Goal: Task Accomplishment & Management: Manage account settings

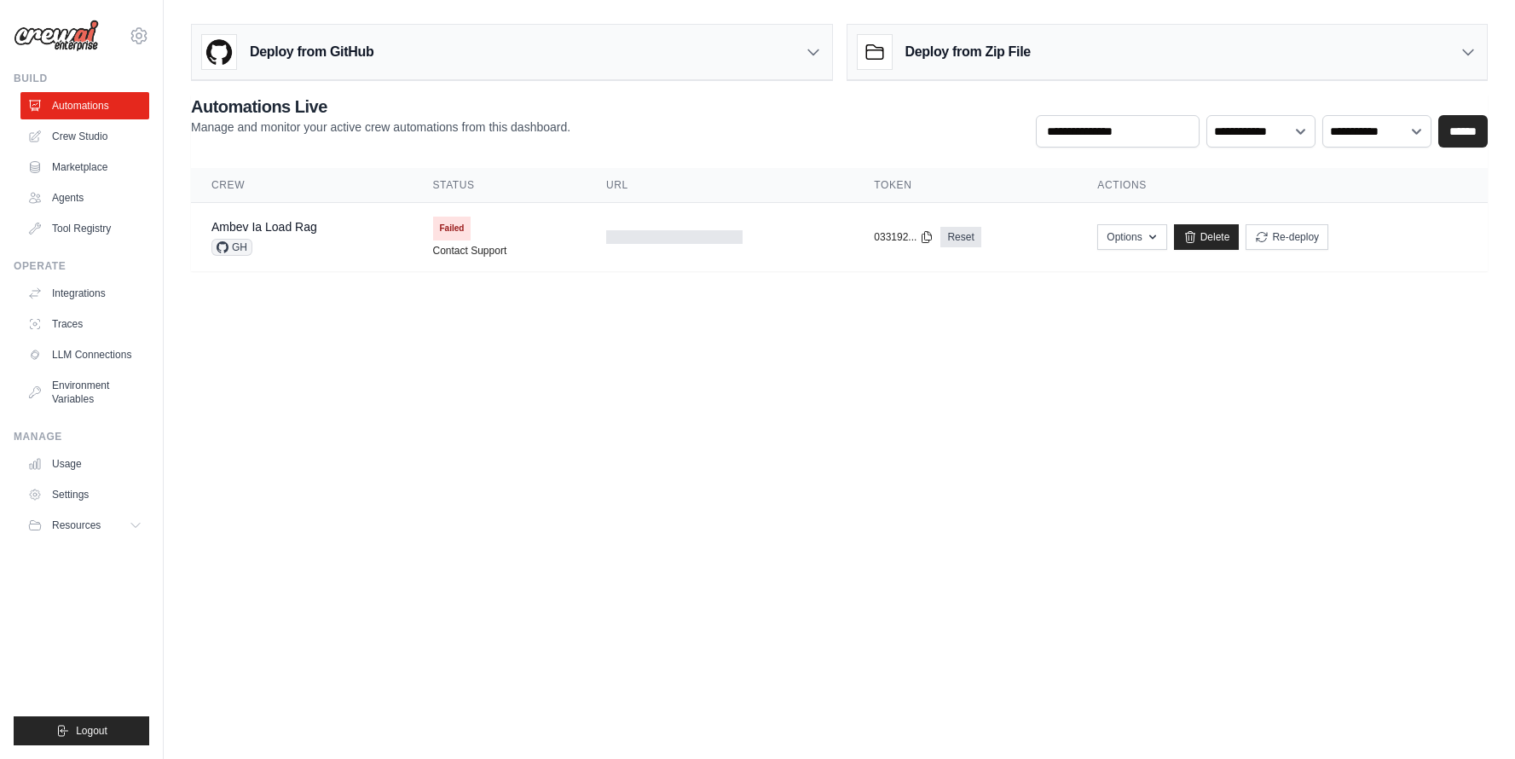
click at [831, 392] on body "nadine.anderle@ambevtech.com.br Ambev - SAZ Your organization ✓ Settings Build …" at bounding box center [757, 379] width 1515 height 759
click at [139, 33] on icon at bounding box center [138, 35] width 5 height 5
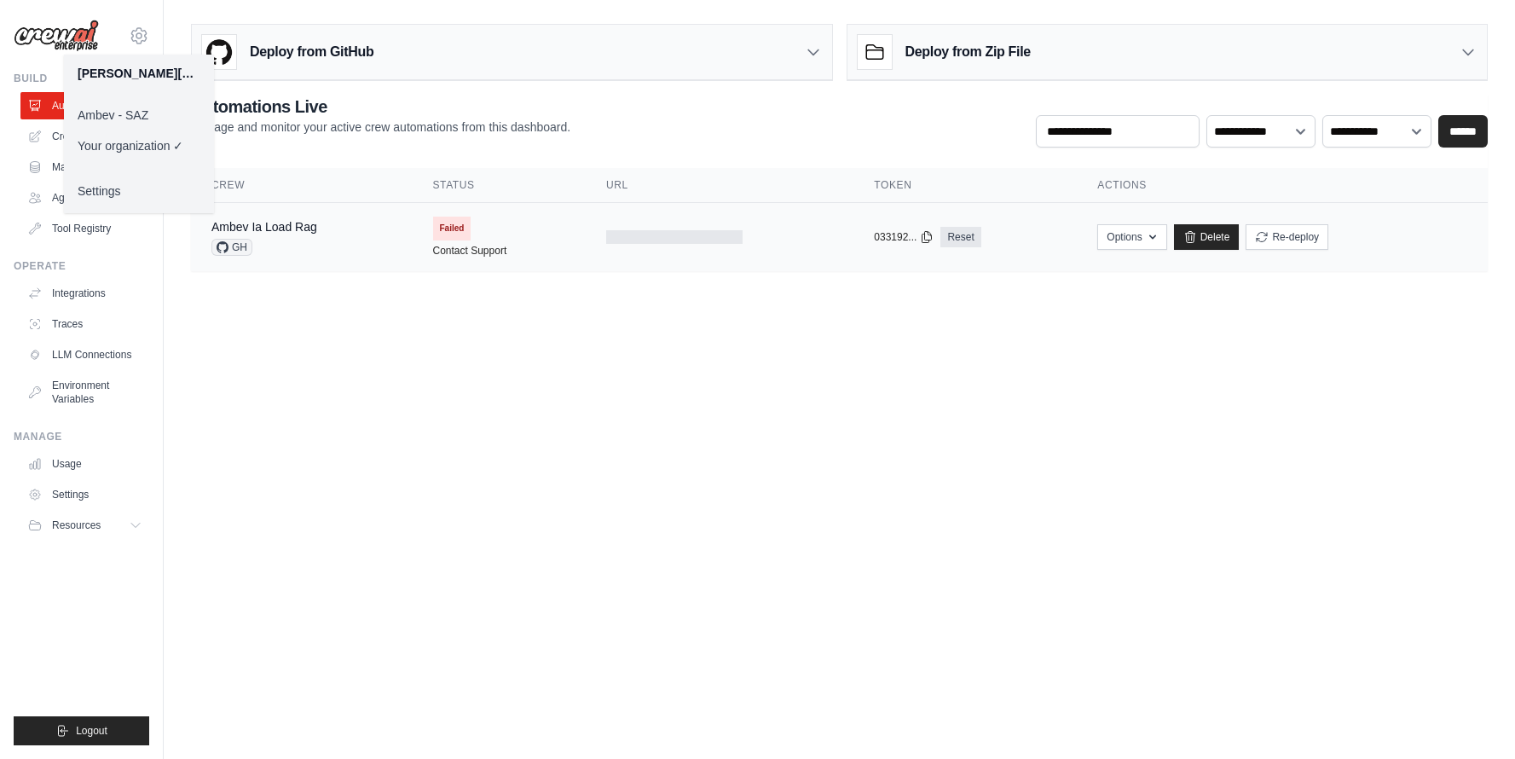
click at [236, 243] on span "GH" at bounding box center [231, 247] width 41 height 17
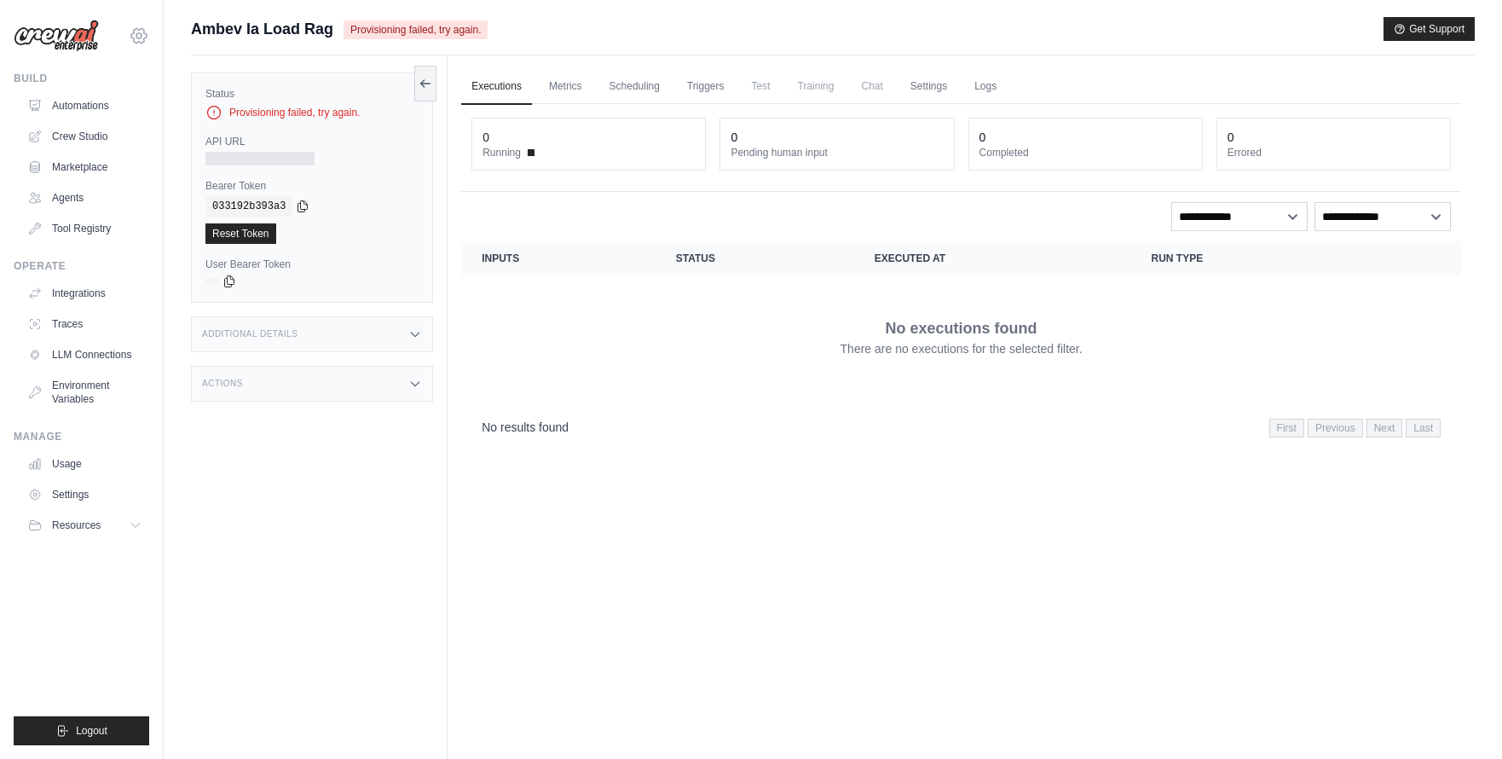
click at [147, 38] on icon at bounding box center [139, 36] width 20 height 20
click at [136, 109] on link "Ambev - SAZ" at bounding box center [139, 115] width 150 height 31
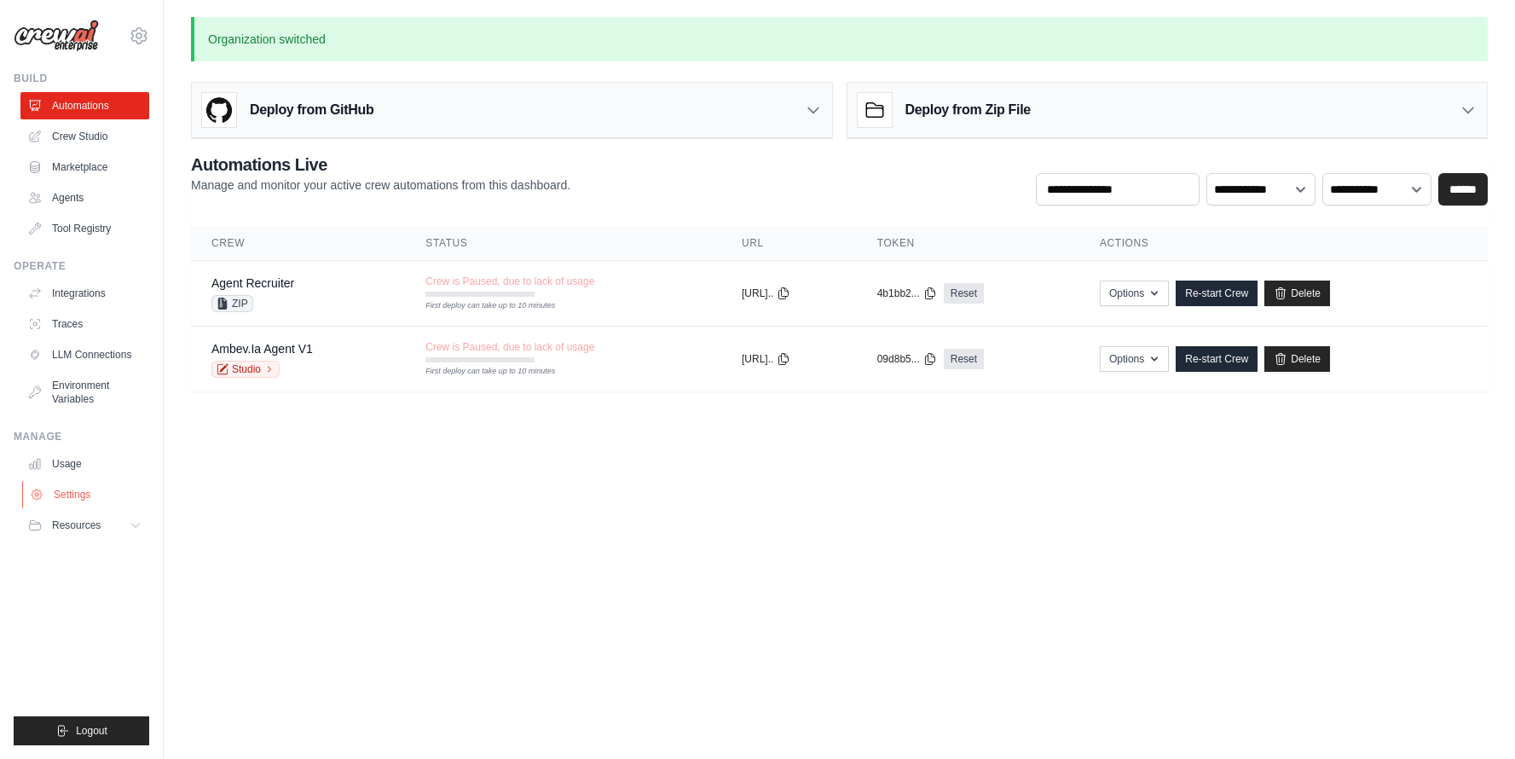
drag, startPoint x: 81, startPoint y: 497, endPoint x: 106, endPoint y: 493, distance: 25.1
click at [81, 497] on link "Settings" at bounding box center [86, 494] width 129 height 27
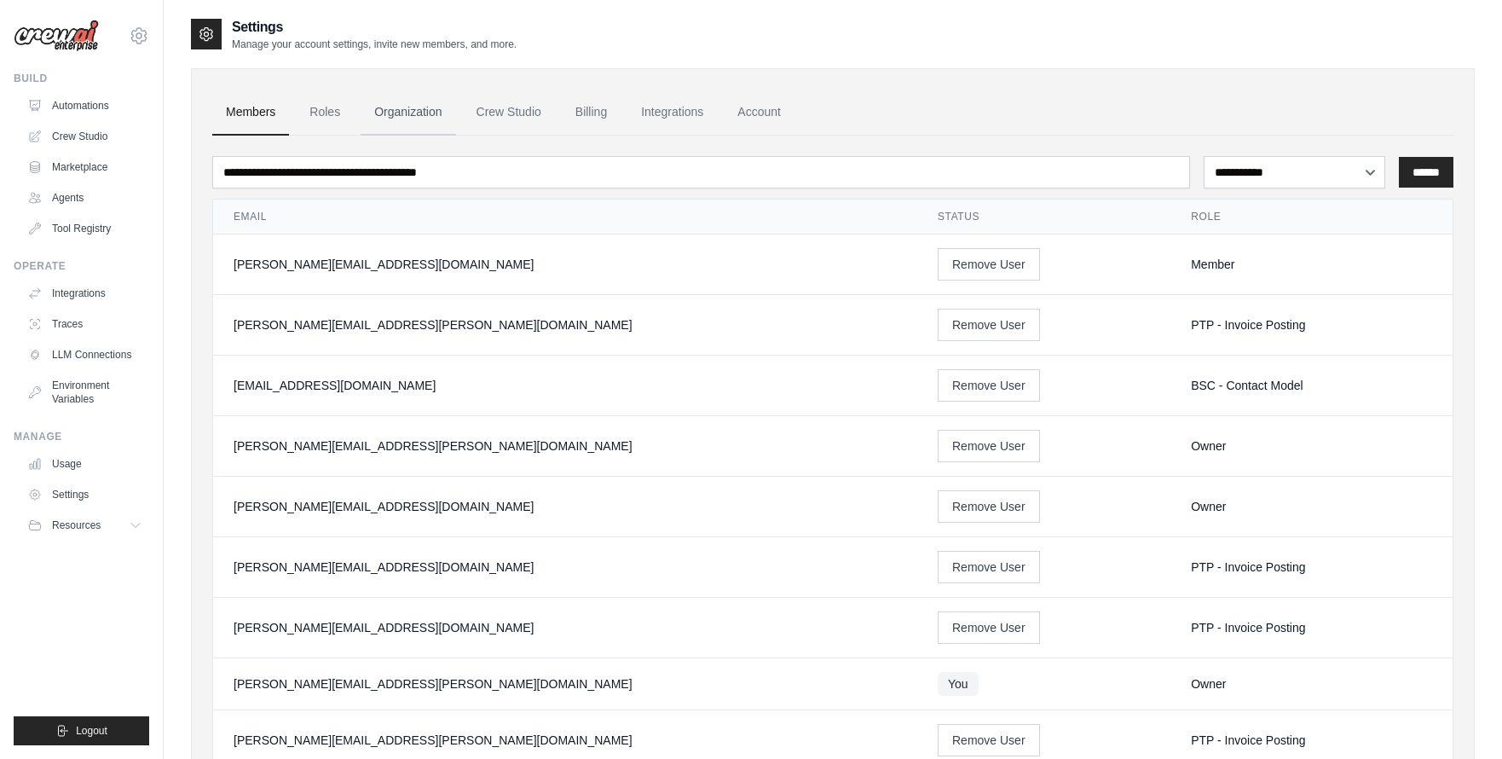
click at [403, 104] on link "Organization" at bounding box center [408, 113] width 95 height 46
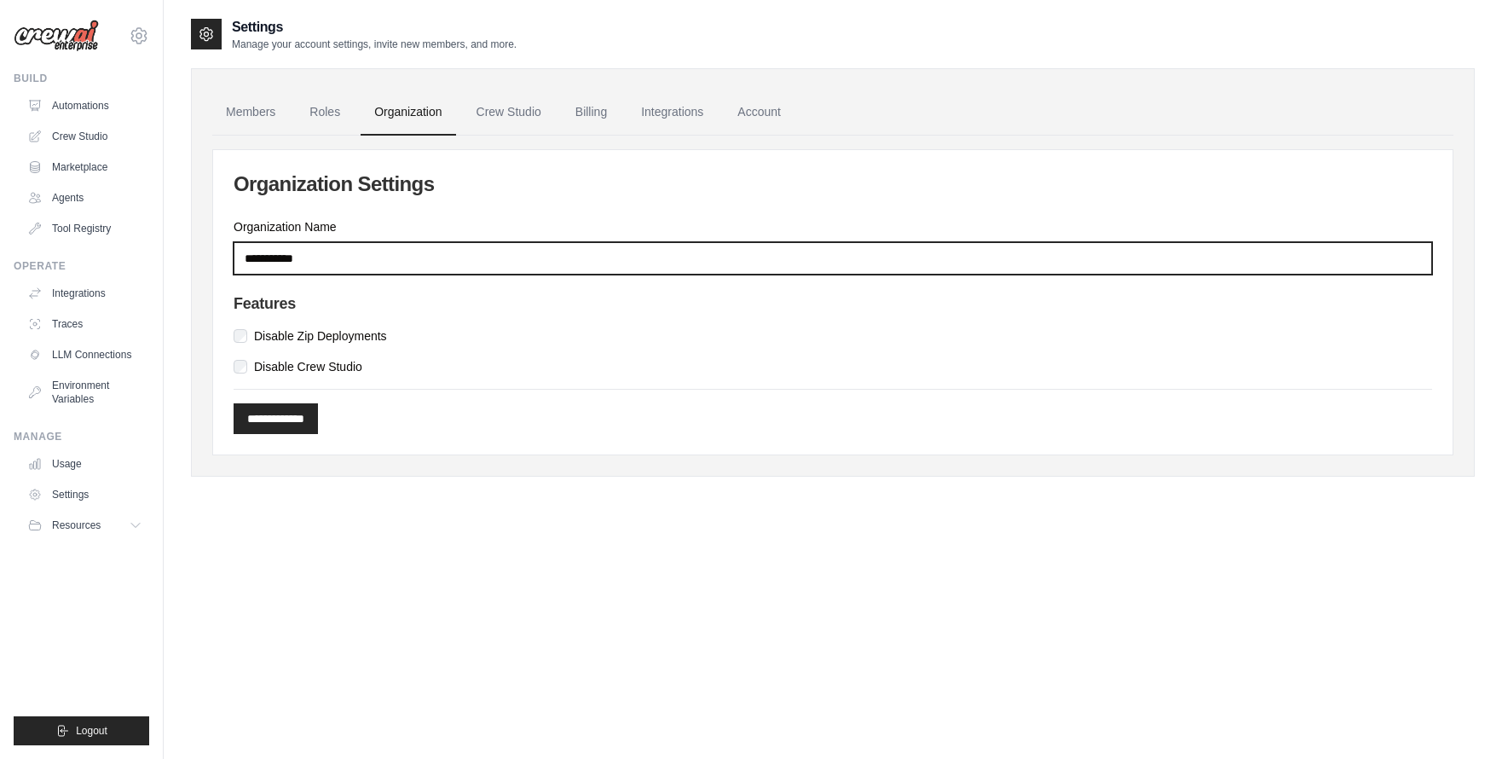
click at [333, 272] on input "**********" at bounding box center [833, 258] width 1199 height 32
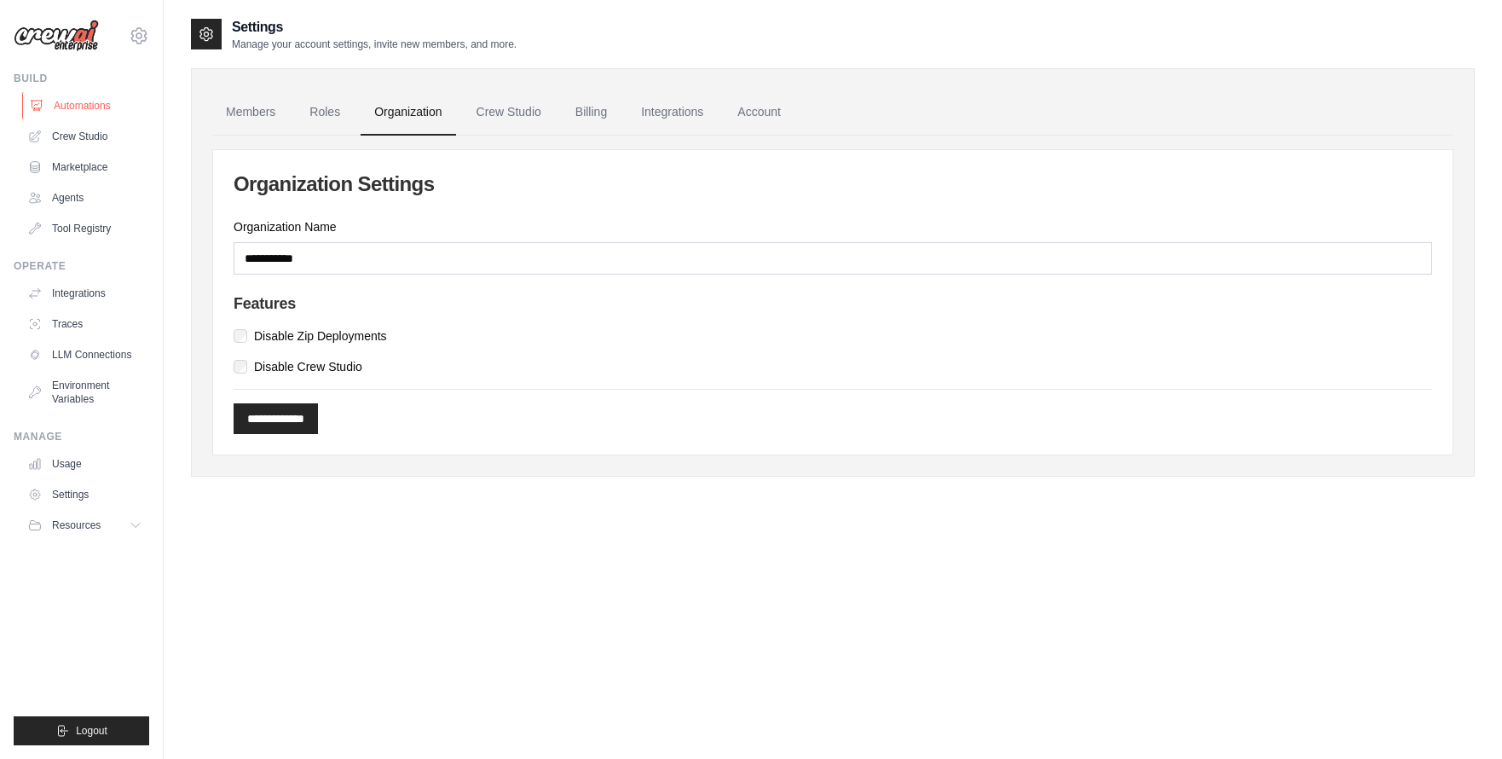
click at [90, 107] on link "Automations" at bounding box center [86, 105] width 129 height 27
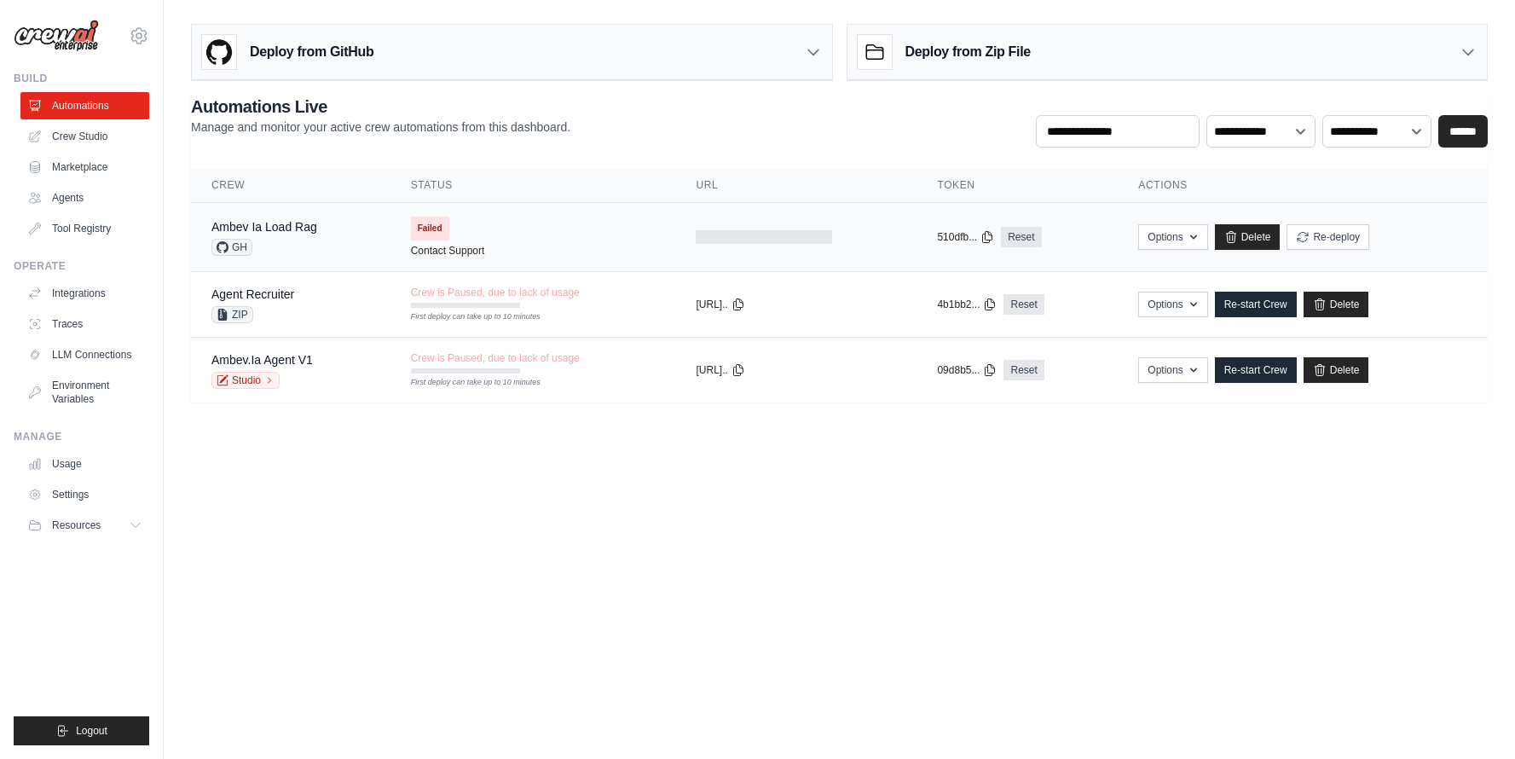
click at [576, 241] on td "Failed Contact Support" at bounding box center [534, 237] width 286 height 68
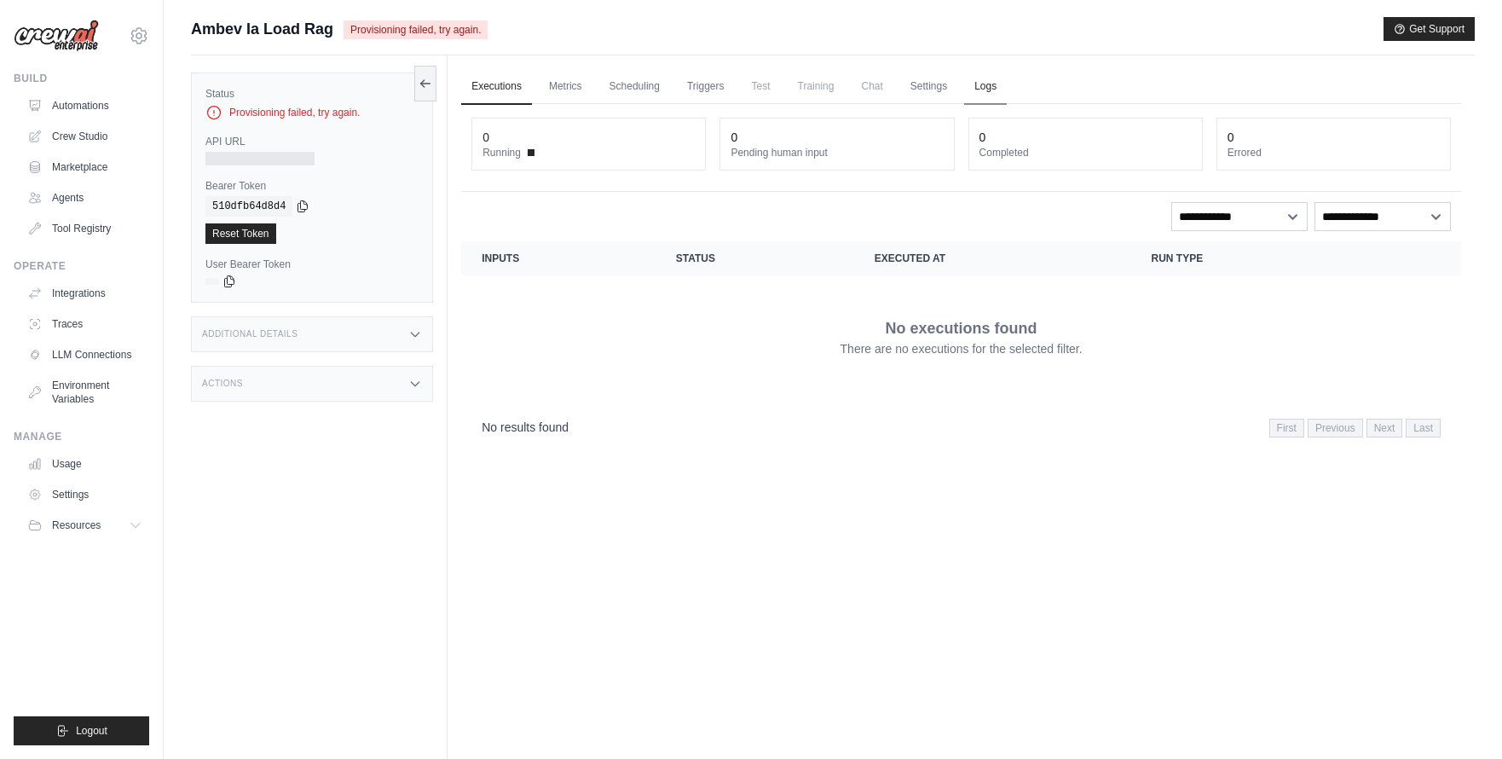
click at [951, 85] on link "Settings" at bounding box center [928, 87] width 57 height 36
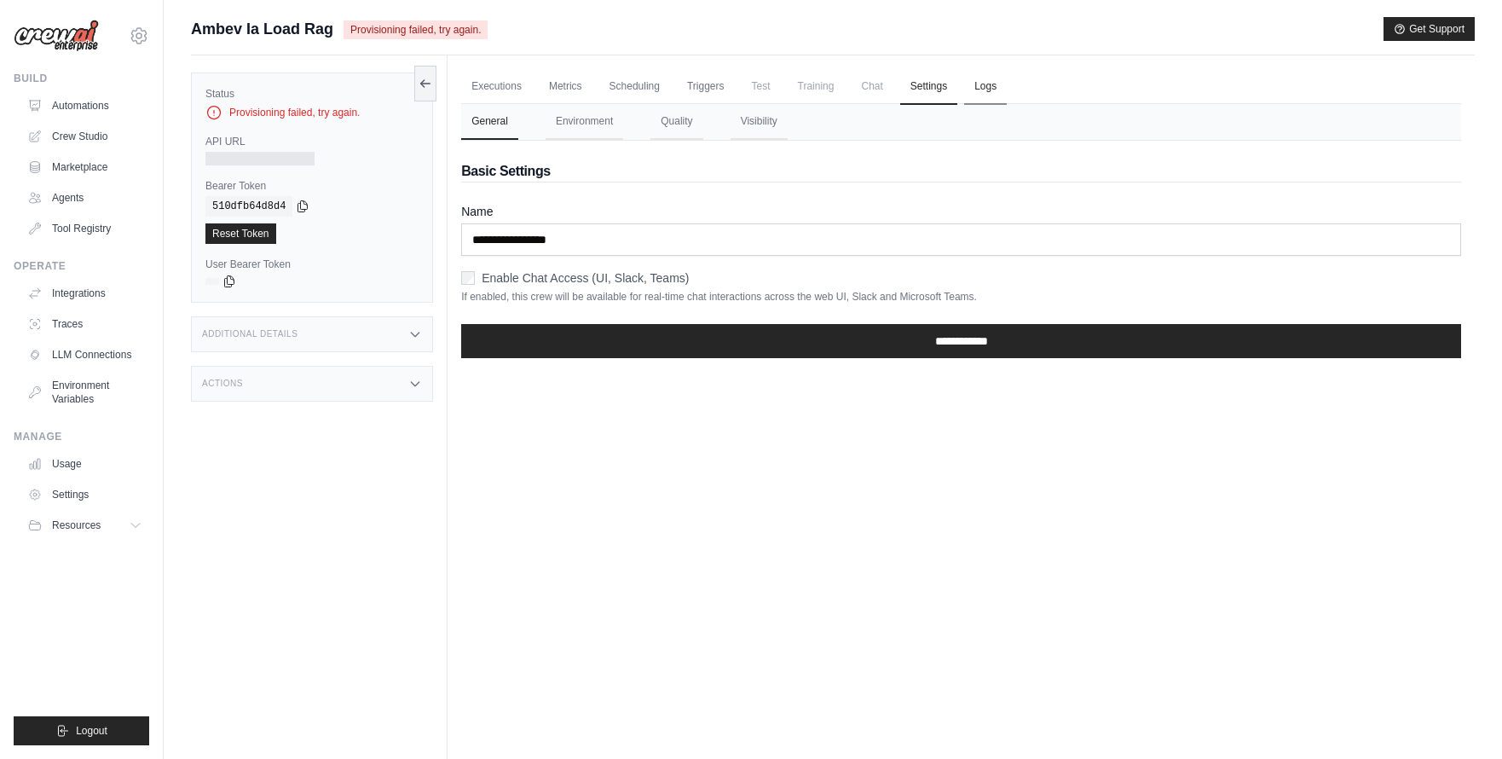
click at [996, 85] on link "Logs" at bounding box center [985, 87] width 43 height 36
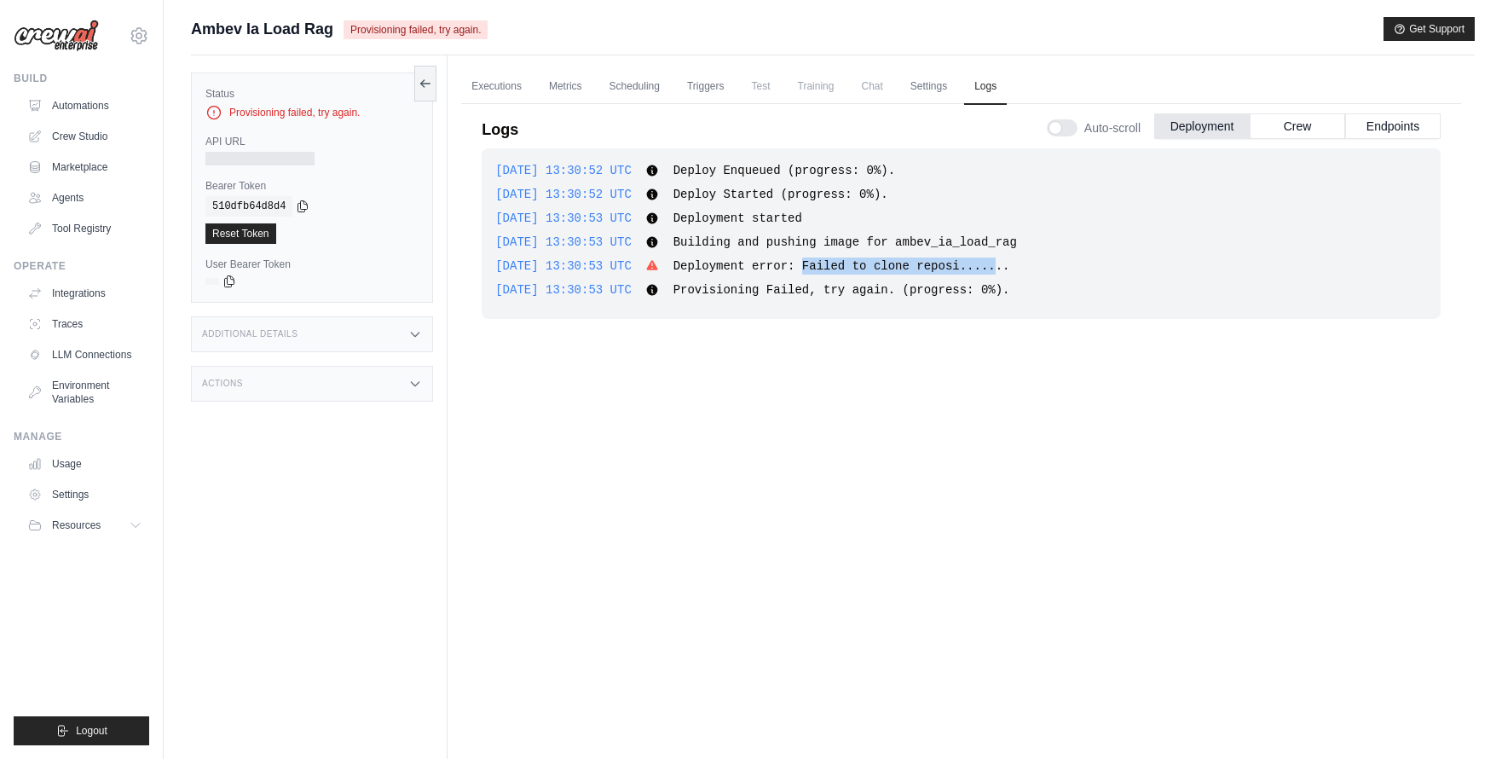
drag, startPoint x: 860, startPoint y: 263, endPoint x: 1041, endPoint y: 266, distance: 180.8
click at [1010, 266] on span "Deployment error: Failed to clone reposi......." at bounding box center [842, 266] width 337 height 14
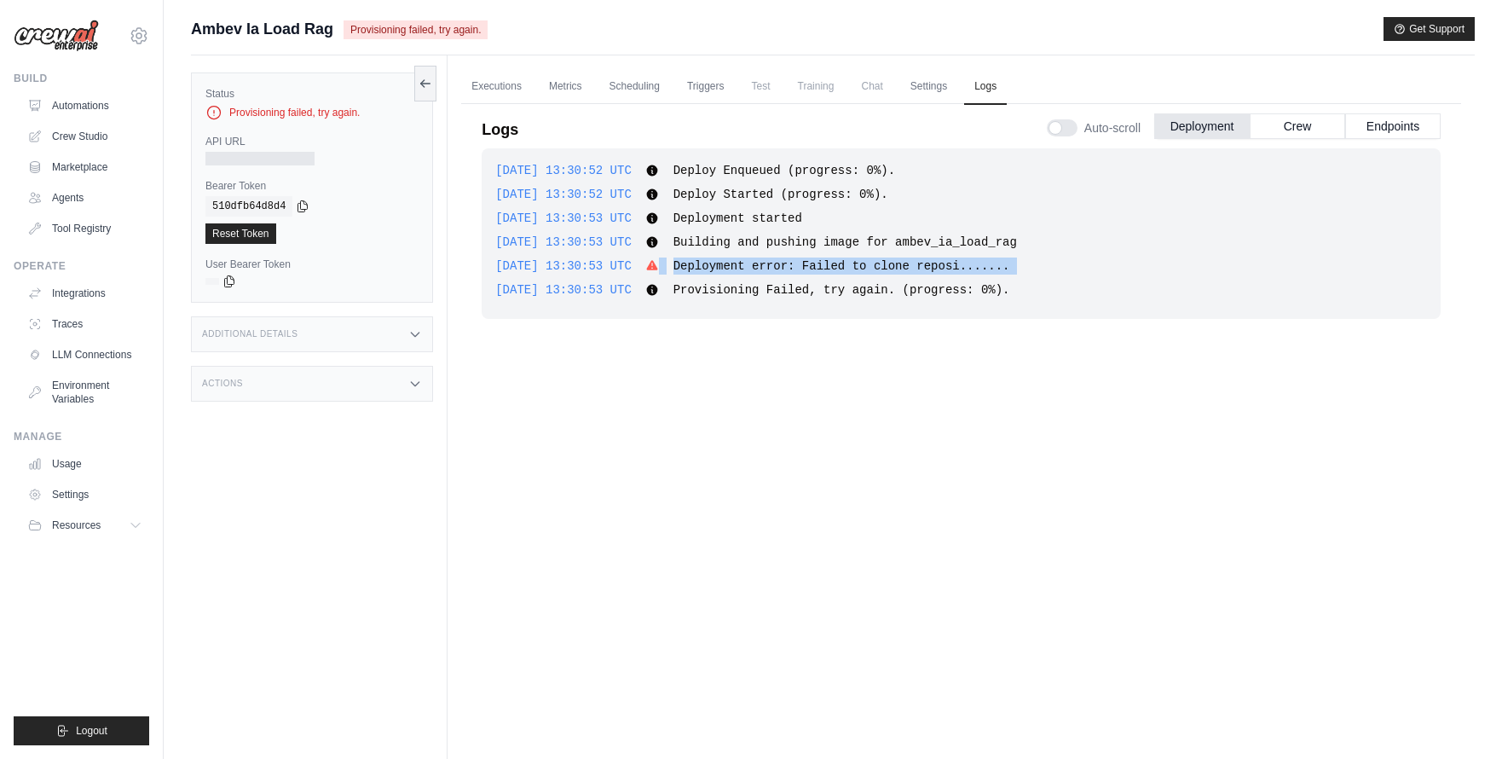
click at [1010, 266] on span "Deployment error: Failed to clone reposi......." at bounding box center [842, 266] width 337 height 14
click at [940, 79] on link "Settings" at bounding box center [928, 87] width 57 height 36
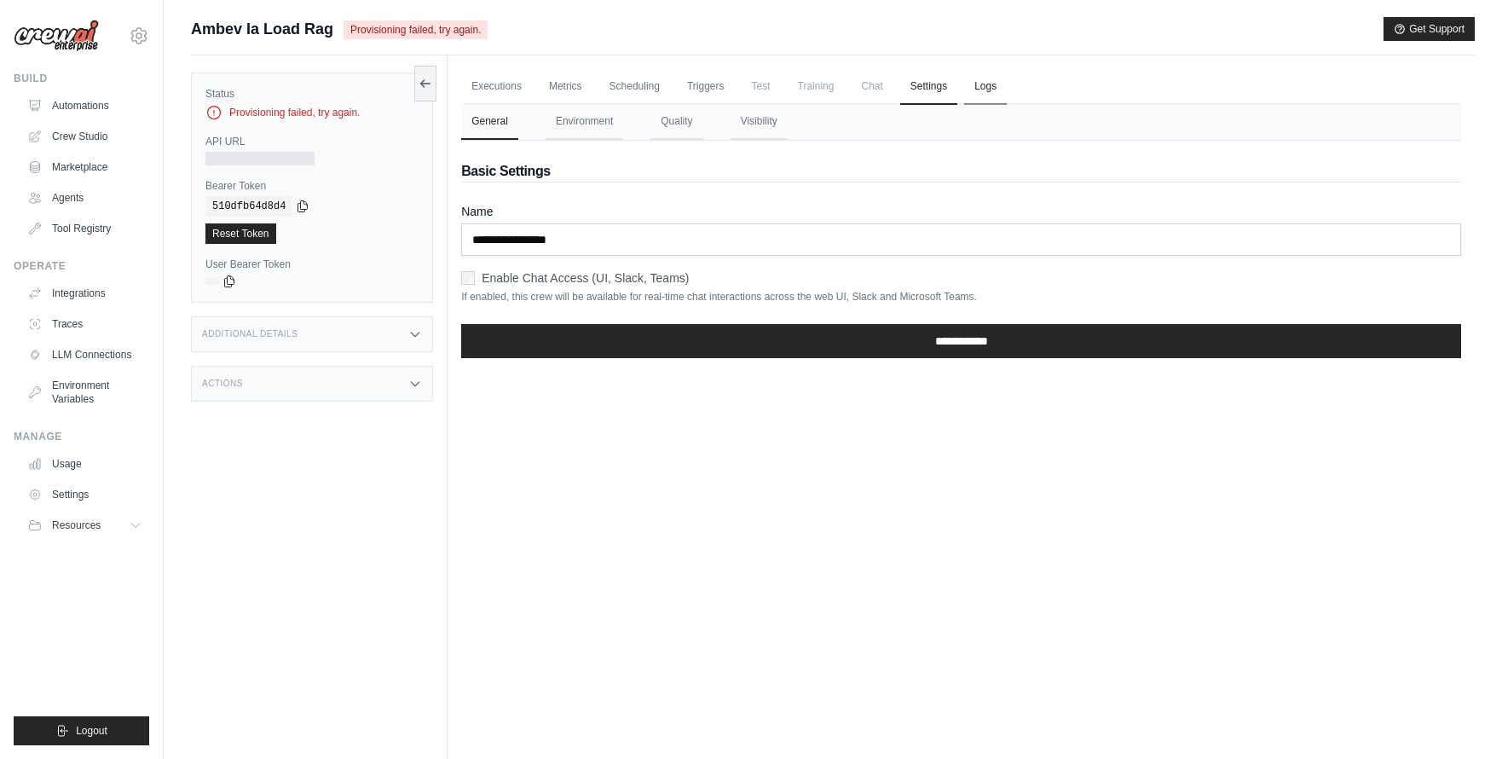
click at [989, 88] on link "Logs" at bounding box center [985, 87] width 43 height 36
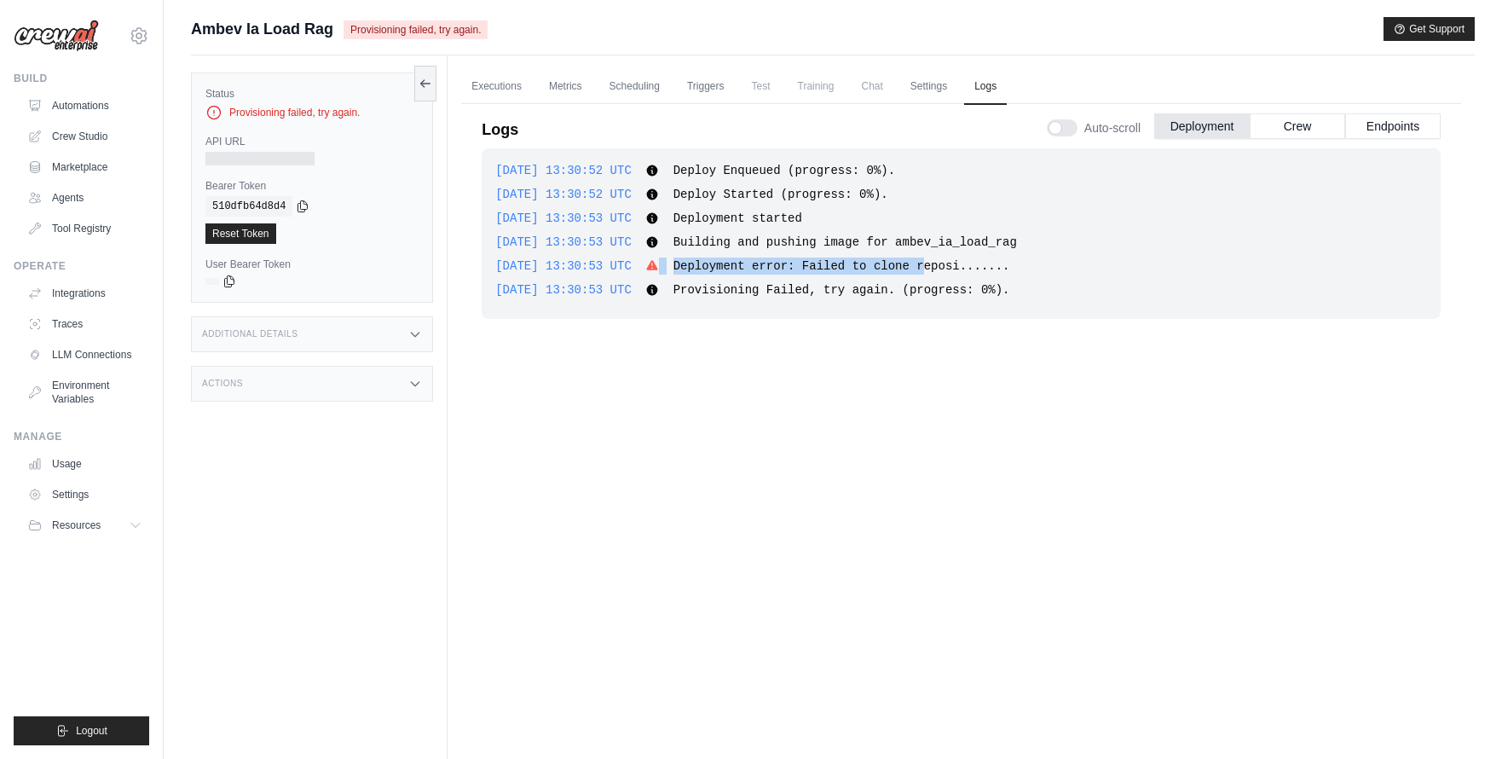
drag, startPoint x: 684, startPoint y: 267, endPoint x: 964, endPoint y: 265, distance: 280.5
click at [964, 265] on div "2025-09-18 13:30:53 UTC Deployment error: Failed to clone reposi....... Show mo…" at bounding box center [961, 266] width 932 height 17
click at [966, 266] on span "Deployment error: Failed to clone reposi......." at bounding box center [842, 266] width 337 height 14
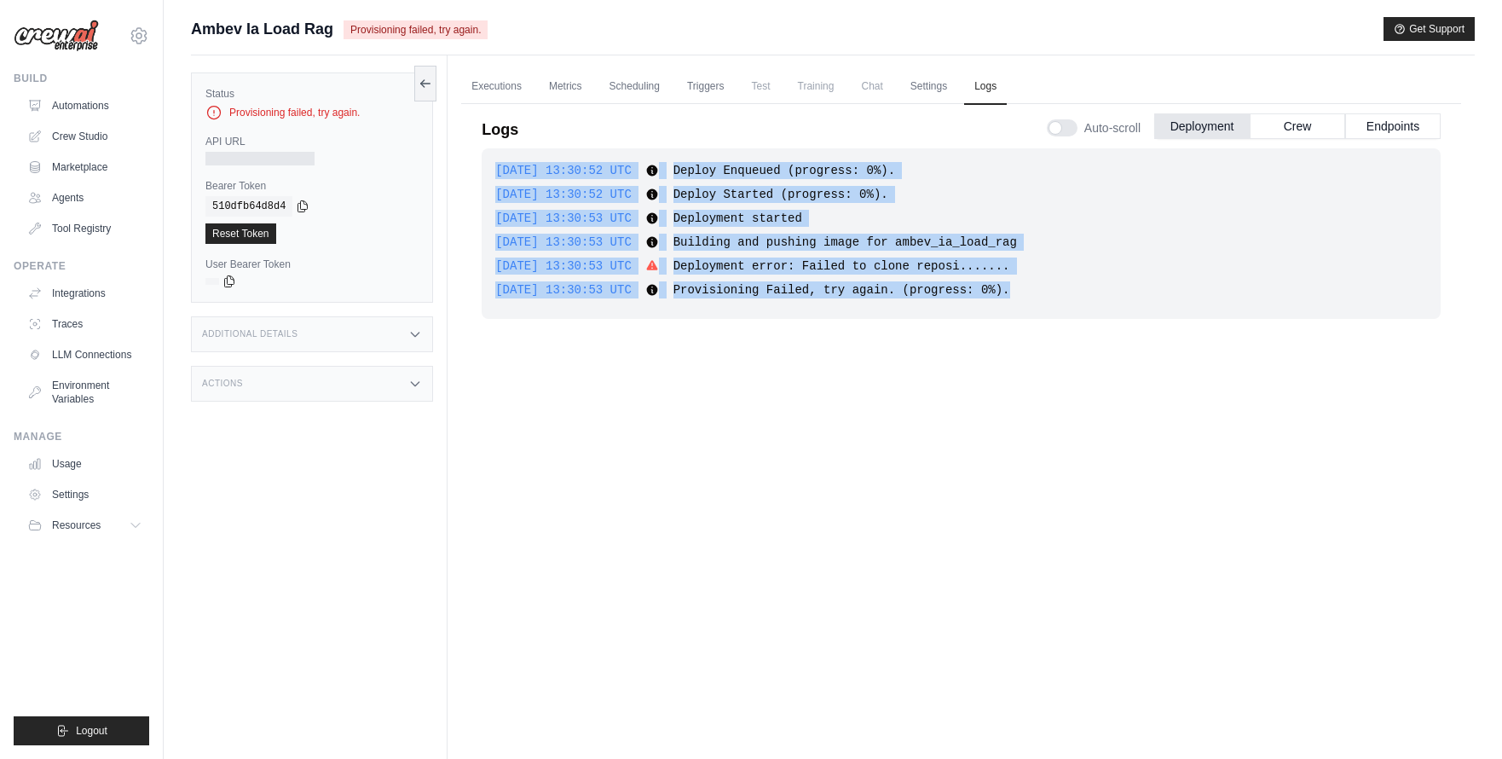
drag, startPoint x: 1078, startPoint y: 292, endPoint x: 460, endPoint y: 157, distance: 632.7
click at [460, 157] on div "Executions Metrics Scheduling Triggers Test Training Chat Settings Logs 0 Runni…" at bounding box center [961, 434] width 1027 height 759
click at [721, 179] on div "2025-09-18 13:30:52 UTC Deploy Enqueued (progress: 0%). Show more Show less 202…" at bounding box center [961, 233] width 959 height 171
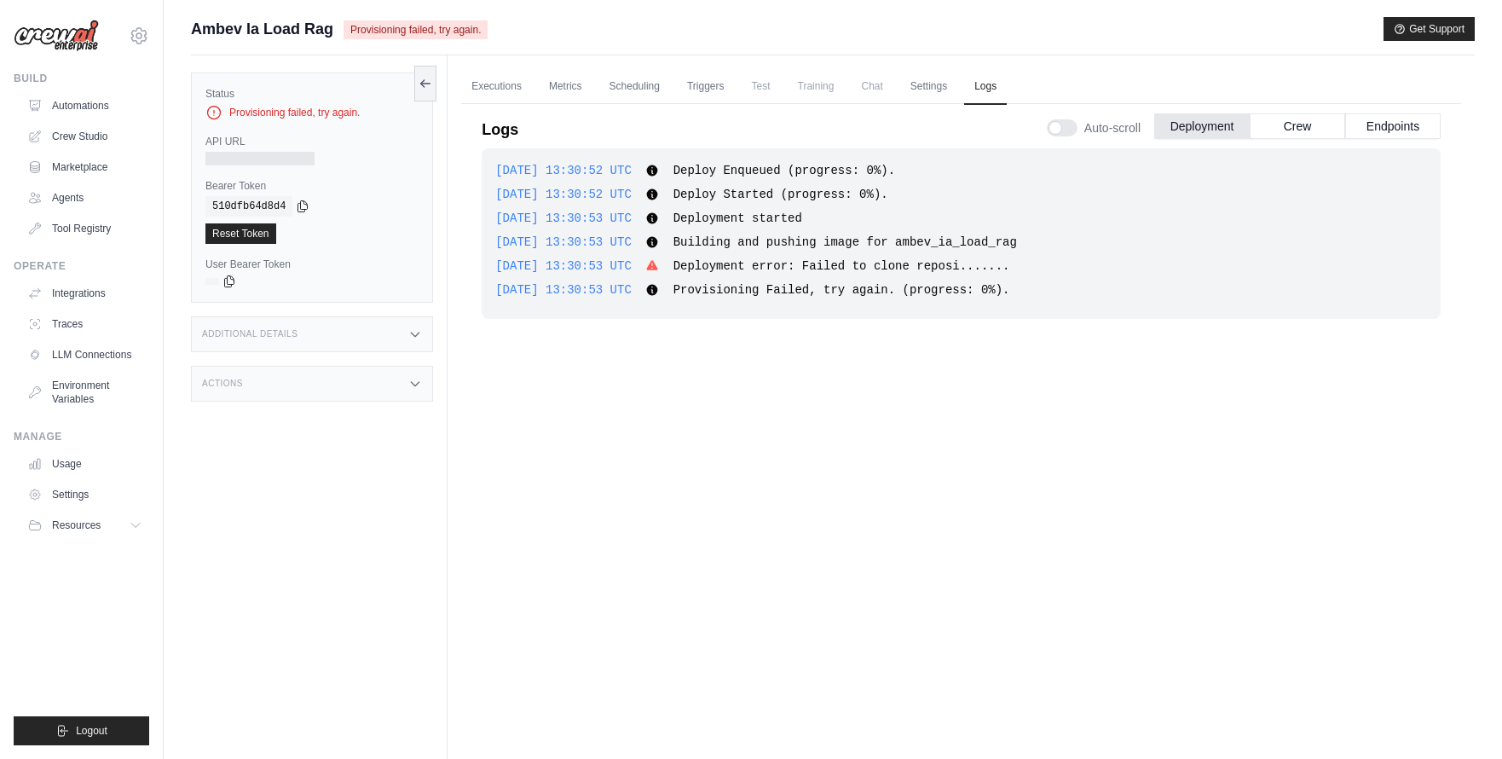
click at [820, 236] on span "Building and pushing image for ambev_ia_load_rag" at bounding box center [846, 242] width 344 height 14
click at [821, 236] on span "Building and pushing image for ambev_ia_load_rag" at bounding box center [846, 242] width 344 height 14
click at [962, 244] on span "Building and pushing image for ambev_ia_load_rag" at bounding box center [846, 242] width 344 height 14
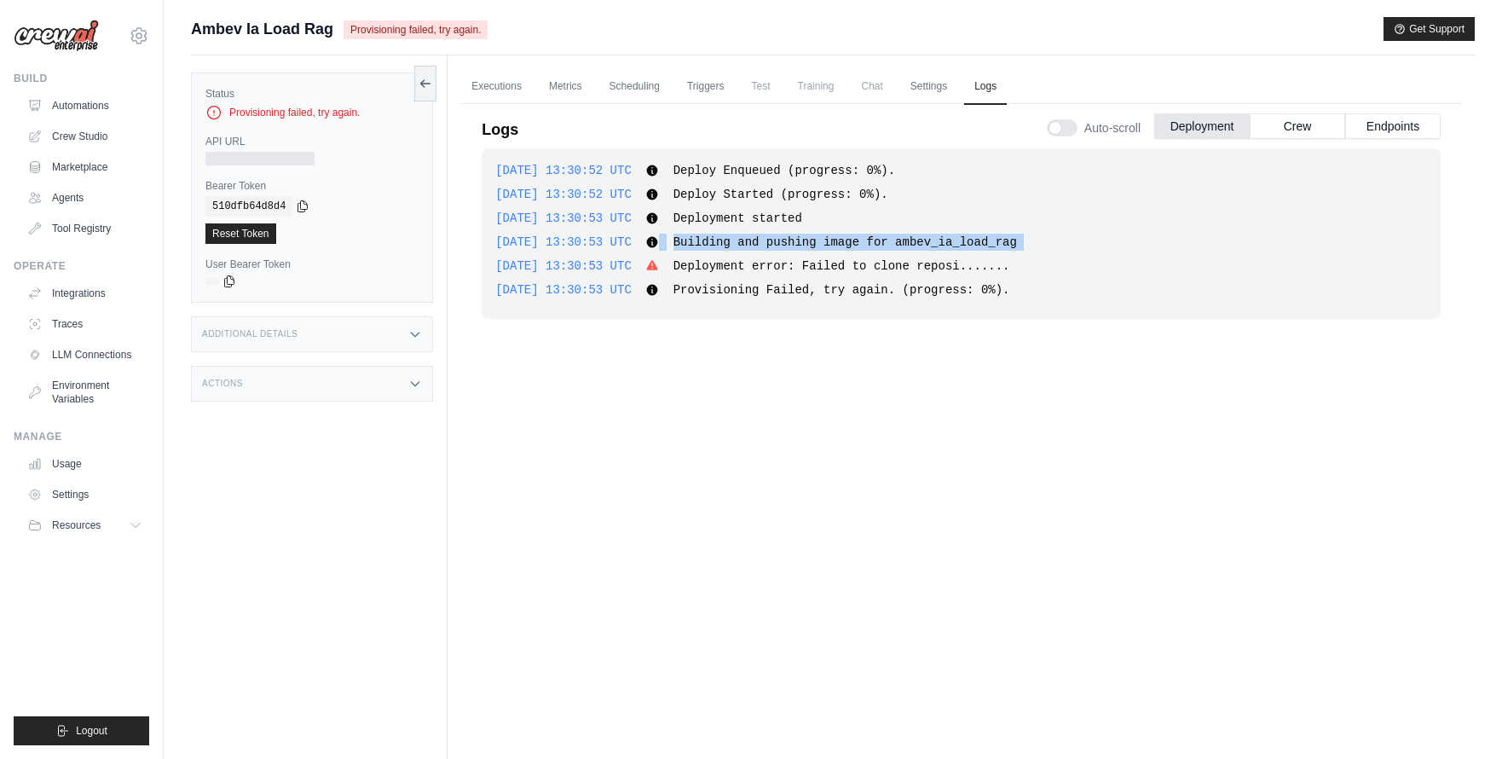
click at [962, 244] on span "Building and pushing image for ambev_ia_load_rag" at bounding box center [846, 242] width 344 height 14
click at [907, 269] on span "Deployment error: Failed to clone reposi......." at bounding box center [842, 266] width 337 height 14
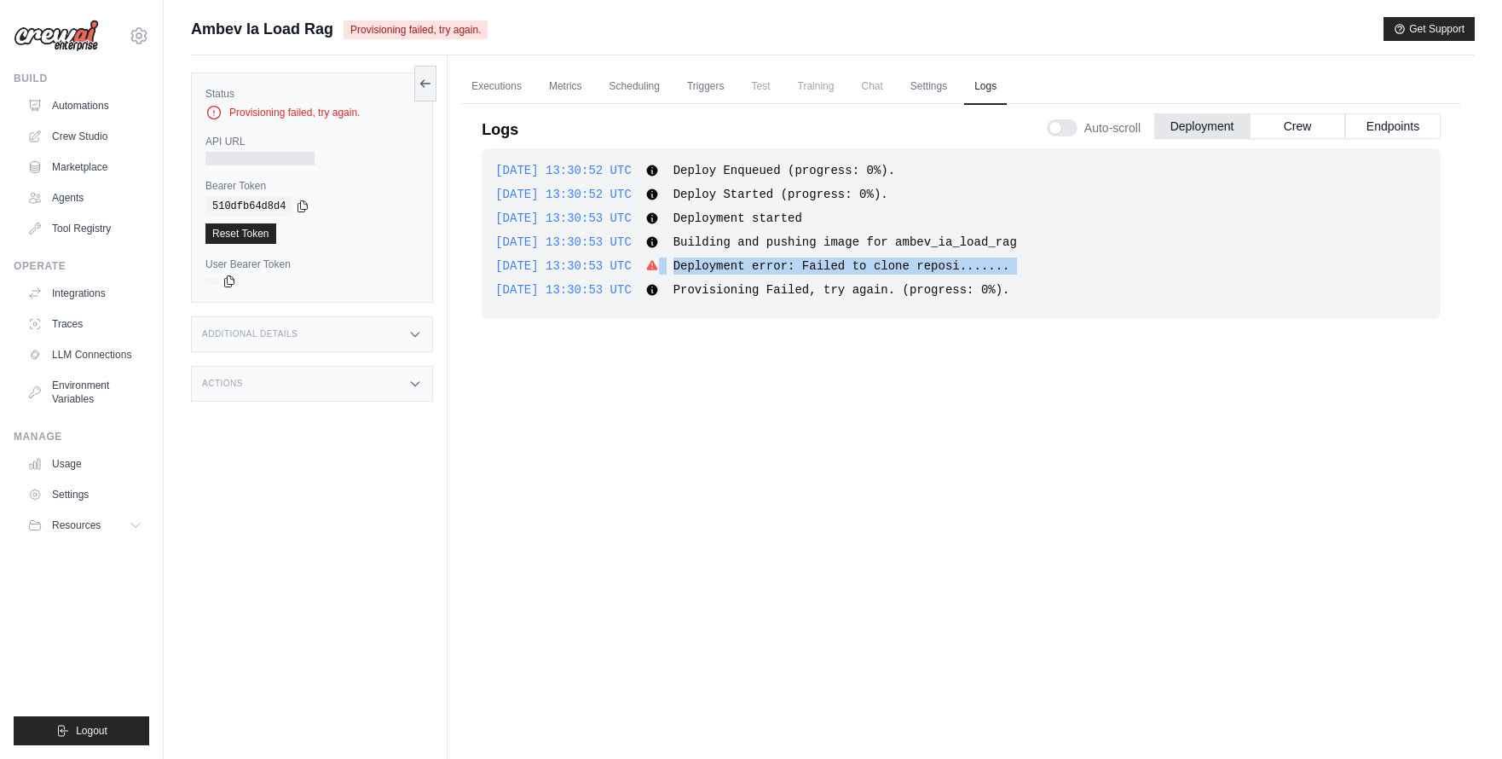
click at [907, 269] on span "Deployment error: Failed to clone reposi......." at bounding box center [842, 266] width 337 height 14
click at [933, 86] on link "Settings" at bounding box center [928, 87] width 57 height 36
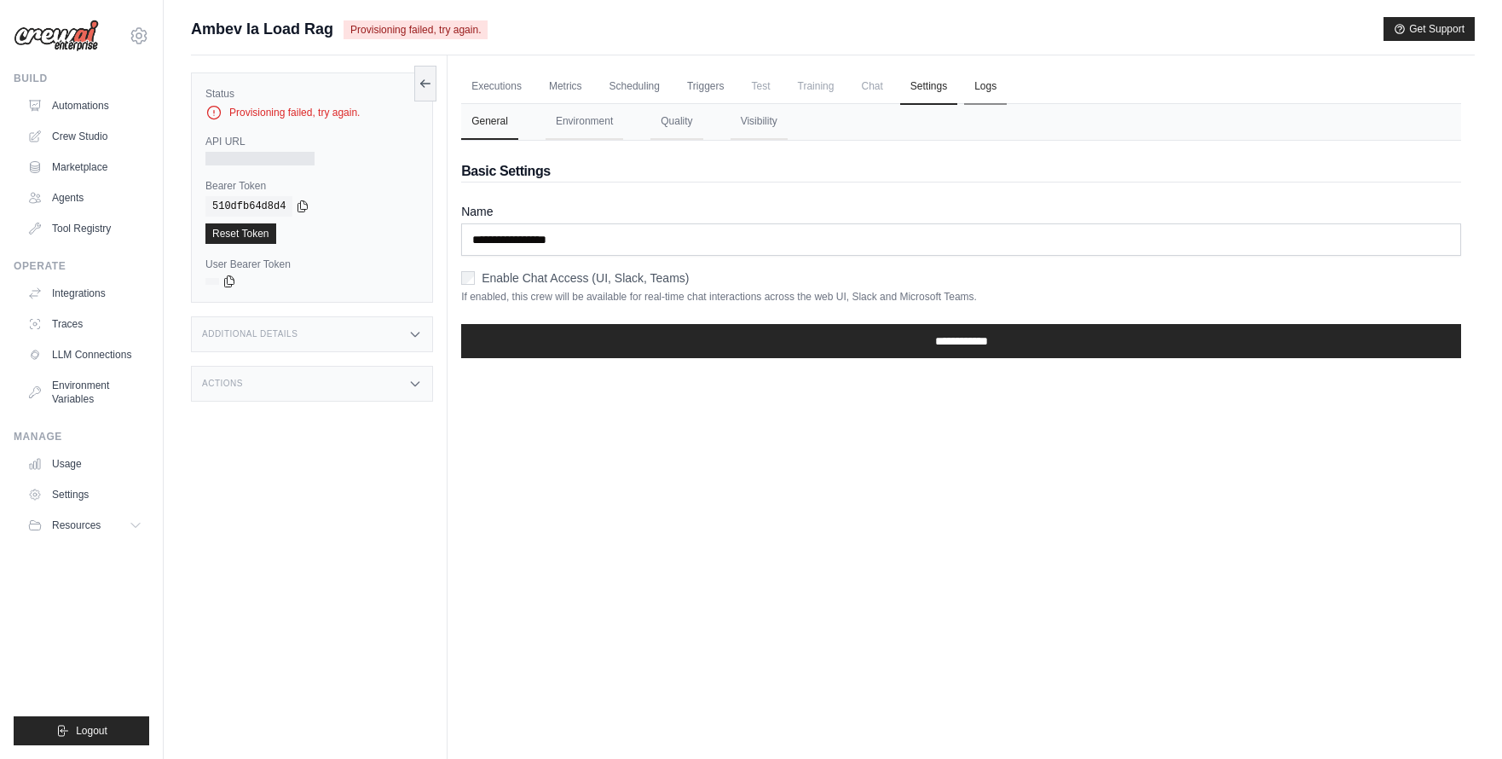
click at [981, 86] on link "Logs" at bounding box center [985, 87] width 43 height 36
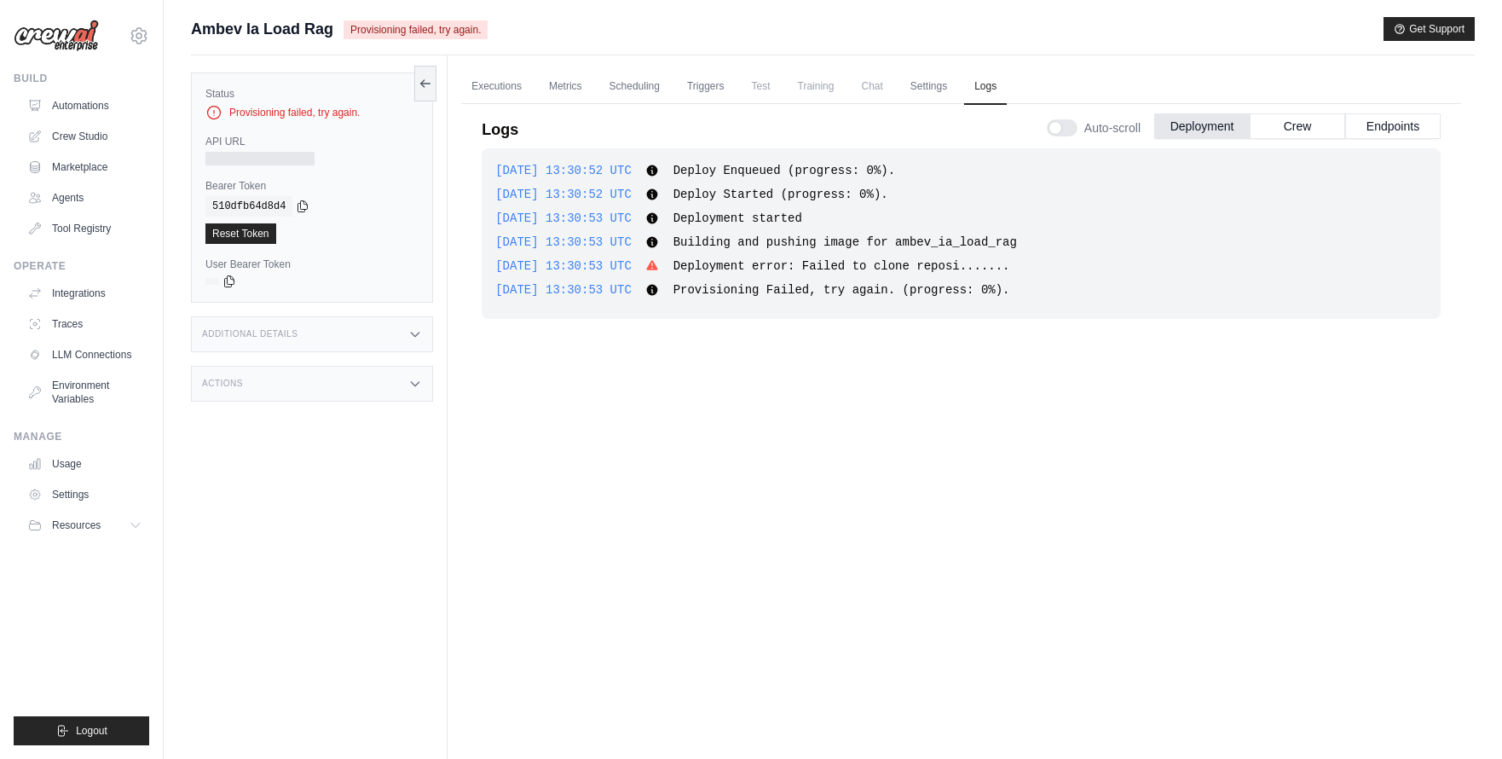
click at [885, 257] on div "2025-09-18 13:30:52 UTC Deploy Enqueued (progress: 0%). Show more Show less 202…" at bounding box center [961, 233] width 959 height 171
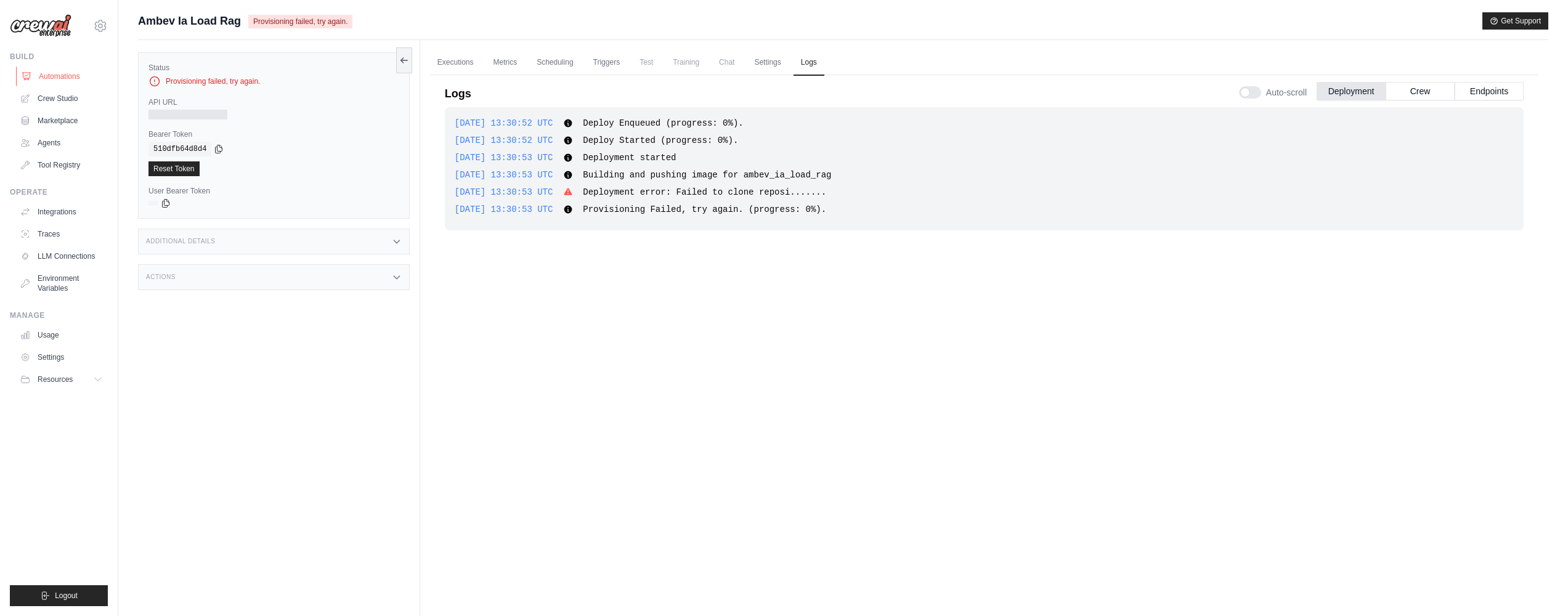
click at [57, 74] on link "Automations" at bounding box center [62, 76] width 93 height 19
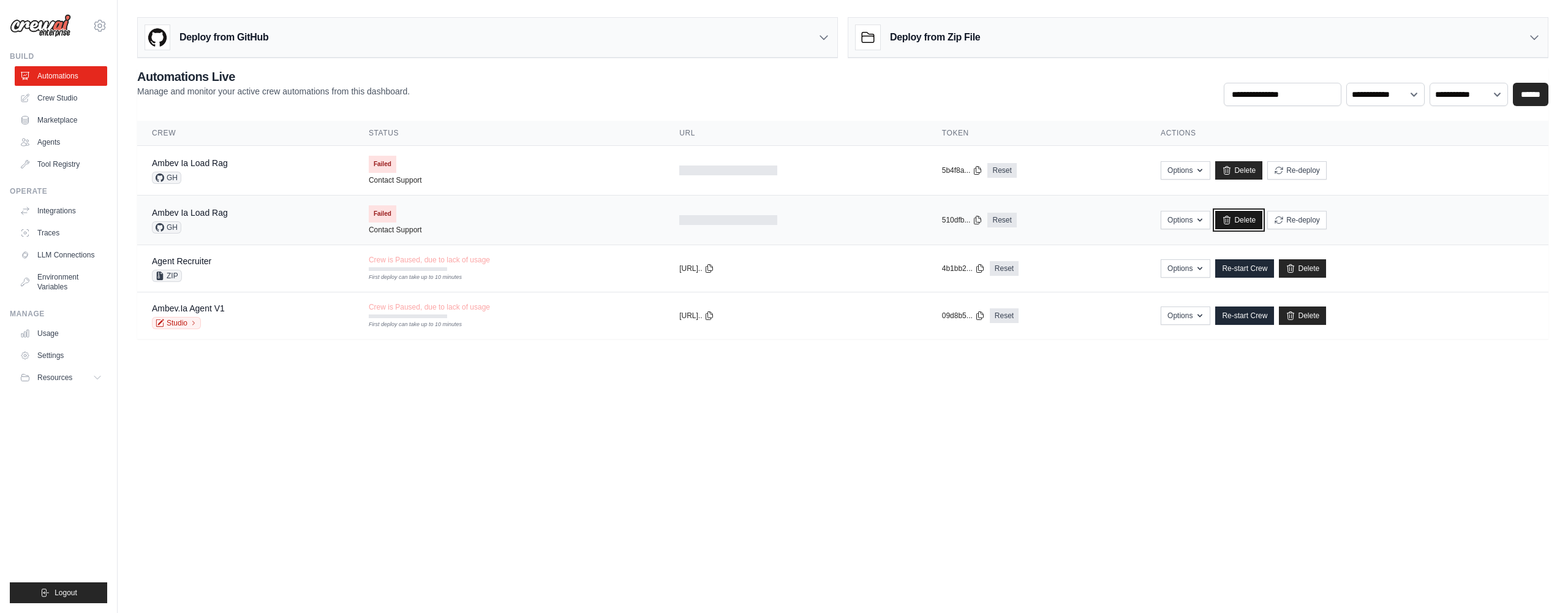
click at [1079, 221] on link "Delete" at bounding box center [1239, 220] width 47 height 19
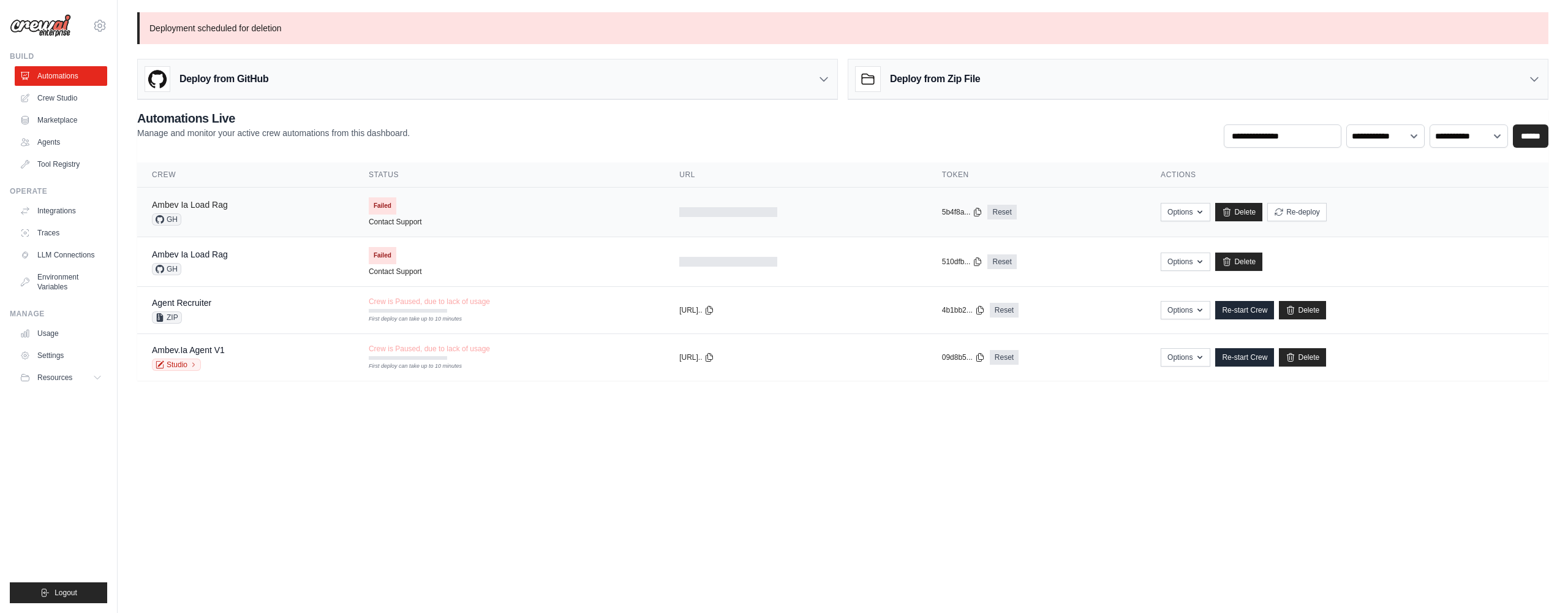
click at [223, 204] on link "Ambev Ia Load Rag" at bounding box center [190, 205] width 76 height 10
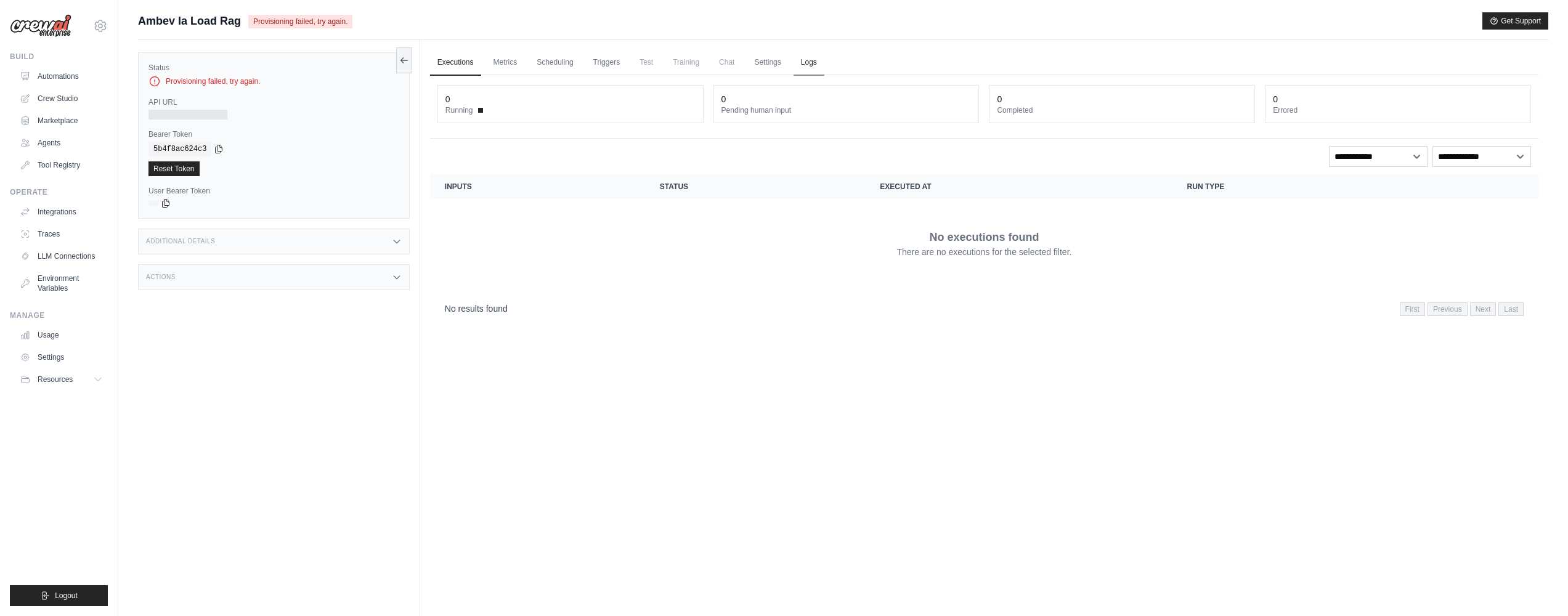
click at [814, 62] on link "Logs" at bounding box center [809, 63] width 31 height 26
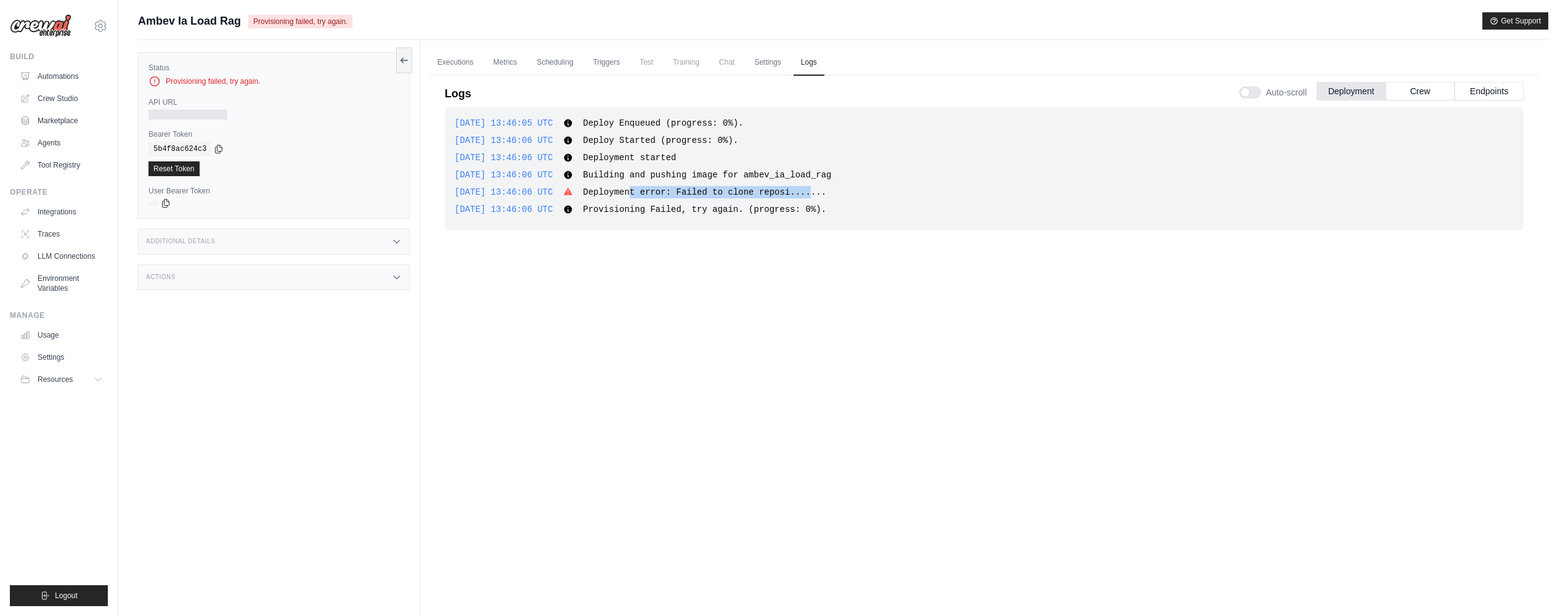
drag, startPoint x: 653, startPoint y: 193, endPoint x: 843, endPoint y: 193, distance: 190.0
click at [826, 193] on span "Deployment error: Failed to clone reposi......." at bounding box center [705, 192] width 244 height 10
click at [926, 192] on div "2025-09-18 13:46:06 UTC Deployment error: Failed to clone reposi....... Show mo…" at bounding box center [984, 192] width 1059 height 12
click at [751, 58] on link "Settings" at bounding box center [767, 63] width 41 height 26
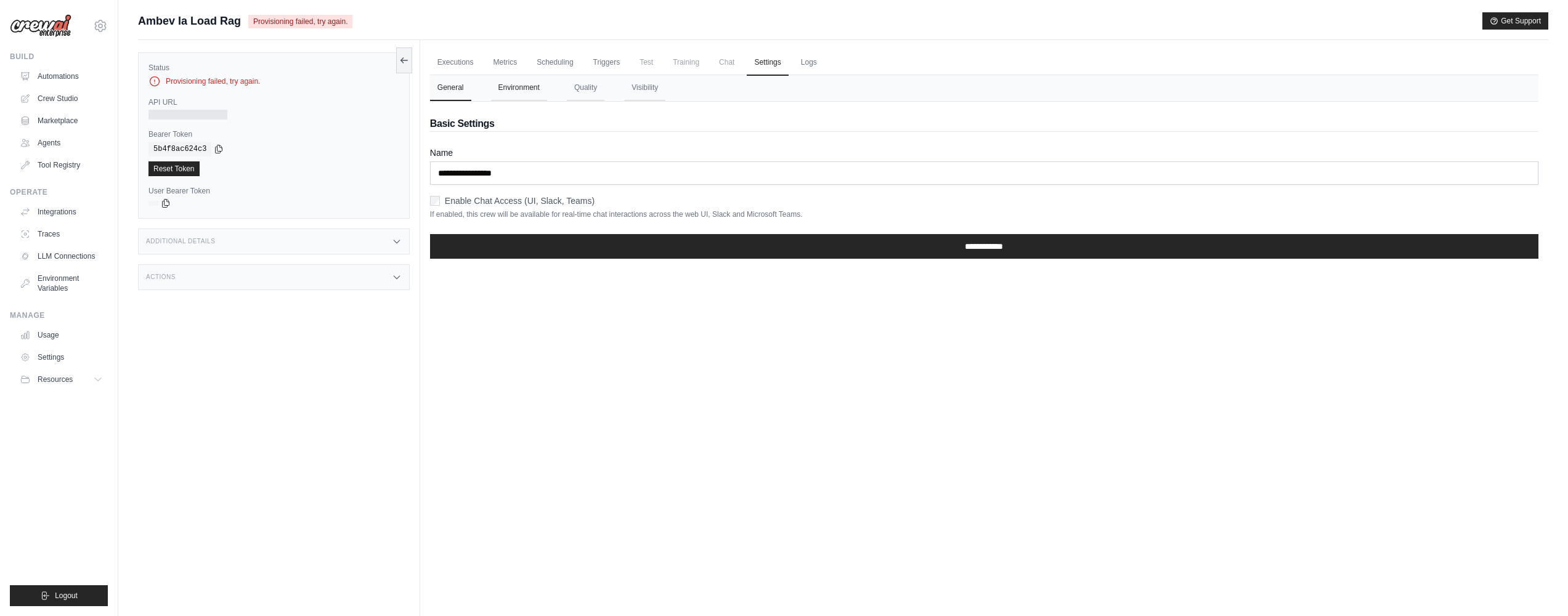
click at [527, 95] on button "Environment" at bounding box center [520, 88] width 56 height 26
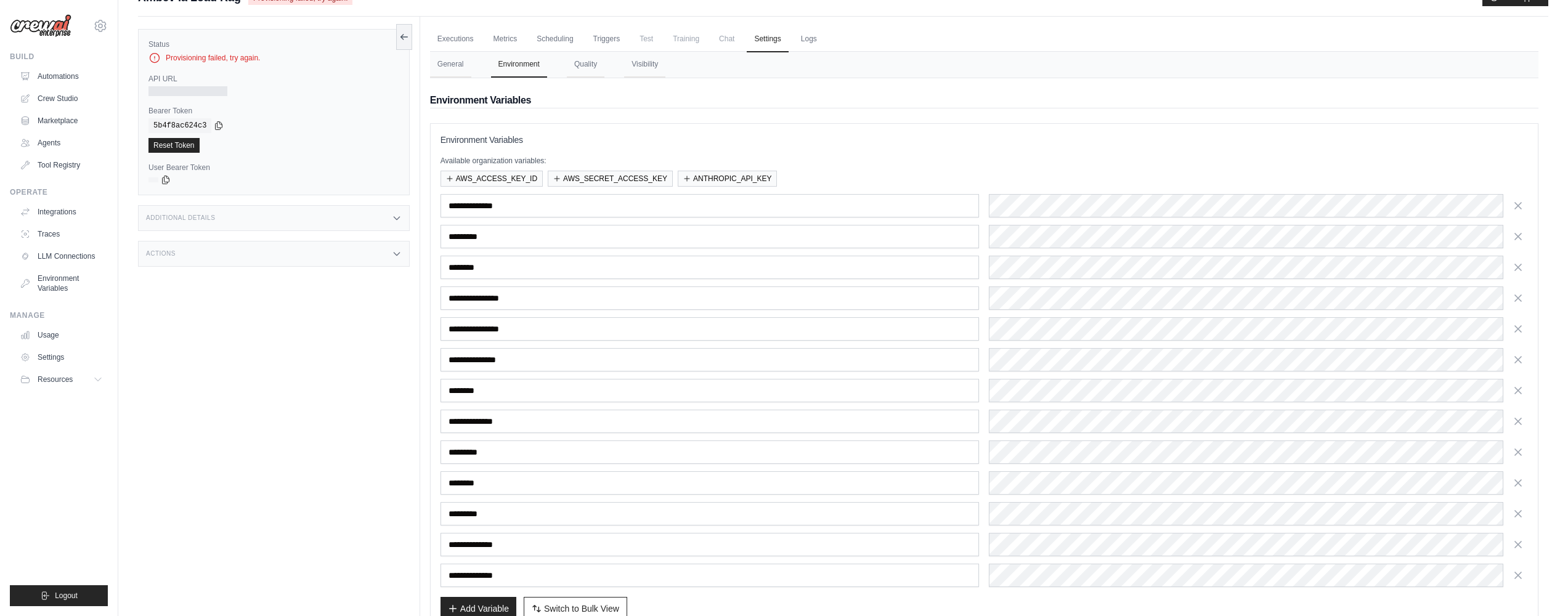
scroll to position [45, 0]
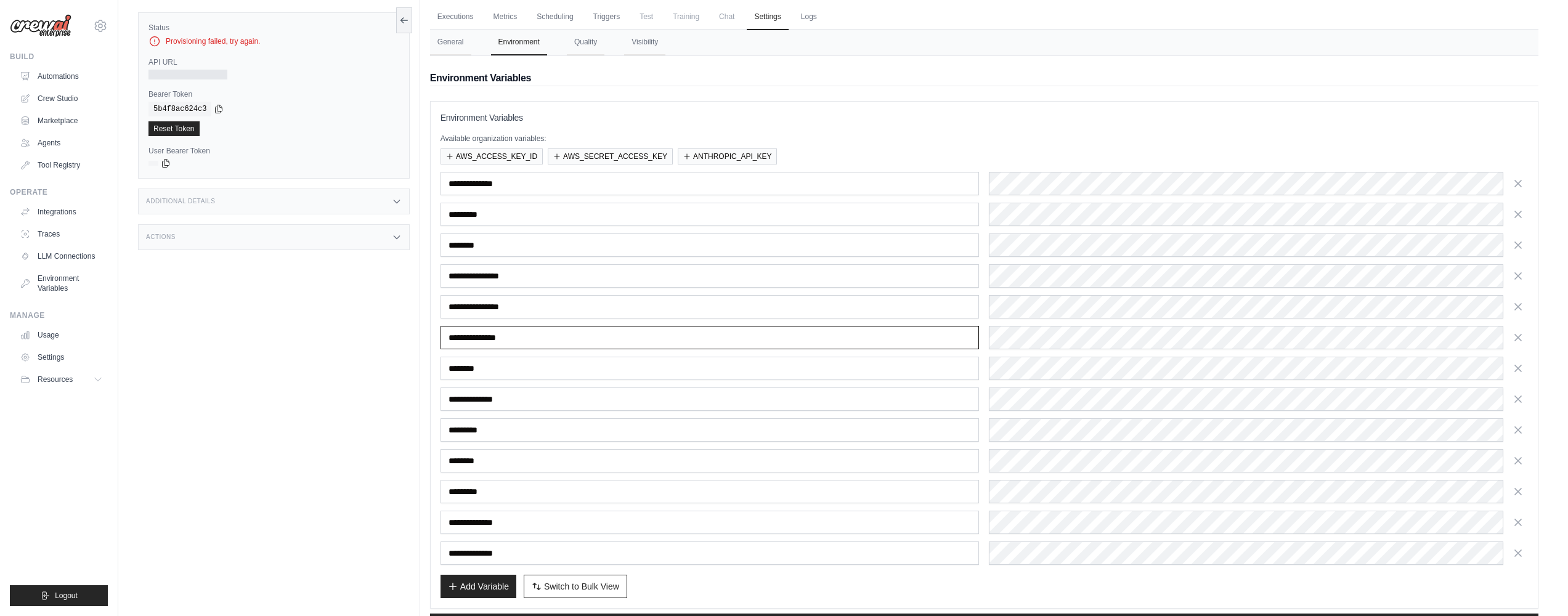
click at [554, 334] on input "**********" at bounding box center [710, 337] width 539 height 23
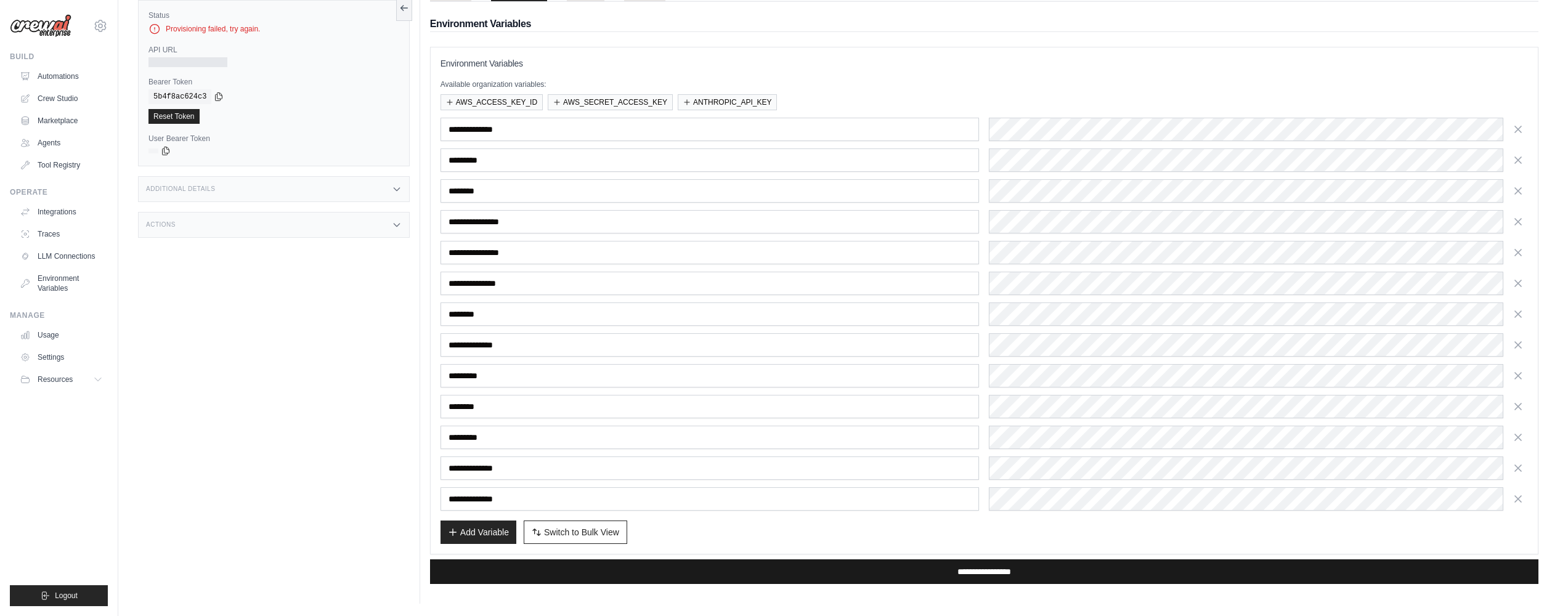
click at [777, 571] on input "**********" at bounding box center [984, 571] width 1108 height 25
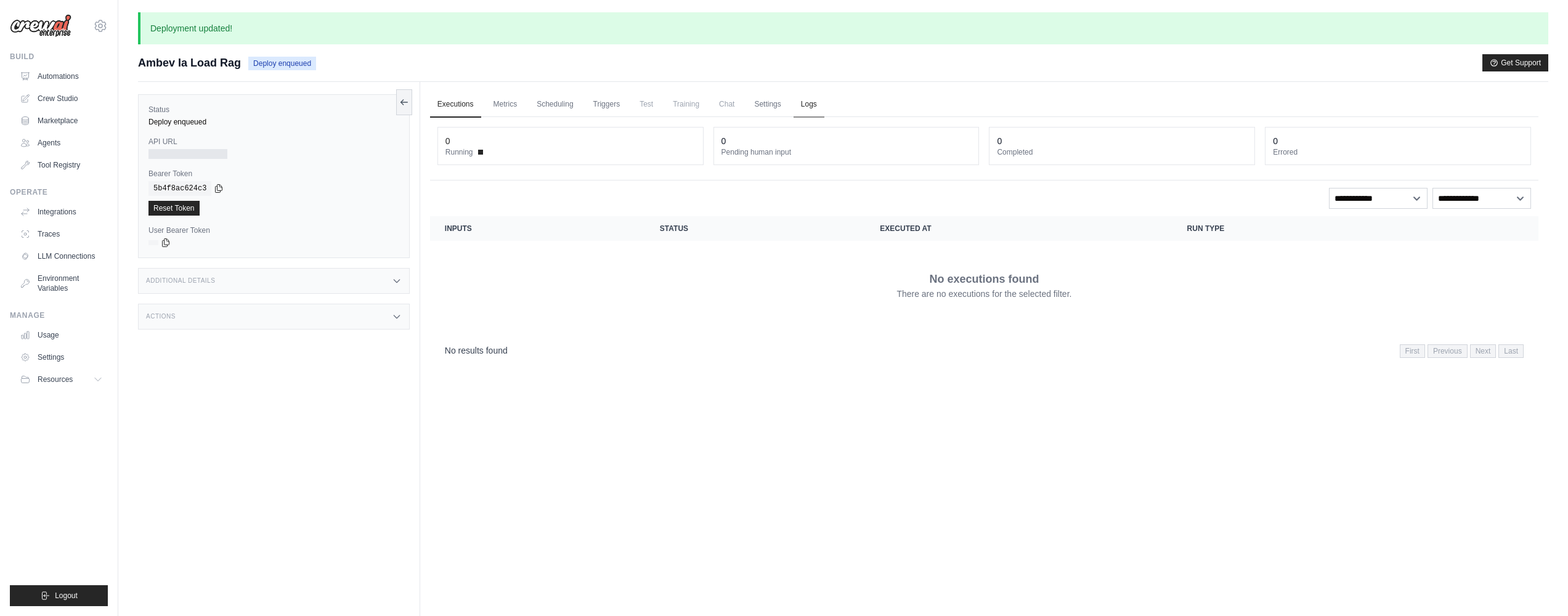
click at [796, 99] on link "Logs" at bounding box center [809, 105] width 31 height 26
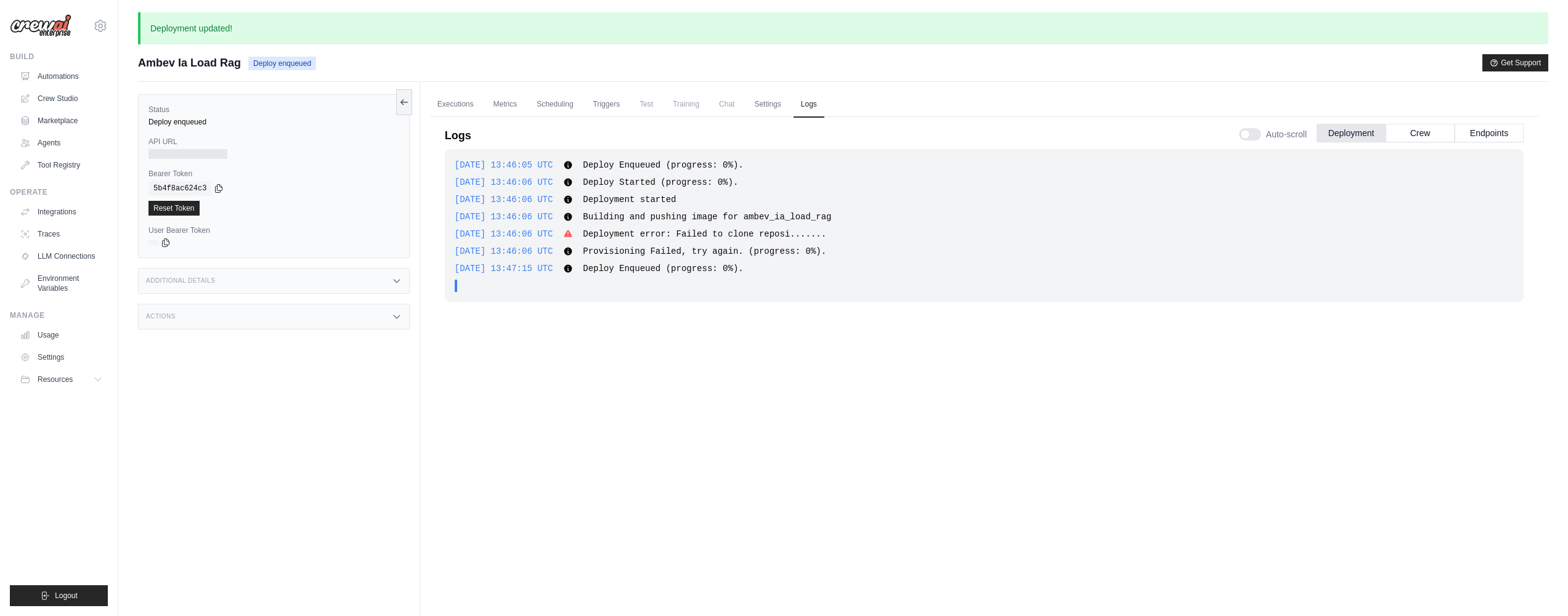
click at [733, 232] on span "Deployment error: Failed to clone reposi......." at bounding box center [705, 234] width 244 height 10
click at [863, 216] on div "2025-09-18 13:46:06 UTC Building and pushing image for ambev_ia_load_rag Show m…" at bounding box center [984, 217] width 1059 height 12
click at [763, 110] on link "Settings" at bounding box center [767, 105] width 41 height 26
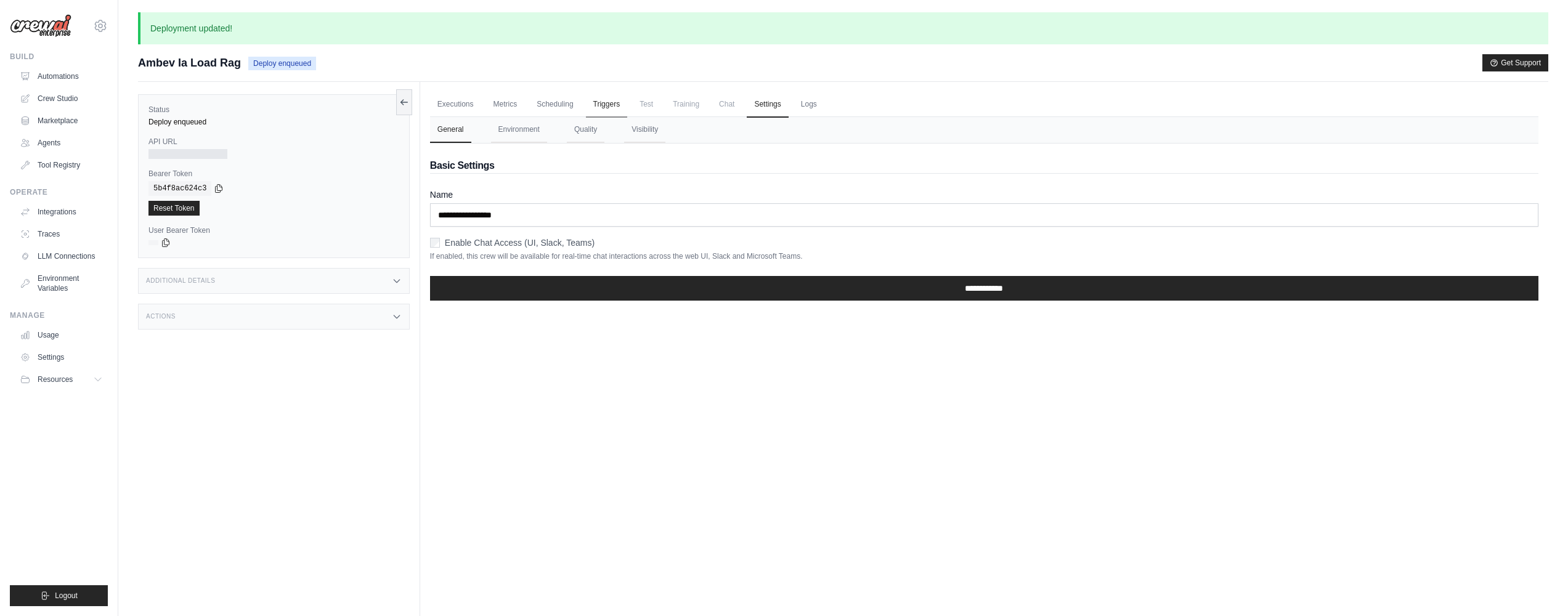
click at [594, 108] on link "Triggers" at bounding box center [607, 105] width 42 height 26
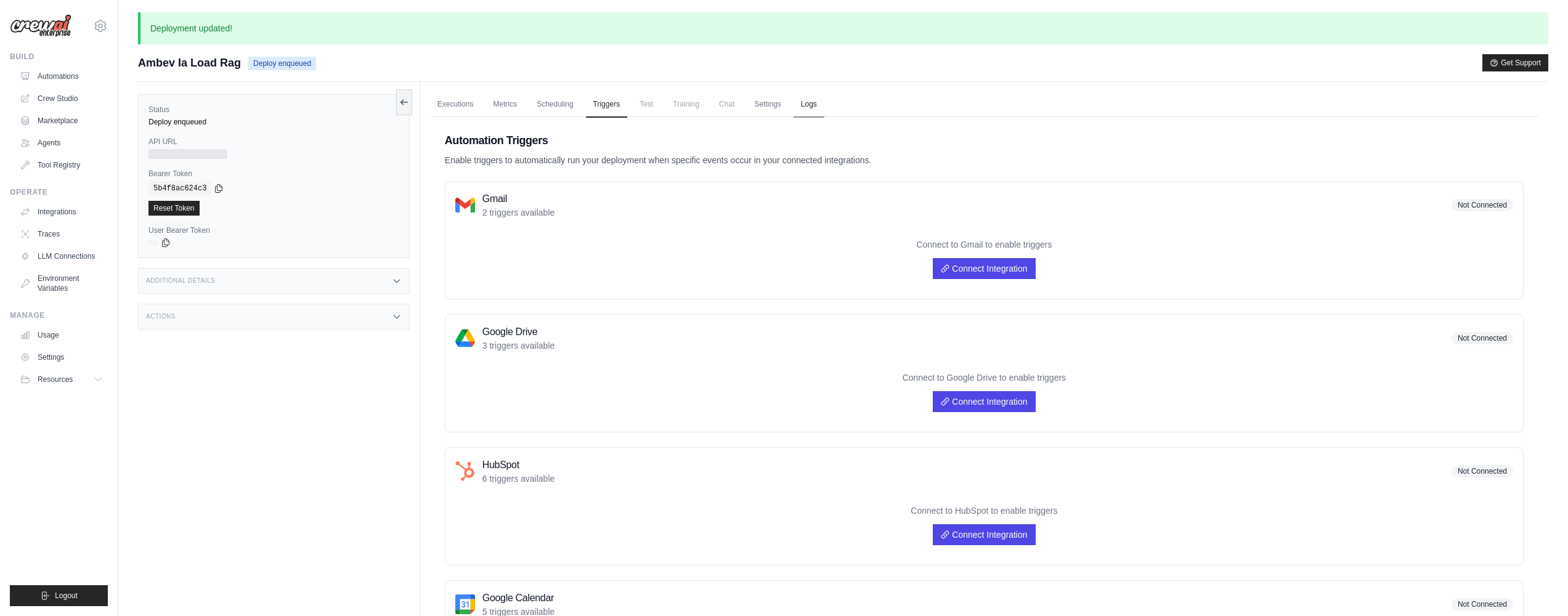
click at [817, 100] on link "Logs" at bounding box center [809, 105] width 31 height 26
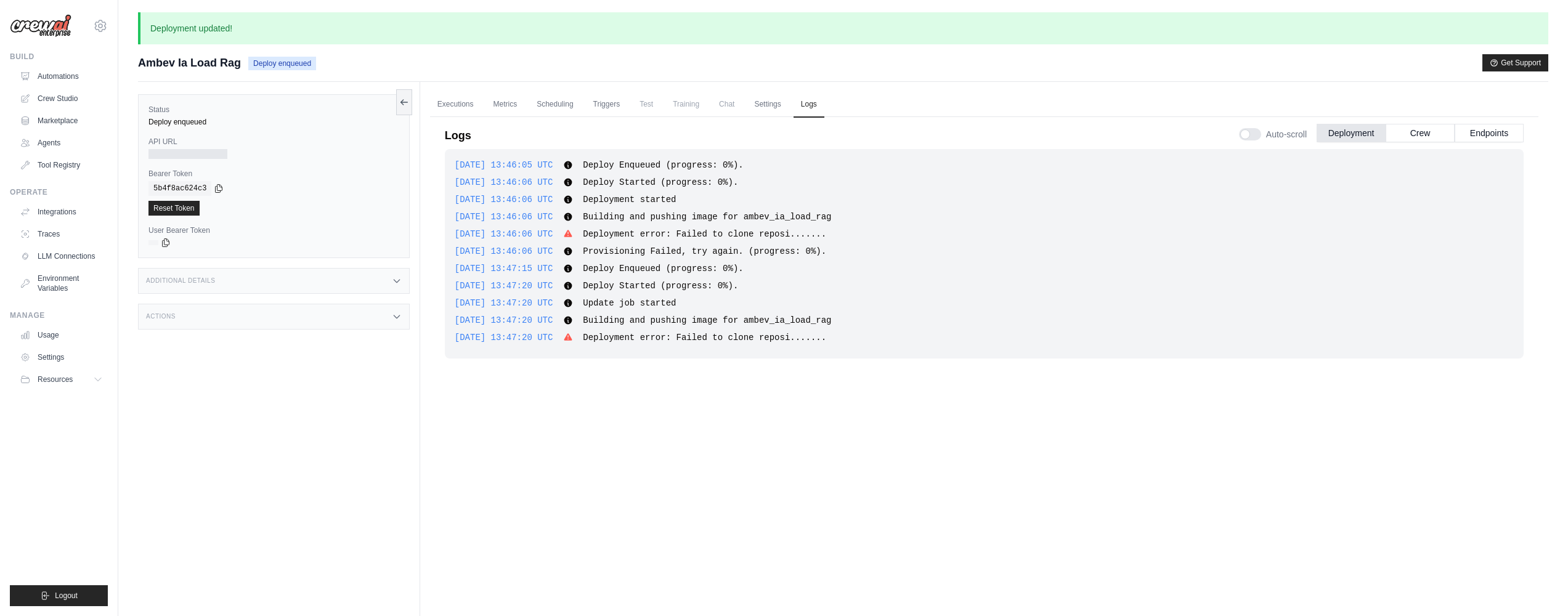
click at [814, 341] on span "Deployment error: Failed to clone reposi......." at bounding box center [705, 337] width 244 height 10
click at [829, 320] on span "Building and pushing image for ambev_ia_load_rag" at bounding box center [707, 321] width 249 height 10
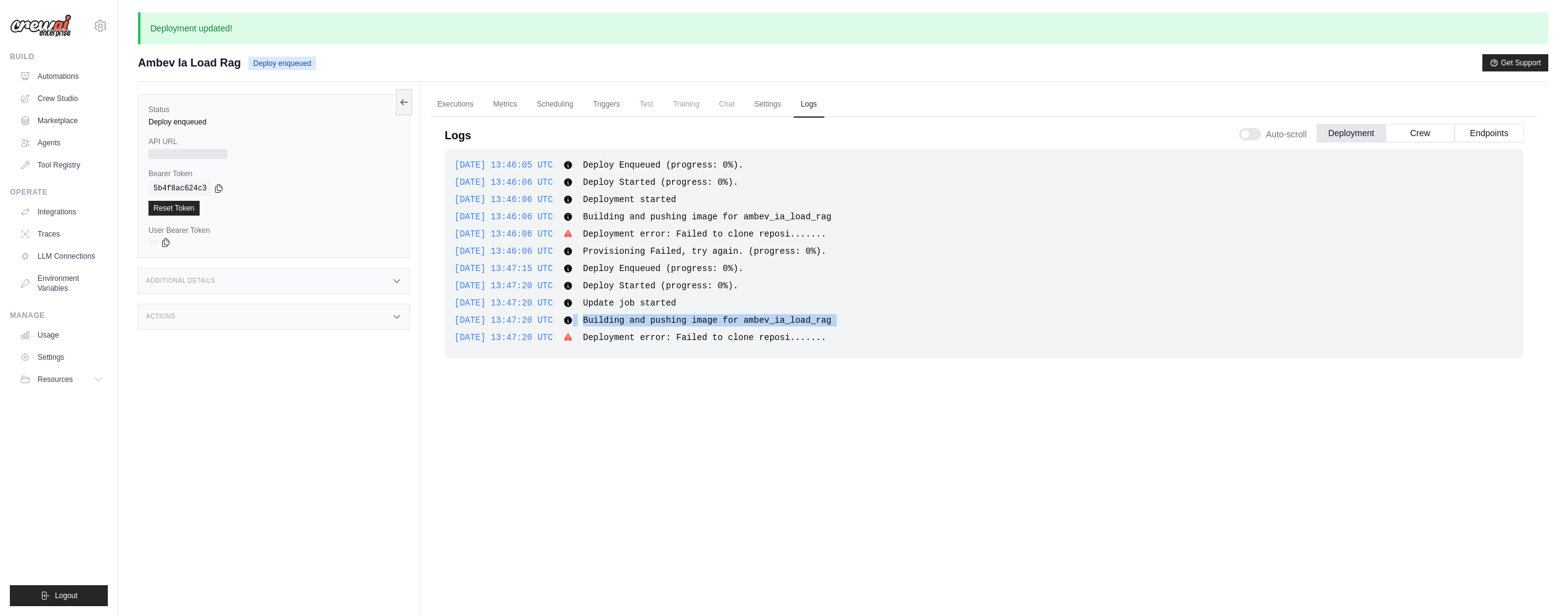
click at [829, 320] on span "Building and pushing image for ambev_ia_load_rag" at bounding box center [707, 321] width 249 height 10
click at [992, 279] on div "2025-09-18 13:46:05 UTC Deploy Enqueued (progress: 0%). Show more Show less 202…" at bounding box center [984, 253] width 1079 height 209
click at [557, 107] on link "Scheduling" at bounding box center [554, 105] width 51 height 26
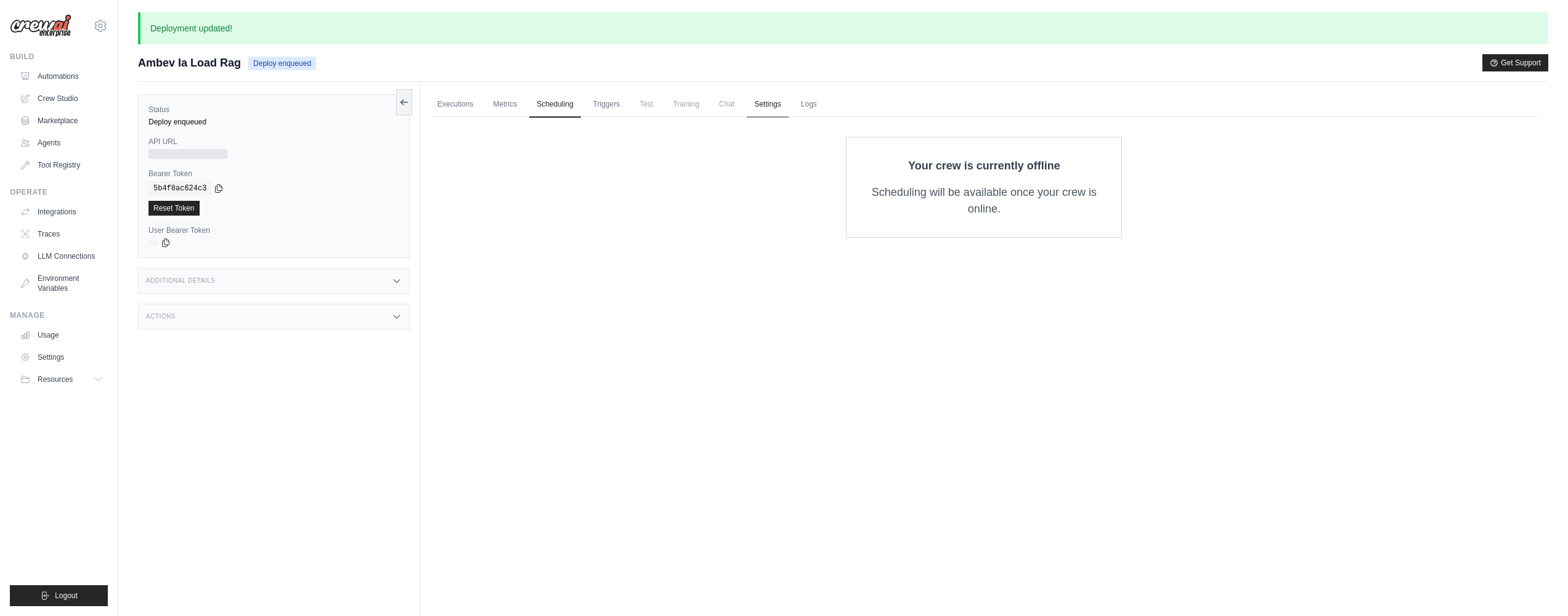
click at [754, 103] on link "Settings" at bounding box center [767, 105] width 41 height 26
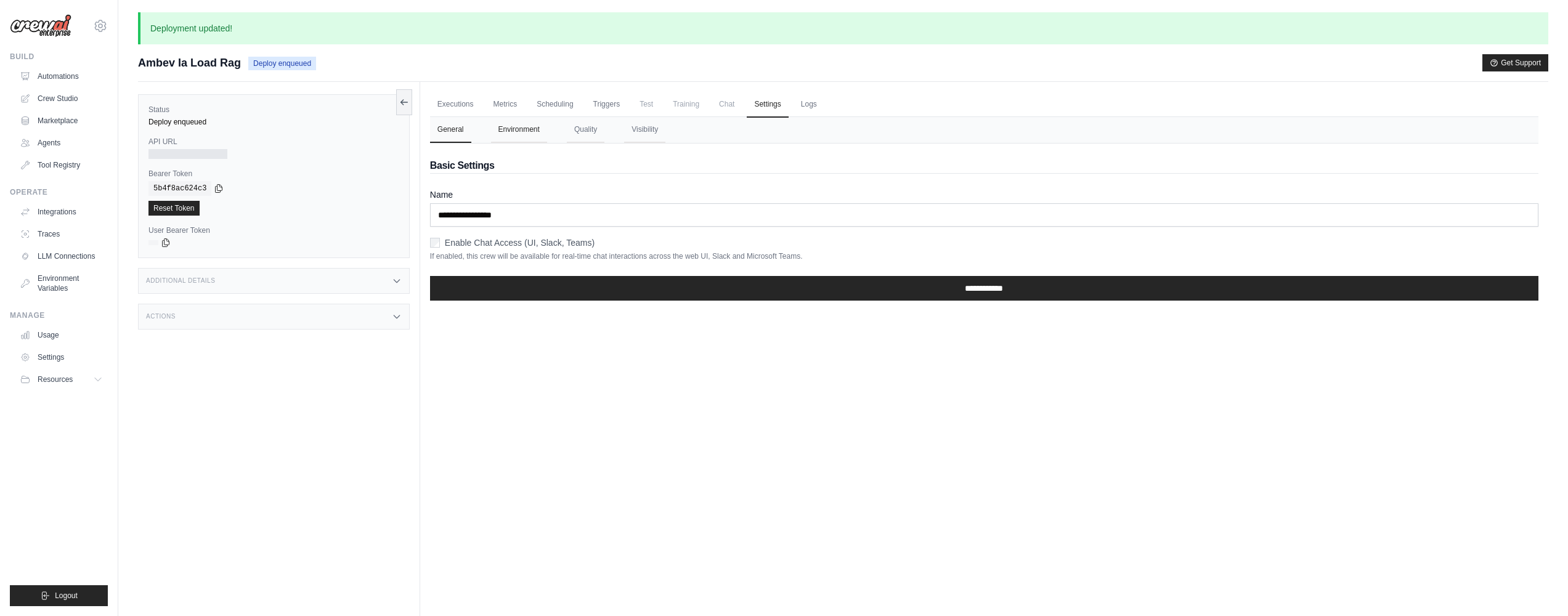
click at [522, 137] on button "Environment" at bounding box center [520, 130] width 56 height 26
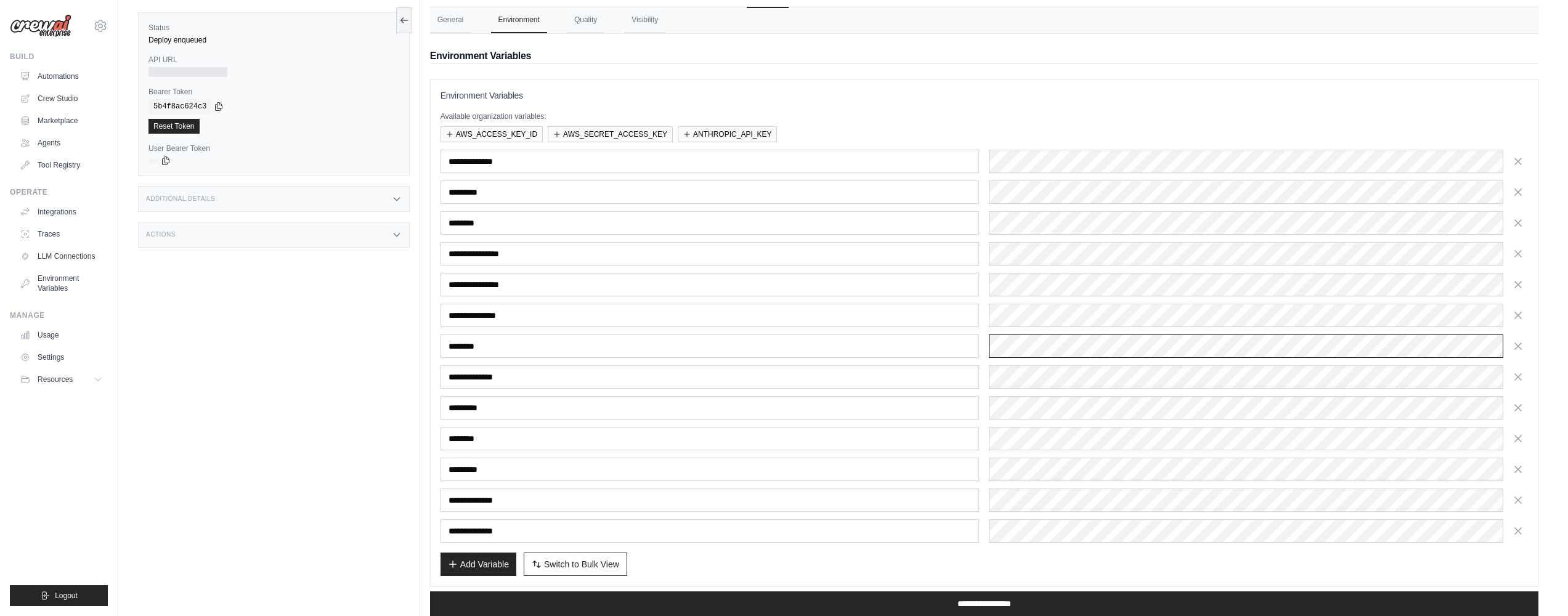
scroll to position [70, 0]
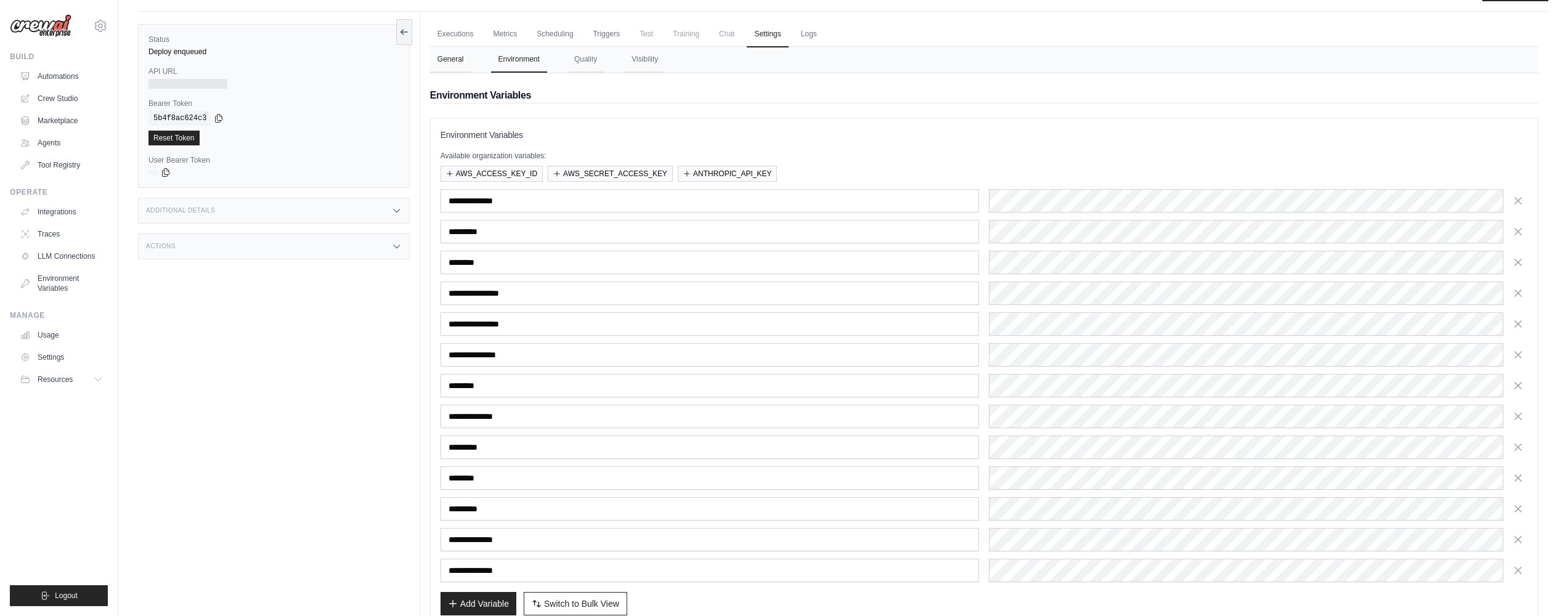
click at [470, 63] on button "General" at bounding box center [450, 60] width 41 height 26
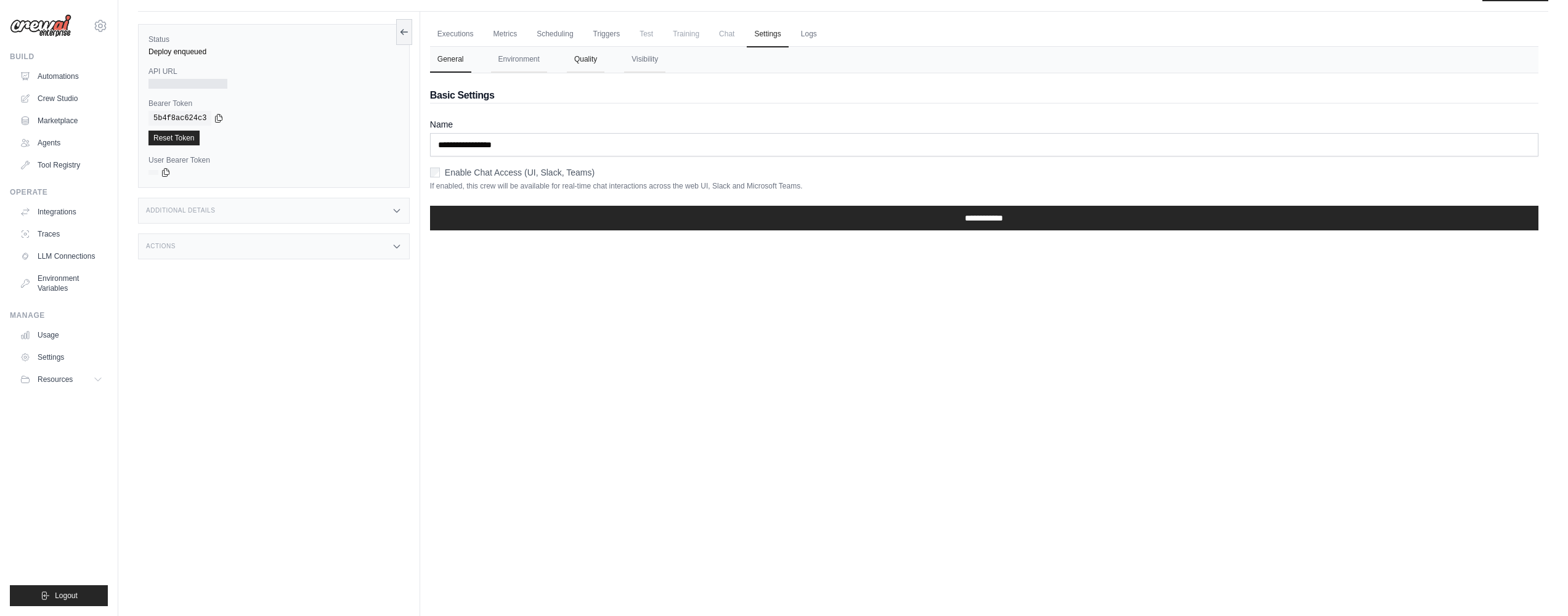
click at [586, 59] on button "Quality" at bounding box center [585, 60] width 38 height 26
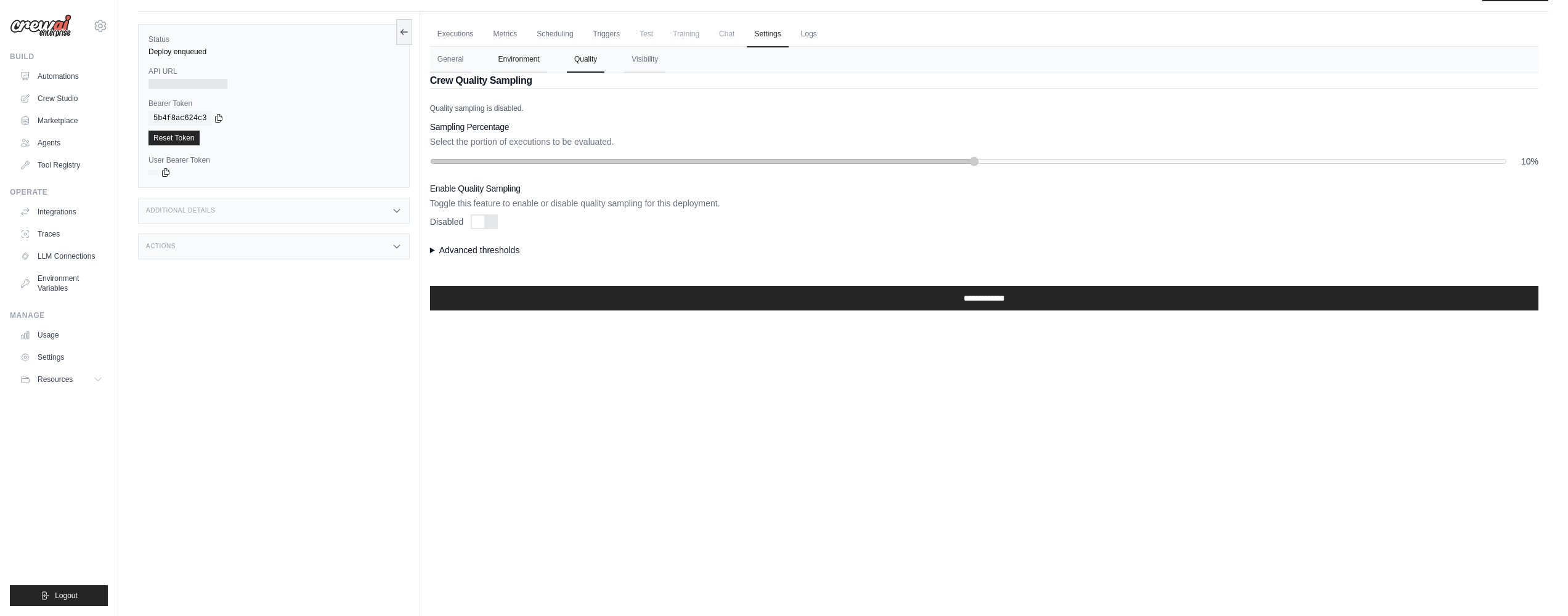
click at [529, 64] on button "Environment" at bounding box center [520, 60] width 56 height 26
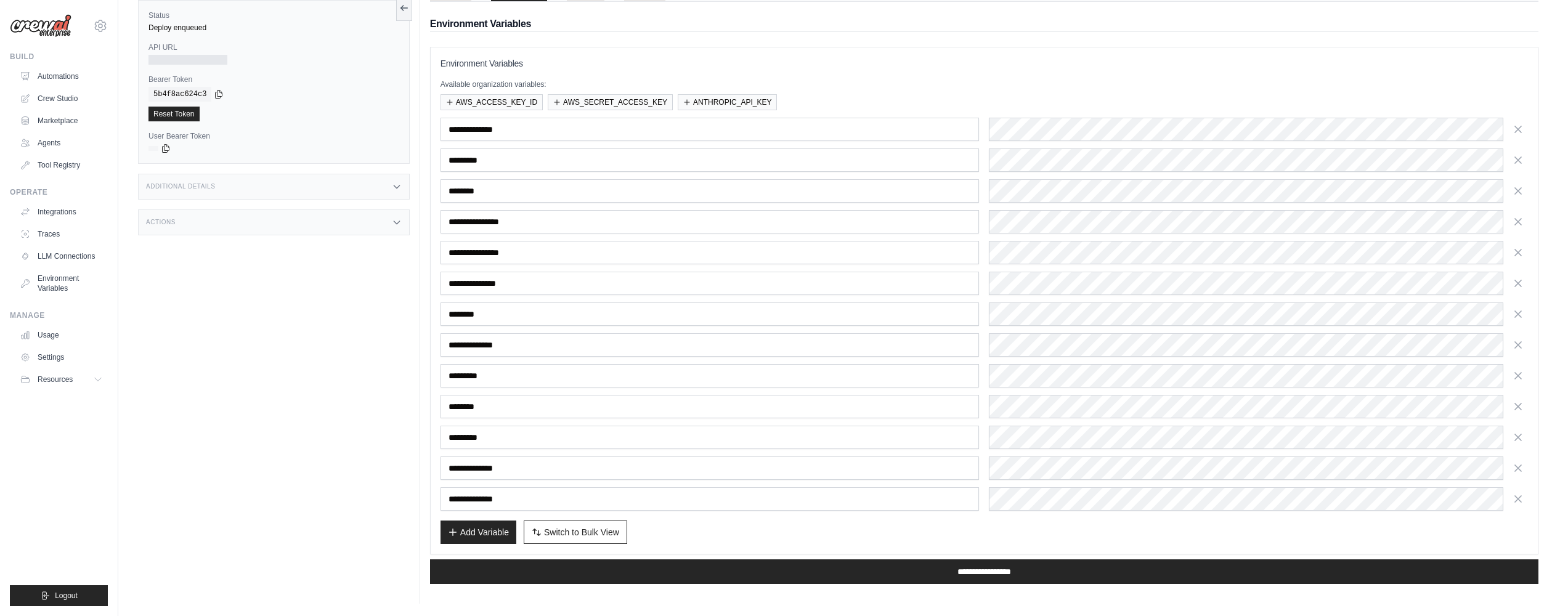
scroll to position [86, 0]
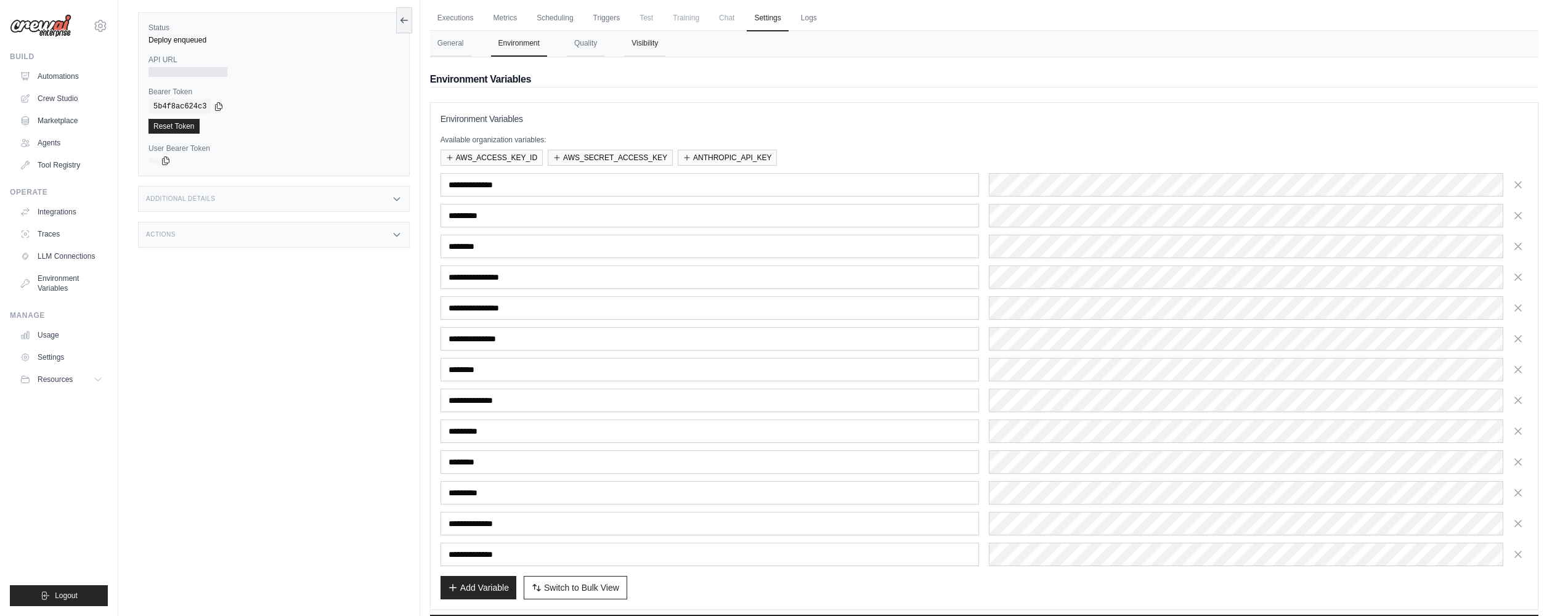
click at [658, 45] on button "Visibility" at bounding box center [645, 44] width 41 height 26
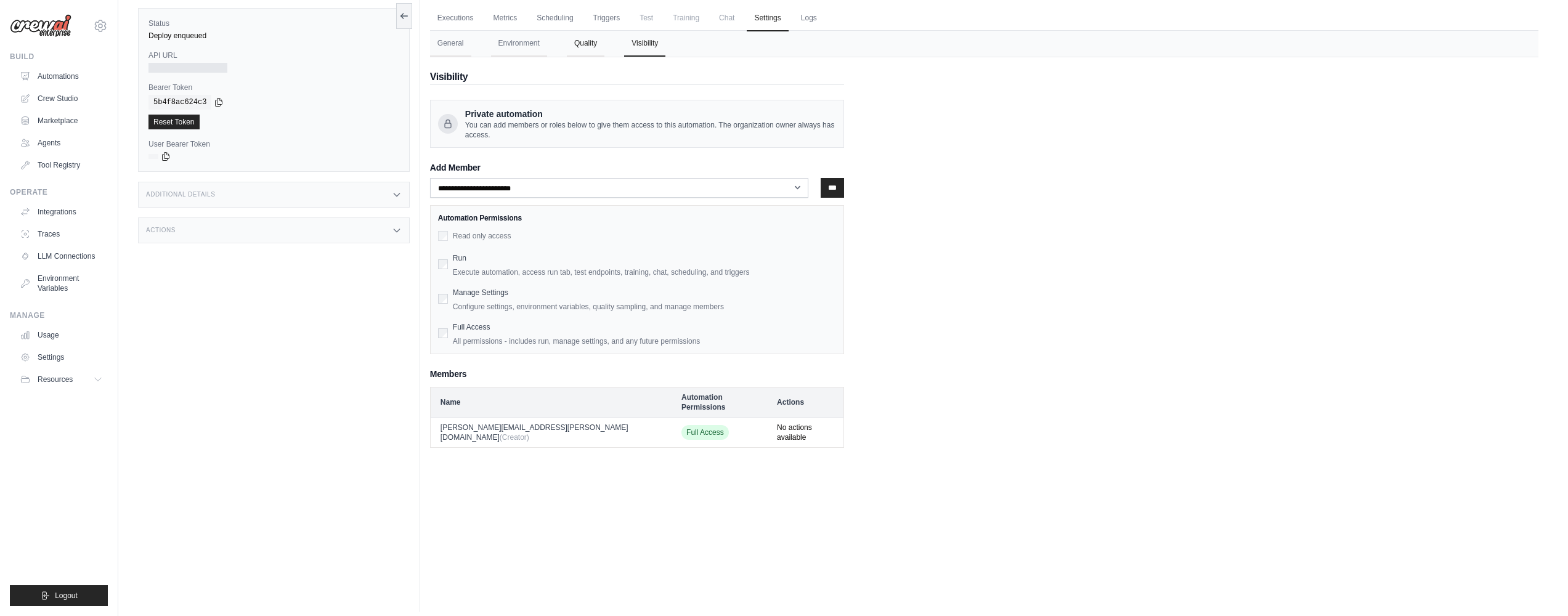
click at [591, 48] on button "Quality" at bounding box center [585, 44] width 38 height 26
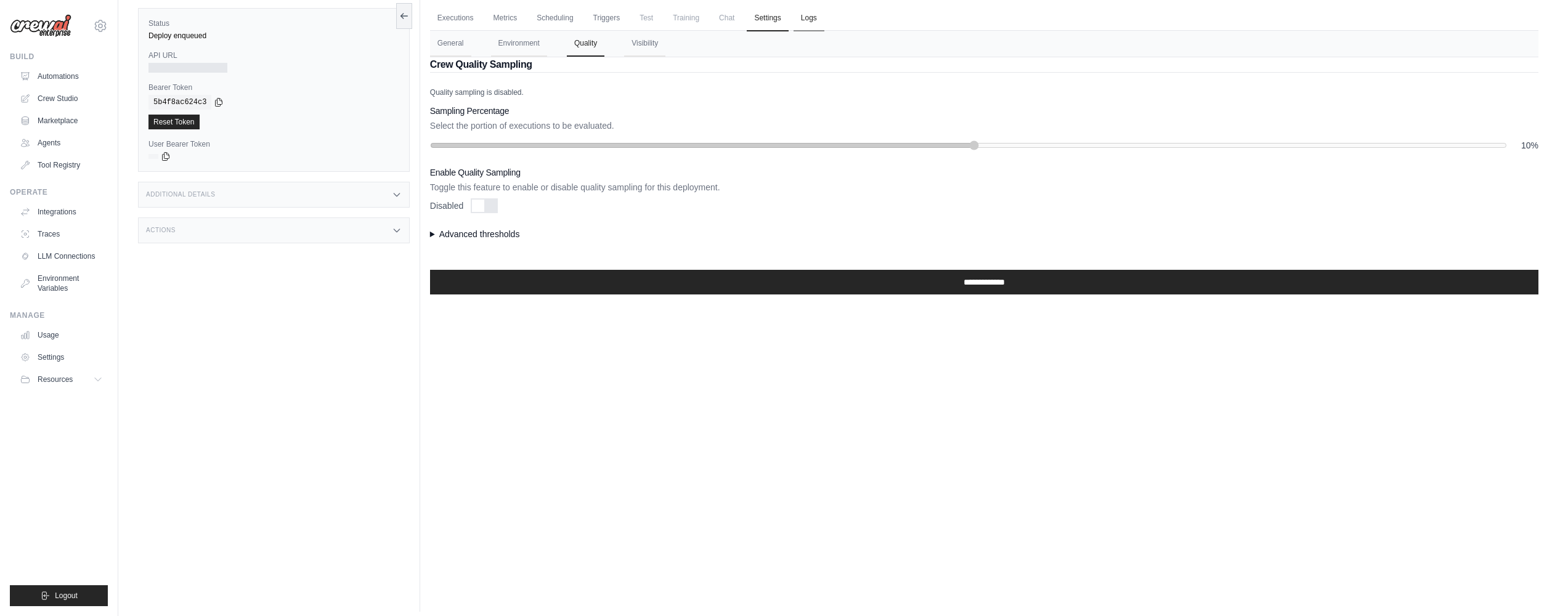
click at [809, 21] on link "Logs" at bounding box center [809, 19] width 31 height 26
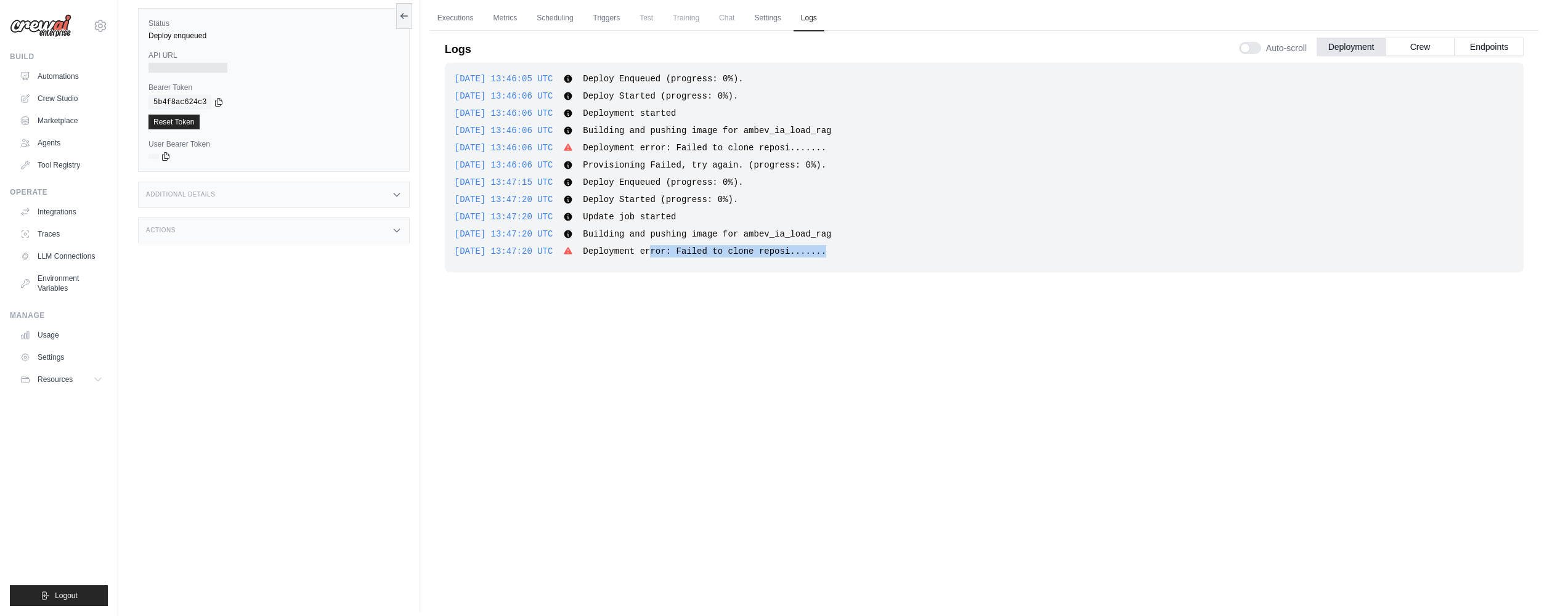
drag, startPoint x: 677, startPoint y: 248, endPoint x: 884, endPoint y: 249, distance: 207.0
click at [884, 249] on div "2025-09-18 13:47:20 UTC Deployment error: Failed to clone reposi....... Show mo…" at bounding box center [984, 251] width 1059 height 12
click at [58, 82] on link "Automations" at bounding box center [62, 76] width 93 height 19
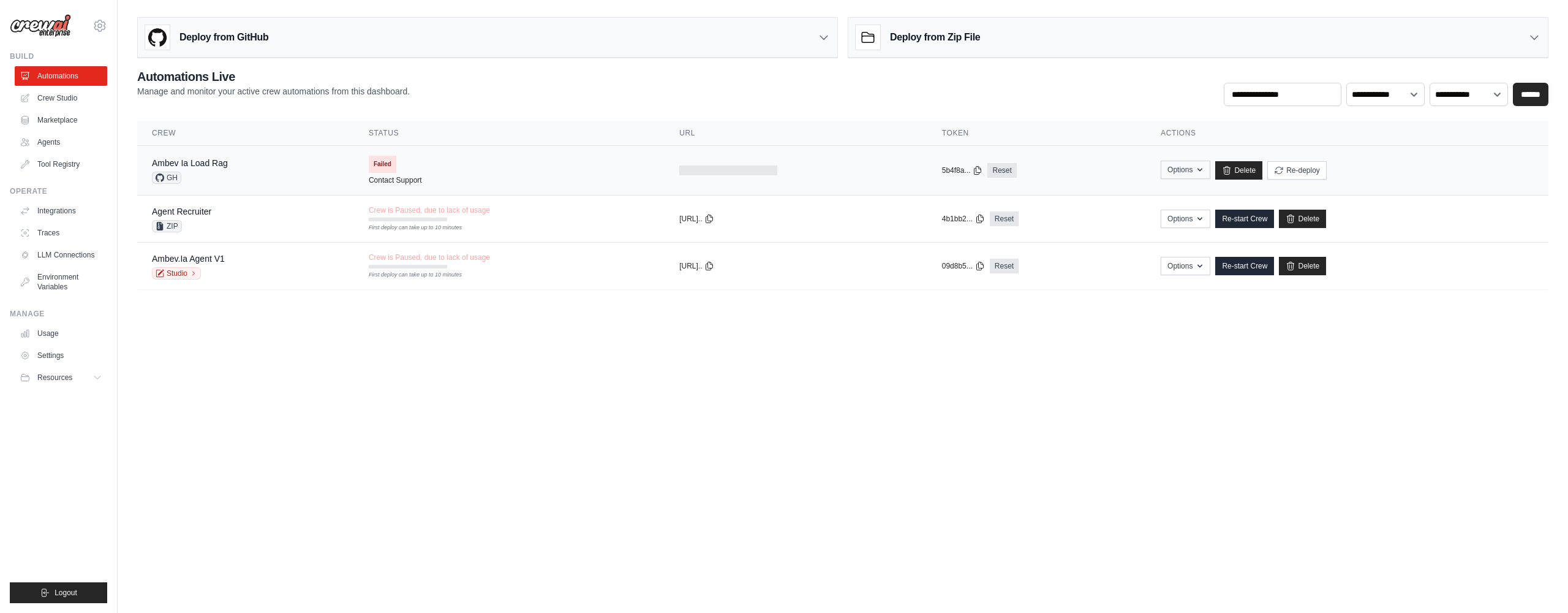
click at [1189, 173] on button "Options" at bounding box center [1185, 170] width 50 height 19
click at [219, 167] on link "Ambev Ia Load Rag" at bounding box center [190, 163] width 76 height 10
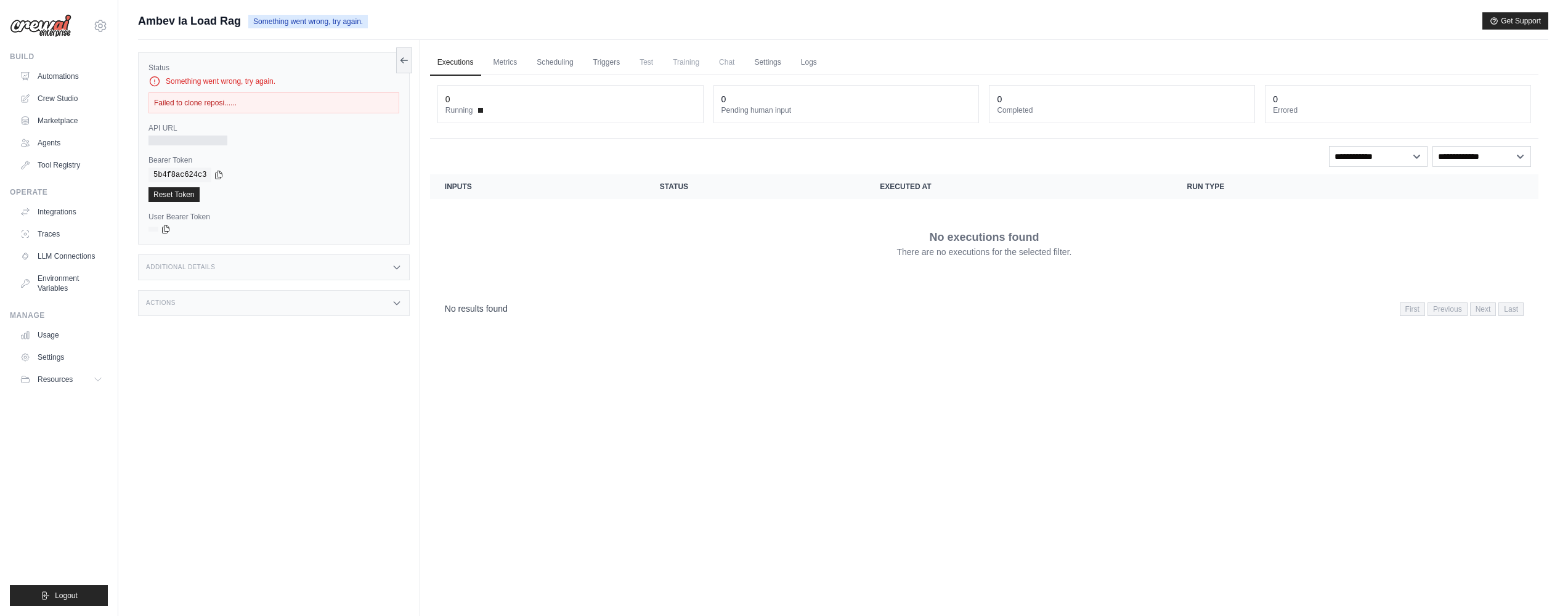
click at [327, 108] on div "Failed to clone reposi......" at bounding box center [273, 103] width 251 height 21
click at [787, 59] on link "Settings" at bounding box center [767, 63] width 41 height 26
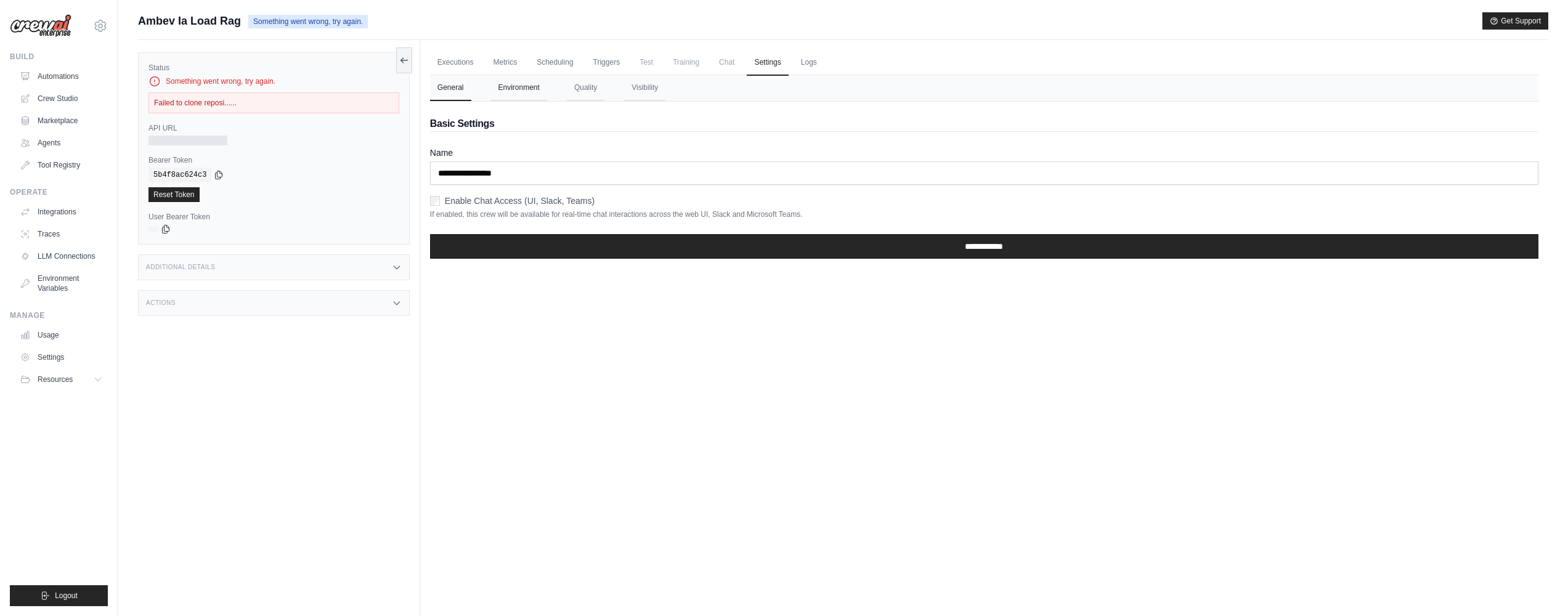
drag, startPoint x: 521, startPoint y: 104, endPoint x: 525, endPoint y: 97, distance: 8.1
click at [521, 104] on div "**********" at bounding box center [984, 185] width 1108 height 167
click at [527, 92] on button "Environment" at bounding box center [520, 88] width 56 height 26
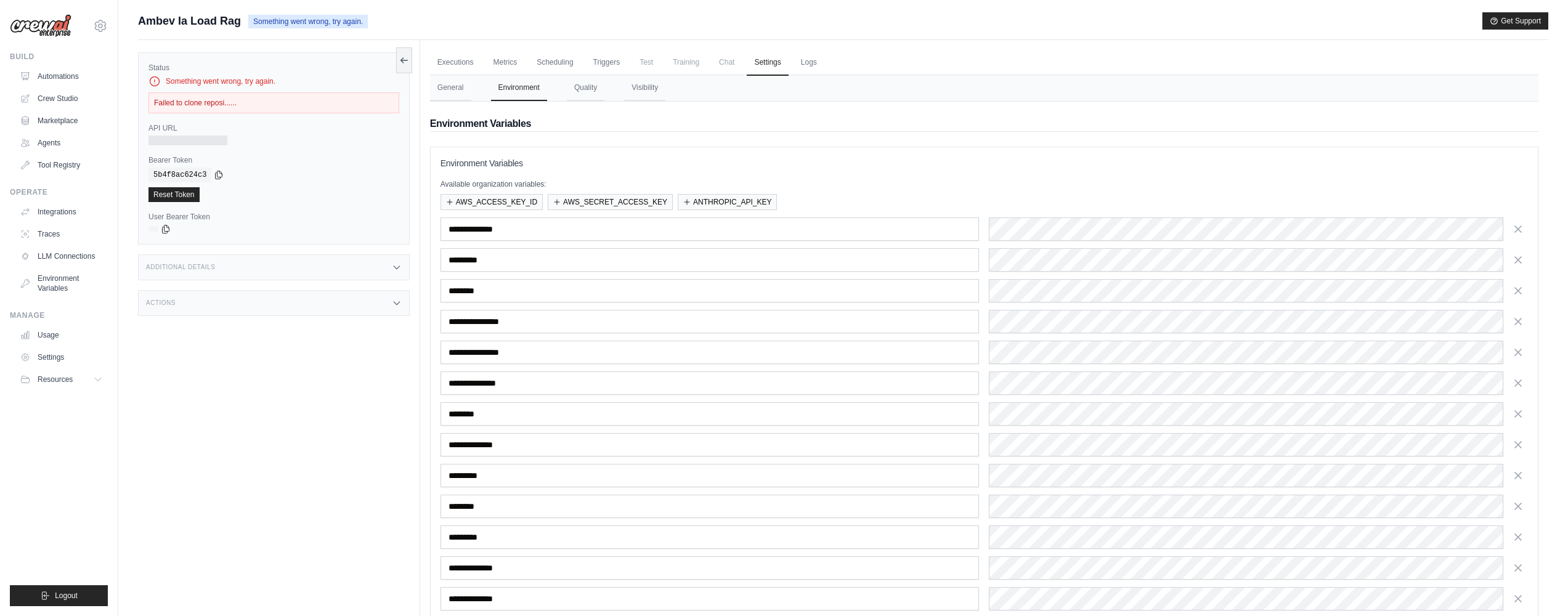
scroll to position [100, 0]
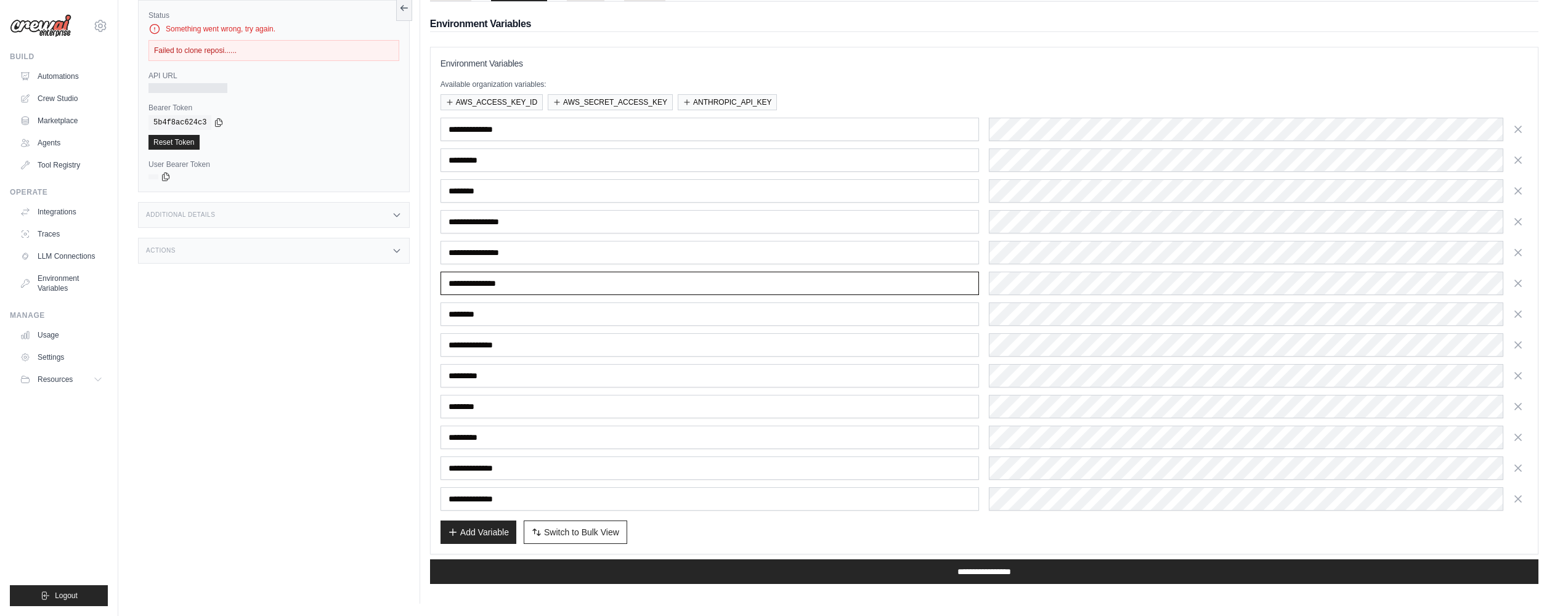
click at [508, 280] on input "**********" at bounding box center [710, 283] width 539 height 23
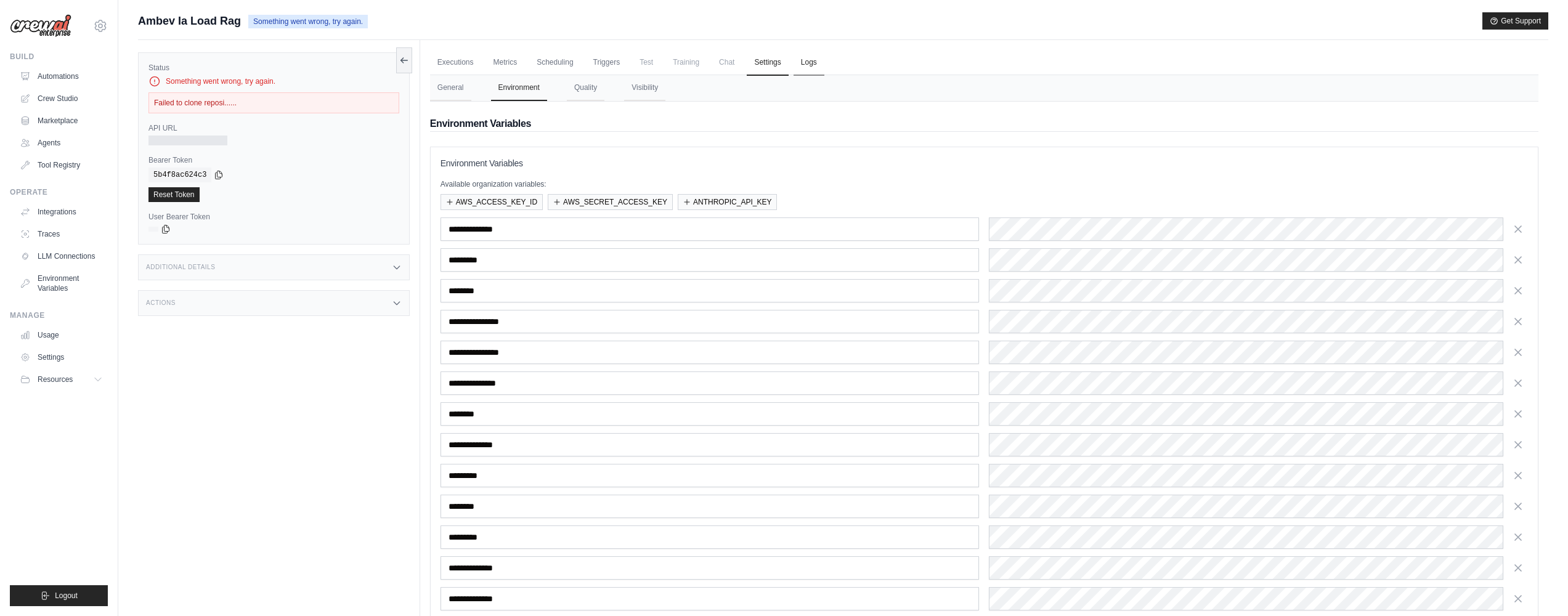
click at [811, 66] on link "Logs" at bounding box center [809, 63] width 31 height 26
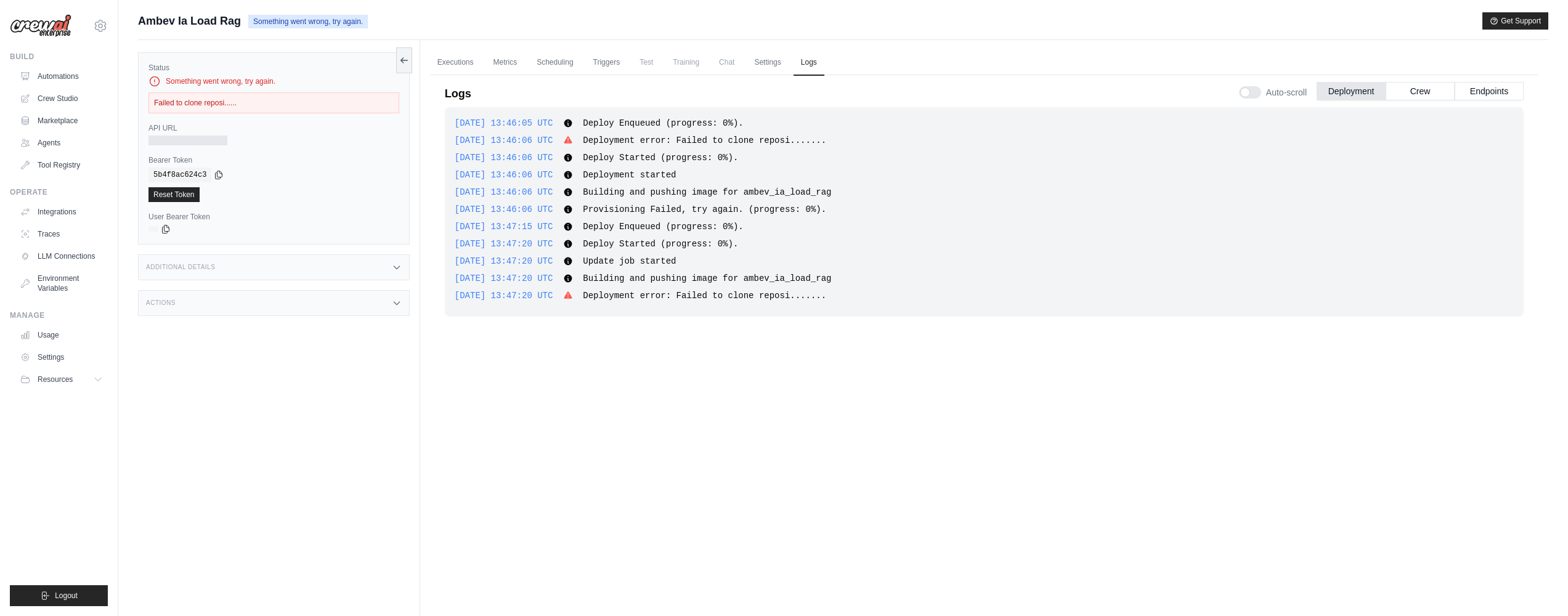
click at [824, 246] on div "2025-09-18 13:47:20 UTC Deploy Started (progress: 0%). Show more Show less" at bounding box center [984, 243] width 1059 height 12
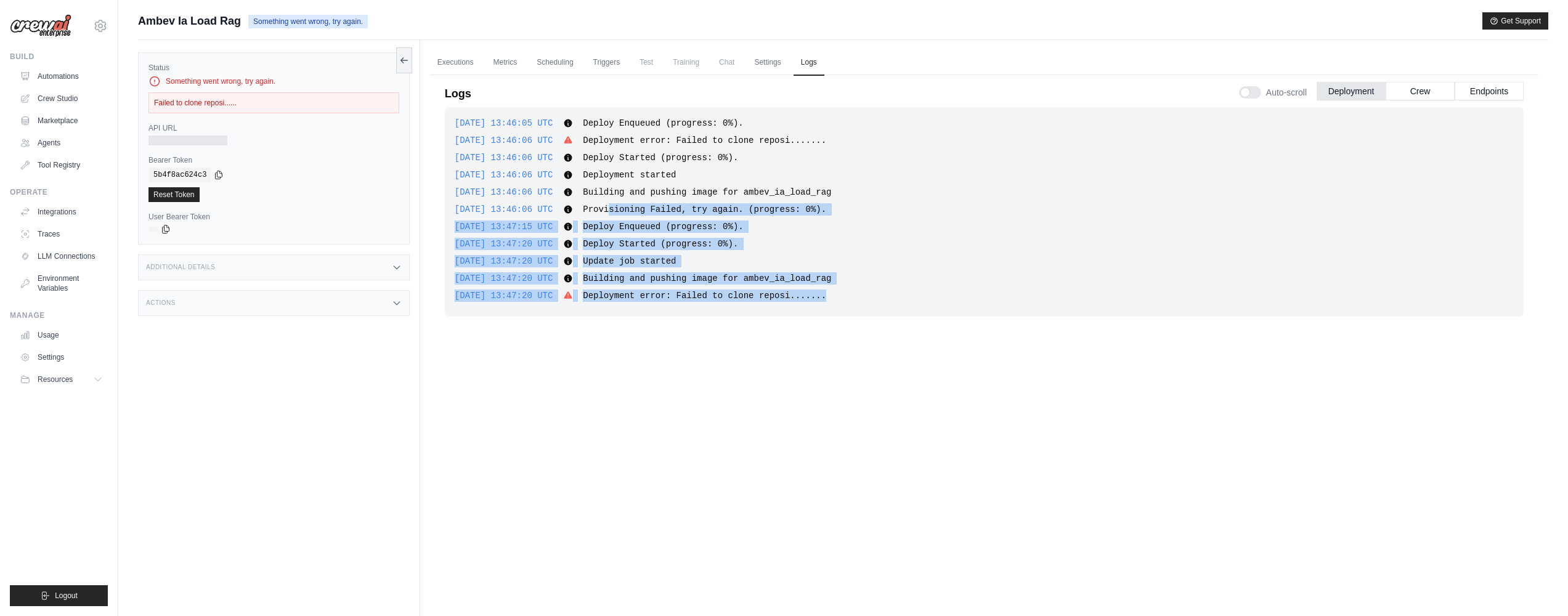
drag, startPoint x: 651, startPoint y: 206, endPoint x: 902, endPoint y: 305, distance: 269.8
click at [902, 305] on div "2025-09-18 13:46:05 UTC Deploy Enqueued (progress: 0%). Show more Show less 202…" at bounding box center [984, 212] width 1079 height 209
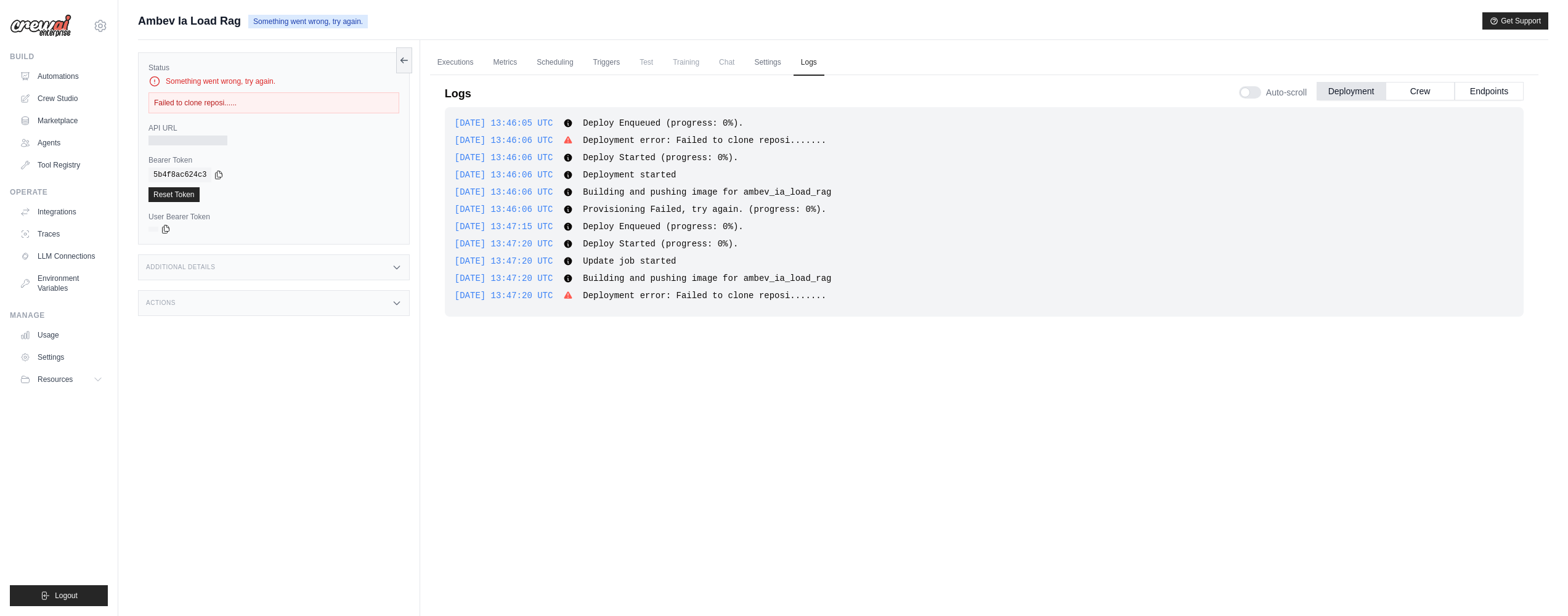
click at [389, 272] on div "Additional Details" at bounding box center [274, 267] width 272 height 26
click at [340, 306] on div "Actions" at bounding box center [274, 303] width 272 height 26
click at [473, 56] on link "Executions" at bounding box center [455, 63] width 51 height 26
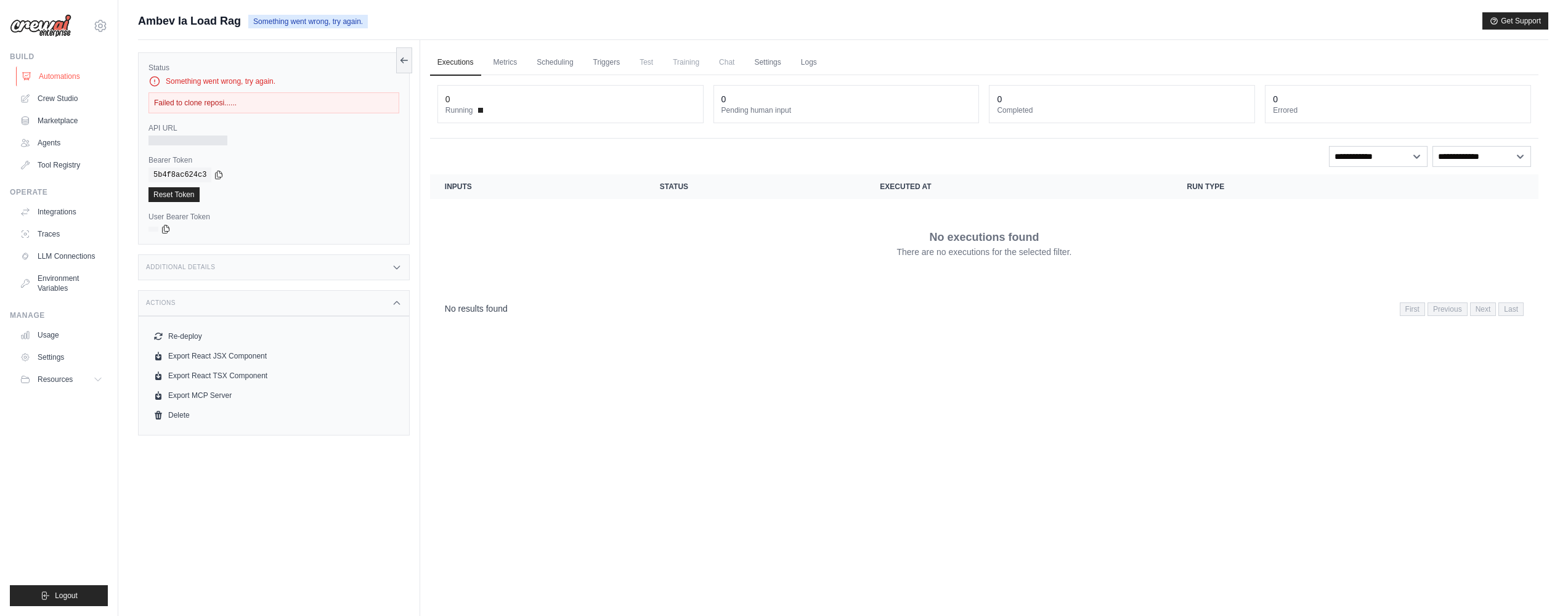
click at [64, 69] on link "Automations" at bounding box center [62, 76] width 93 height 19
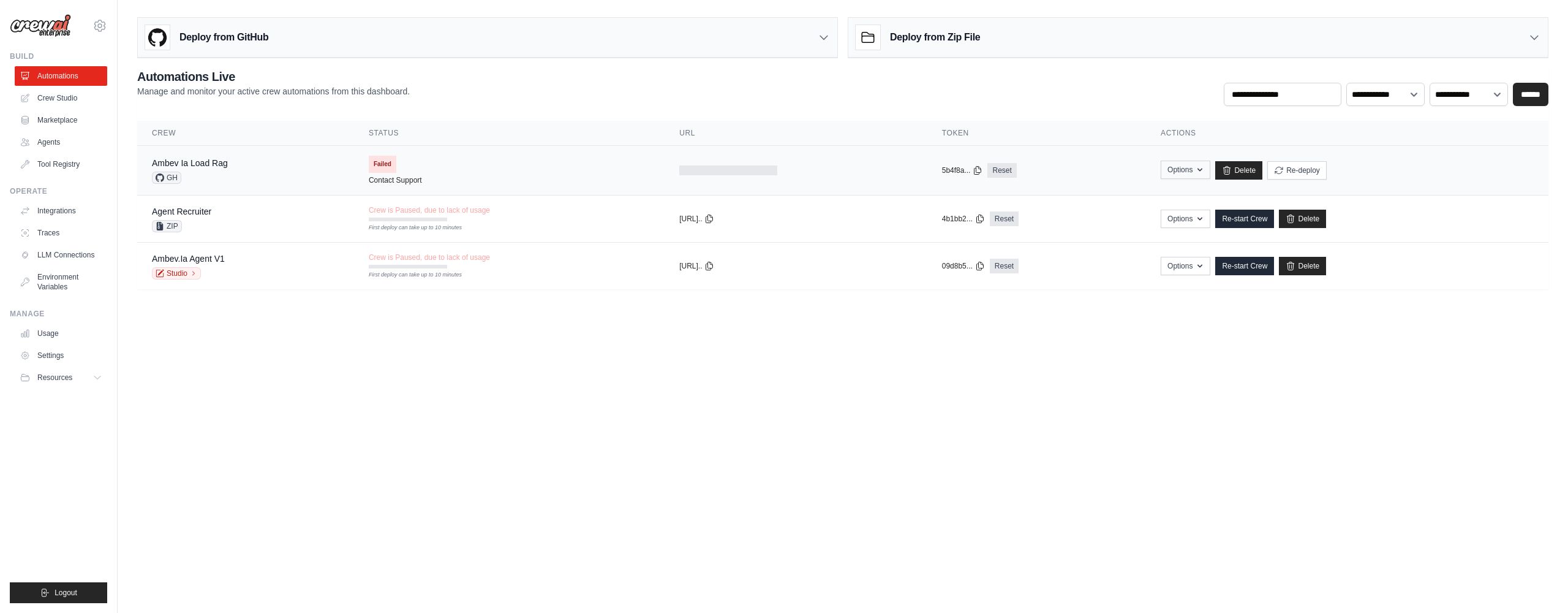
click at [1179, 168] on button "Options" at bounding box center [1185, 170] width 50 height 19
drag, startPoint x: 1312, startPoint y: 171, endPoint x: 356, endPoint y: 163, distance: 956.0
click at [356, 163] on tr "Ambev Ia Load Rag GH Failed Contact Support copied 5b4f8a... Reset" at bounding box center [843, 170] width 1411 height 50
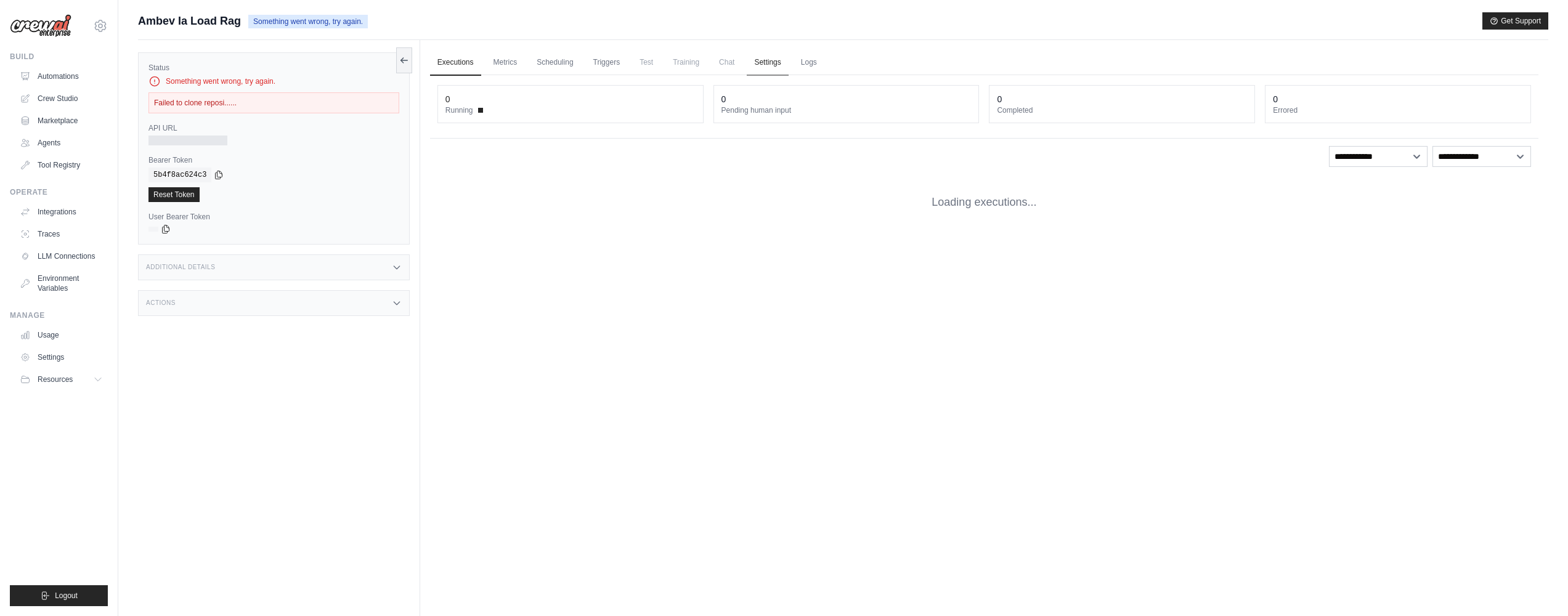
click at [754, 61] on link "Settings" at bounding box center [767, 63] width 41 height 26
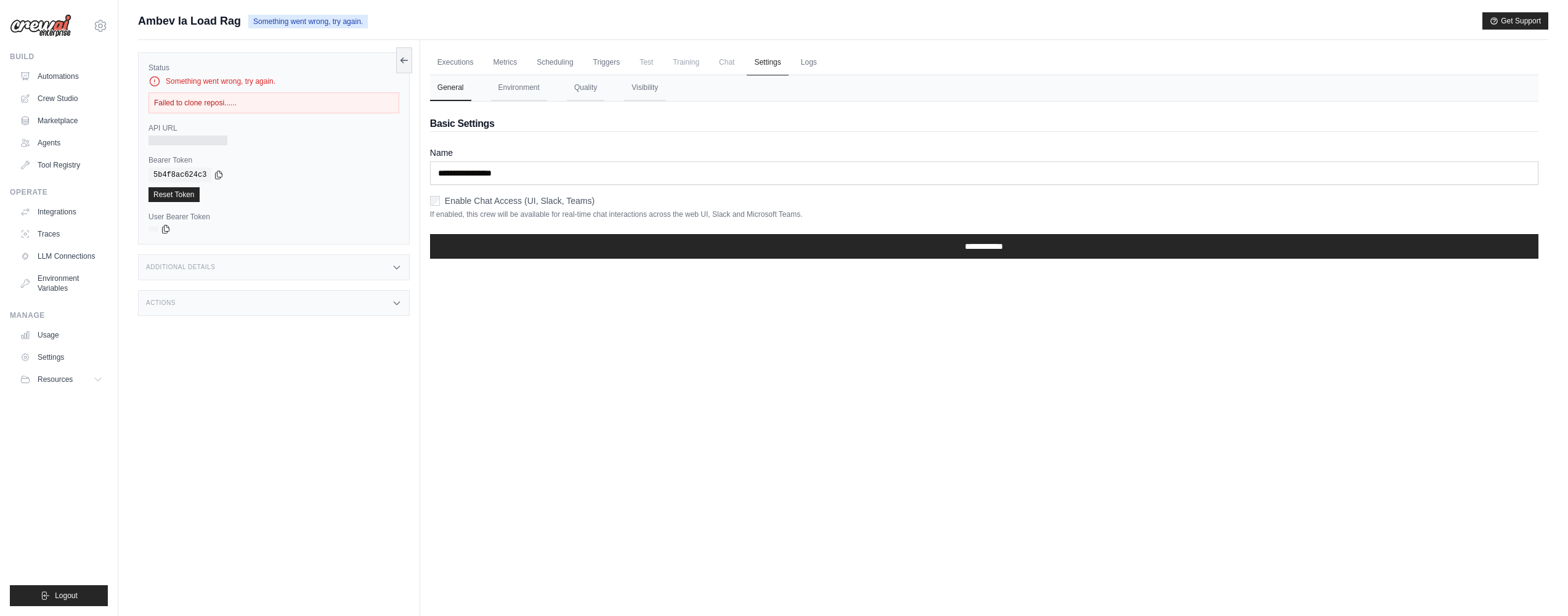
click at [784, 64] on link "Settings" at bounding box center [767, 63] width 41 height 26
click at [806, 65] on link "Logs" at bounding box center [809, 63] width 31 height 26
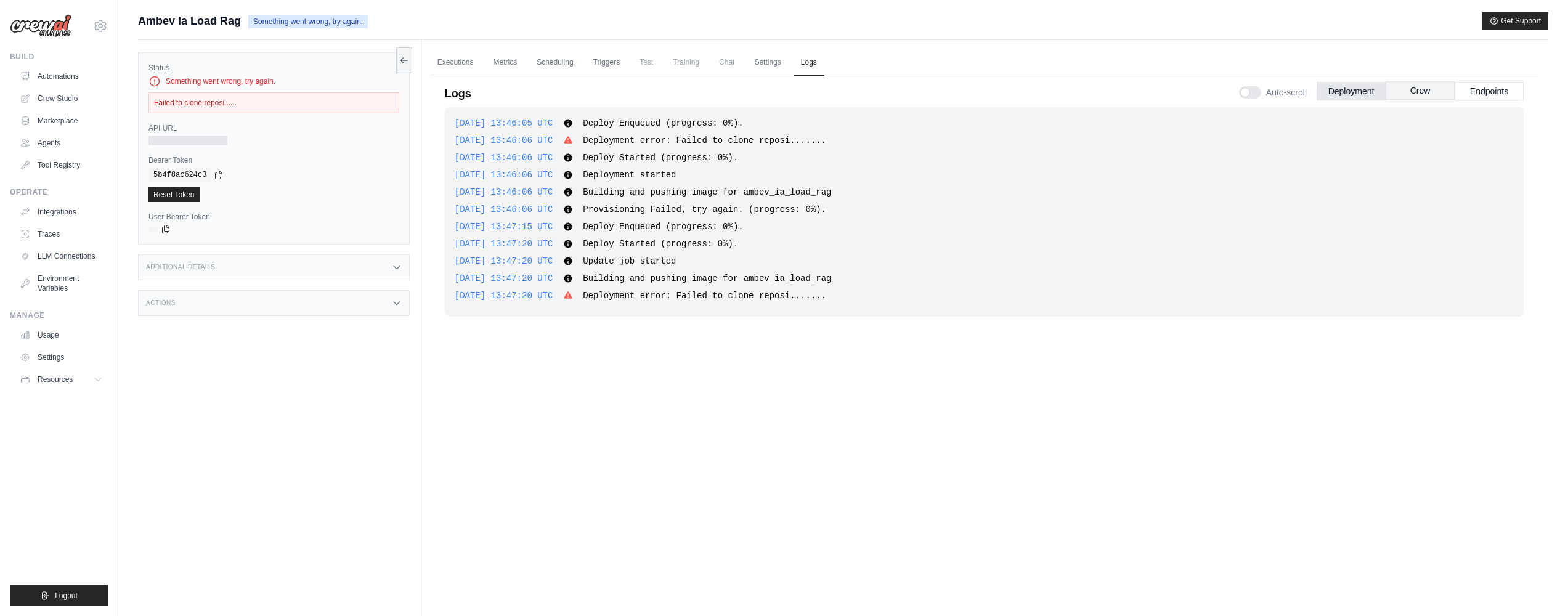
click at [1427, 93] on button "Crew" at bounding box center [1420, 91] width 69 height 19
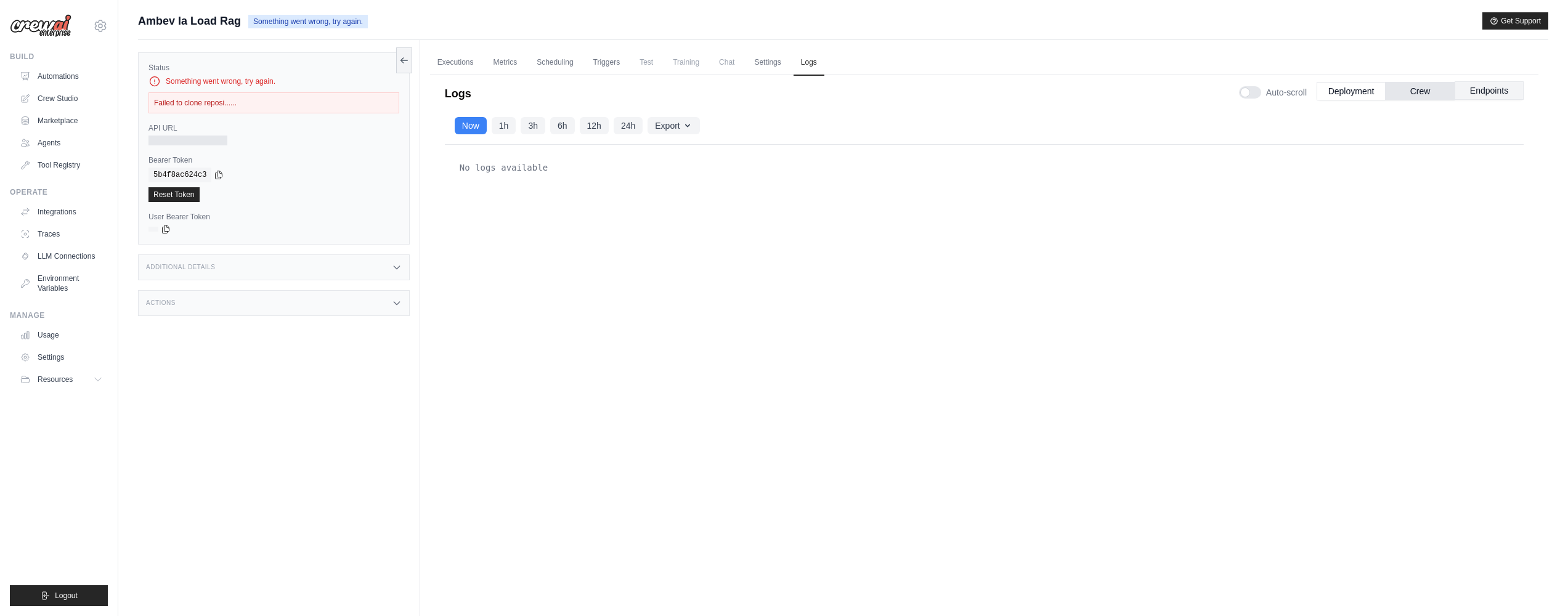
click at [1469, 93] on button "Endpoints" at bounding box center [1489, 91] width 69 height 19
click at [1360, 97] on button "Deployment" at bounding box center [1351, 91] width 69 height 19
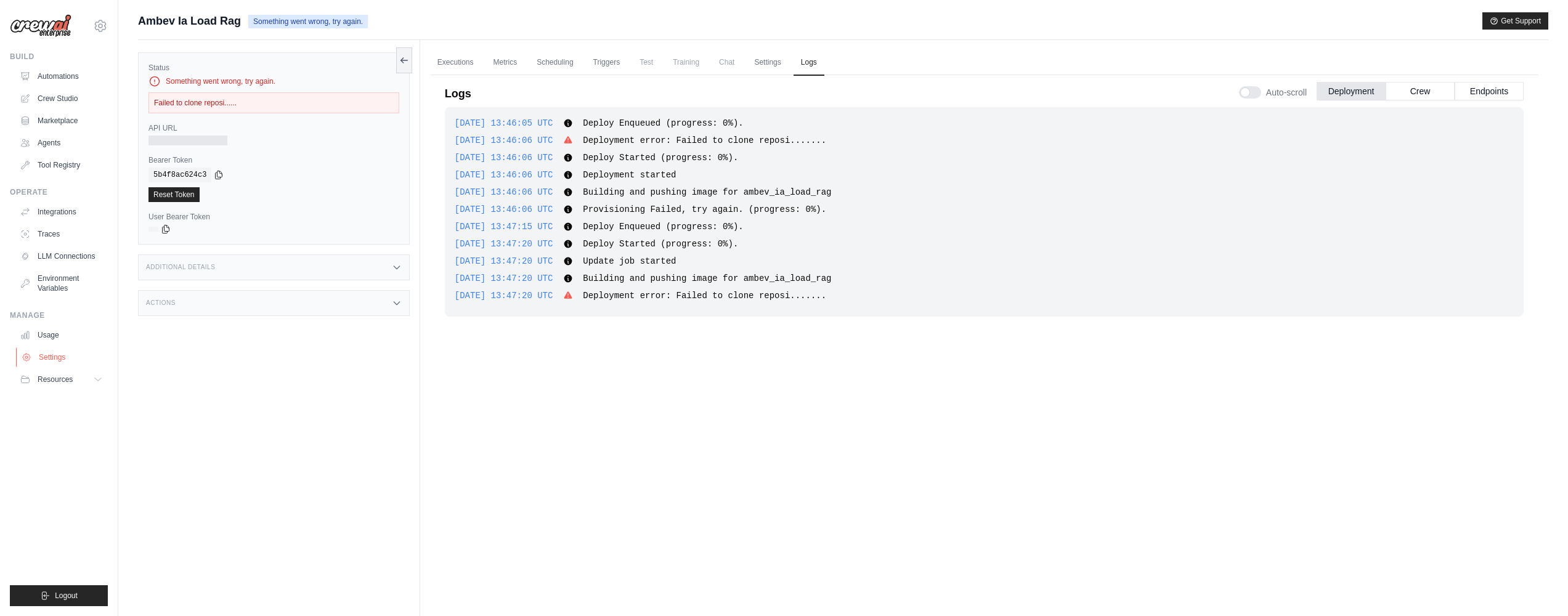
click at [81, 353] on link "Settings" at bounding box center [62, 357] width 93 height 19
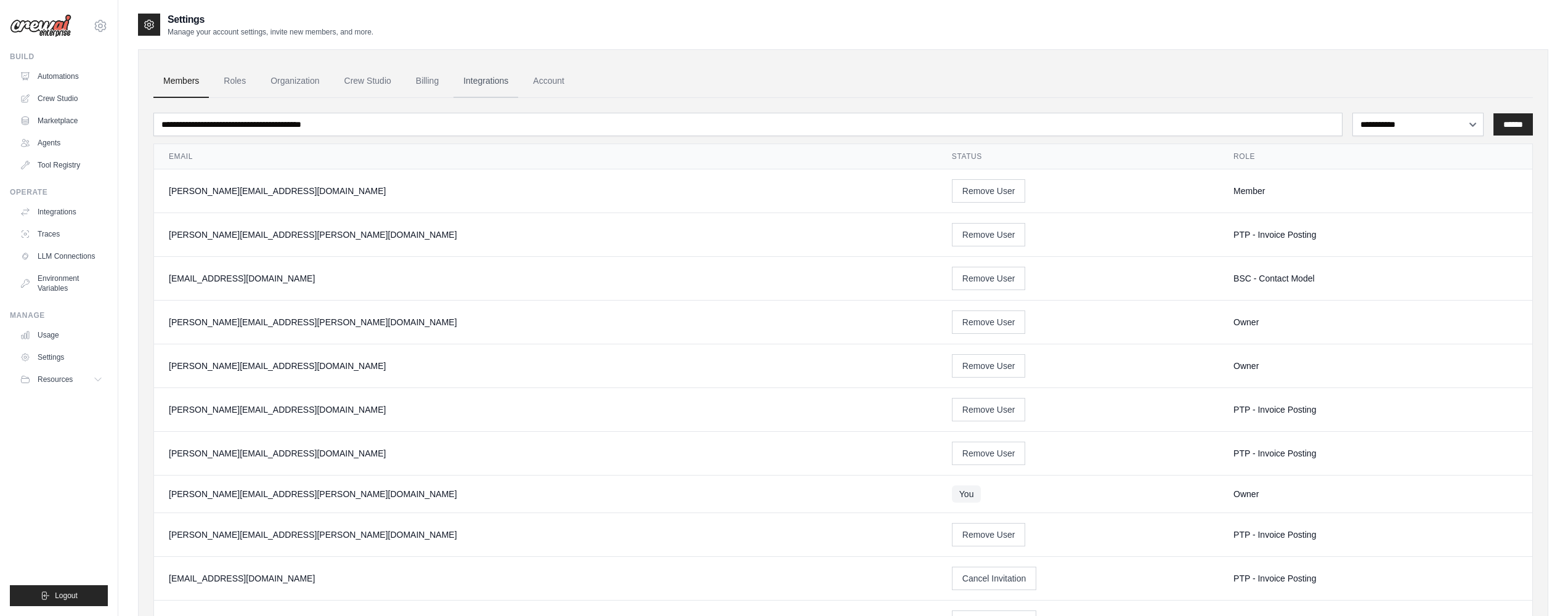
click at [479, 71] on link "Integrations" at bounding box center [486, 82] width 65 height 33
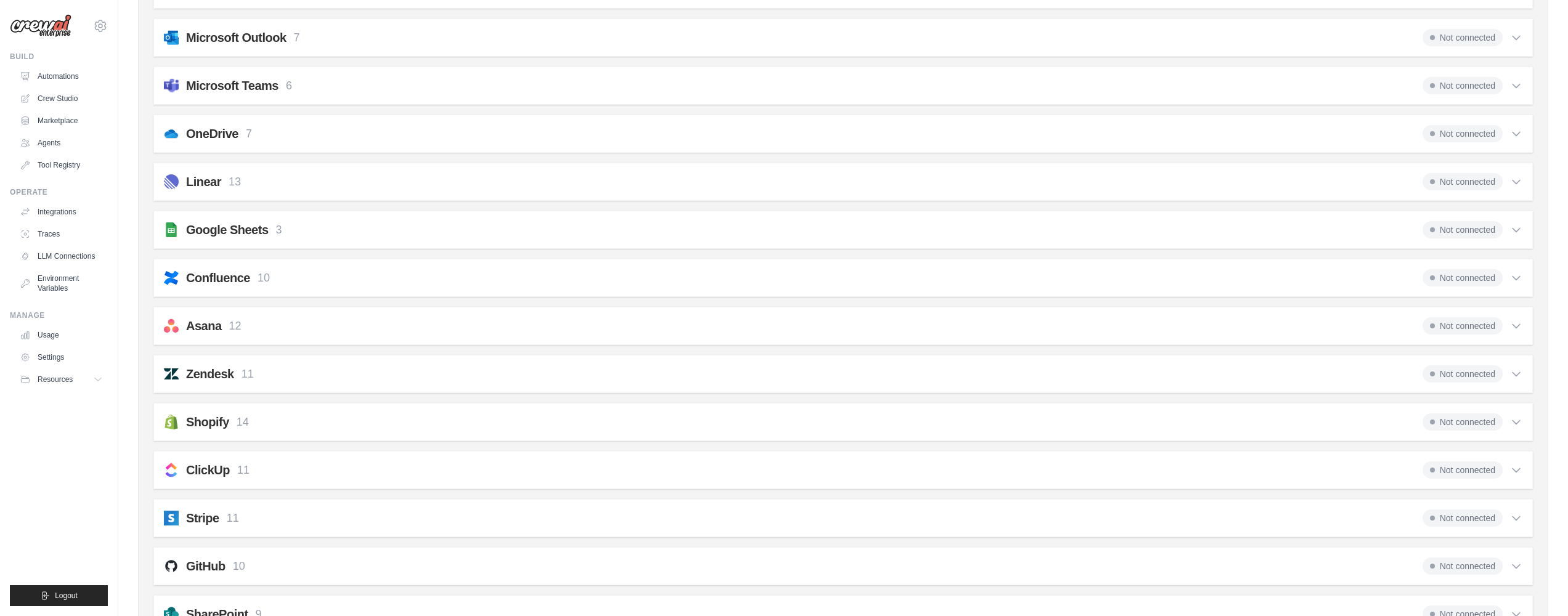
scroll to position [606, 0]
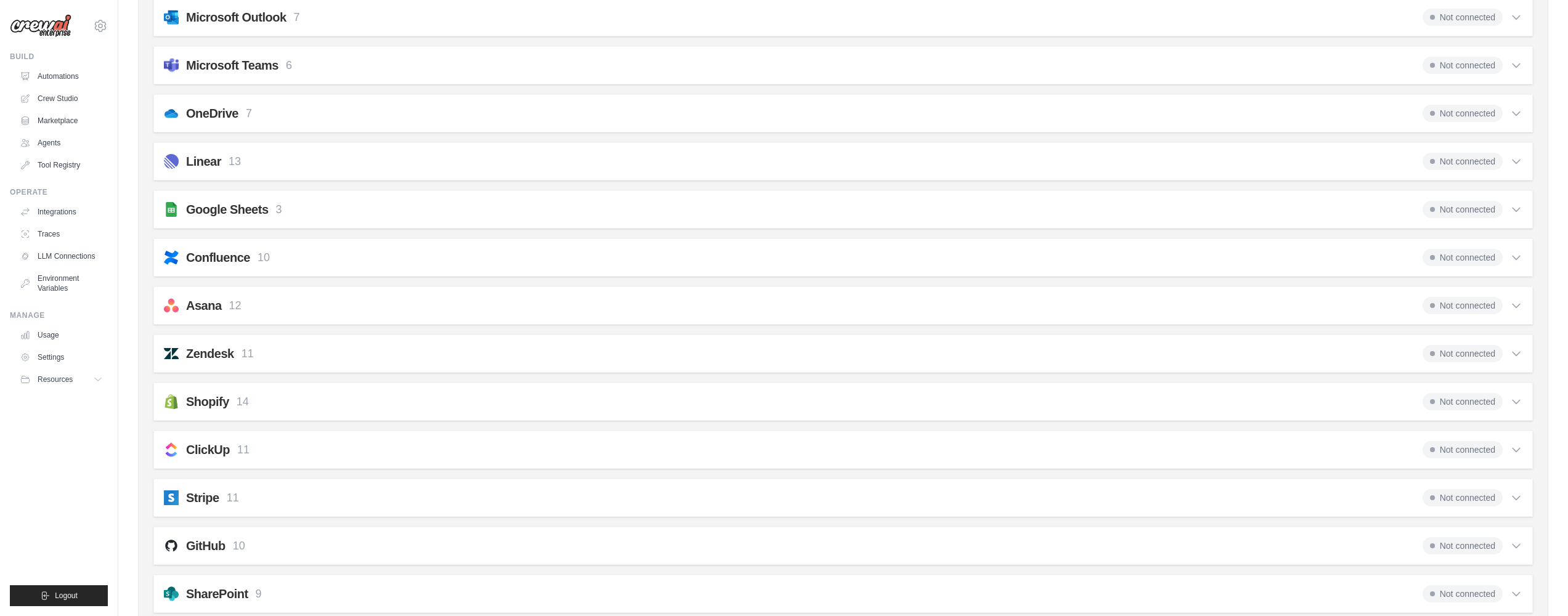
click at [282, 554] on div "GitHub 10 Not connected Select all Create an Issue: github_create_issue Update …" at bounding box center [843, 545] width 1379 height 38
click at [197, 547] on h2 "GitHub" at bounding box center [206, 546] width 40 height 17
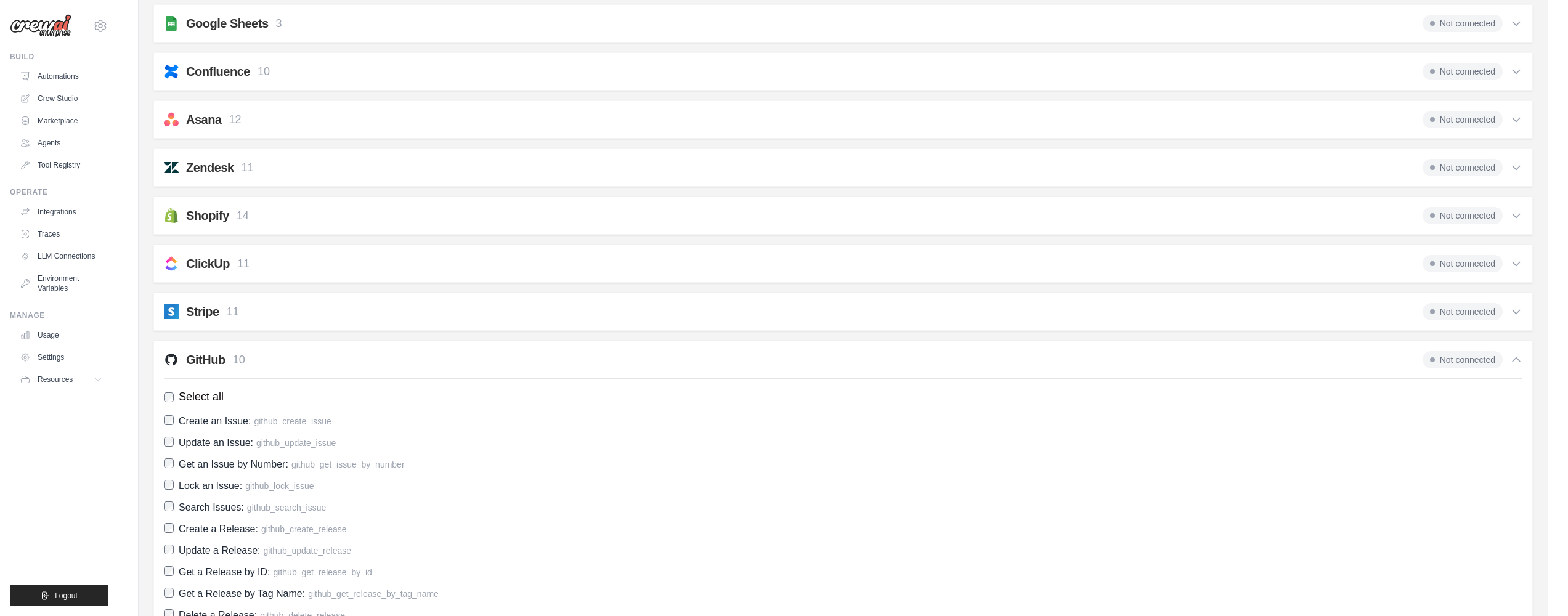
scroll to position [884, 0]
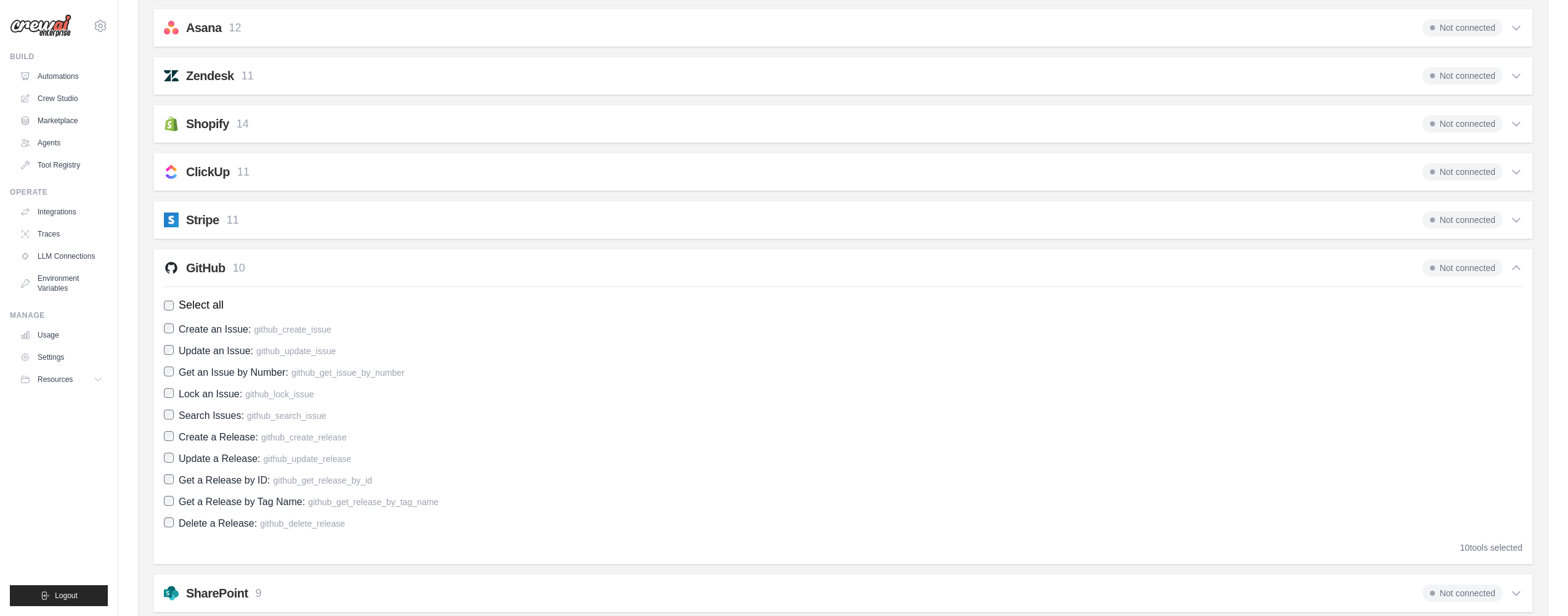
click at [252, 273] on div "GitHub 10 Not connected" at bounding box center [843, 268] width 1358 height 17
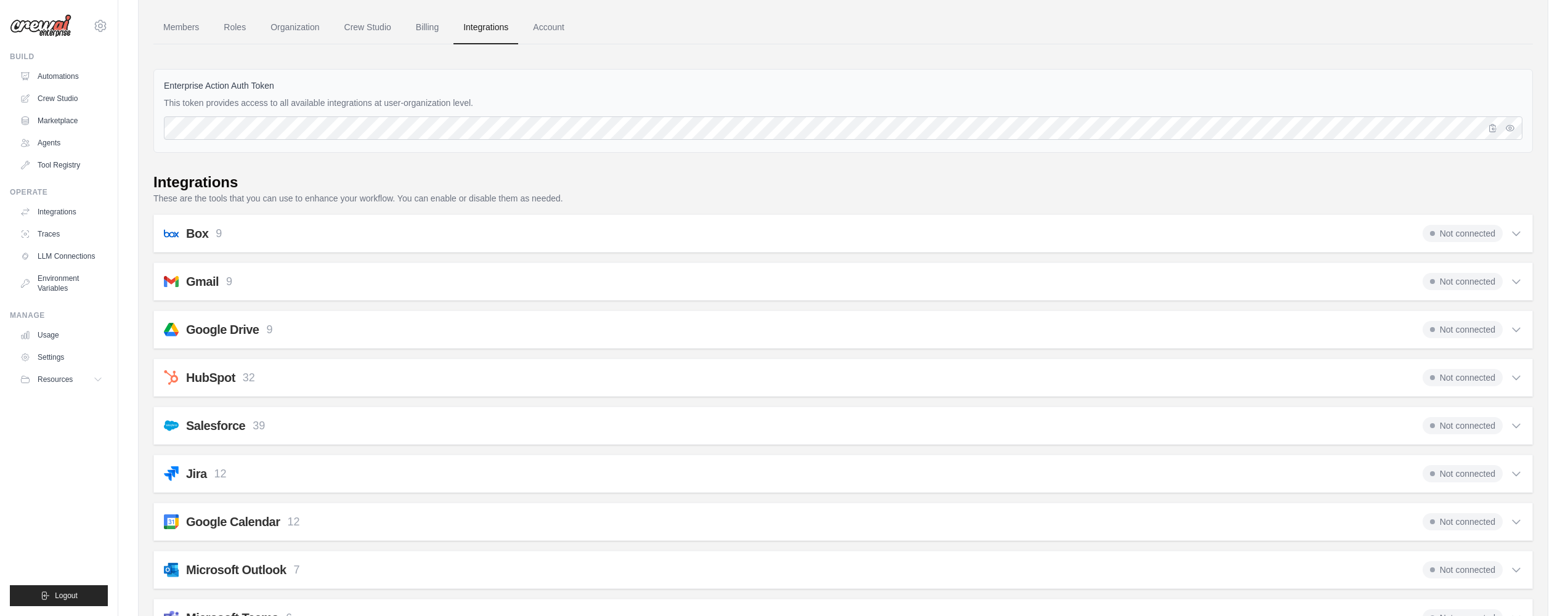
scroll to position [0, 0]
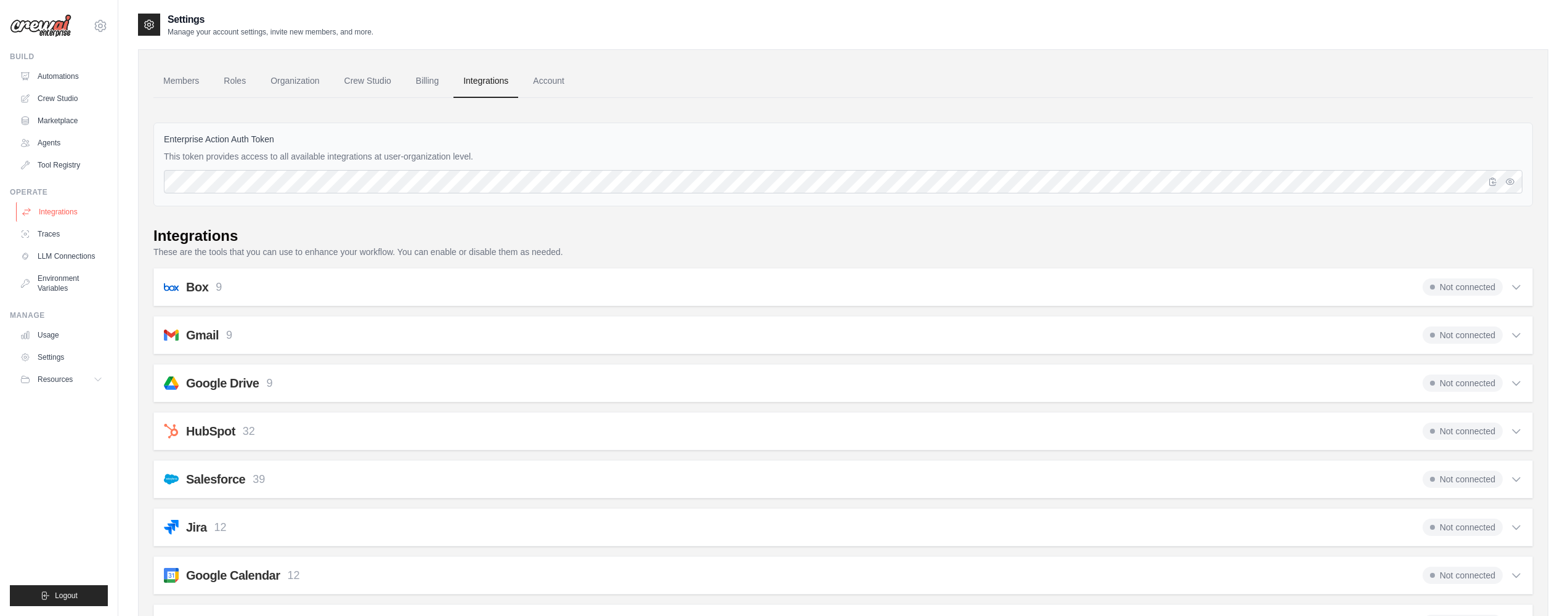
click at [69, 209] on link "Integrations" at bounding box center [62, 212] width 93 height 19
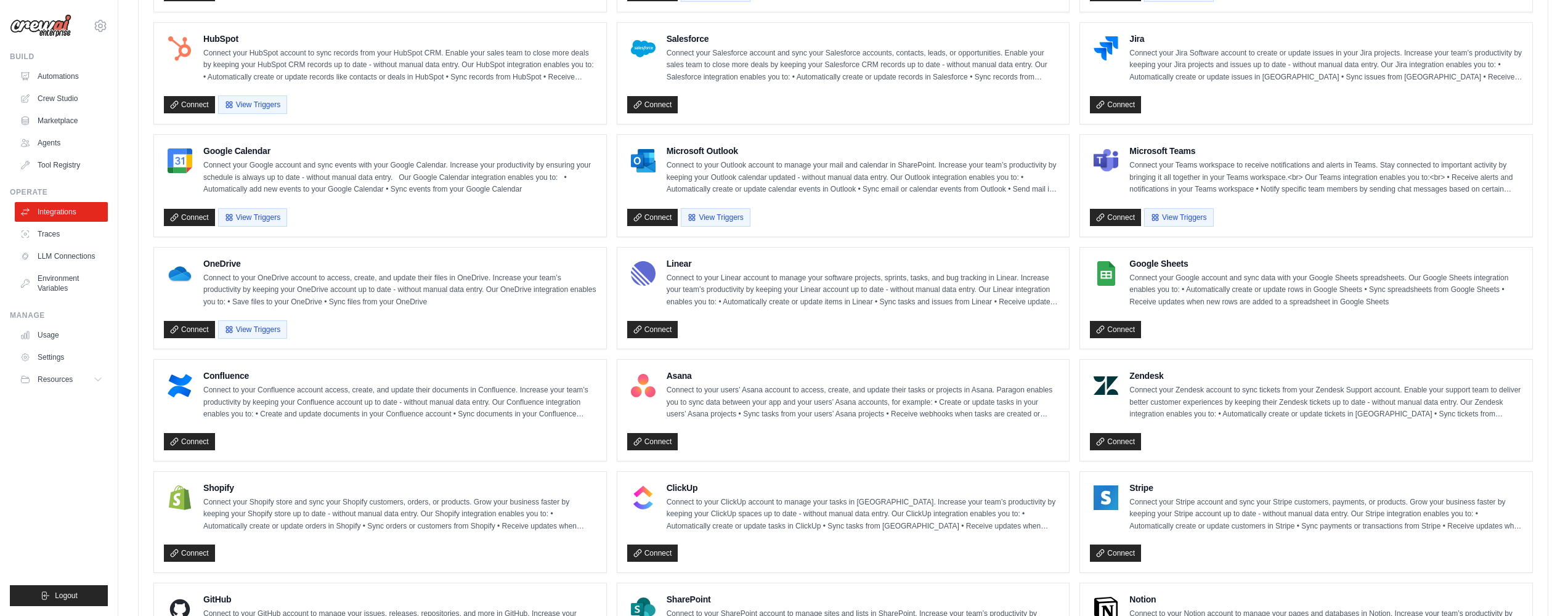
scroll to position [654, 0]
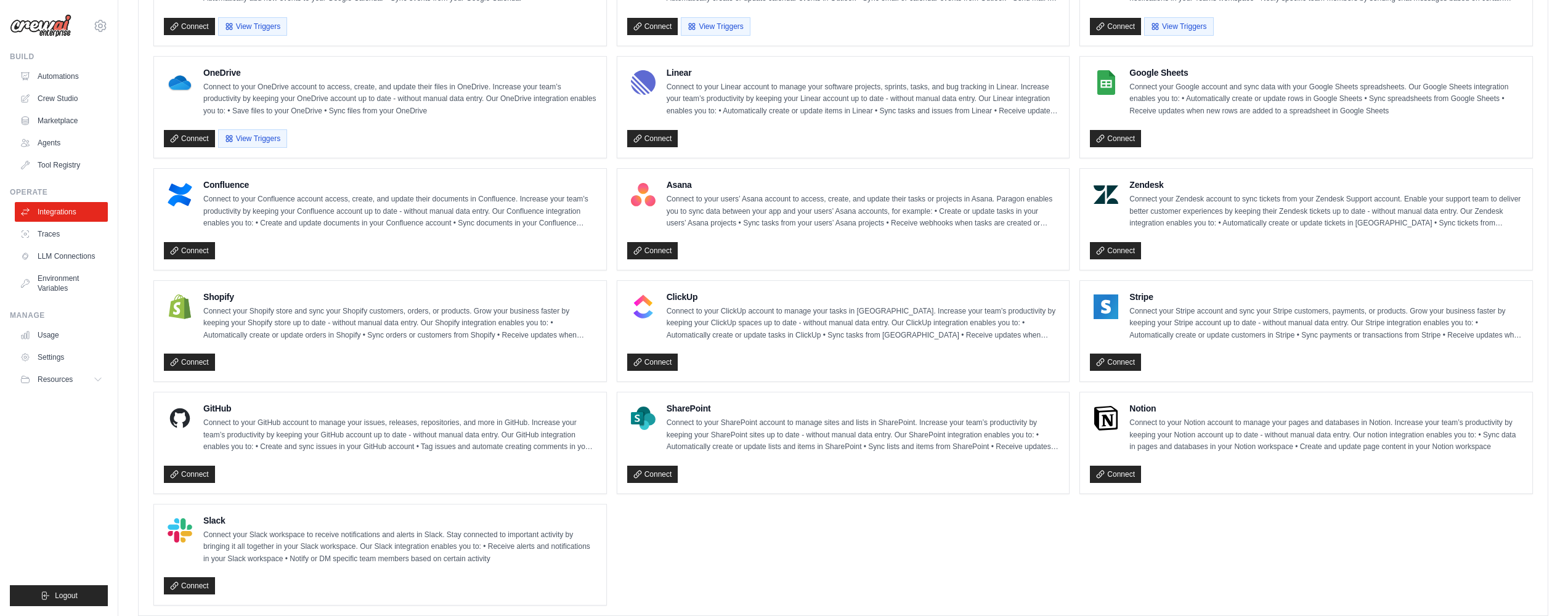
click at [186, 474] on div "GitHub Connect to your GitHub account to manage your issues, releases, reposito…" at bounding box center [380, 443] width 452 height 101
click at [189, 466] on link "Connect" at bounding box center [189, 474] width 51 height 17
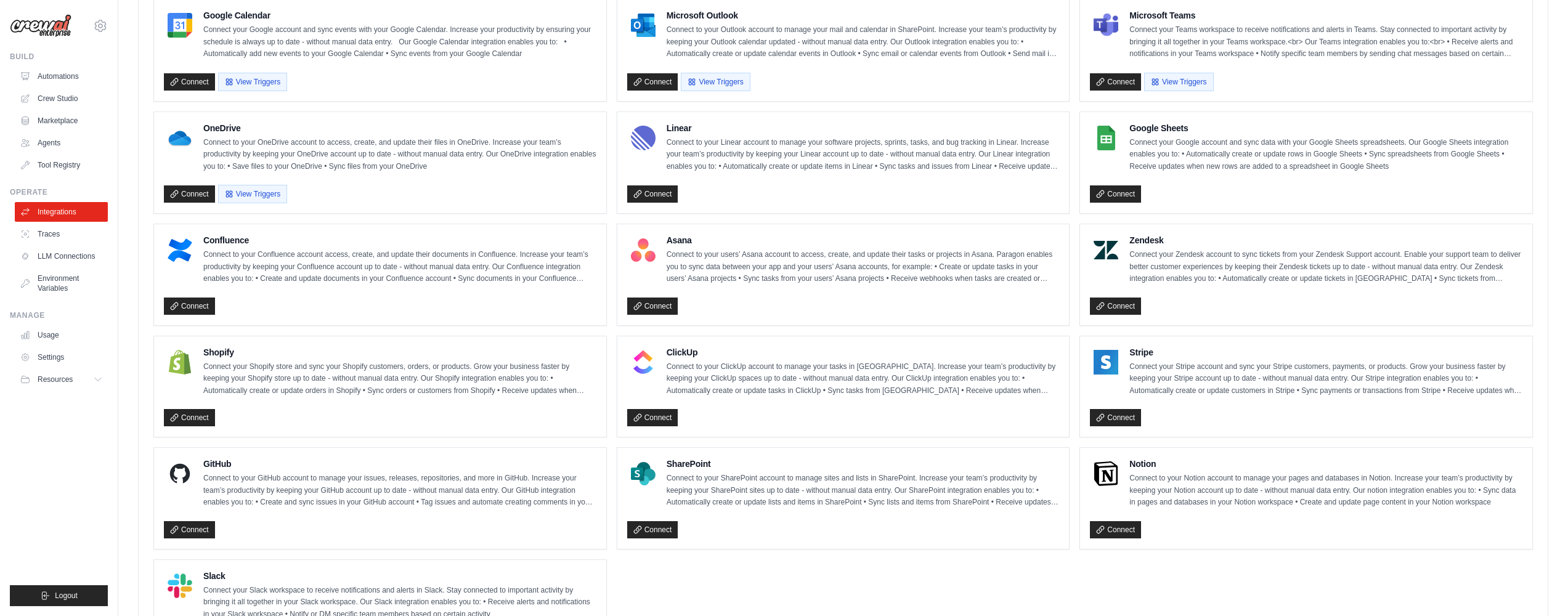
scroll to position [675, 0]
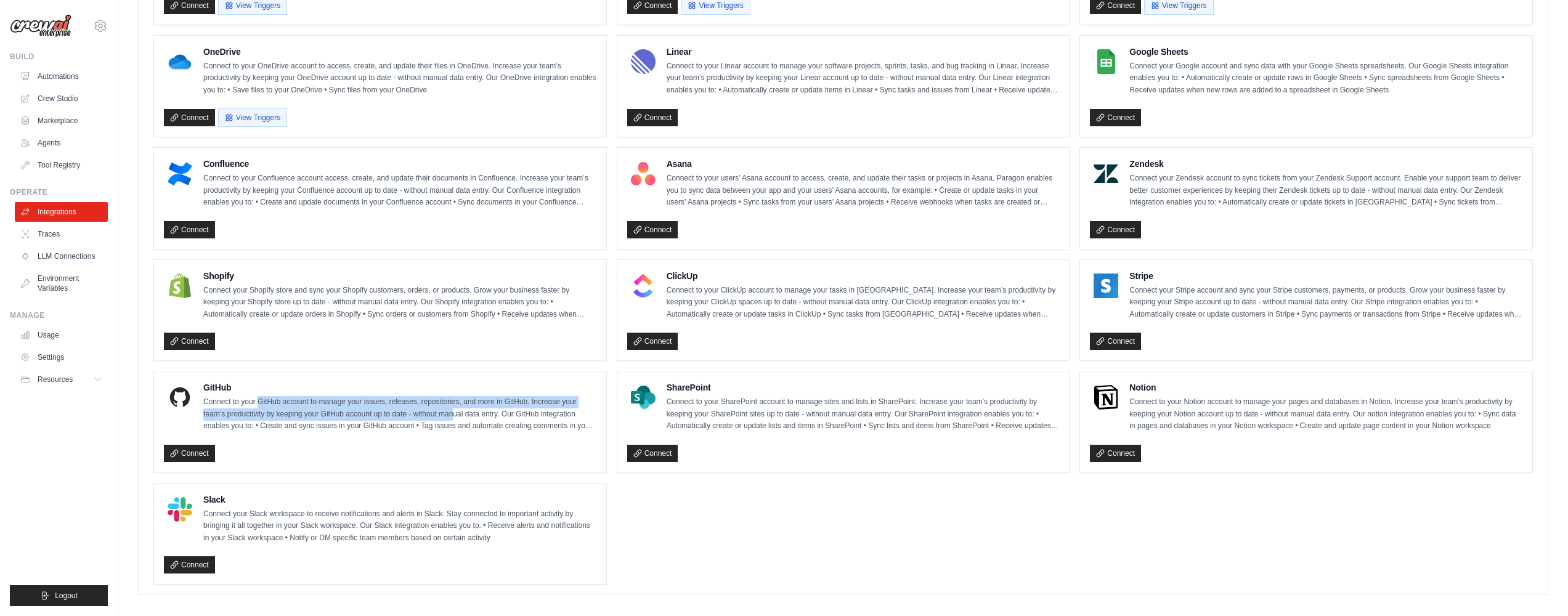
drag, startPoint x: 262, startPoint y: 395, endPoint x: 451, endPoint y: 407, distance: 189.4
click at [451, 407] on p "Connect to your GitHub account to manage your issues, releases, repositories, a…" at bounding box center [400, 414] width 393 height 36
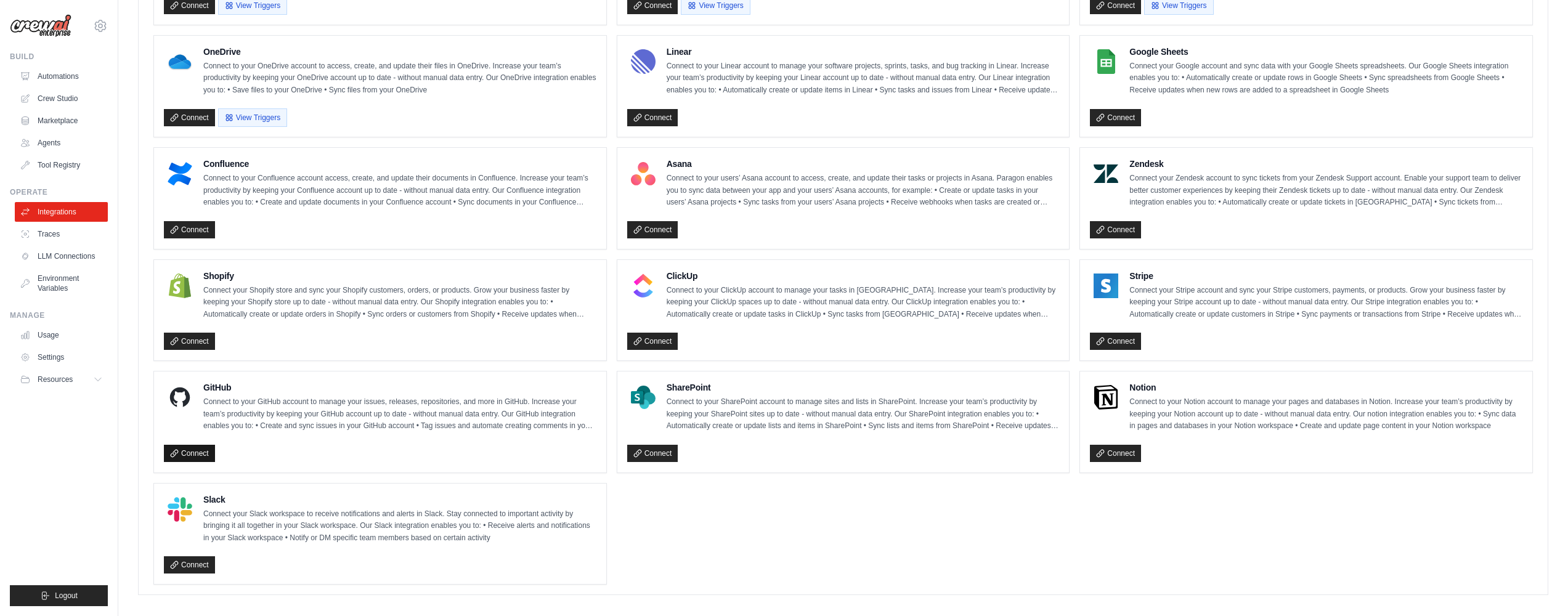
click at [186, 445] on link "Connect" at bounding box center [189, 454] width 51 height 17
click at [203, 445] on link "Connect" at bounding box center [189, 454] width 51 height 17
click at [59, 285] on link "Environment Variables" at bounding box center [62, 283] width 93 height 30
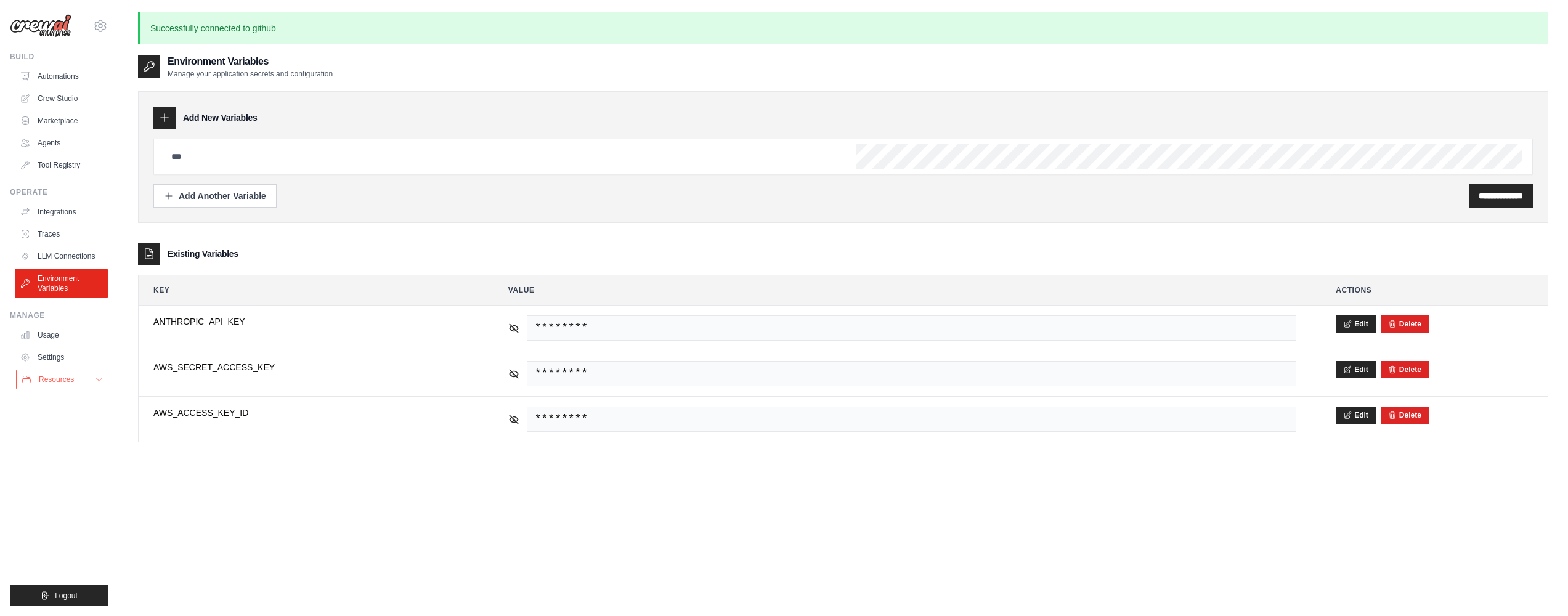
click at [53, 384] on button "Resources" at bounding box center [62, 379] width 93 height 19
click at [55, 418] on span "GitHub" at bounding box center [56, 420] width 23 height 10
click at [48, 76] on link "Automations" at bounding box center [62, 76] width 93 height 19
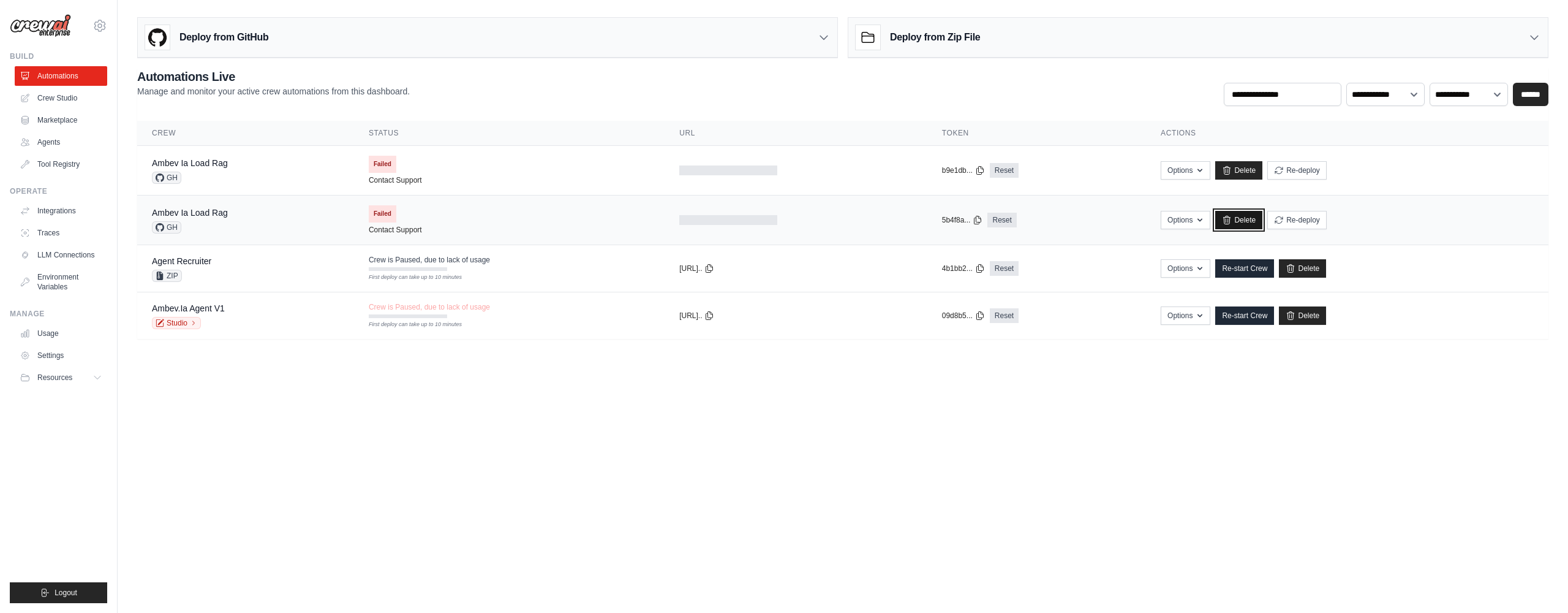
click at [1242, 220] on link "Delete" at bounding box center [1239, 220] width 47 height 19
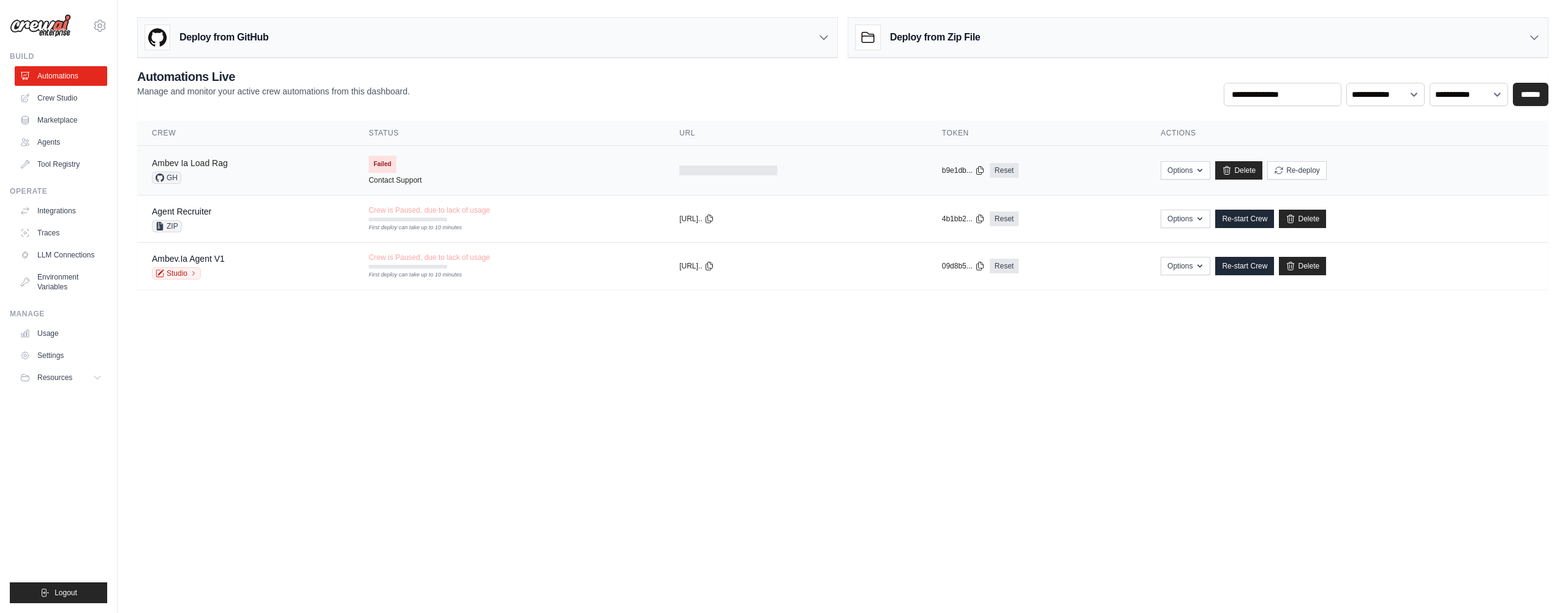
click at [212, 164] on link "Ambev Ia Load Rag" at bounding box center [190, 163] width 76 height 10
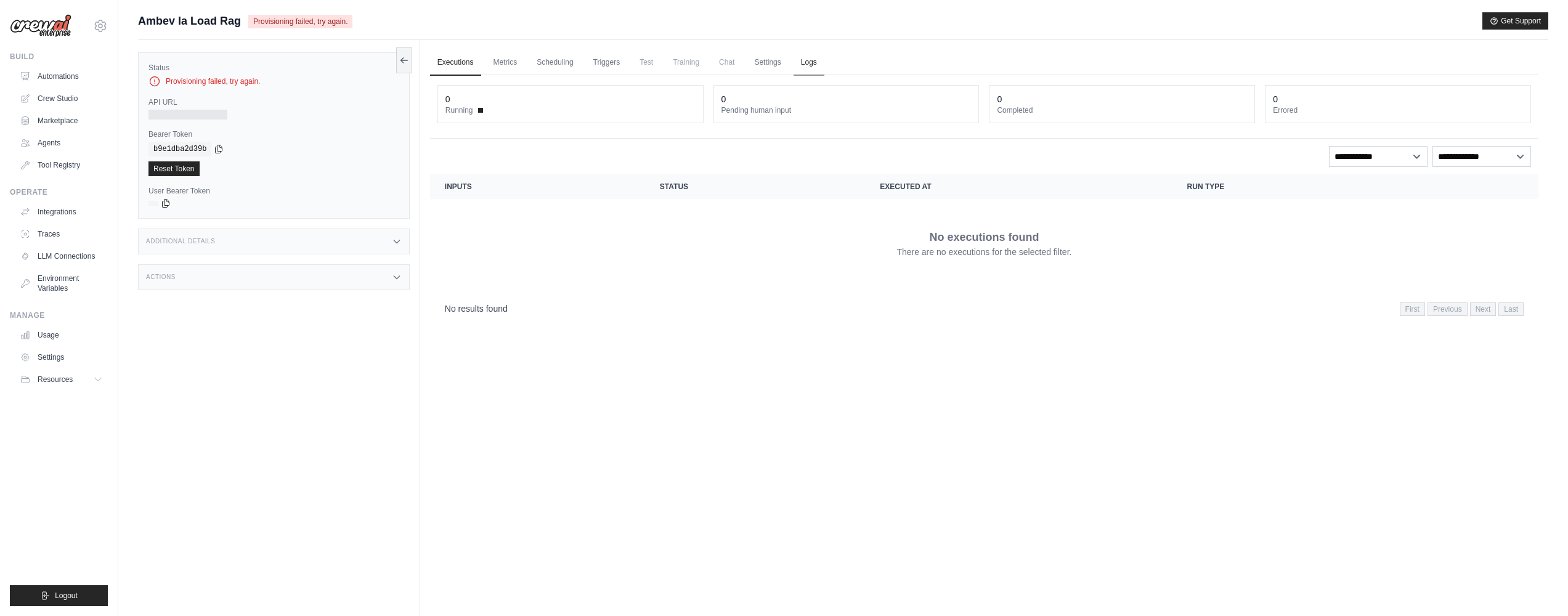
drag, startPoint x: 828, startPoint y: 65, endPoint x: 806, endPoint y: 64, distance: 22.0
click at [827, 64] on ul "Executions Metrics Scheduling Triggers Test Training Chat Settings Logs" at bounding box center [984, 62] width 1108 height 25
click at [806, 63] on link "Logs" at bounding box center [809, 63] width 31 height 26
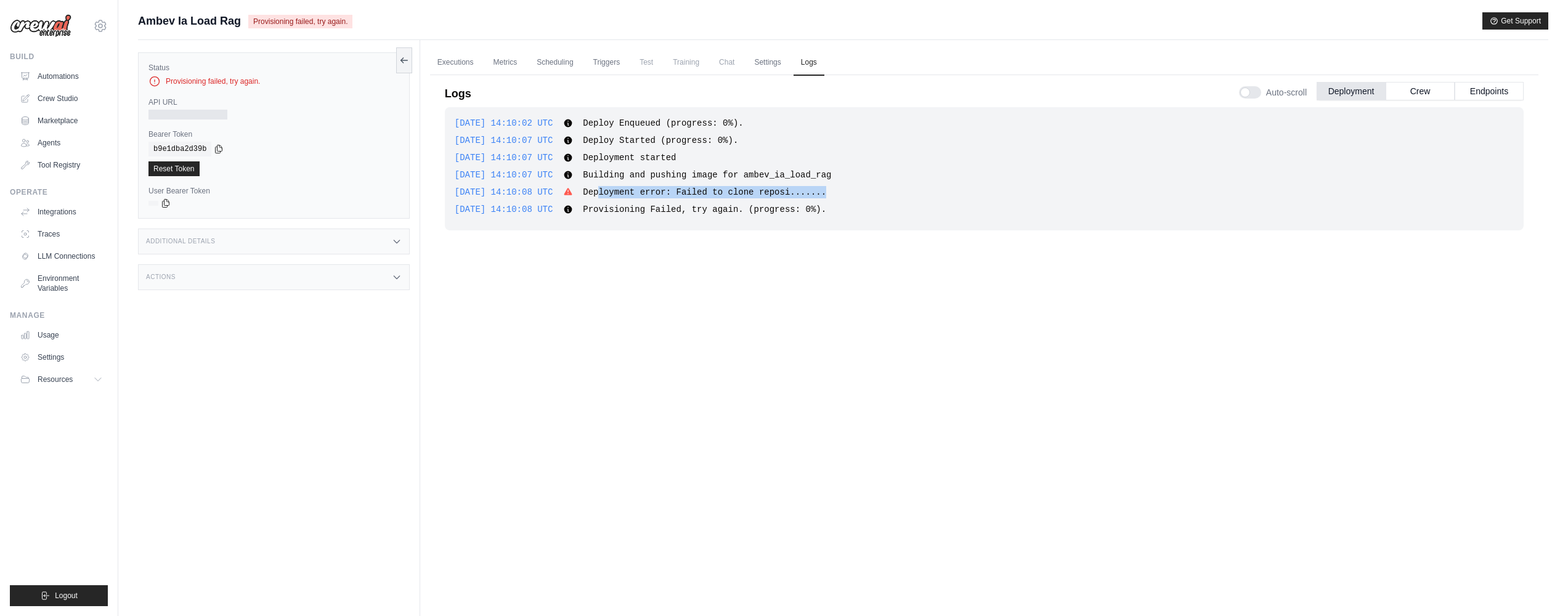
drag, startPoint x: 624, startPoint y: 193, endPoint x: 924, endPoint y: 188, distance: 300.0
click at [924, 188] on div "2025-09-18 14:10:08 UTC Deployment error: Failed to clone reposi....... Show mo…" at bounding box center [984, 192] width 1059 height 12
click at [810, 175] on span "Building and pushing image for ambev_ia_load_rag" at bounding box center [707, 175] width 249 height 10
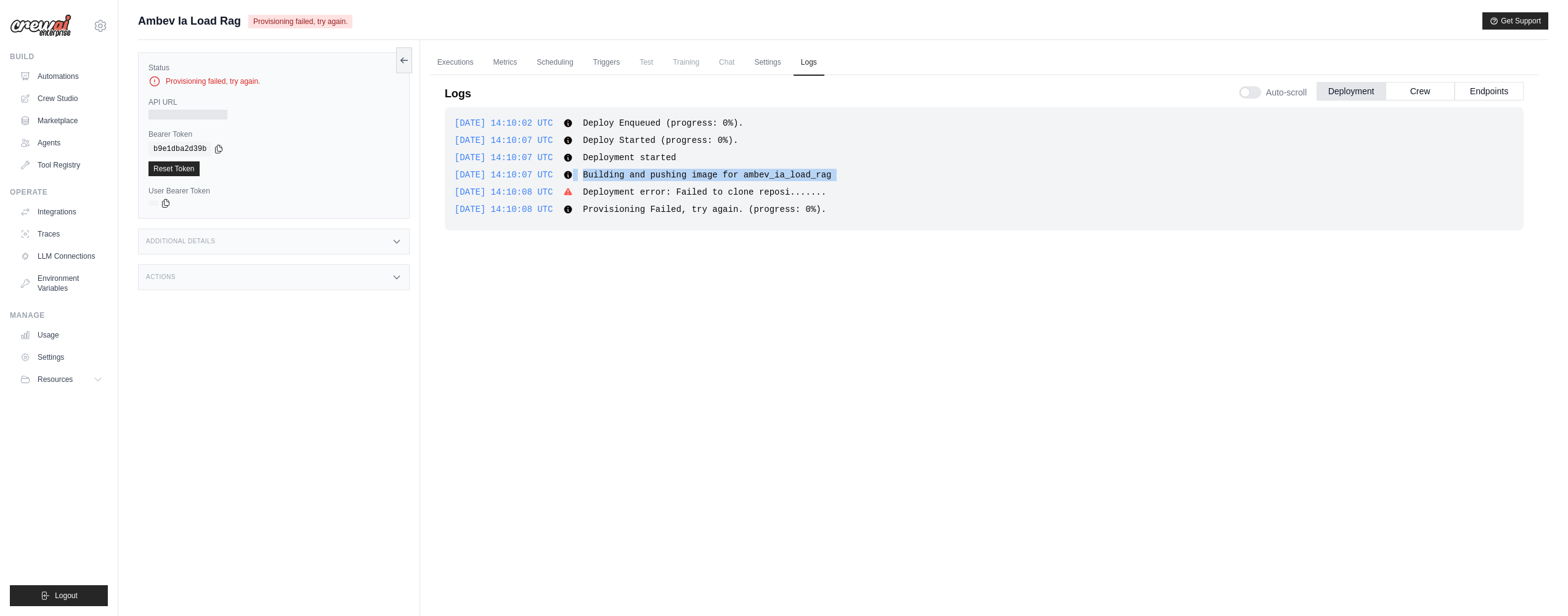
click at [810, 175] on span "Building and pushing image for ambev_ia_load_rag" at bounding box center [707, 175] width 249 height 10
click at [707, 193] on span "Deployment error: Failed to clone reposi......." at bounding box center [705, 192] width 244 height 10
click at [684, 170] on span "Building and pushing image for ambev_ia_load_rag" at bounding box center [707, 175] width 249 height 10
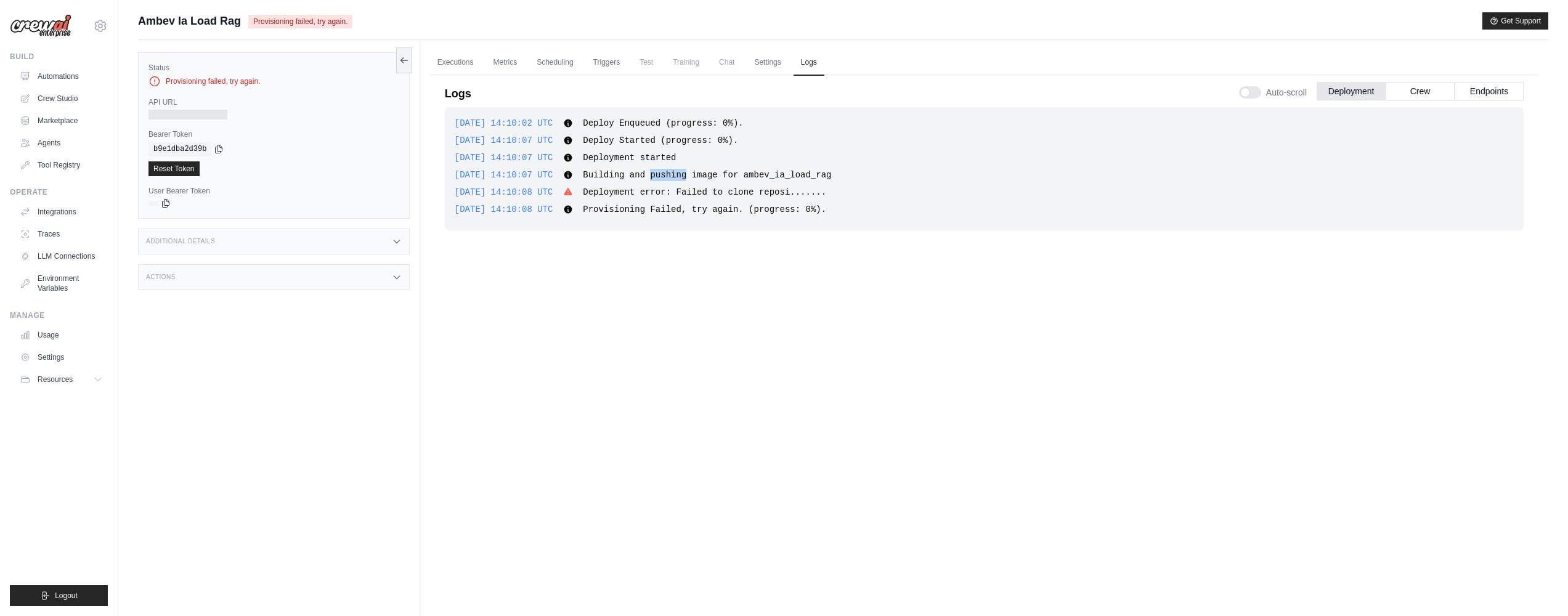
click at [684, 170] on span "Building and pushing image for ambev_ia_load_rag" at bounding box center [707, 175] width 249 height 10
click at [727, 264] on div "2025-09-18 14:10:02 UTC Deploy Enqueued (progress: 0%). Show more Show less 202…" at bounding box center [984, 346] width 1079 height 479
click at [56, 74] on link "Automations" at bounding box center [62, 76] width 93 height 19
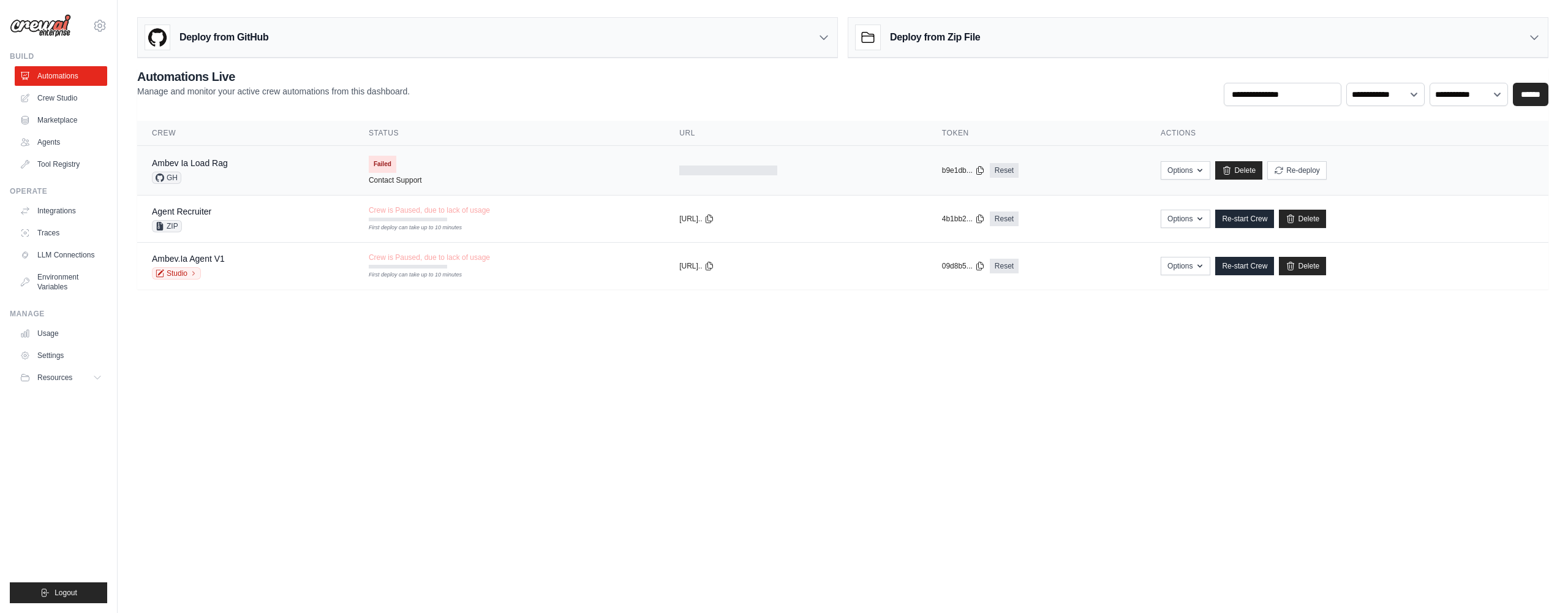
click at [521, 167] on td "Failed Contact Support" at bounding box center [509, 170] width 310 height 49
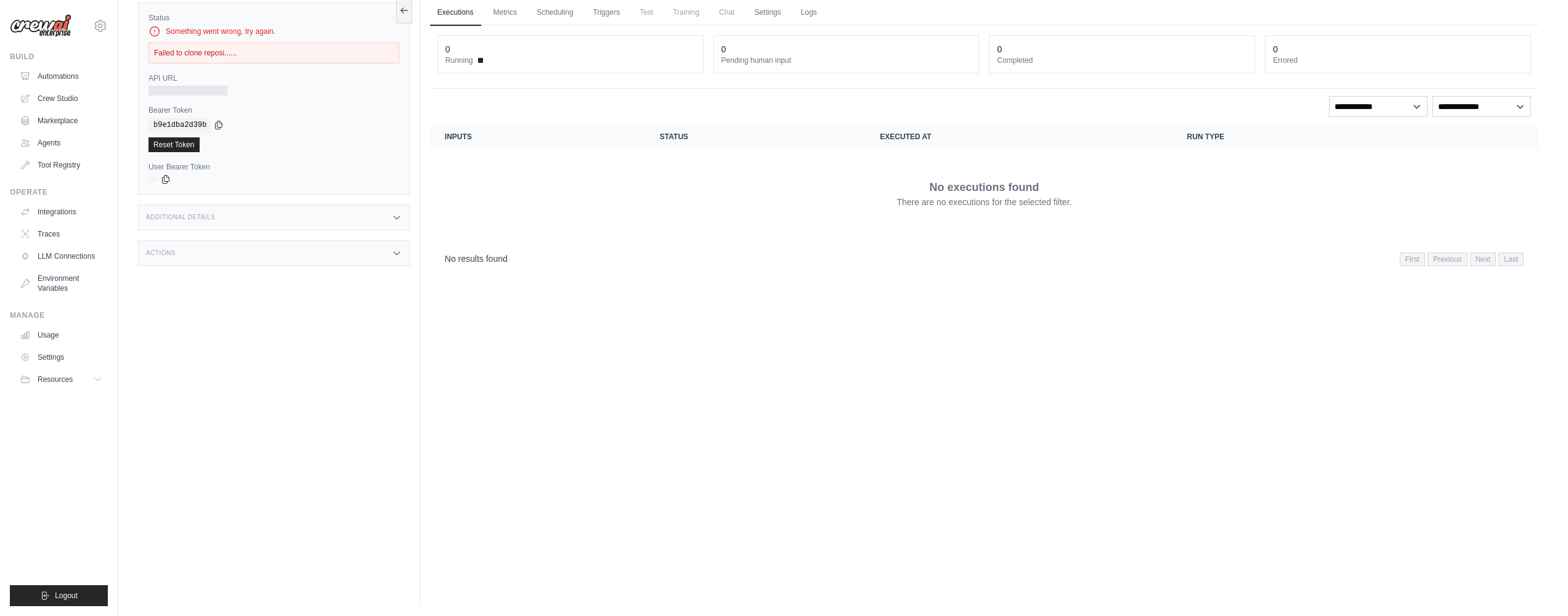
scroll to position [27, 0]
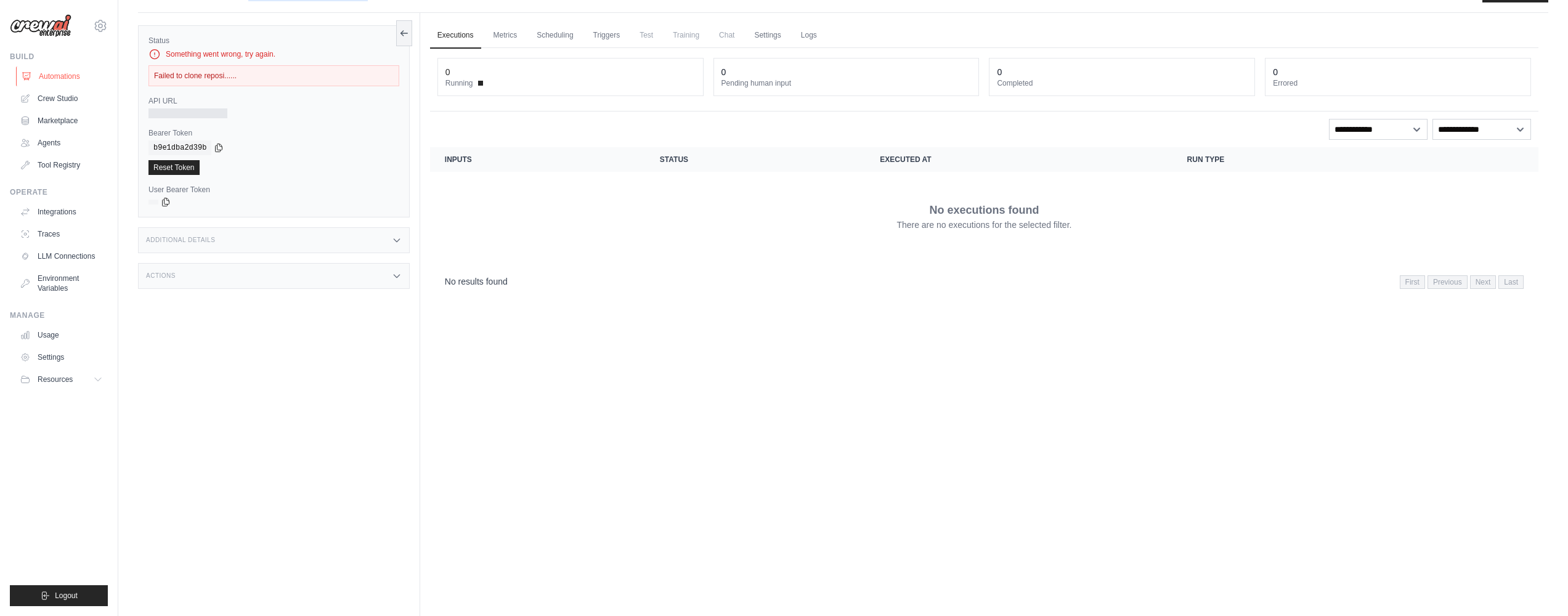
click at [64, 82] on link "Automations" at bounding box center [62, 76] width 93 height 19
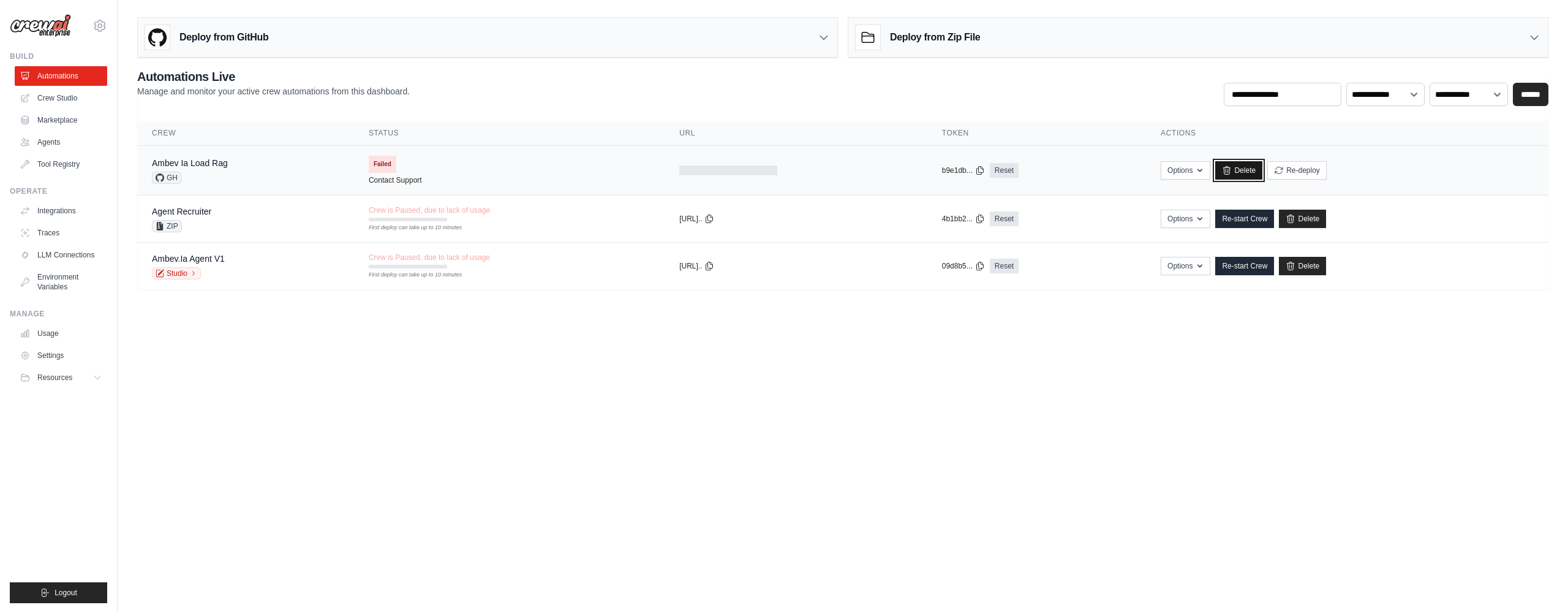
click at [1253, 168] on link "Delete" at bounding box center [1239, 170] width 47 height 19
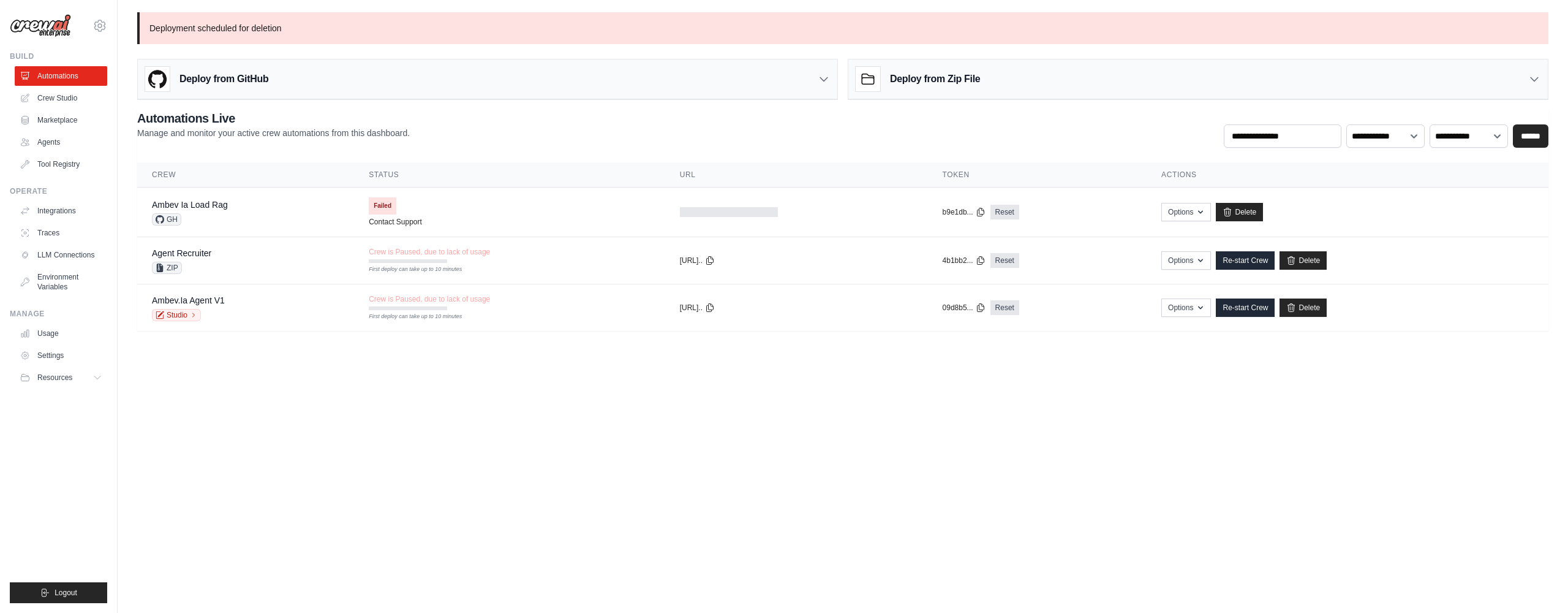
click at [501, 412] on body "[PERSON_NAME][EMAIL_ADDRESS][PERSON_NAME][DOMAIN_NAME] Ambev - SAZ ✓ Your organ…" at bounding box center [784, 306] width 1568 height 613
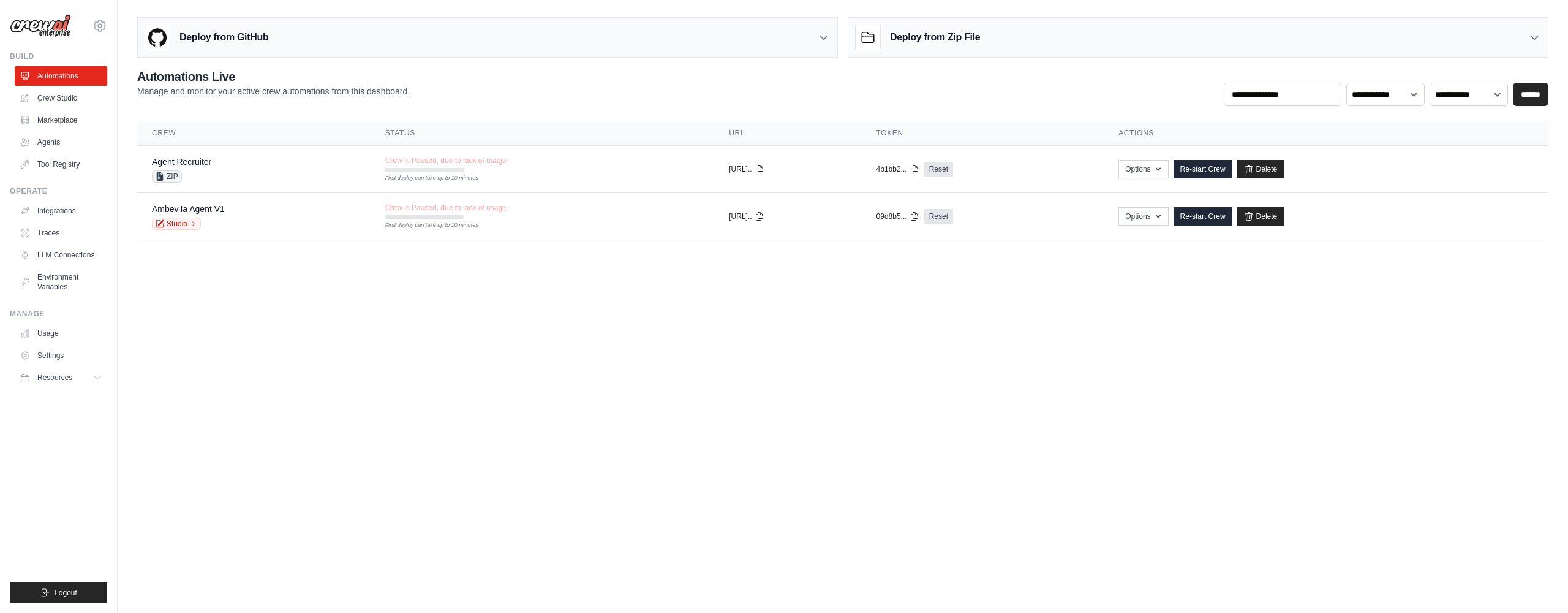
click at [1022, 49] on div "Deploy from Zip File" at bounding box center [1198, 37] width 700 height 40
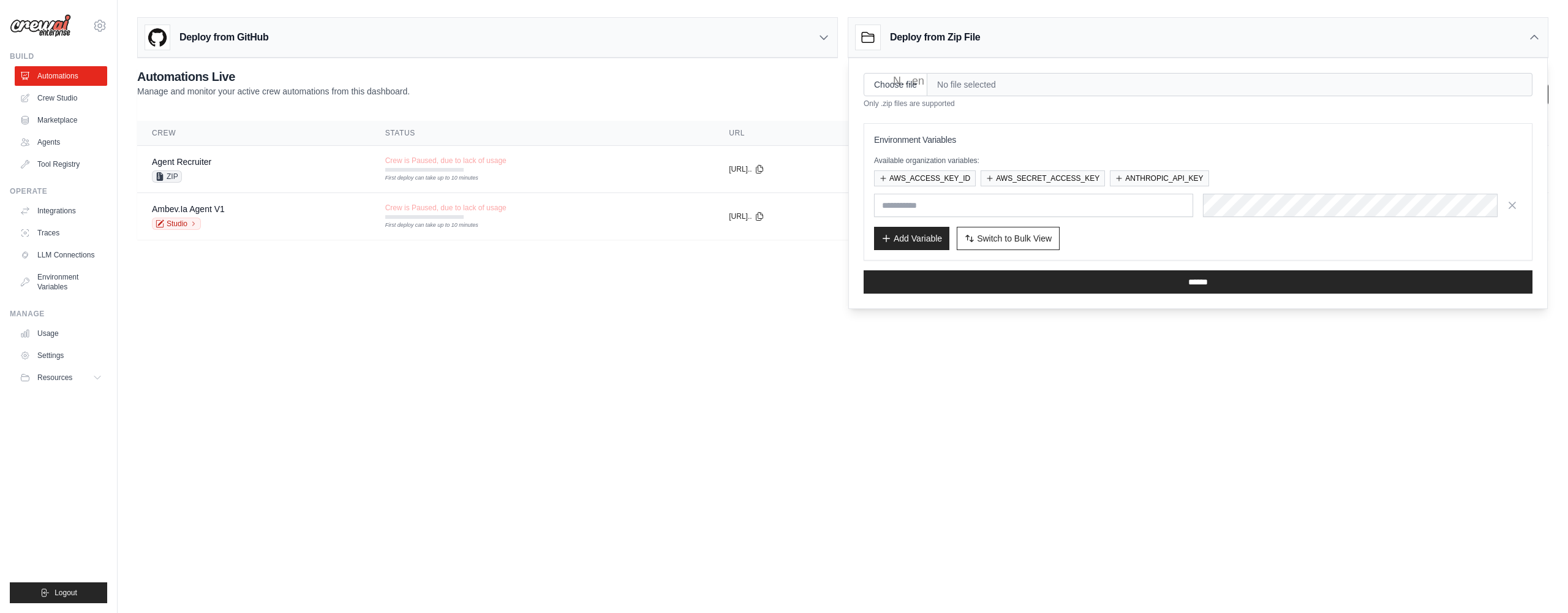
click at [922, 80] on input "Choose file" at bounding box center [895, 84] width 64 height 23
type input "**********"
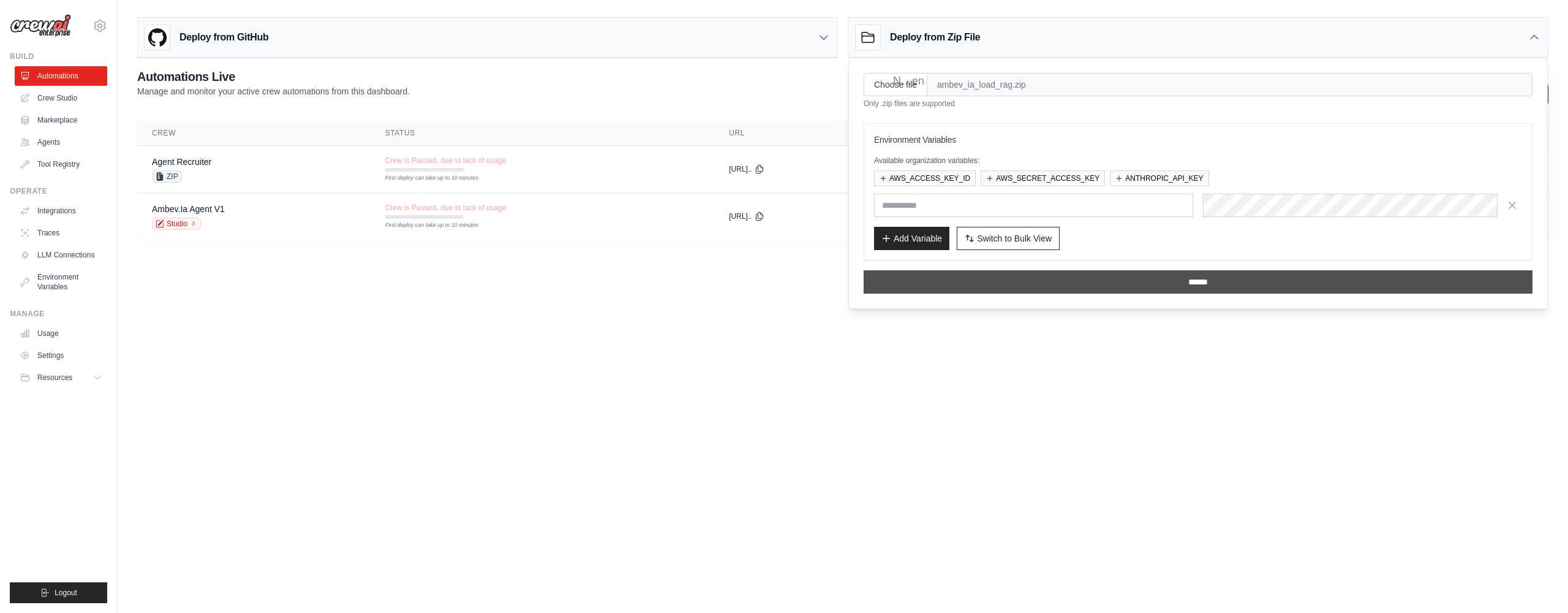
click at [923, 280] on input "******" at bounding box center [1197, 282] width 669 height 23
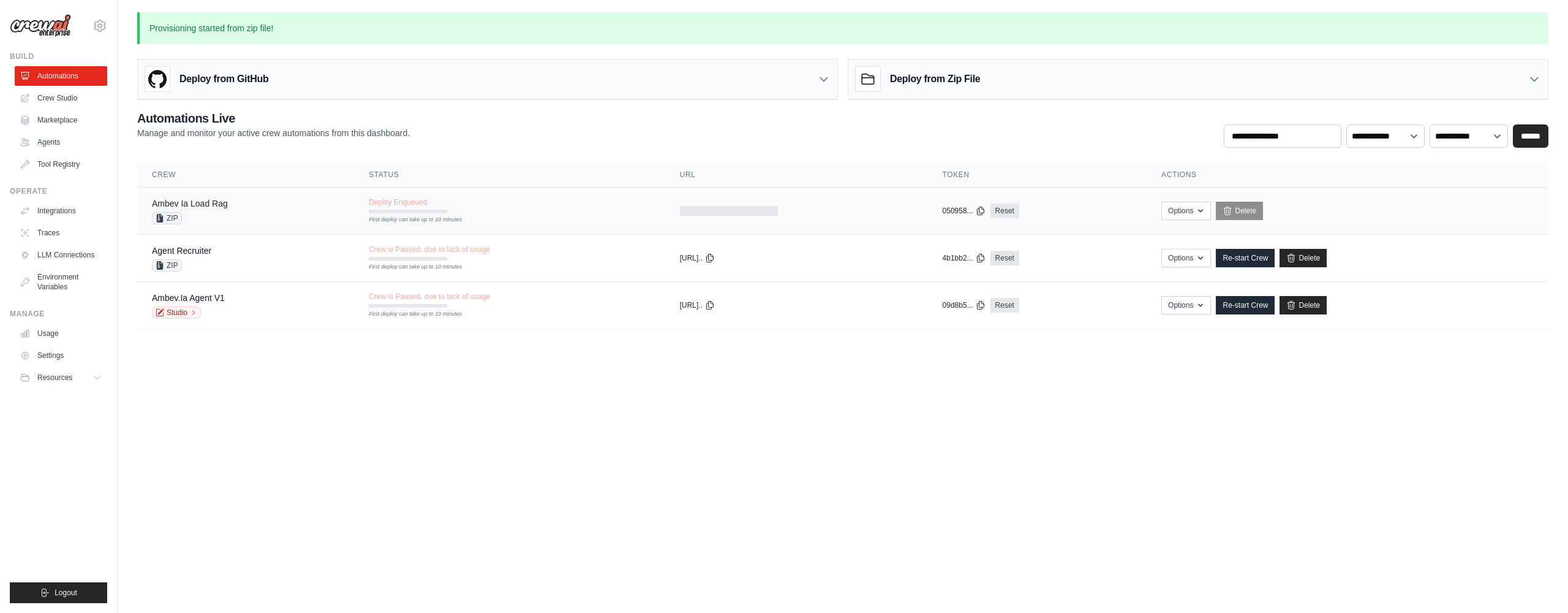
click at [218, 205] on link "Ambev Ia Load Rag" at bounding box center [190, 203] width 76 height 10
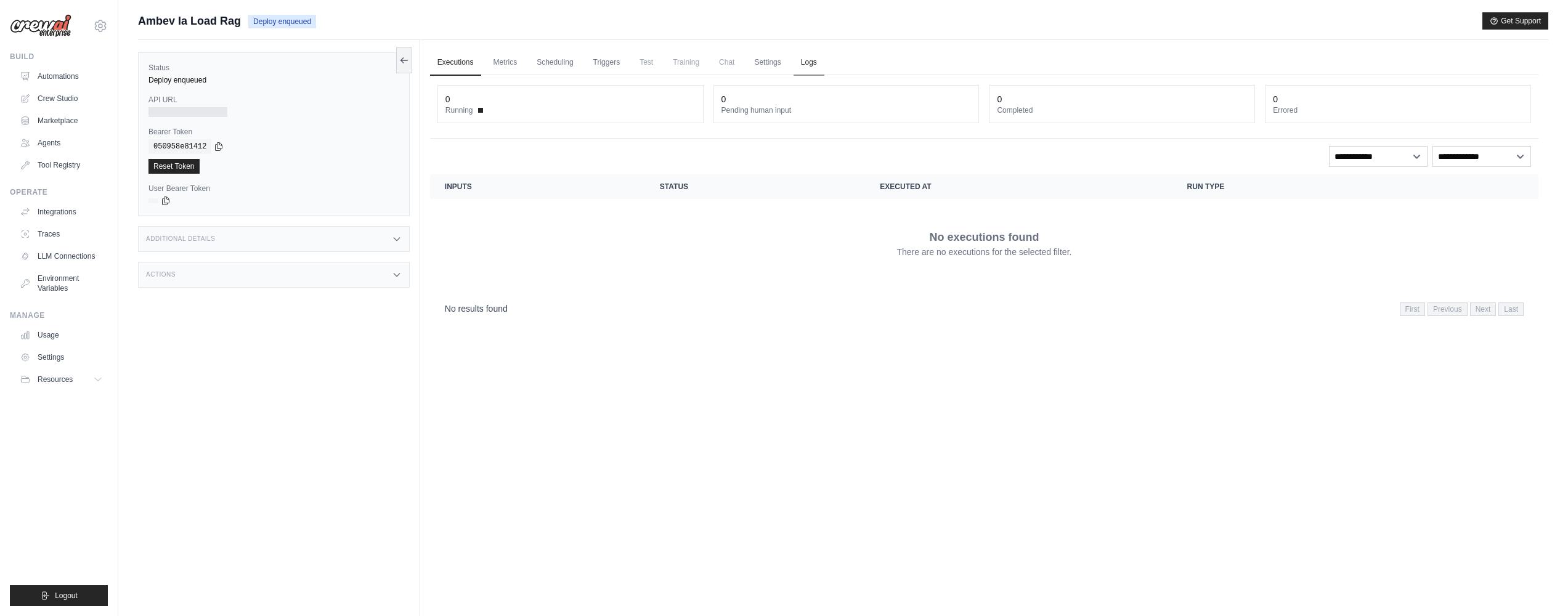
click at [817, 60] on link "Logs" at bounding box center [809, 63] width 31 height 26
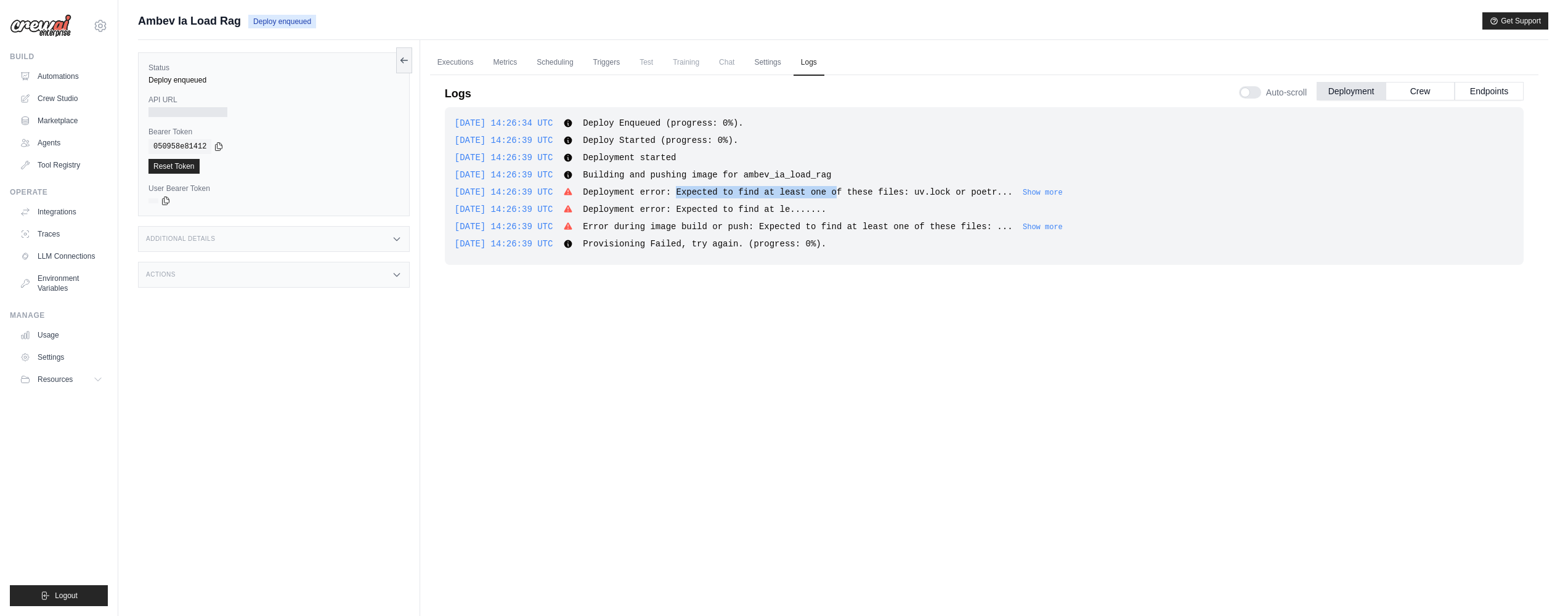
drag, startPoint x: 701, startPoint y: 187, endPoint x: 869, endPoint y: 194, distance: 168.1
click at [869, 194] on span "Deployment error: Expected to find at least one of these files: uv.lock or poet…" at bounding box center [798, 192] width 429 height 10
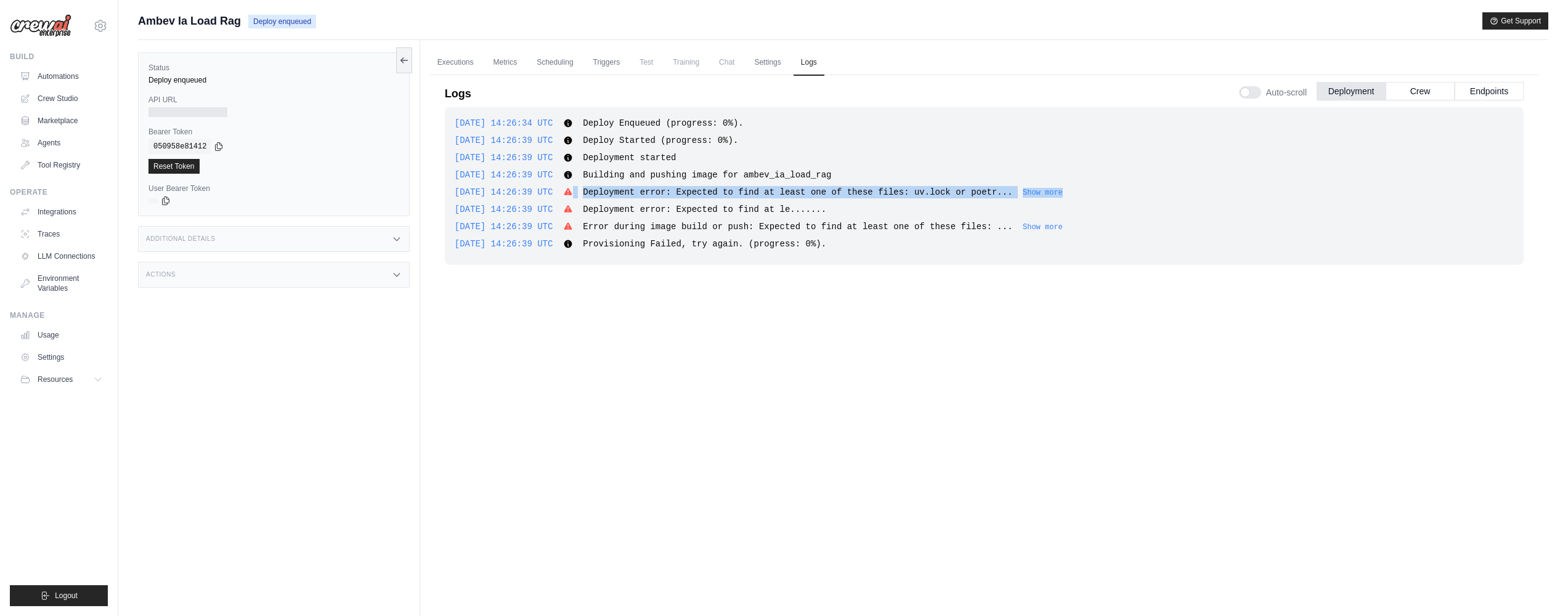
click at [1012, 191] on span "Deployment error: Expected to find at least one of these files: uv.lock or poet…" at bounding box center [798, 192] width 429 height 10
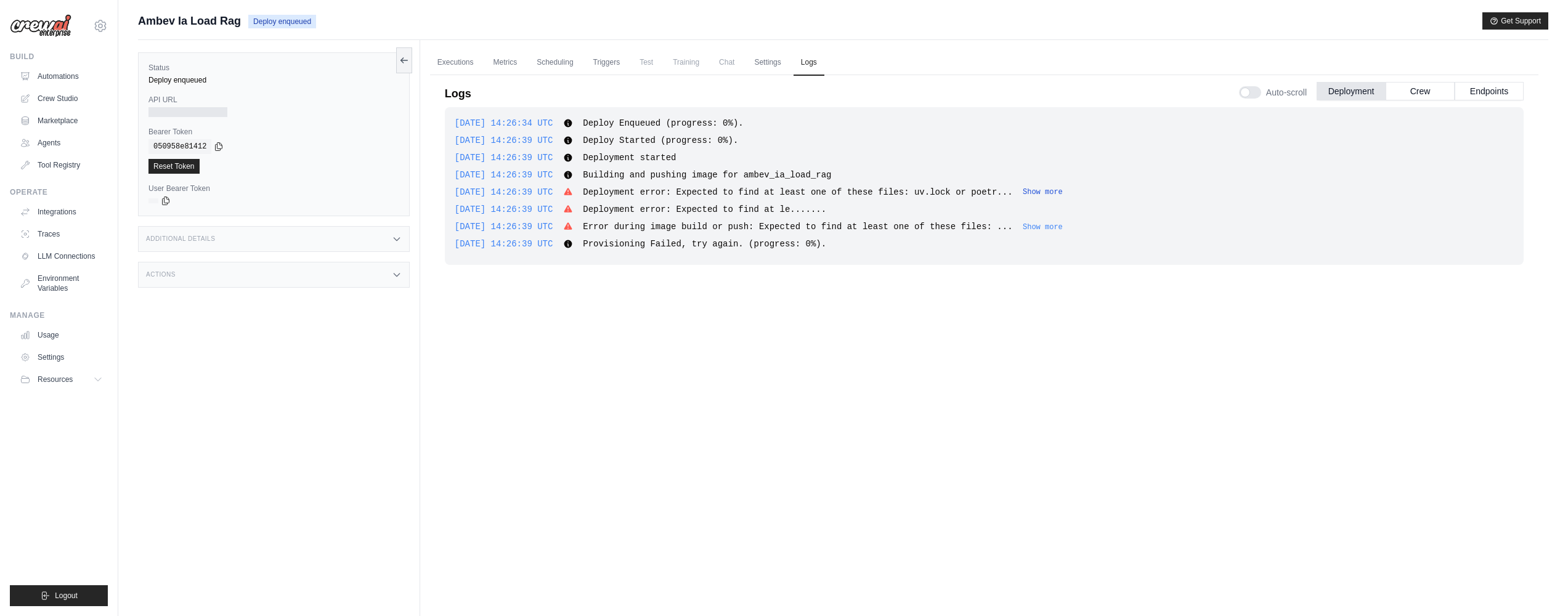
click at [1063, 192] on button "Show more" at bounding box center [1042, 192] width 40 height 10
click at [745, 204] on span "Deployment error: Expected to find at le......." at bounding box center [705, 209] width 244 height 10
click at [746, 204] on span "Deployment error: Expected to find at le......." at bounding box center [705, 209] width 244 height 10
click at [821, 222] on span "Error during image build or push: Expected to find at least one of these files:…" at bounding box center [798, 227] width 429 height 10
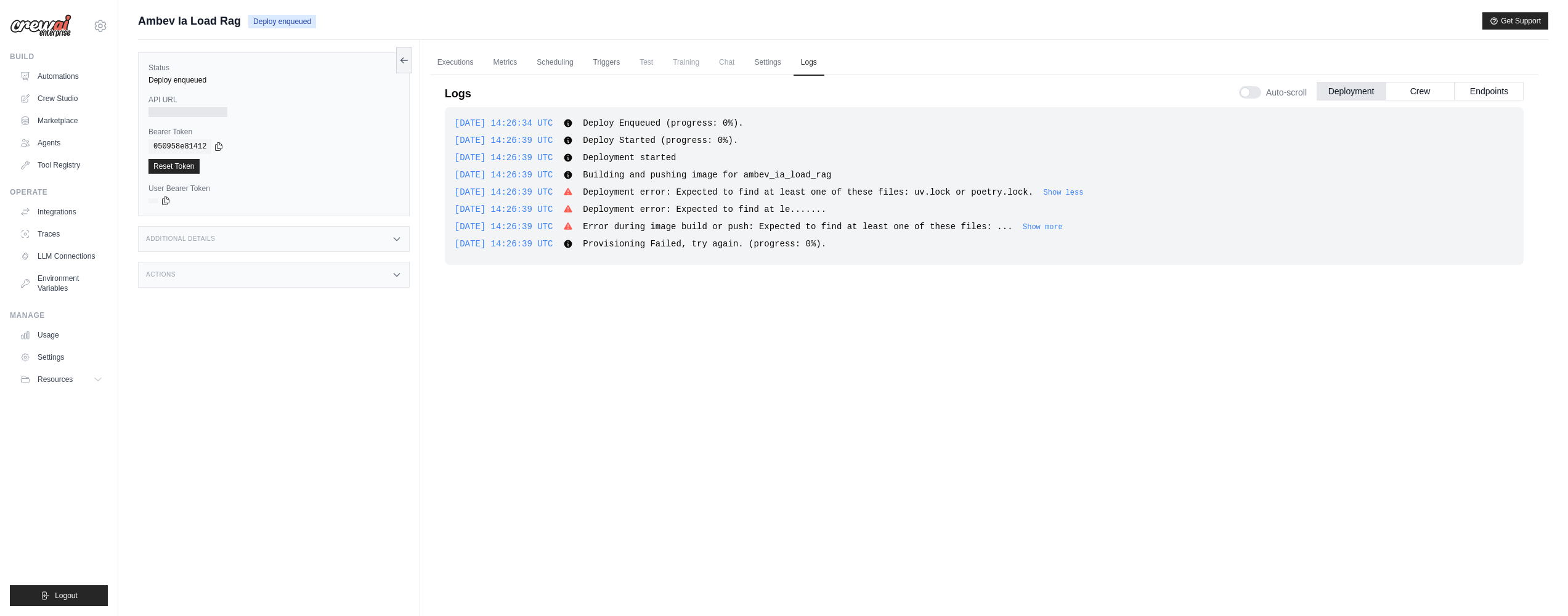
click at [1063, 222] on span "Error during image build or push: Expected to find at least one of these files:…" at bounding box center [823, 227] width 480 height 10
click at [1063, 229] on button "Show more" at bounding box center [1042, 227] width 40 height 10
click at [84, 73] on link "Automations" at bounding box center [62, 76] width 93 height 19
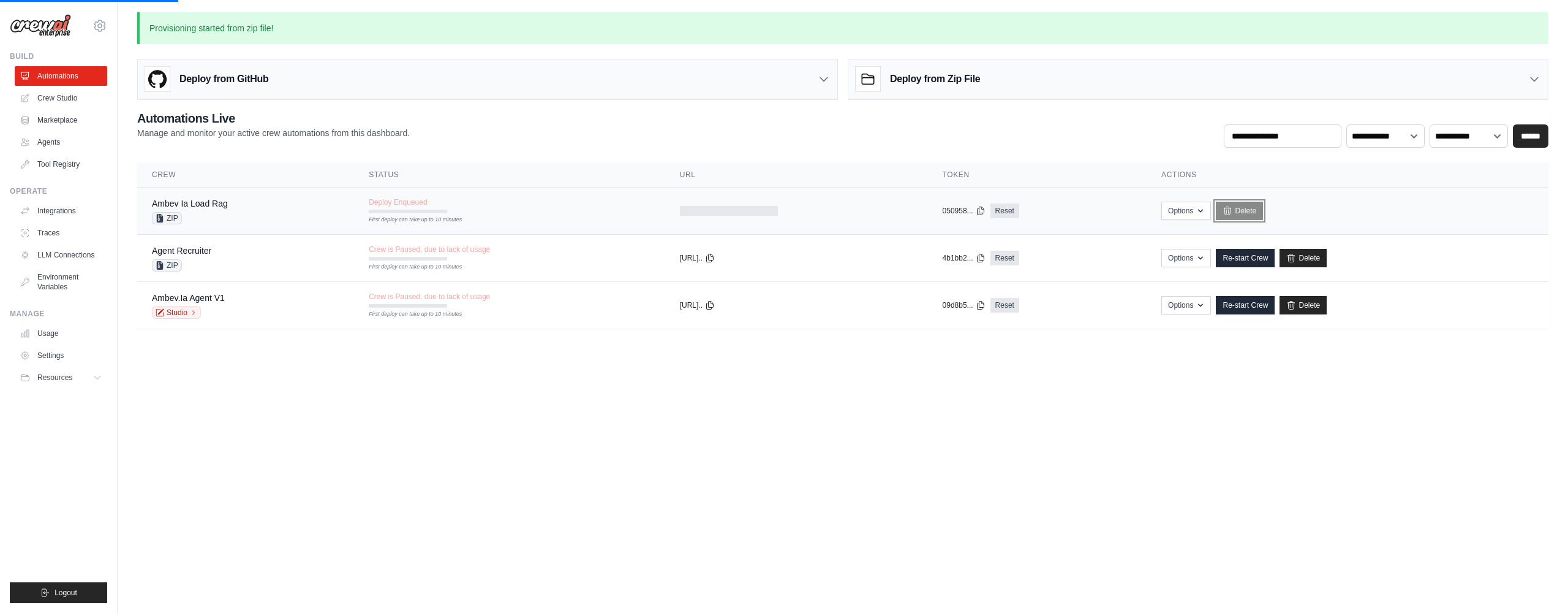
click at [1239, 208] on link "Delete" at bounding box center [1240, 211] width 47 height 19
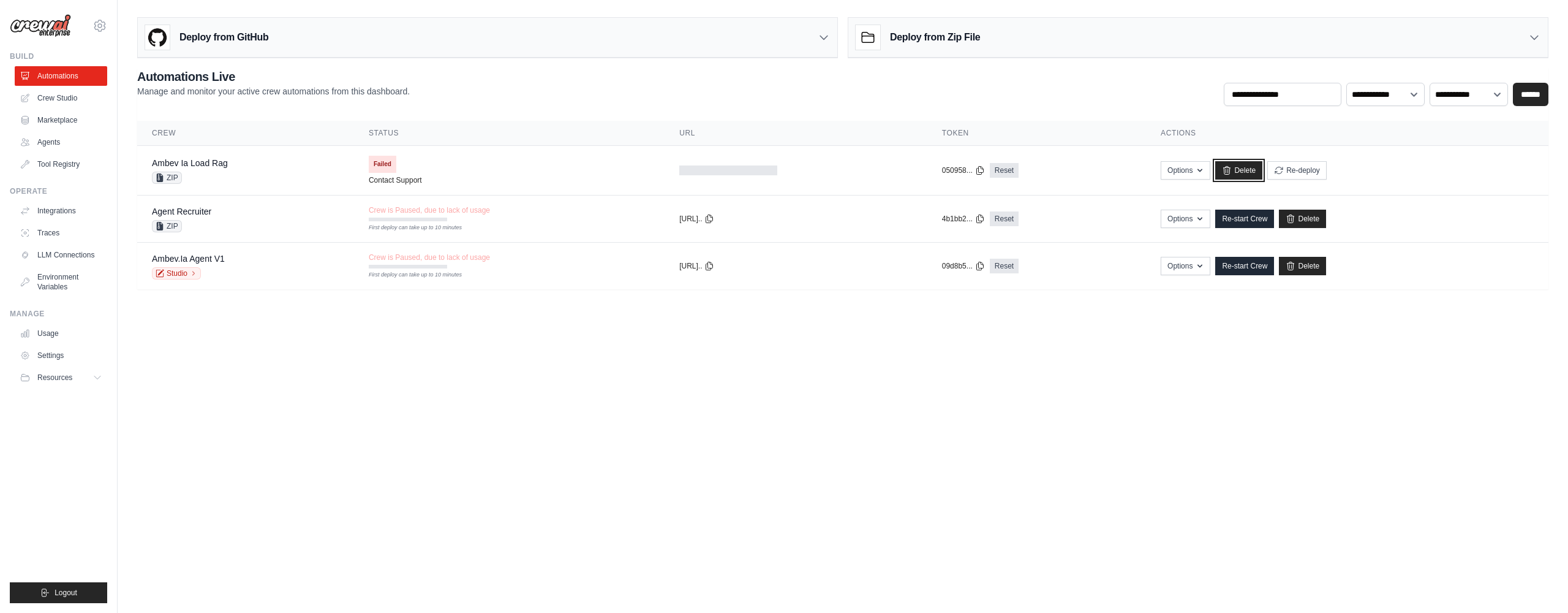
click at [1250, 175] on link "Delete" at bounding box center [1239, 170] width 47 height 19
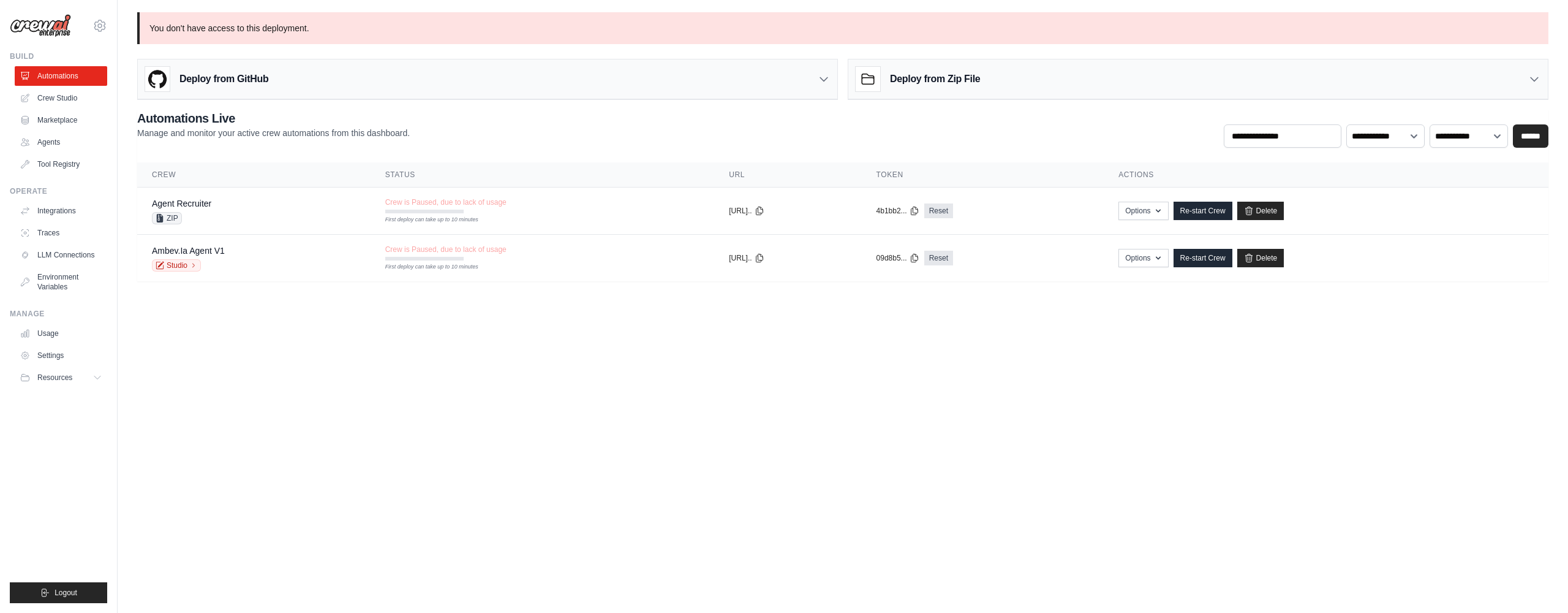
click at [1093, 83] on div "Deploy from Zip File" at bounding box center [1198, 79] width 700 height 40
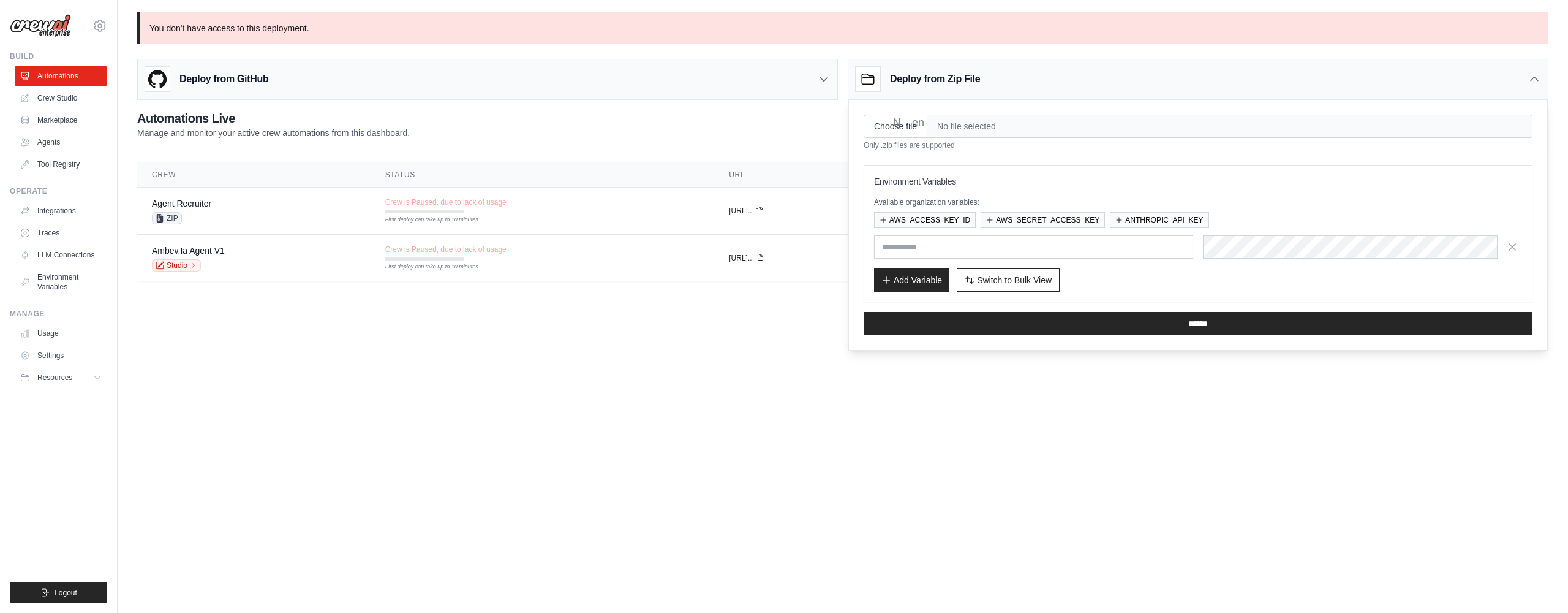
click at [917, 124] on input "Choose file" at bounding box center [895, 126] width 64 height 23
type input "**********"
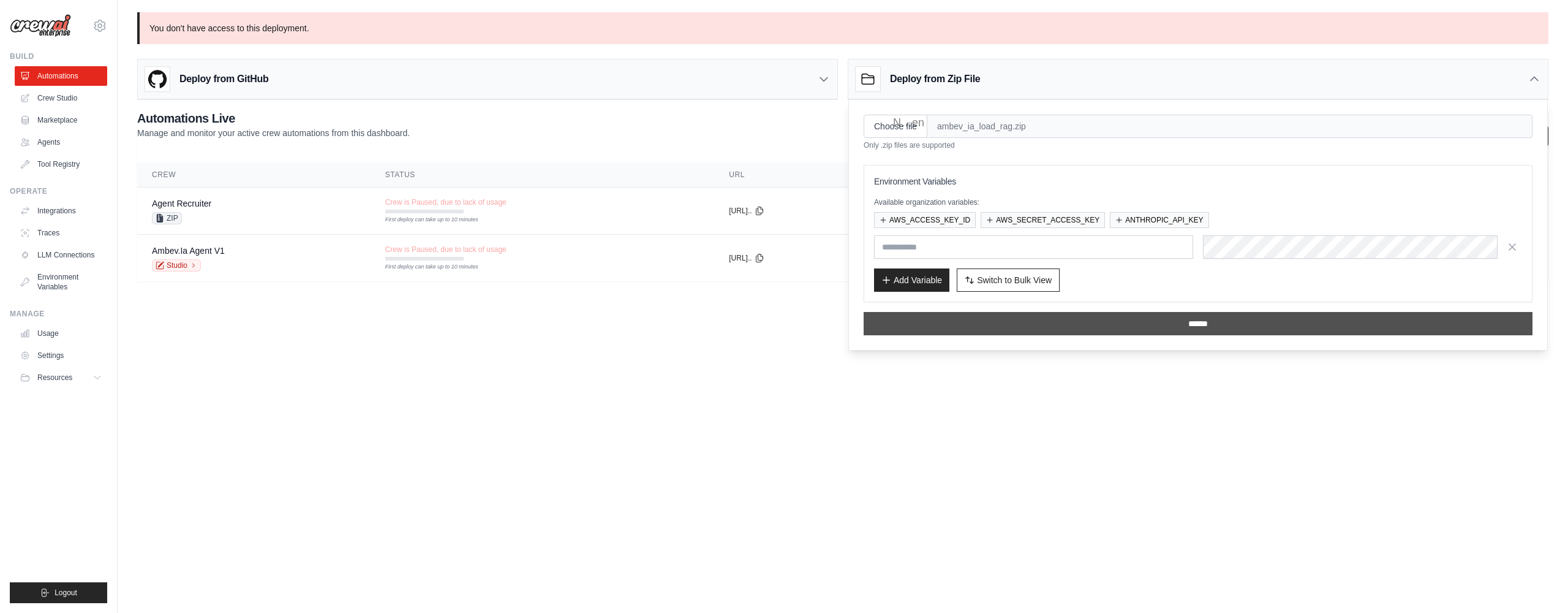
click at [1069, 320] on input "******" at bounding box center [1197, 323] width 669 height 23
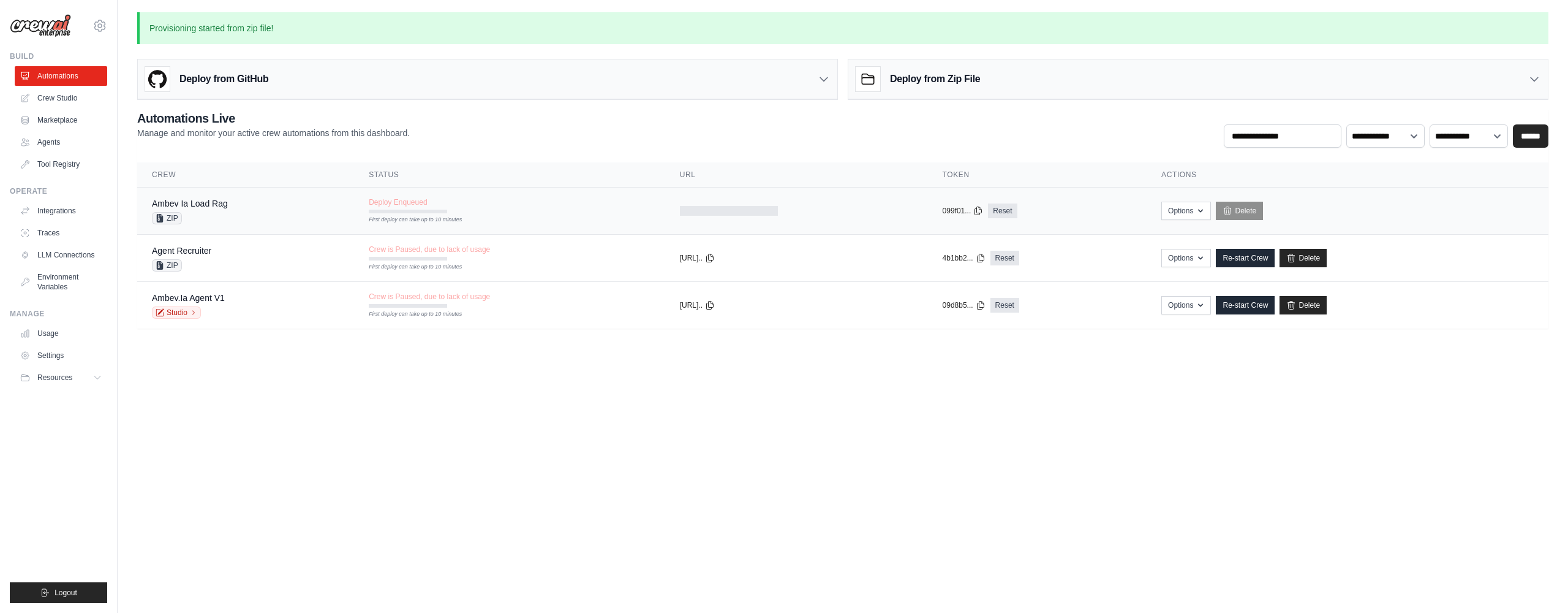
click at [401, 206] on span "Deploy Enqueued" at bounding box center [397, 203] width 58 height 10
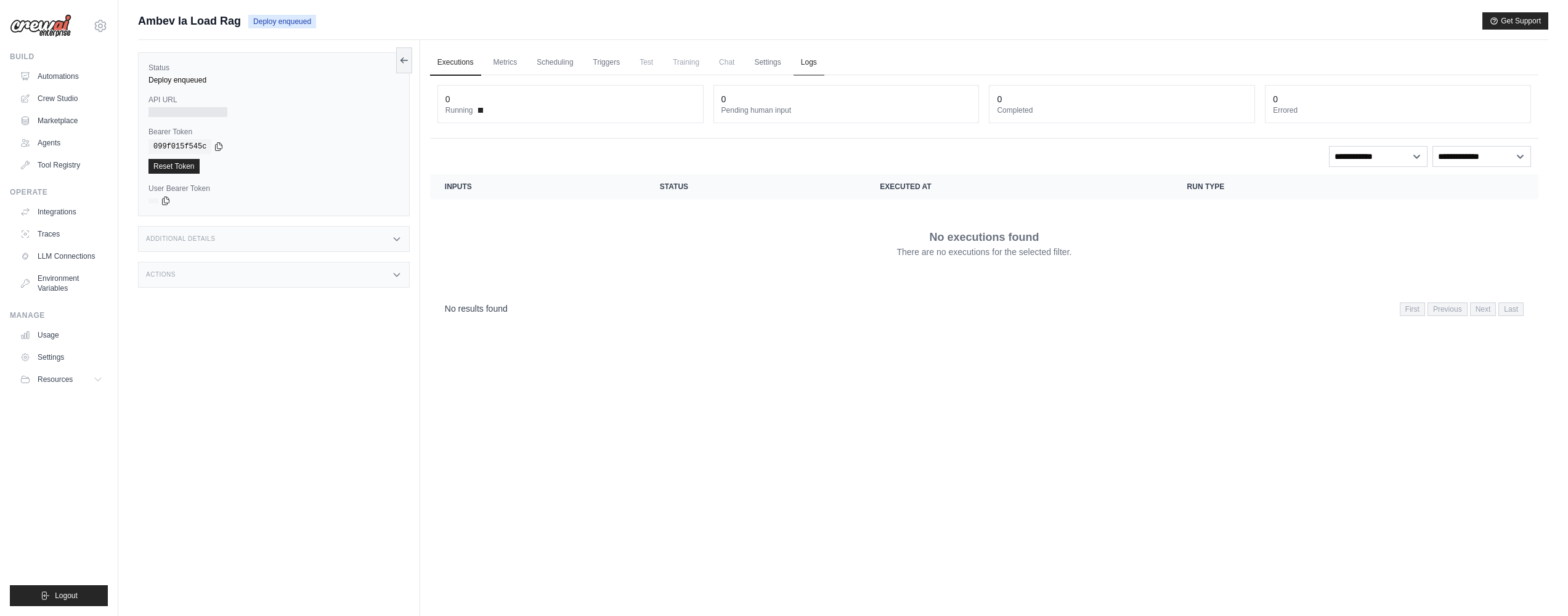
click at [814, 61] on link "Logs" at bounding box center [809, 63] width 31 height 26
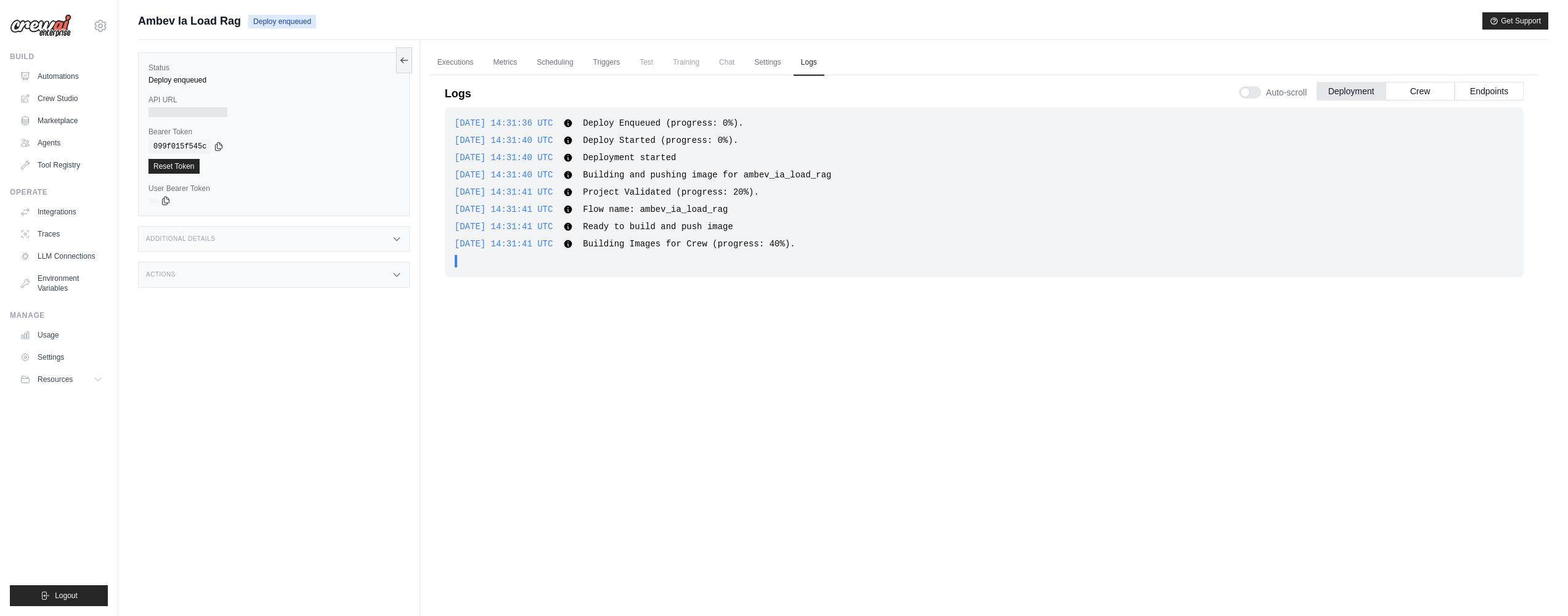
click at [821, 126] on div "[DATE] 14:31:36 UTC Deploy Enqueued (progress: 0%). Show more Show less" at bounding box center [984, 123] width 1059 height 12
click at [364, 96] on label "API URL" at bounding box center [273, 100] width 251 height 10
click at [904, 190] on div "2025-09-18 14:31:41 UTC Project Validated (progress: 20%). Show more Show less" at bounding box center [984, 192] width 1059 height 12
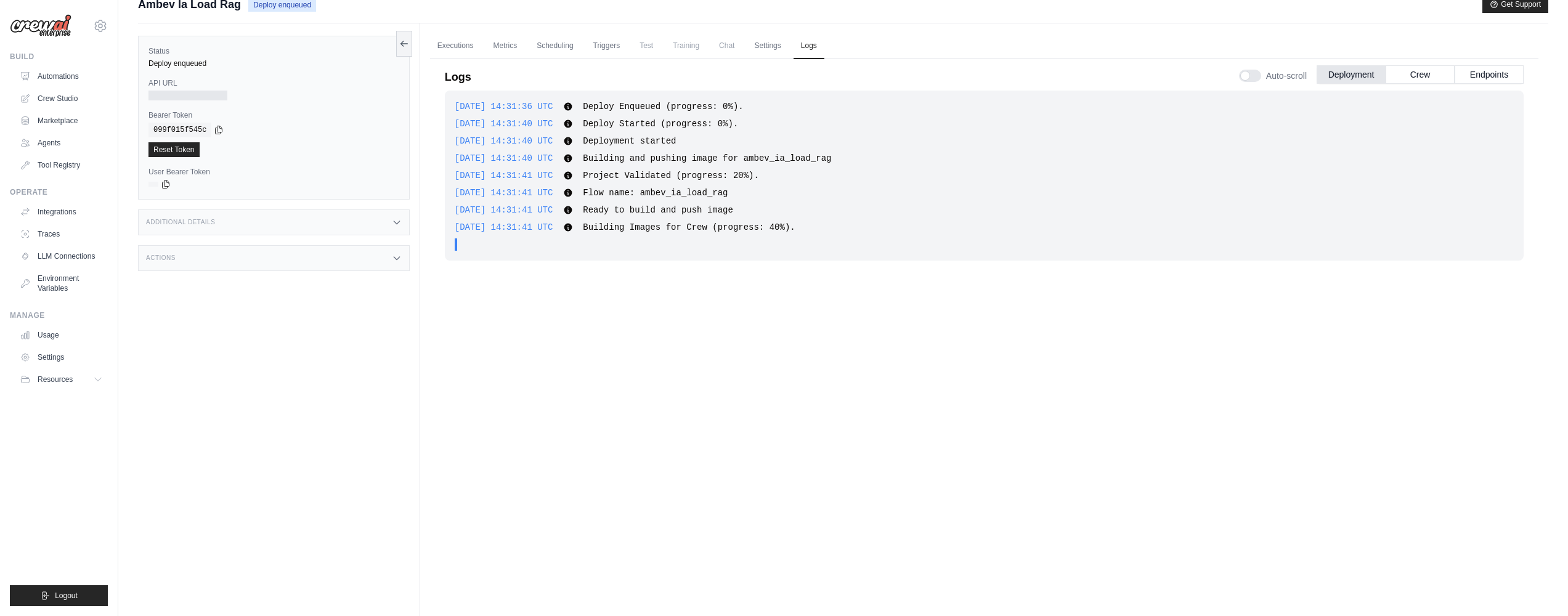
scroll to position [38, 0]
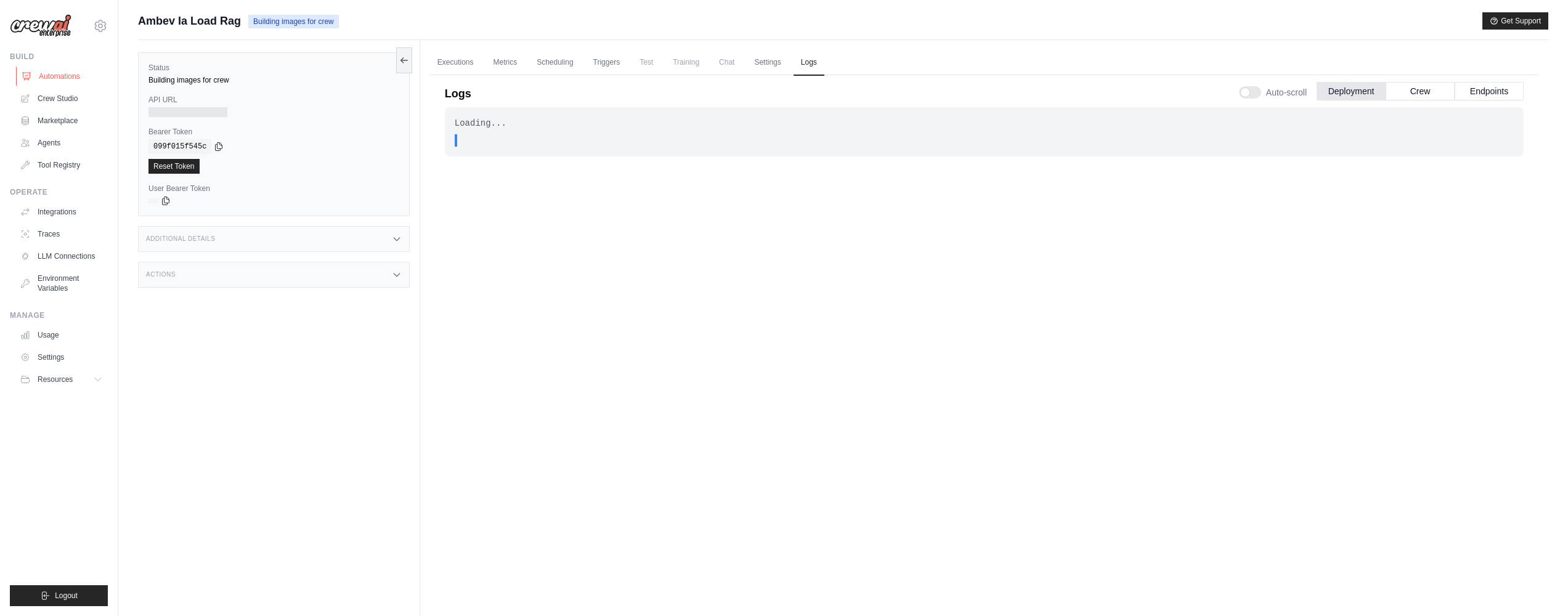
click at [69, 75] on link "Automations" at bounding box center [62, 76] width 93 height 19
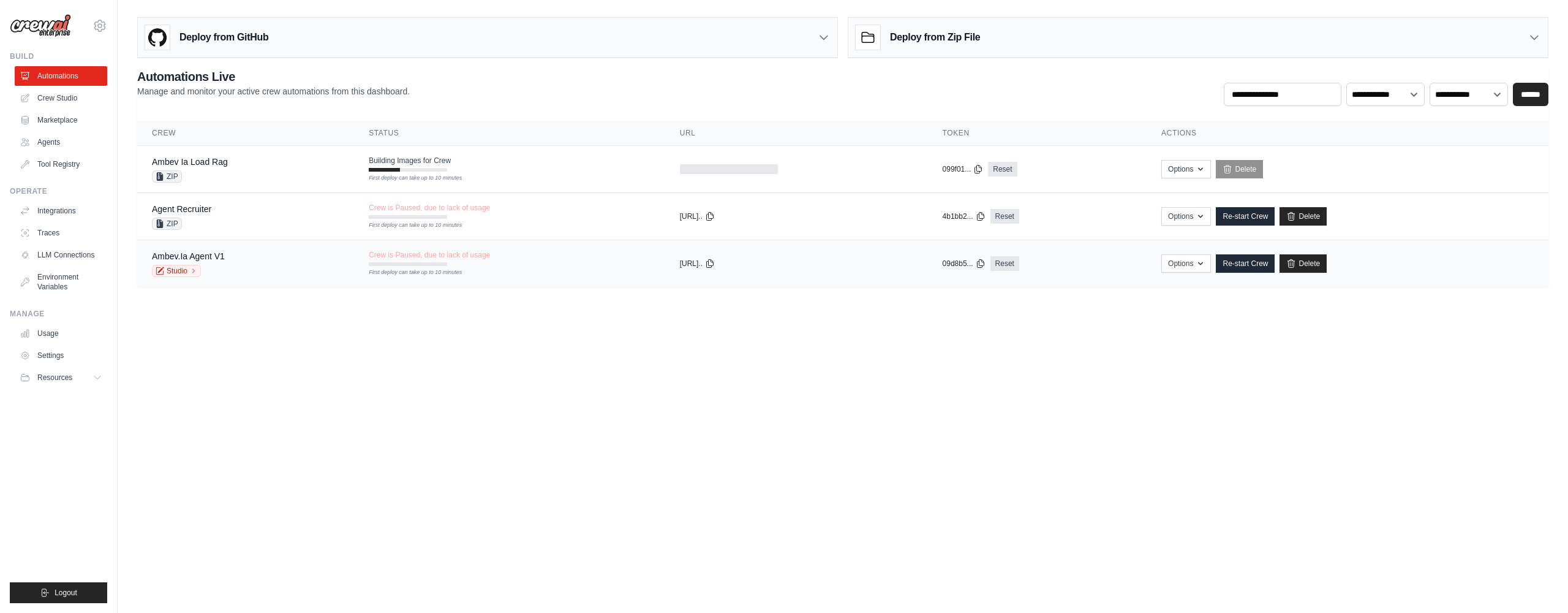
click at [302, 259] on div "Ambev.Ia Agent V1 Studio" at bounding box center [245, 264] width 187 height 27
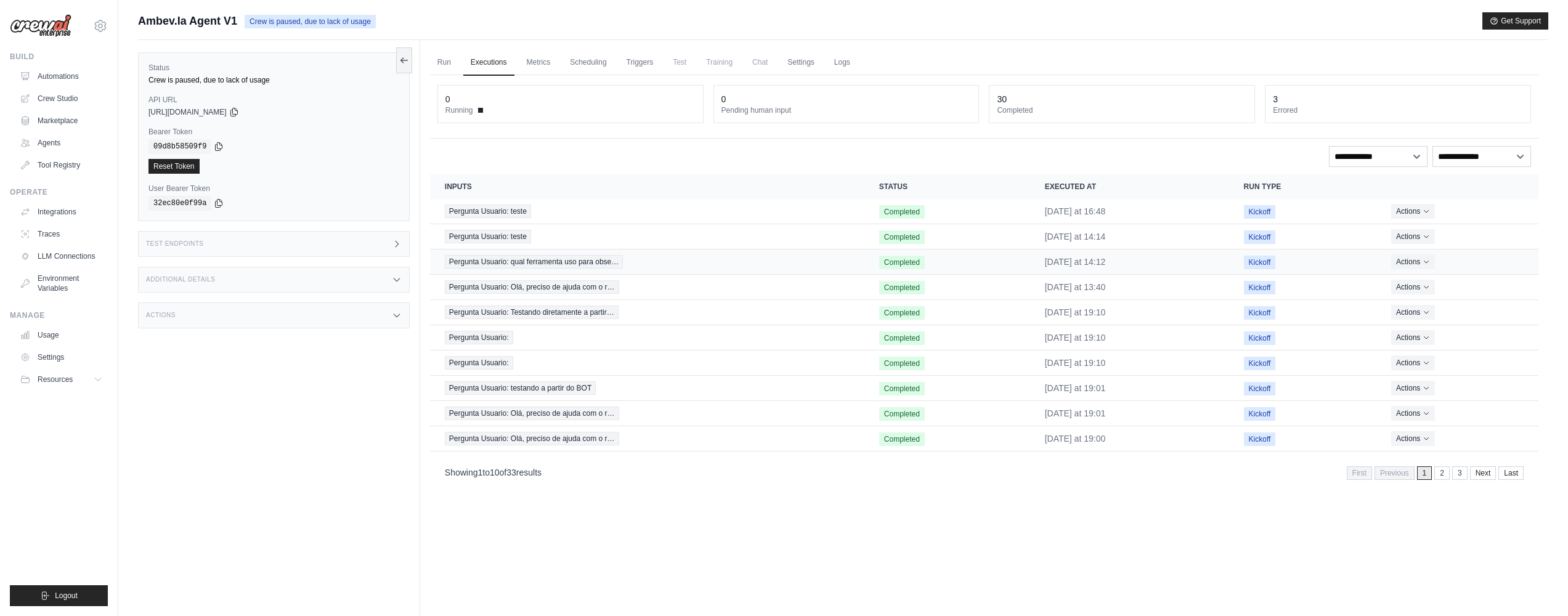
click at [532, 259] on span "Pergunta Usuario: qual ferramenta uso para obse…" at bounding box center [534, 261] width 178 height 14
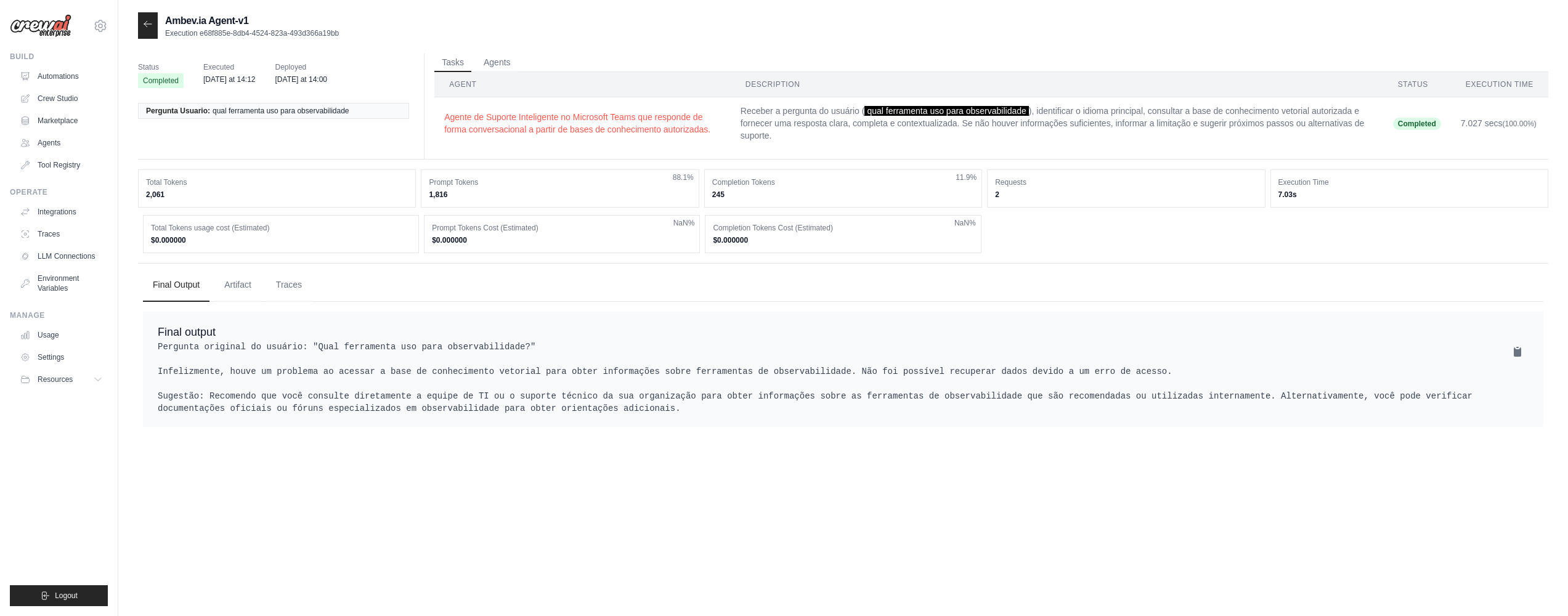
click at [1073, 256] on div "Status Completed Executed [DATE] at 14:12 Deployed [DATE] at 14:00 Pergunta Usu…" at bounding box center [843, 243] width 1410 height 378
click at [159, 25] on div "Ambev.ia Agent-v1 Execution e68f885e-8db4-4524-823a-493d366a19bb" at bounding box center [238, 25] width 201 height 27
click at [152, 22] on icon at bounding box center [148, 24] width 10 height 10
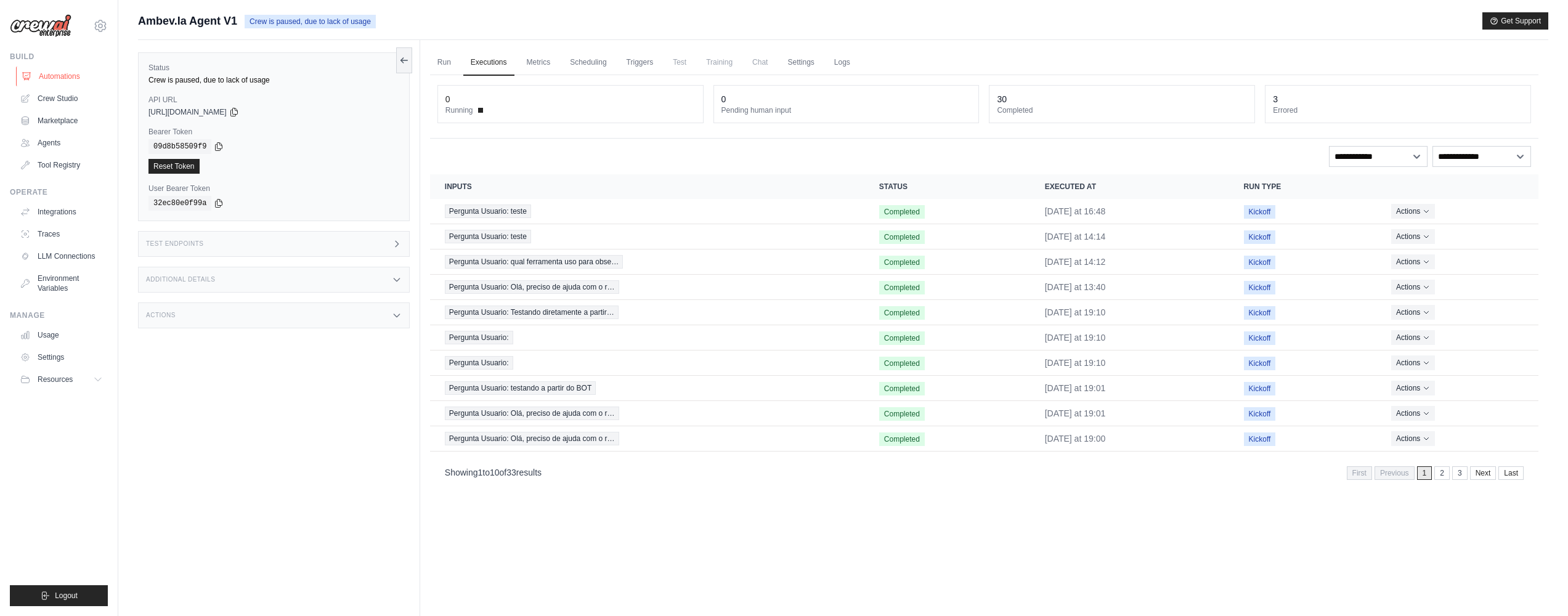
click at [52, 72] on link "Automations" at bounding box center [62, 76] width 93 height 19
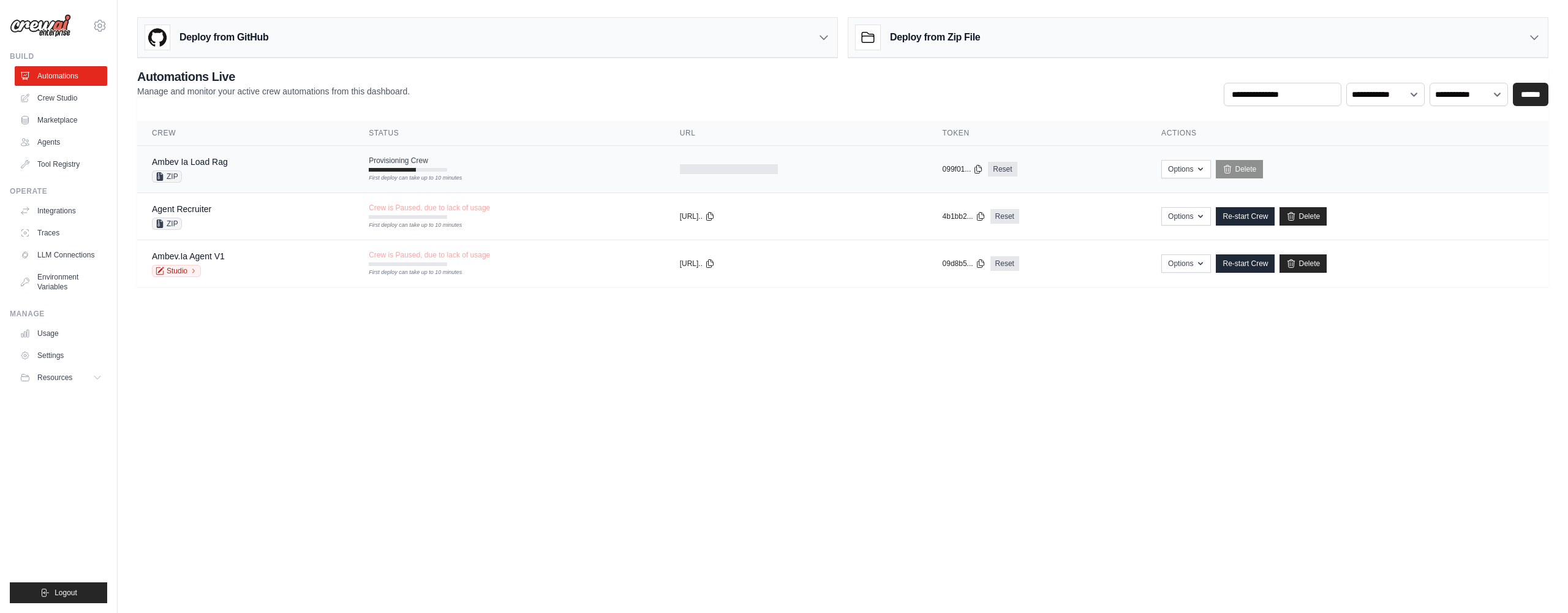
click at [389, 167] on div "Provisioning Crew First deploy can take up to 10 minutes" at bounding box center [407, 164] width 78 height 16
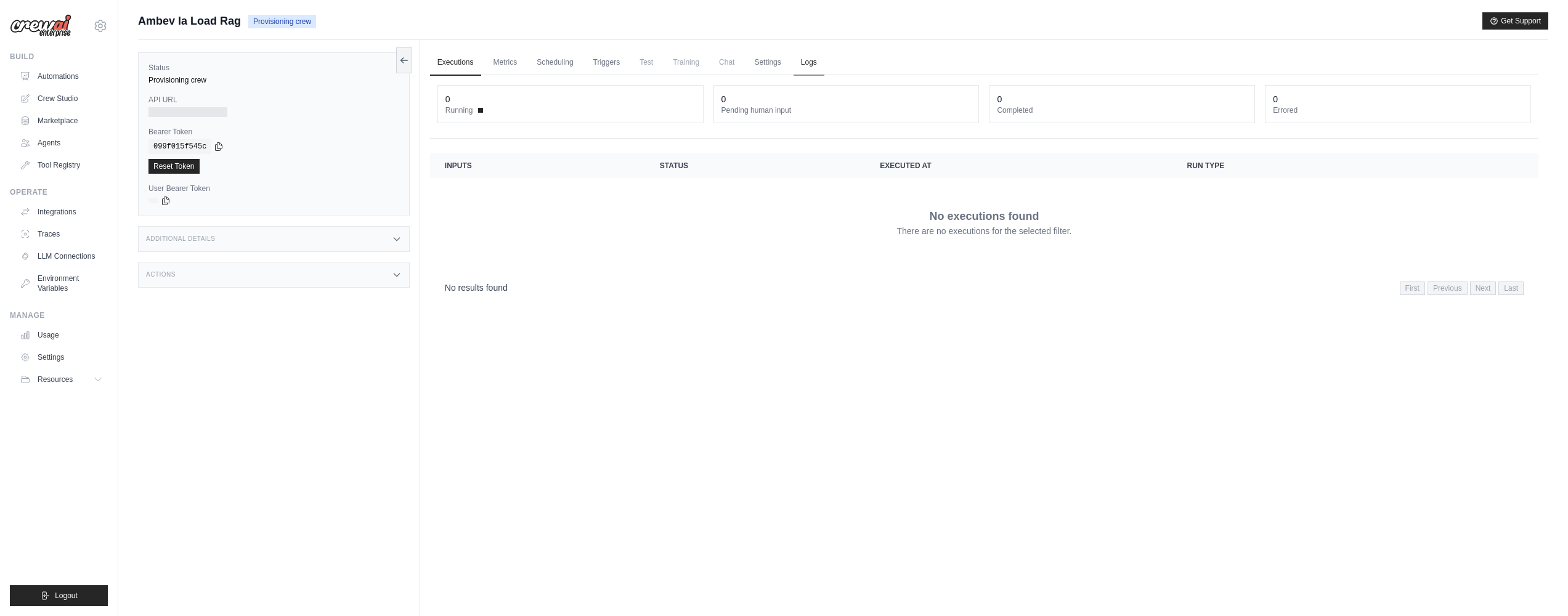
click at [801, 61] on link "Logs" at bounding box center [809, 63] width 31 height 26
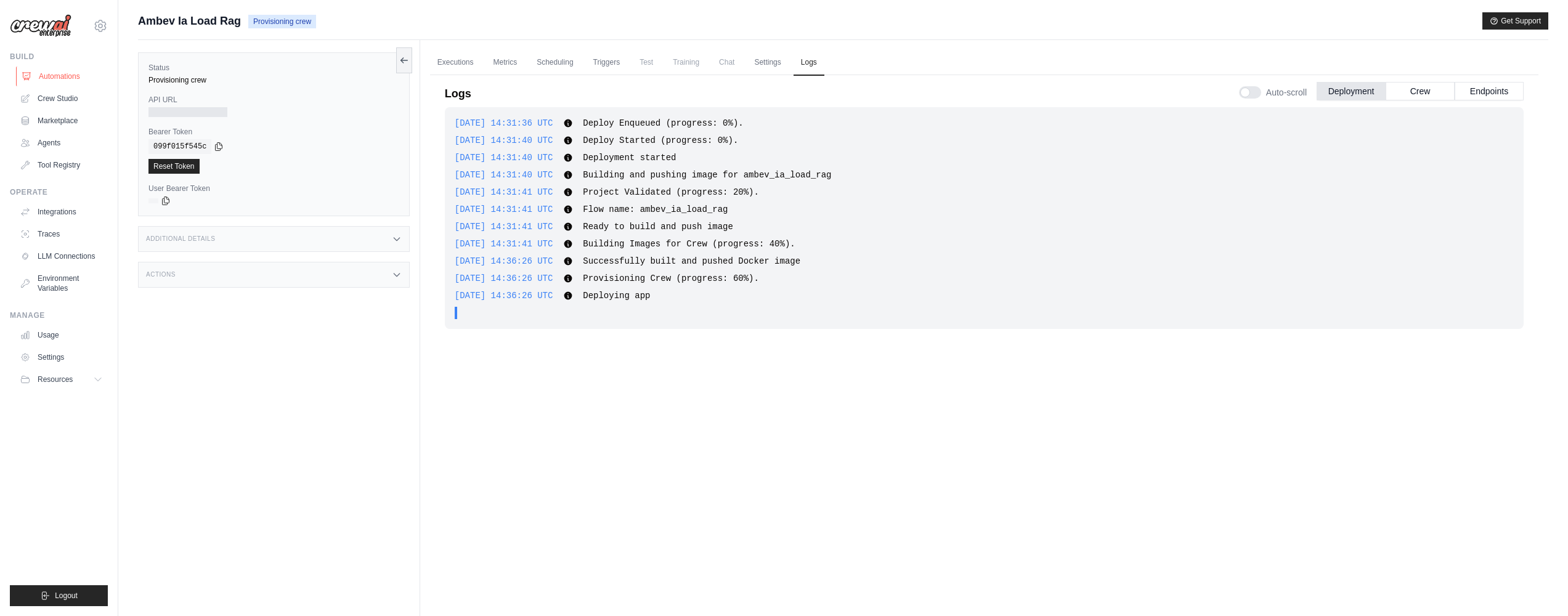
click at [52, 71] on link "Automations" at bounding box center [62, 76] width 93 height 19
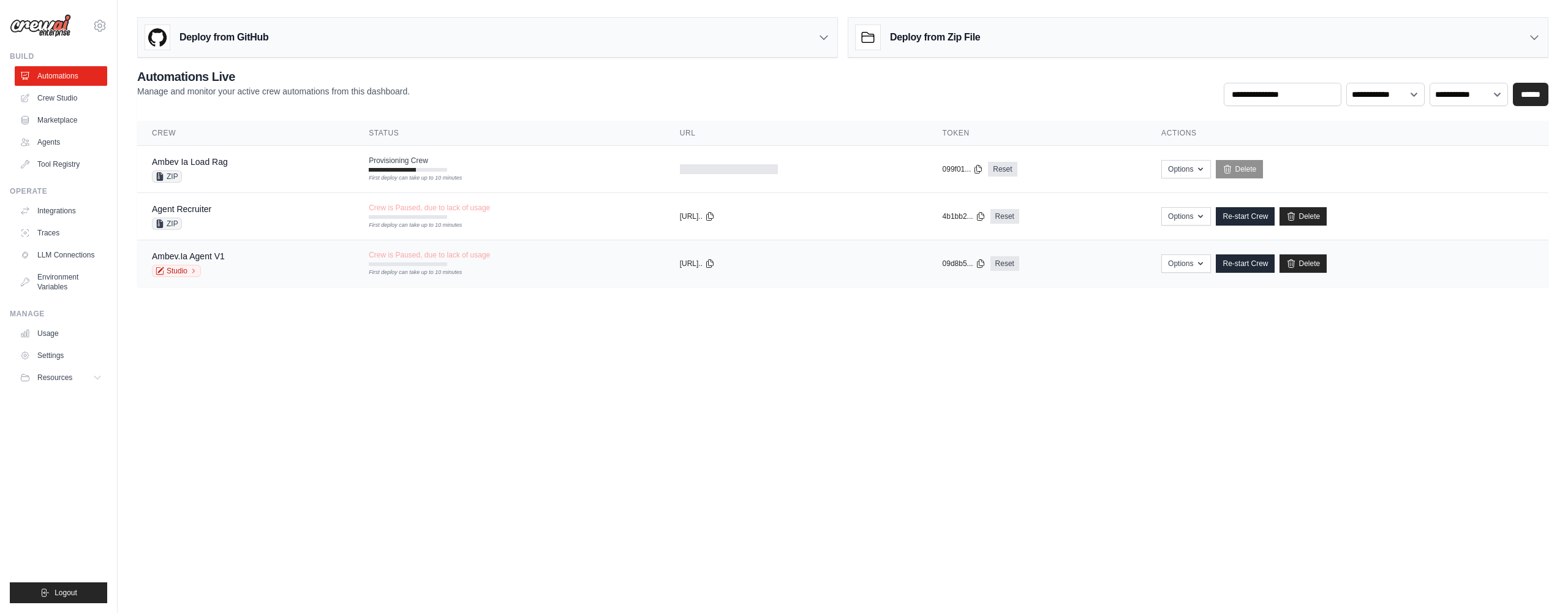
click at [1159, 268] on td "Options Export React JSX Component Export React TSX Component Export MCP Server…" at bounding box center [1347, 264] width 402 height 47
click at [1194, 269] on button "Options" at bounding box center [1186, 263] width 50 height 19
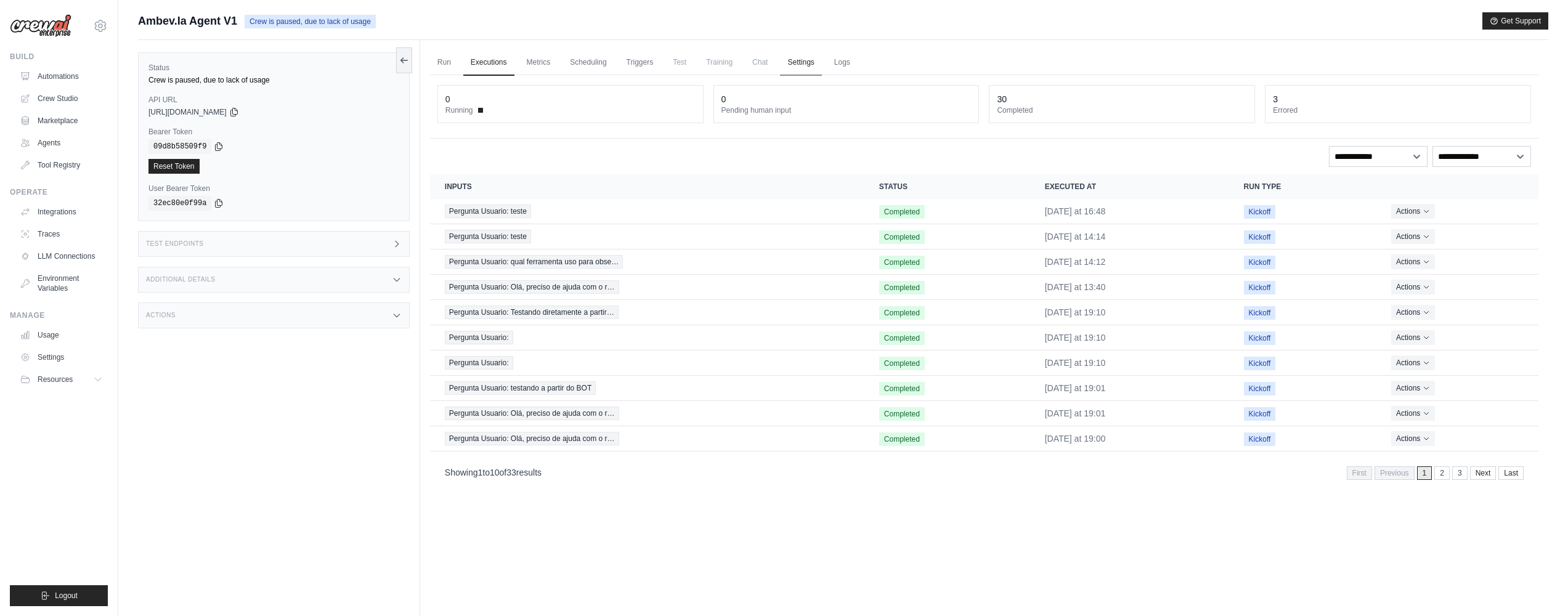
click at [796, 69] on link "Settings" at bounding box center [800, 63] width 41 height 26
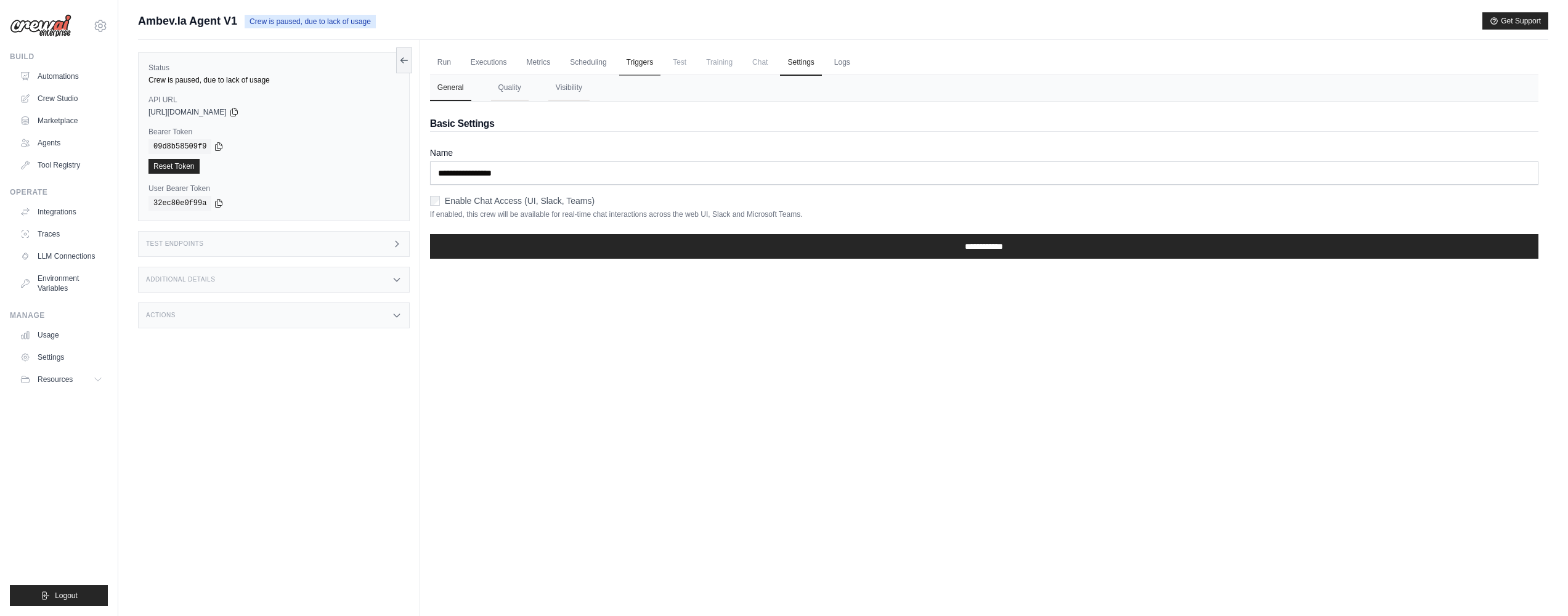
click at [638, 61] on link "Triggers" at bounding box center [640, 63] width 42 height 26
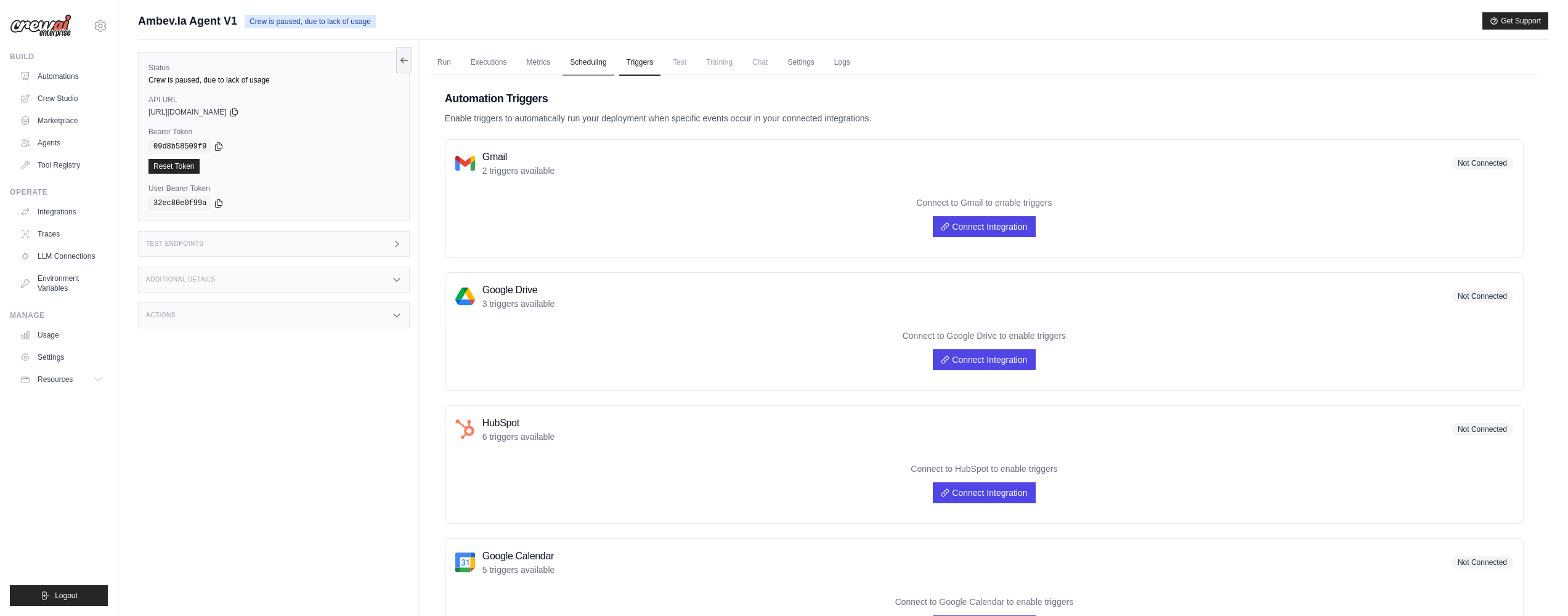
click at [604, 64] on link "Scheduling" at bounding box center [587, 63] width 51 height 26
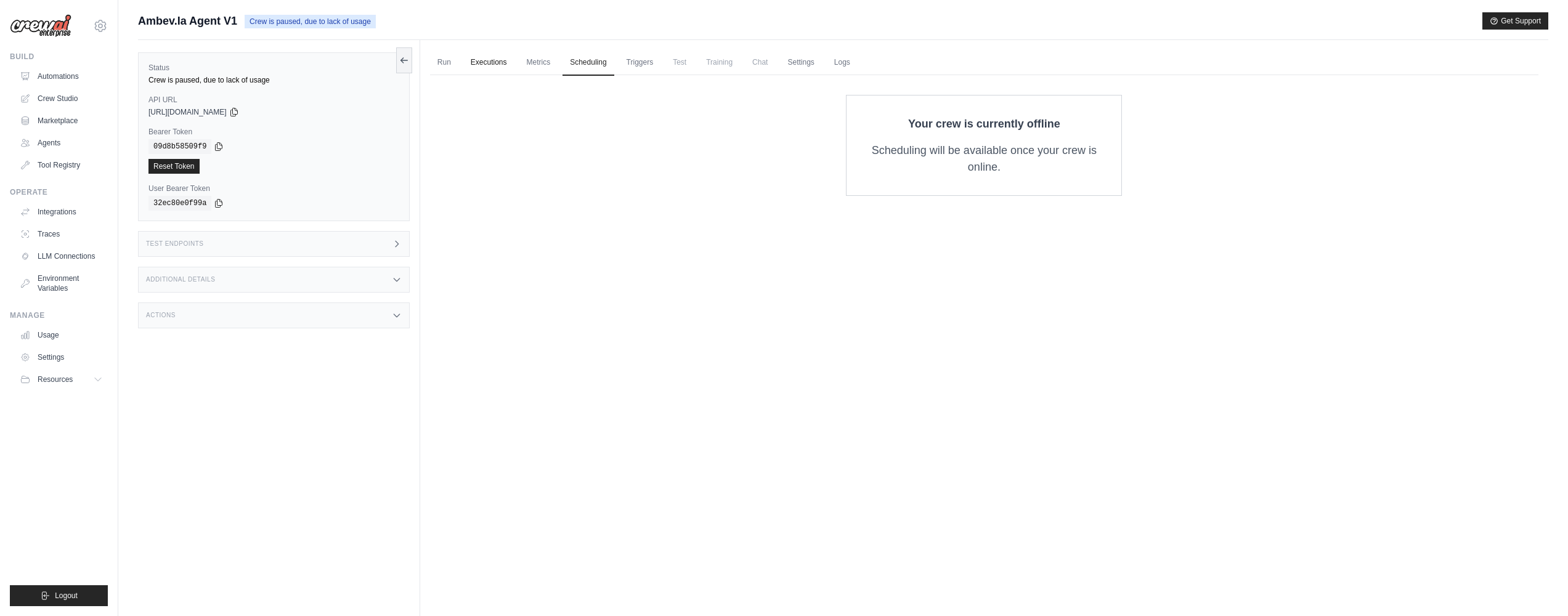
click at [494, 66] on link "Executions" at bounding box center [488, 63] width 51 height 26
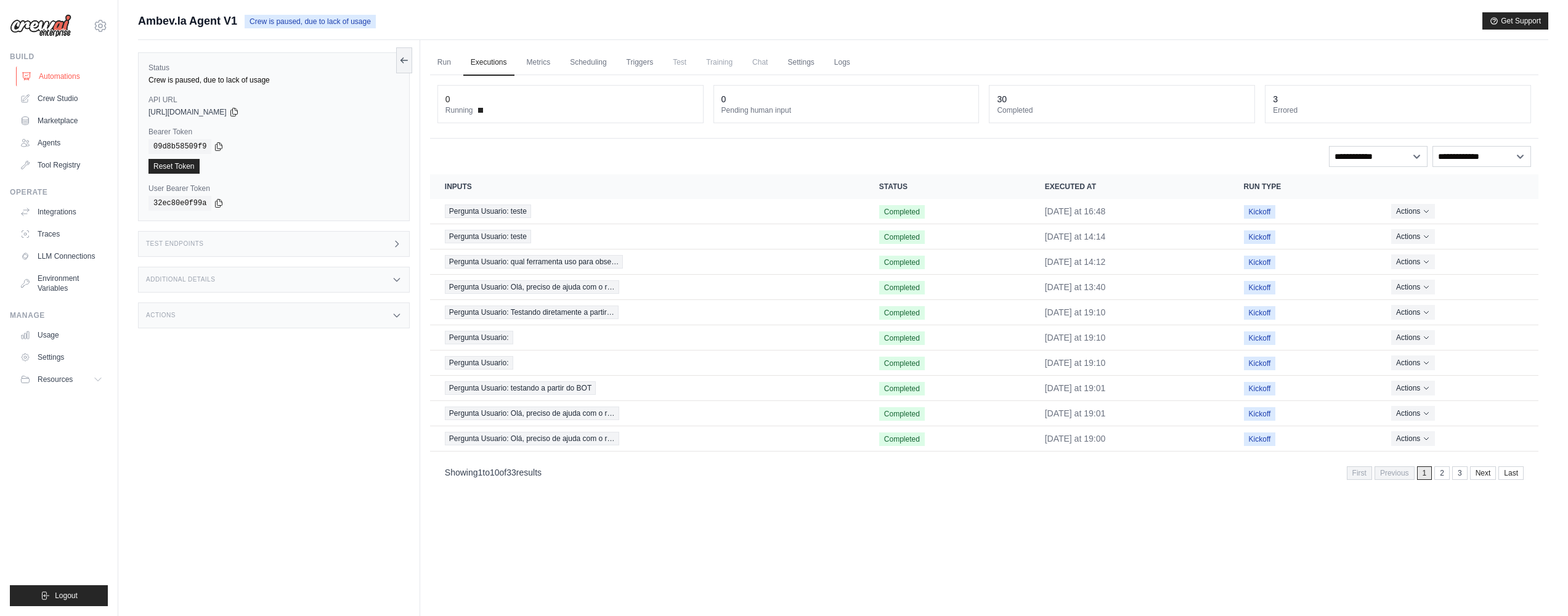
click at [59, 83] on link "Automations" at bounding box center [62, 76] width 93 height 19
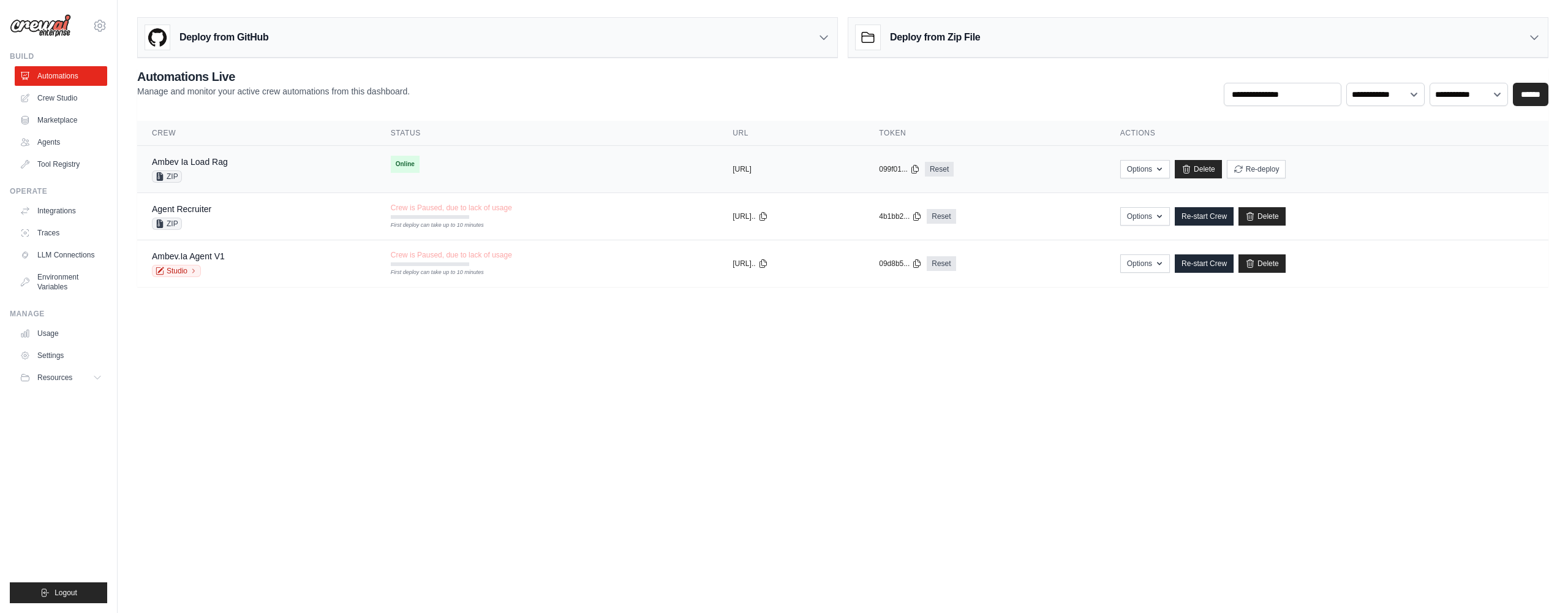
click at [246, 164] on div "Ambev Ia Load Rag ZIP" at bounding box center [256, 170] width 210 height 27
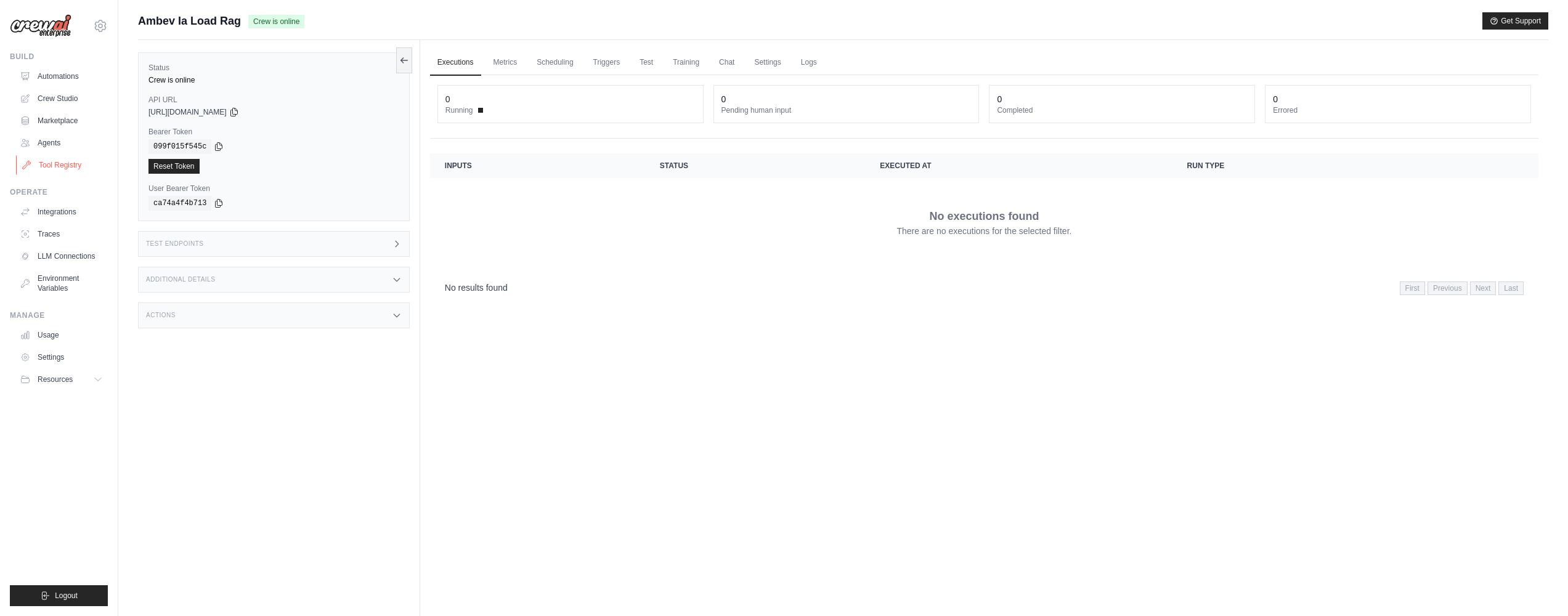
click at [64, 157] on link "Tool Registry" at bounding box center [62, 165] width 93 height 19
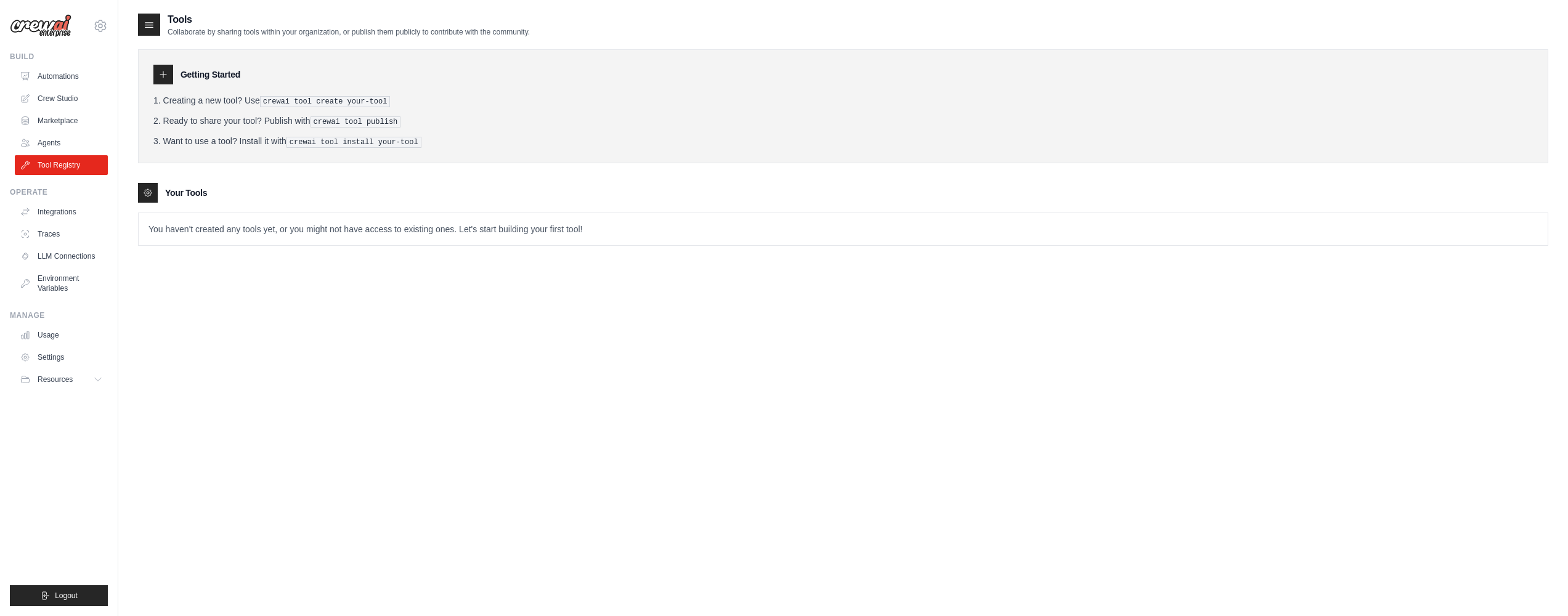
click at [233, 227] on p "You haven't created any tools yet, or you might not have access to existing one…" at bounding box center [843, 229] width 1409 height 32
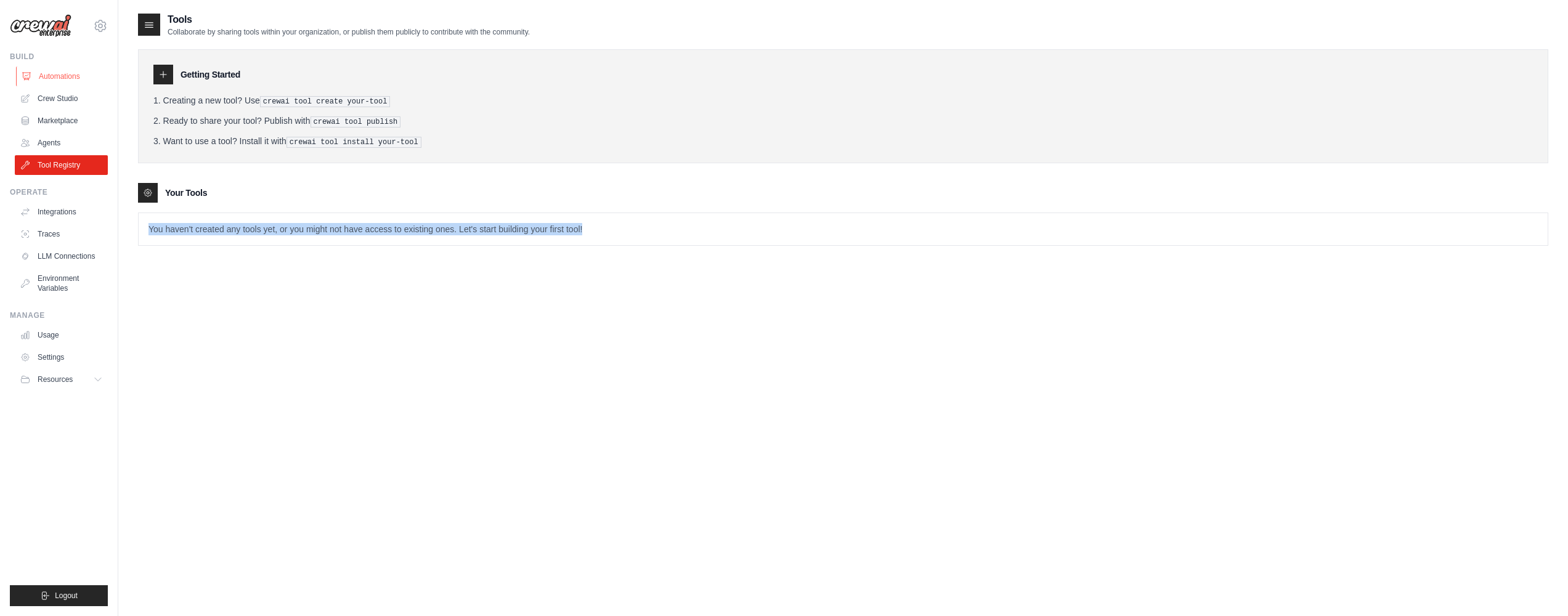
click at [77, 80] on link "Automations" at bounding box center [62, 76] width 93 height 19
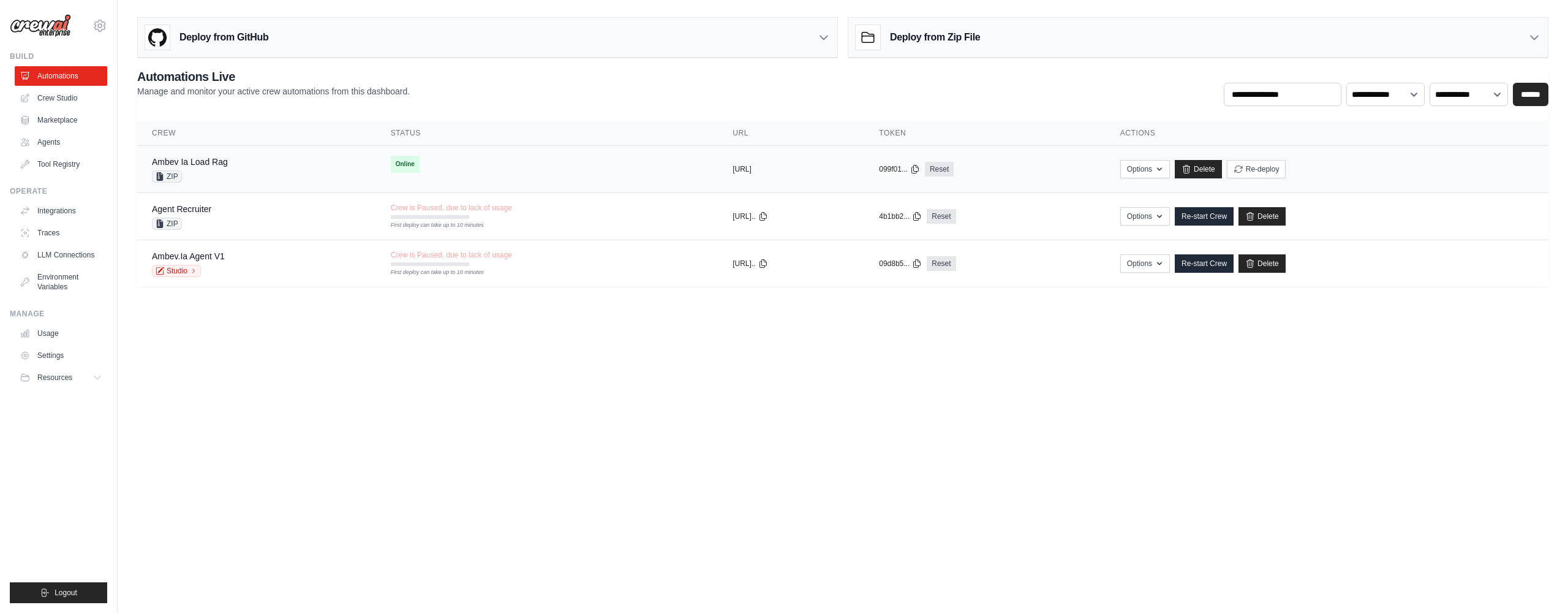
click at [235, 173] on div "Ambev Ia Load Rag ZIP" at bounding box center [256, 170] width 210 height 27
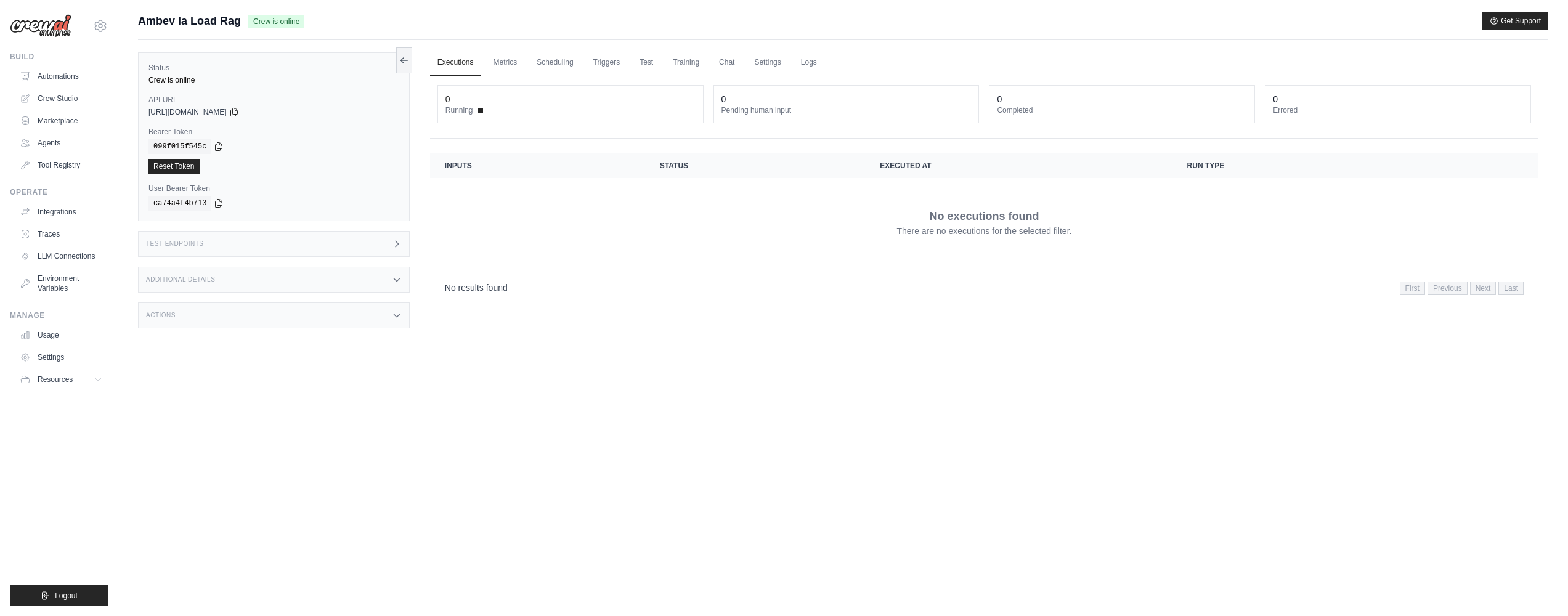
click at [271, 232] on div "Test Endpoints" at bounding box center [274, 244] width 272 height 26
click at [602, 63] on link "Triggers" at bounding box center [607, 63] width 42 height 26
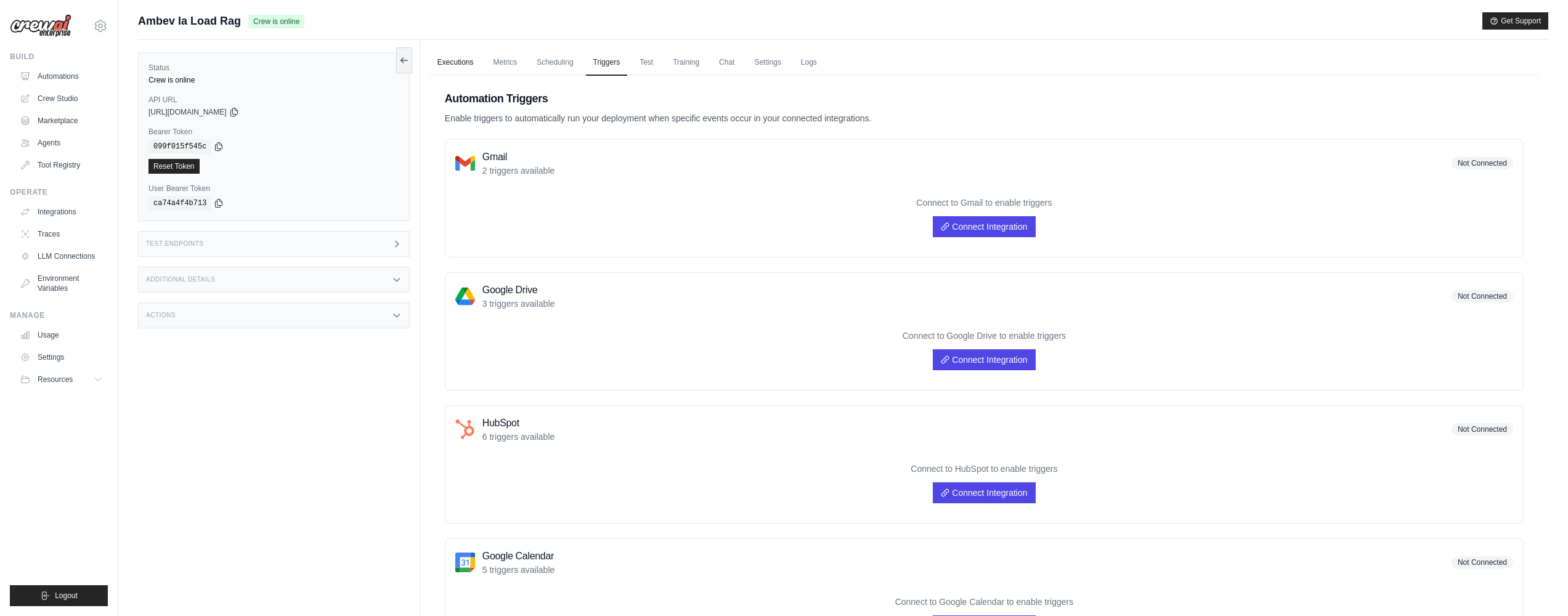
click at [458, 63] on link "Executions" at bounding box center [455, 63] width 51 height 26
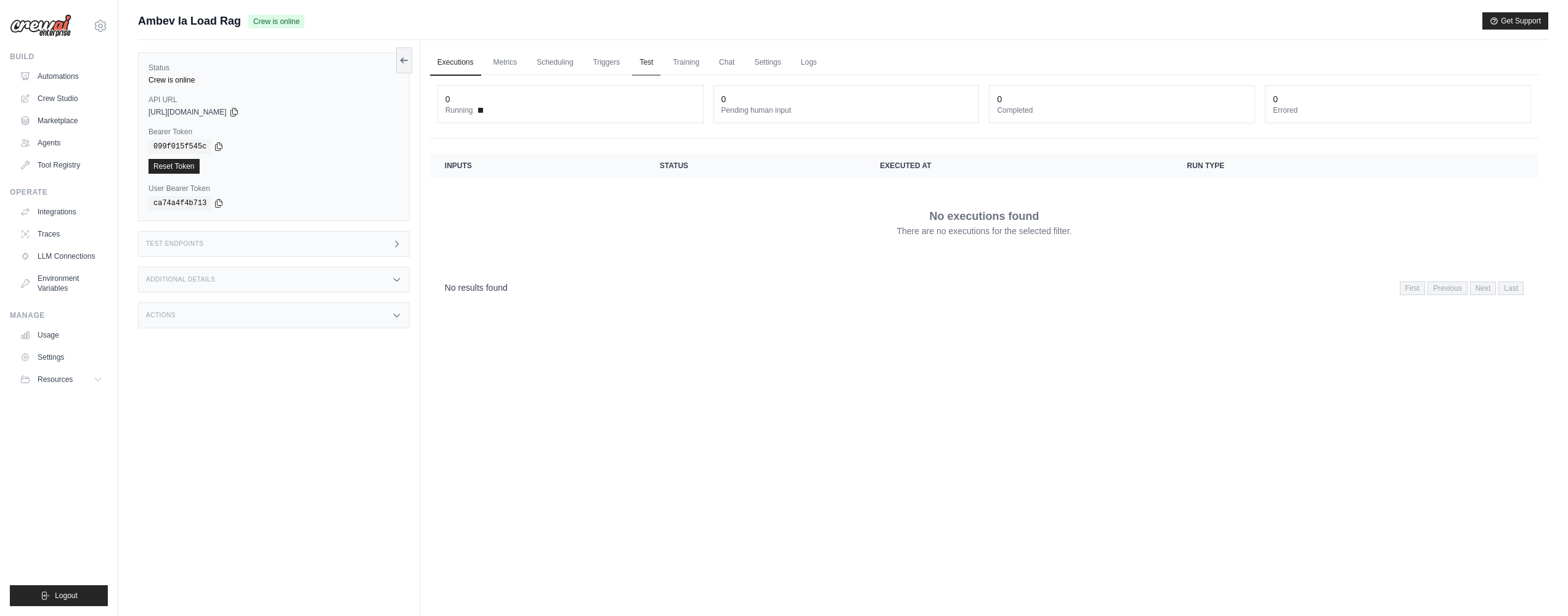
click at [634, 65] on link "Test" at bounding box center [646, 63] width 28 height 26
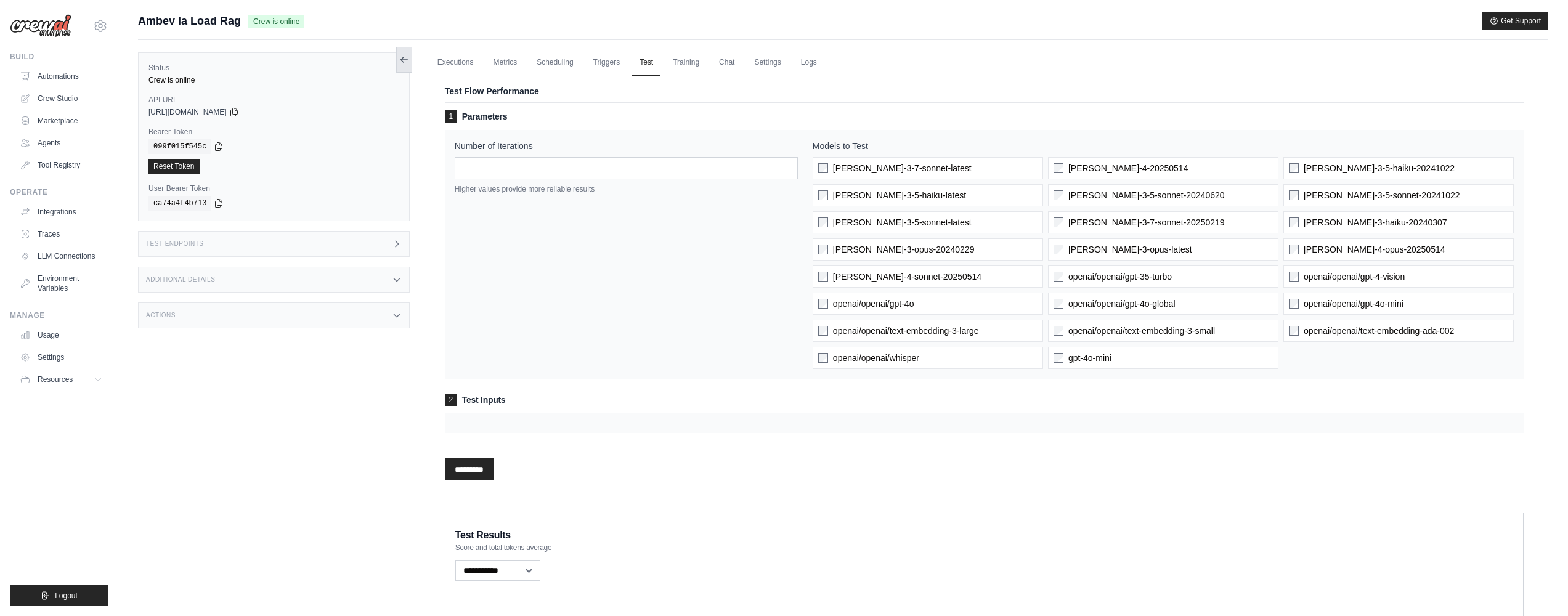
click at [404, 56] on icon at bounding box center [405, 60] width 10 height 10
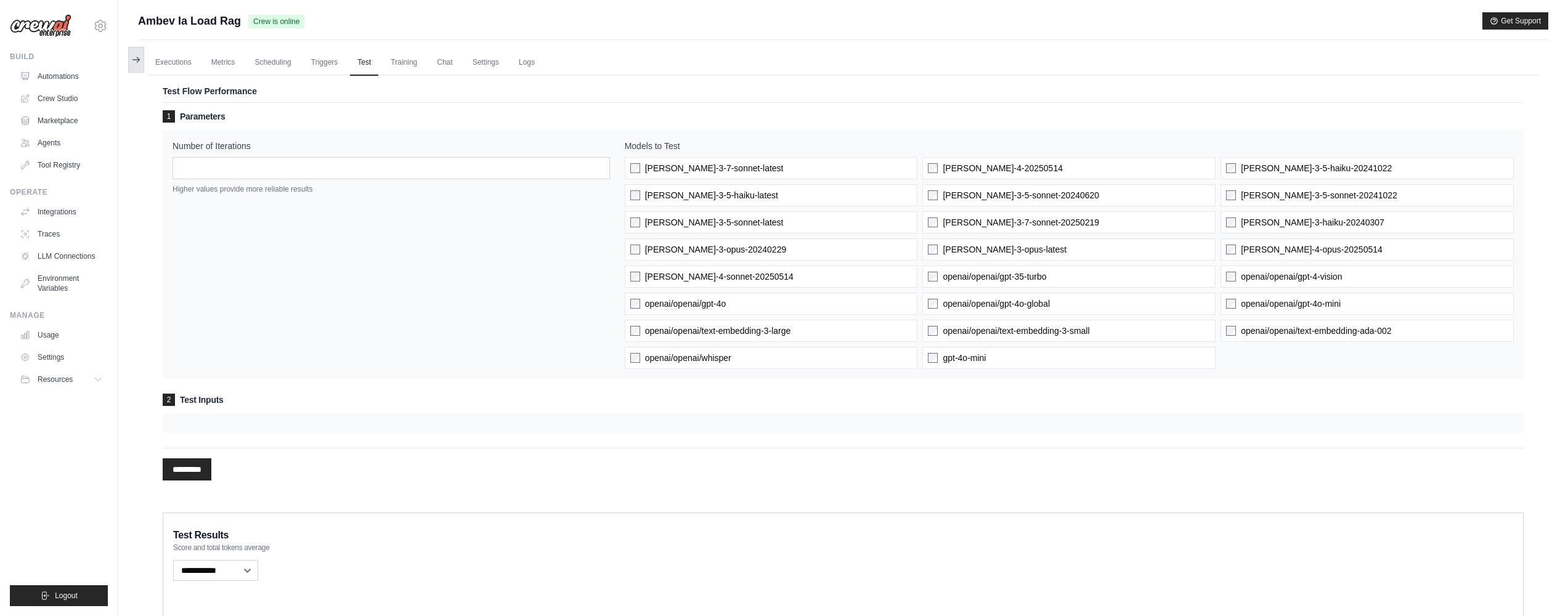
click at [137, 58] on icon at bounding box center [137, 59] width 2 height 5
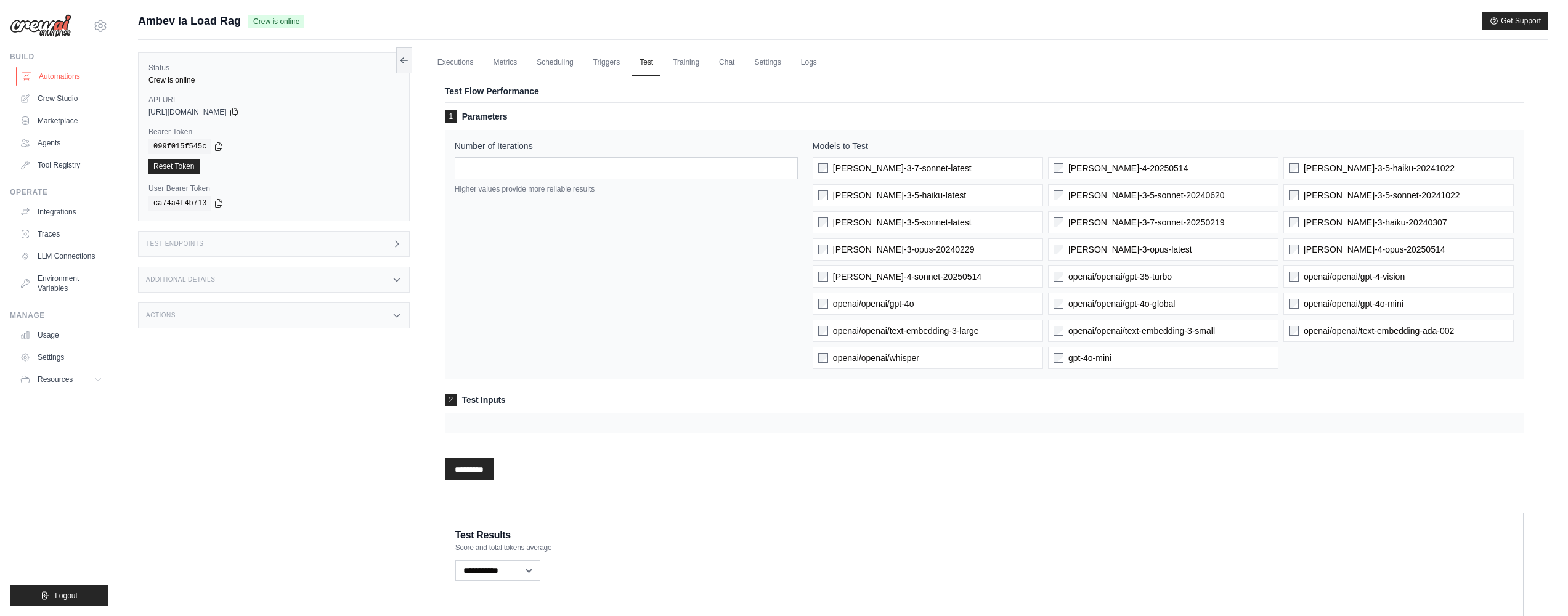
click at [90, 74] on link "Automations" at bounding box center [62, 76] width 93 height 19
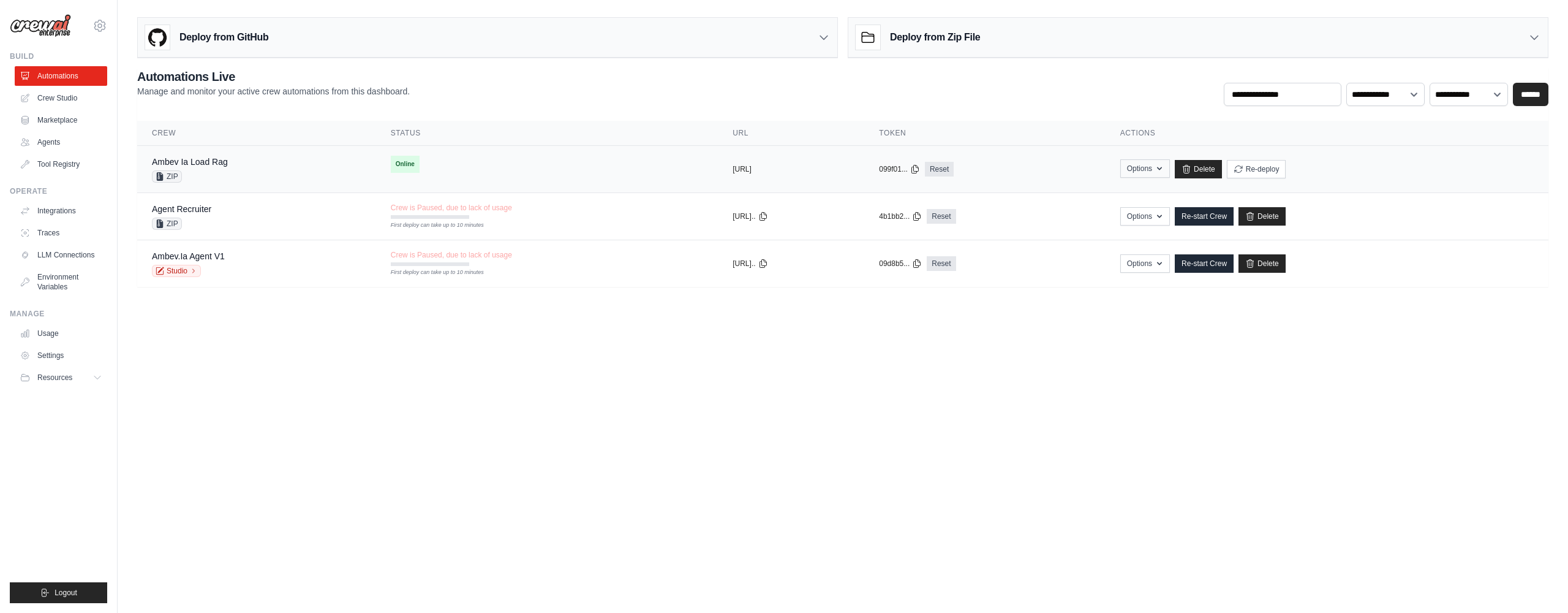
click at [1170, 171] on button "Options" at bounding box center [1145, 169] width 50 height 19
click at [314, 166] on div "Ambev Ia Load Rag ZIP" at bounding box center [256, 170] width 210 height 27
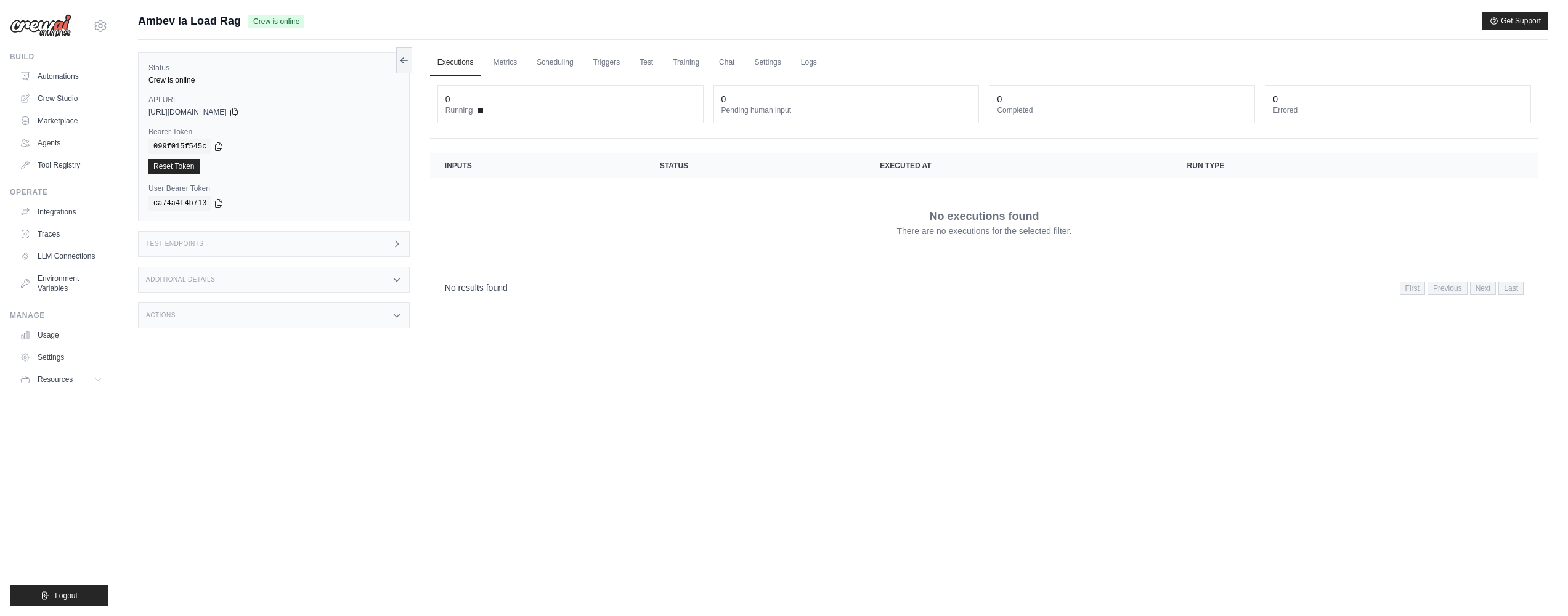
click at [237, 257] on div "Status Crew is online API URL copied https://ambev-ia-load-rag-b26ecb09-5d7e-43…" at bounding box center [279, 347] width 283 height 616
click at [271, 242] on div "Test Endpoints" at bounding box center [274, 244] width 272 height 26
click at [639, 334] on header "/kickoff Initiate execution for your flow" at bounding box center [599, 334] width 348 height 40
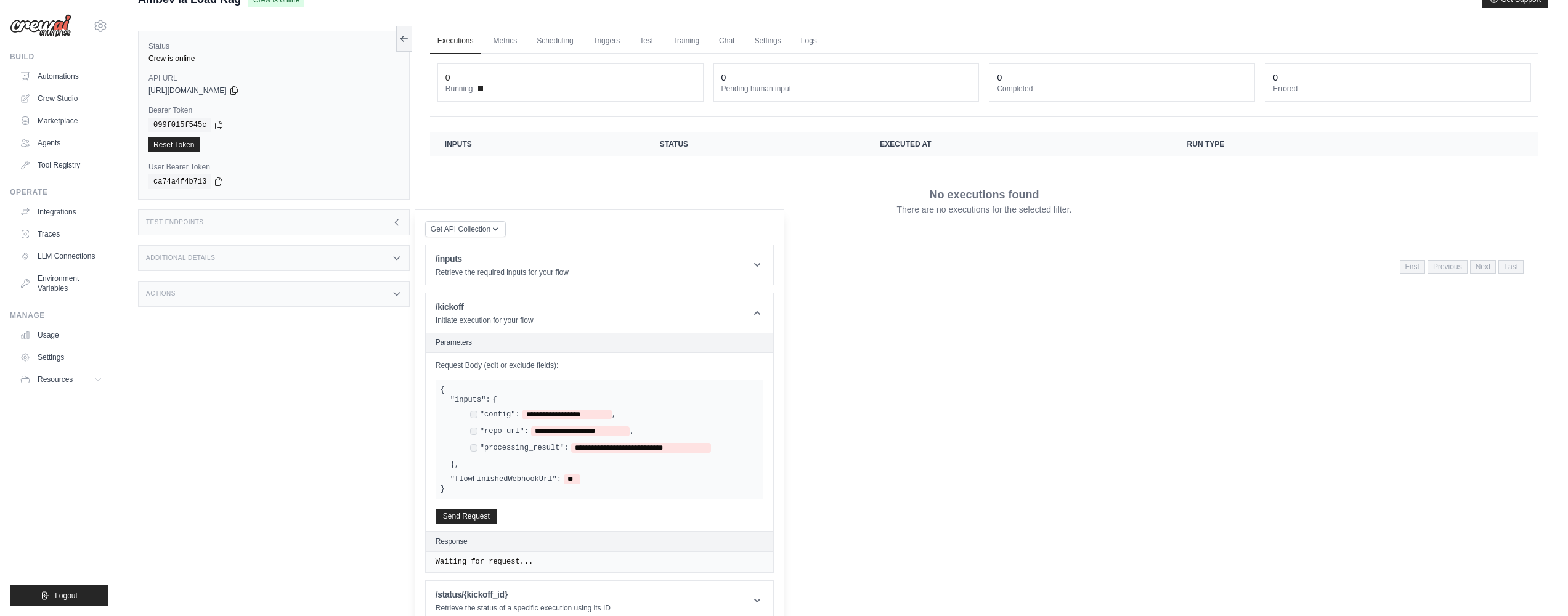
scroll to position [52, 0]
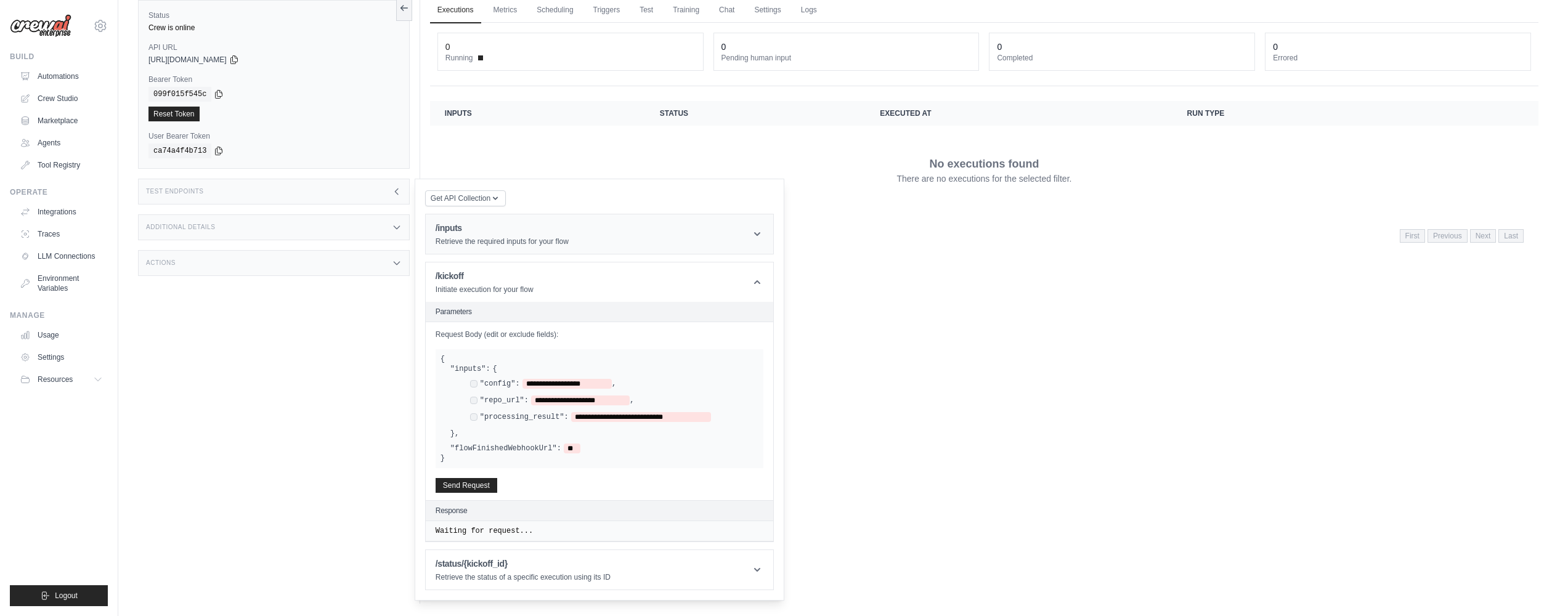
click at [616, 237] on header "/inputs Retrieve the required inputs for your flow" at bounding box center [599, 234] width 348 height 40
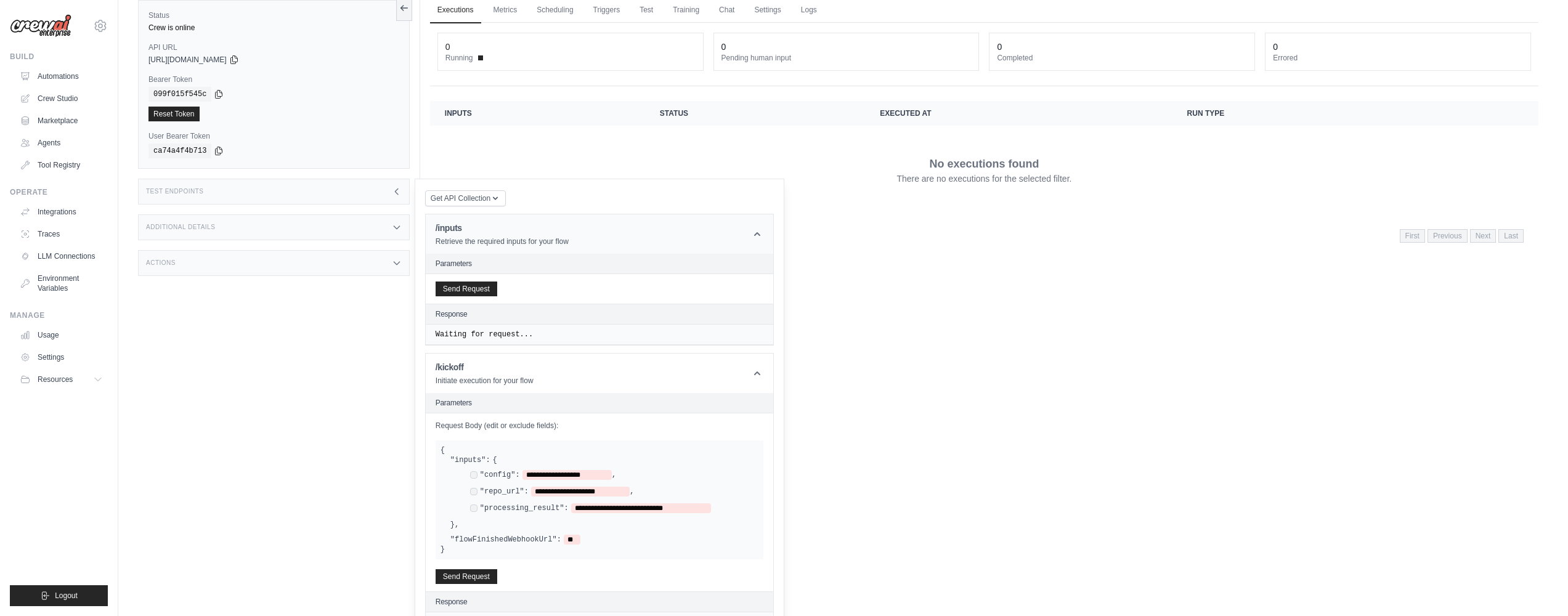
click at [618, 238] on header "/inputs Retrieve the required inputs for your flow" at bounding box center [599, 234] width 348 height 40
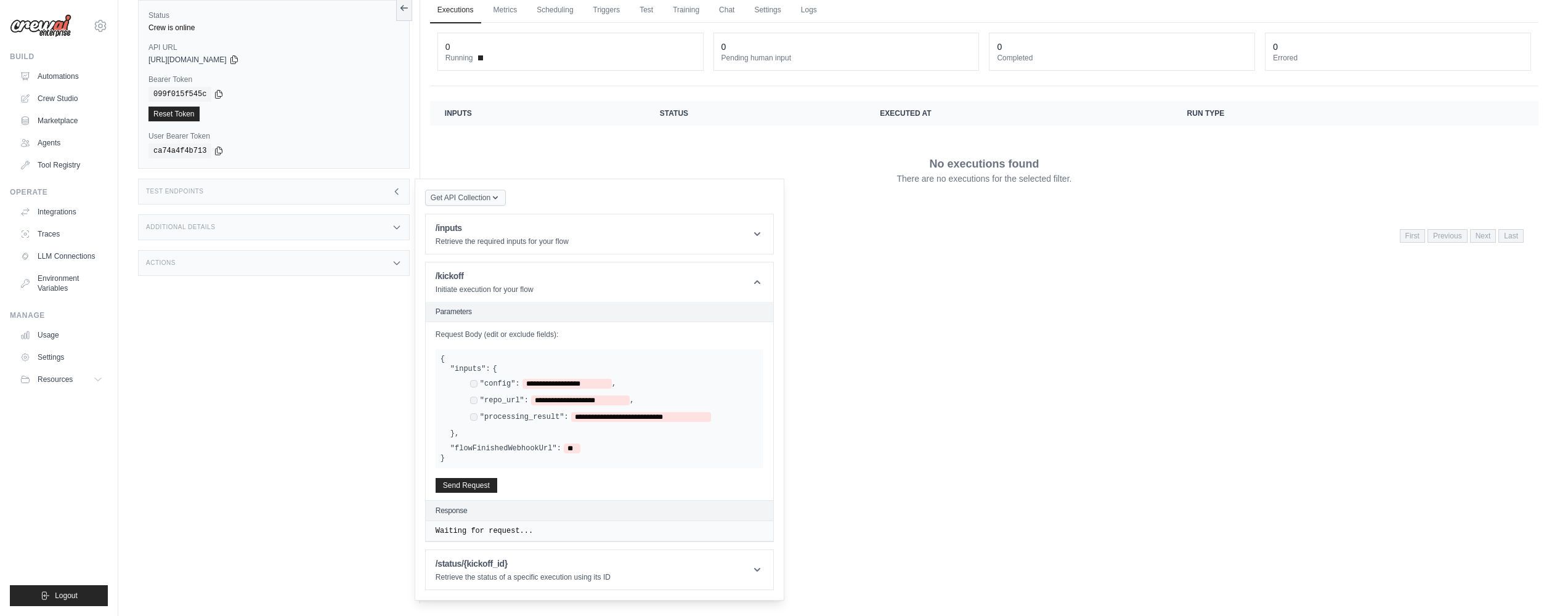
click at [474, 199] on span "Get API Collection" at bounding box center [460, 198] width 60 height 10
click at [613, 231] on header "/inputs Retrieve the required inputs for your flow" at bounding box center [599, 234] width 348 height 40
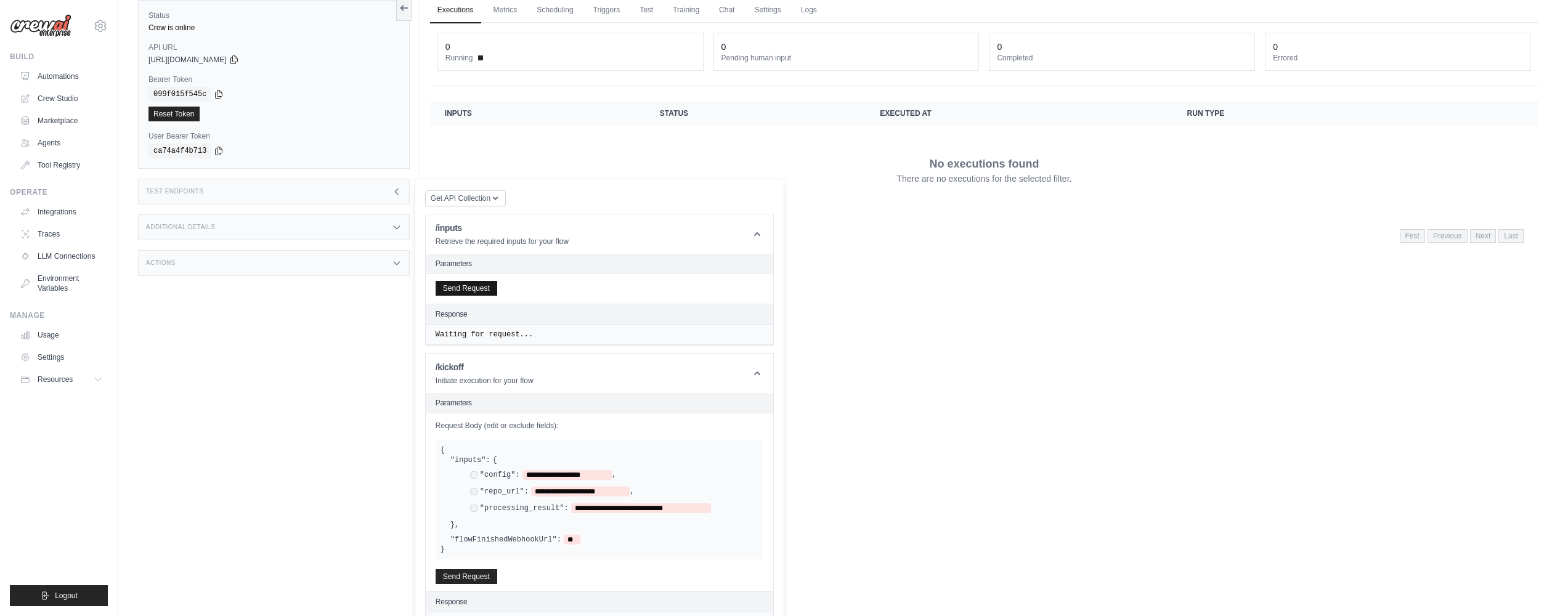
click at [463, 283] on button "Send Request" at bounding box center [466, 288] width 61 height 14
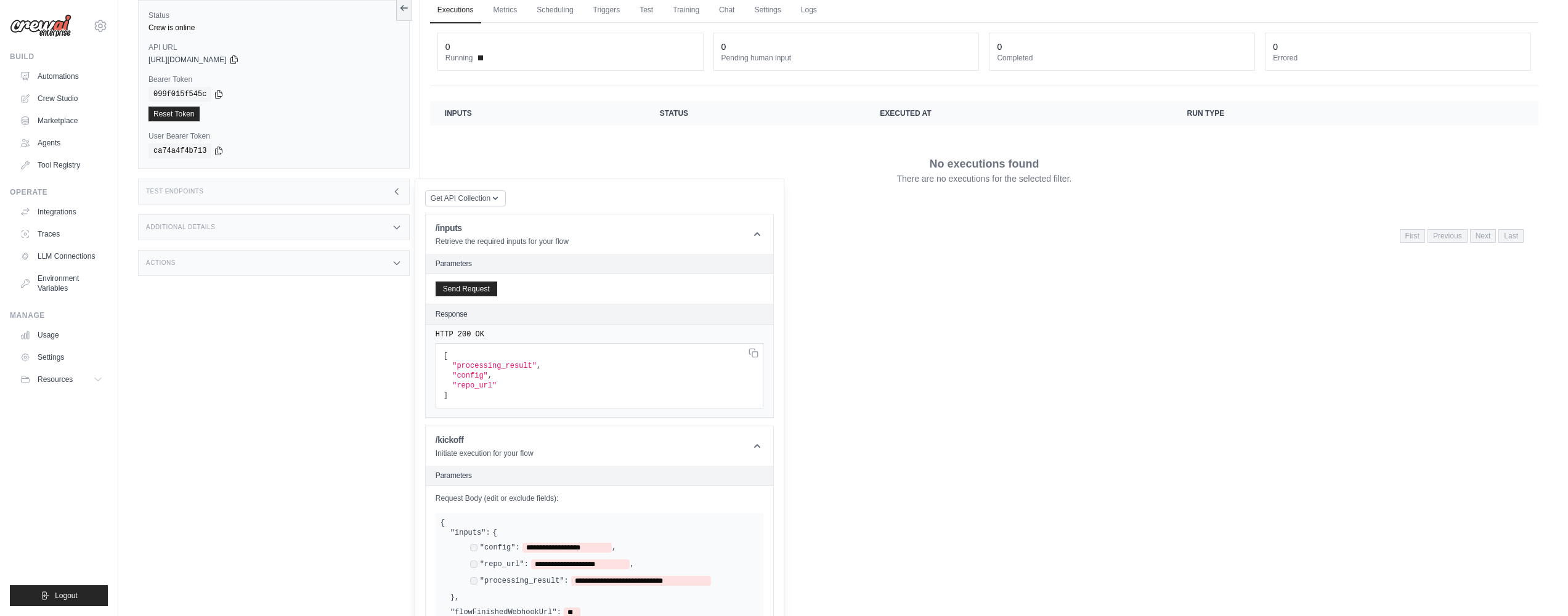
scroll to position [74, 0]
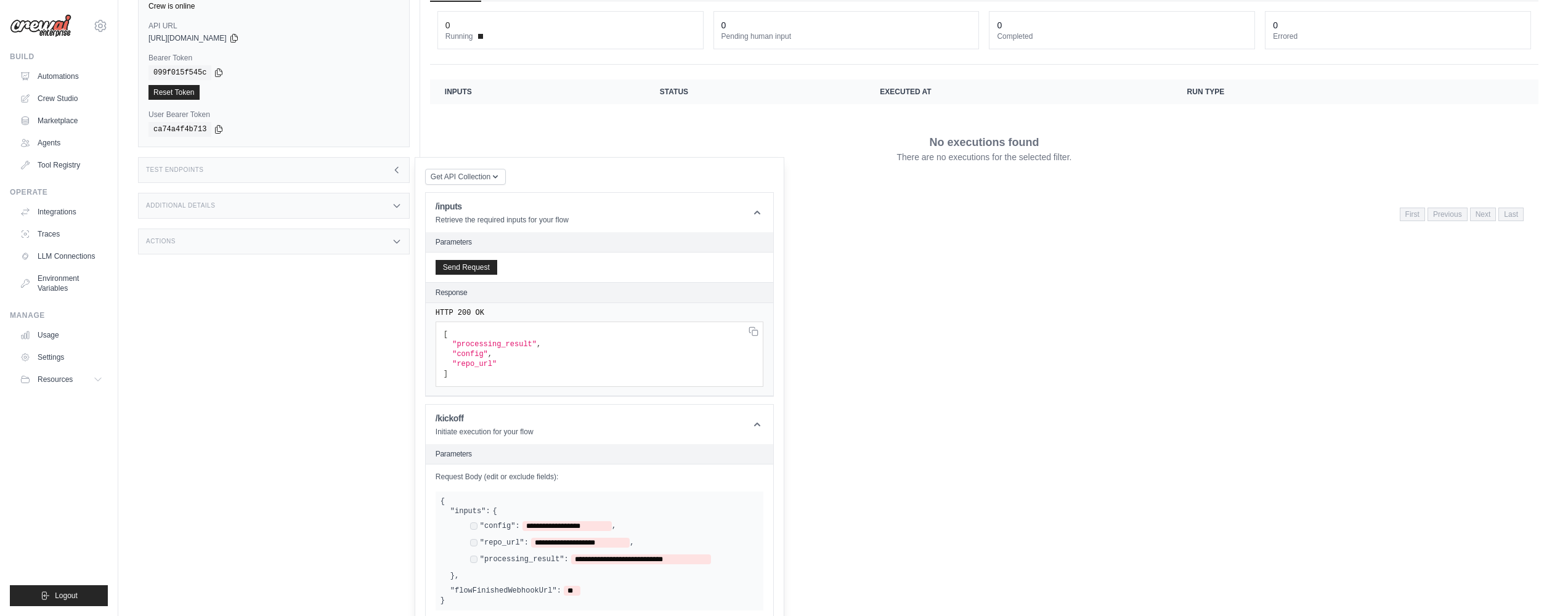
click at [504, 350] on pre "[ "processing_result" , "config" , "repo_url" ]" at bounding box center [600, 354] width 328 height 65
click at [489, 365] on span ""repo_url"" at bounding box center [474, 364] width 44 height 9
drag, startPoint x: 489, startPoint y: 365, endPoint x: 569, endPoint y: 362, distance: 80.1
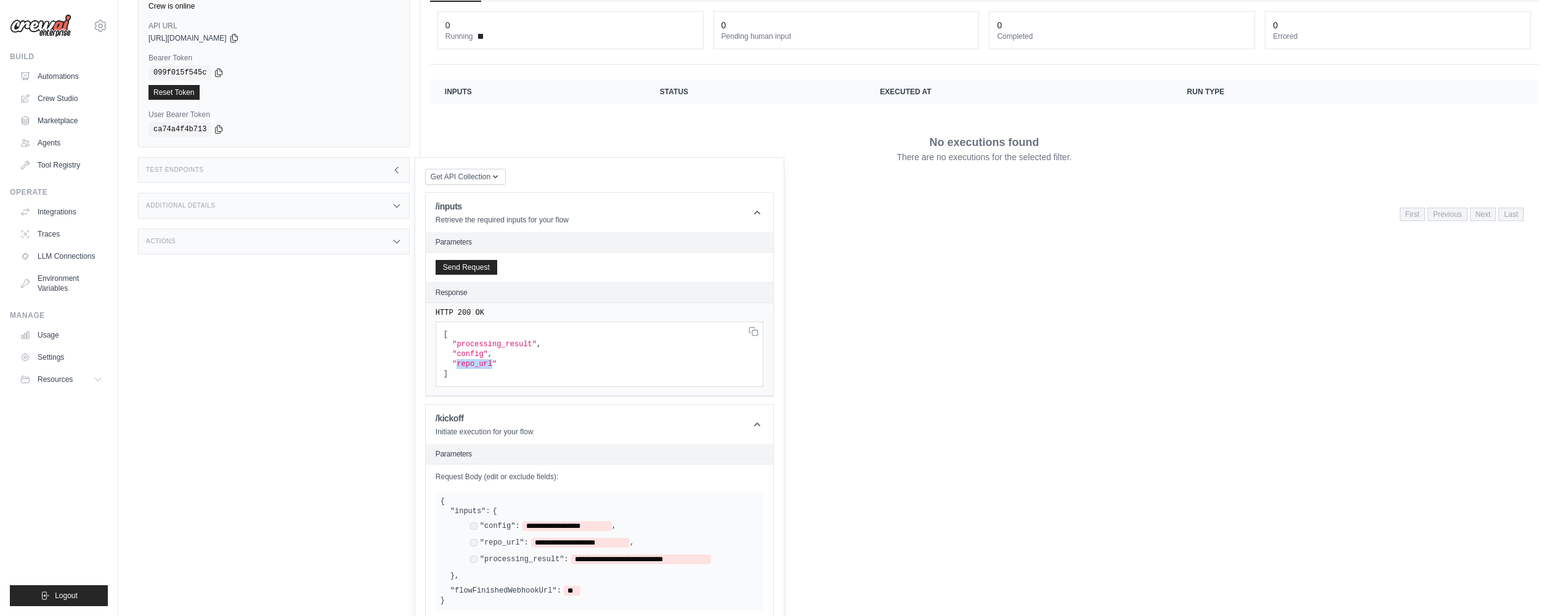
click at [489, 365] on span ""repo_url"" at bounding box center [474, 364] width 44 height 9
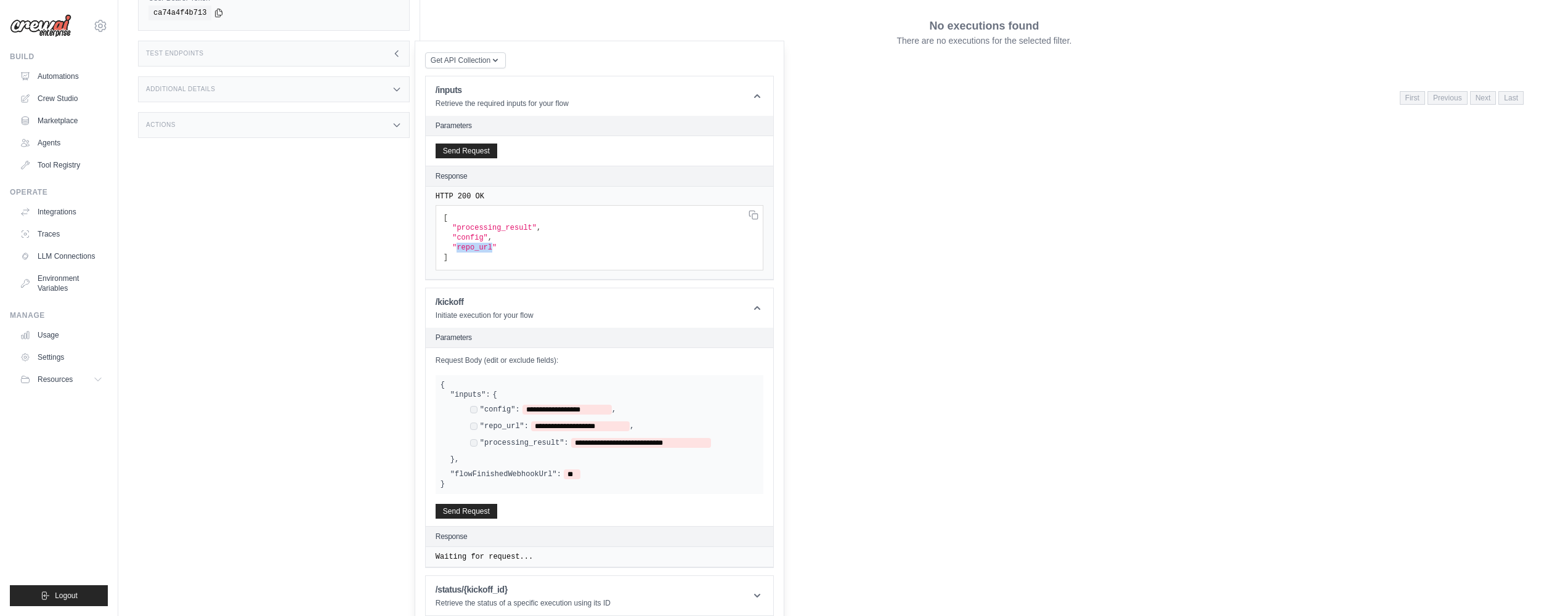
scroll to position [199, 0]
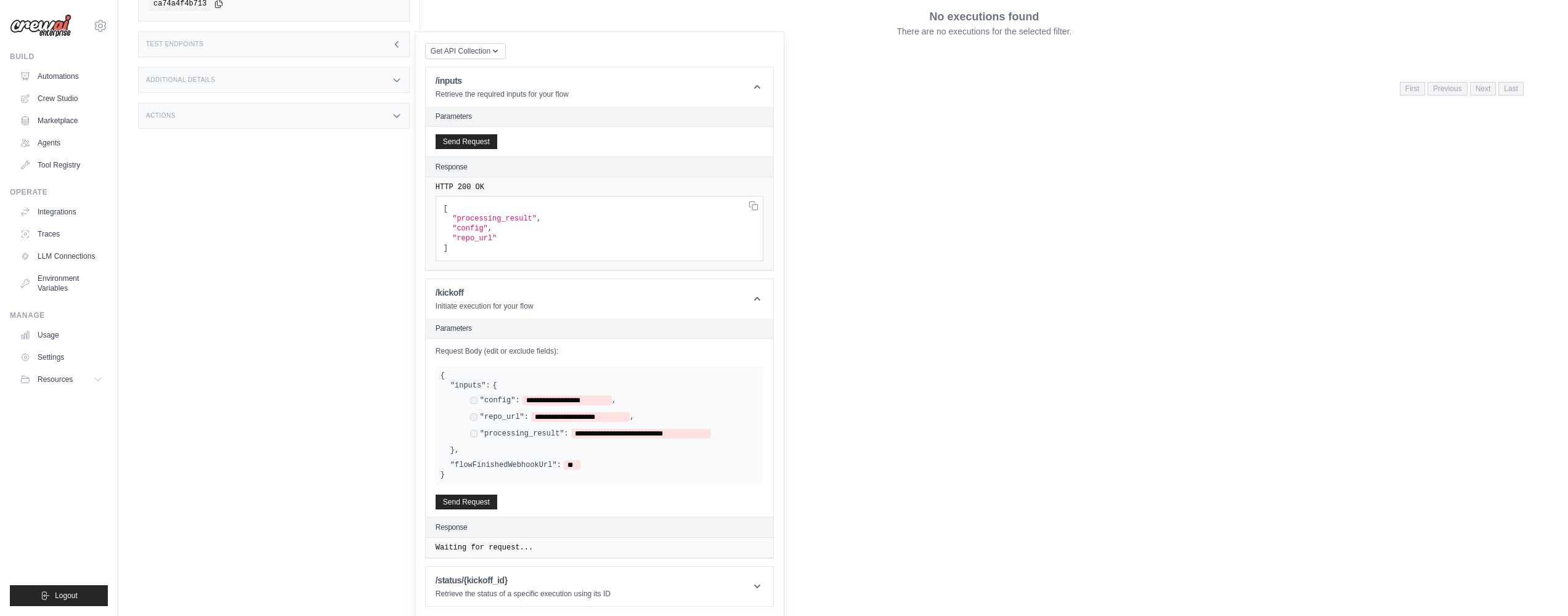
click at [400, 69] on div "Additional Details" at bounding box center [274, 80] width 272 height 26
click at [362, 124] on div "Actions" at bounding box center [274, 116] width 272 height 26
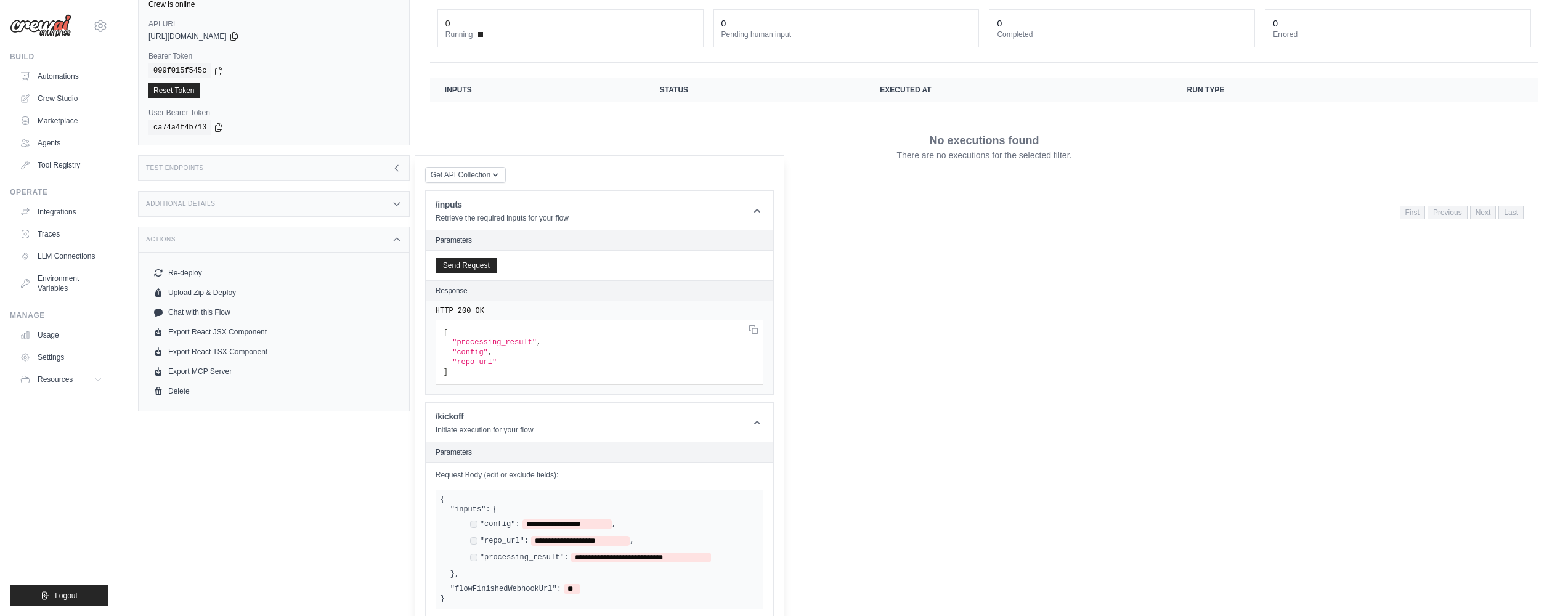
scroll to position [0, 0]
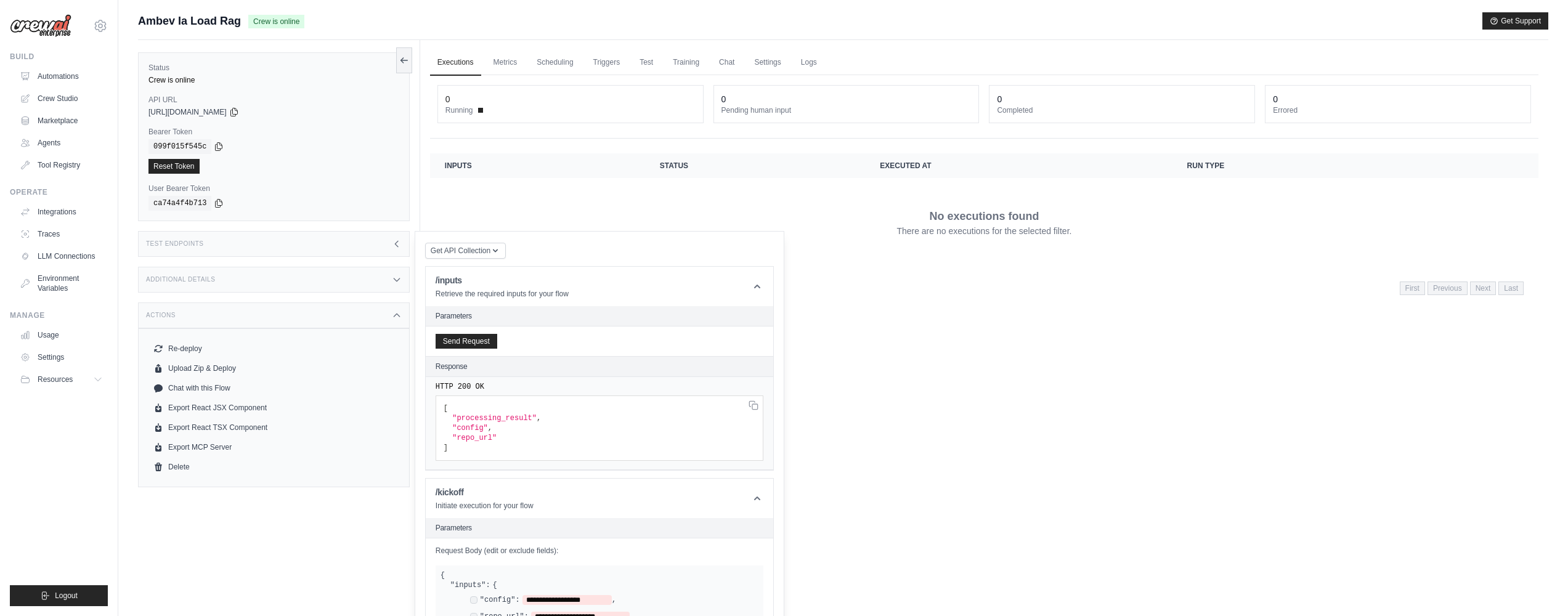
click at [541, 196] on div "No executions found There are no executions for the selected filter." at bounding box center [984, 222] width 1079 height 69
click at [547, 65] on link "Scheduling" at bounding box center [554, 63] width 51 height 26
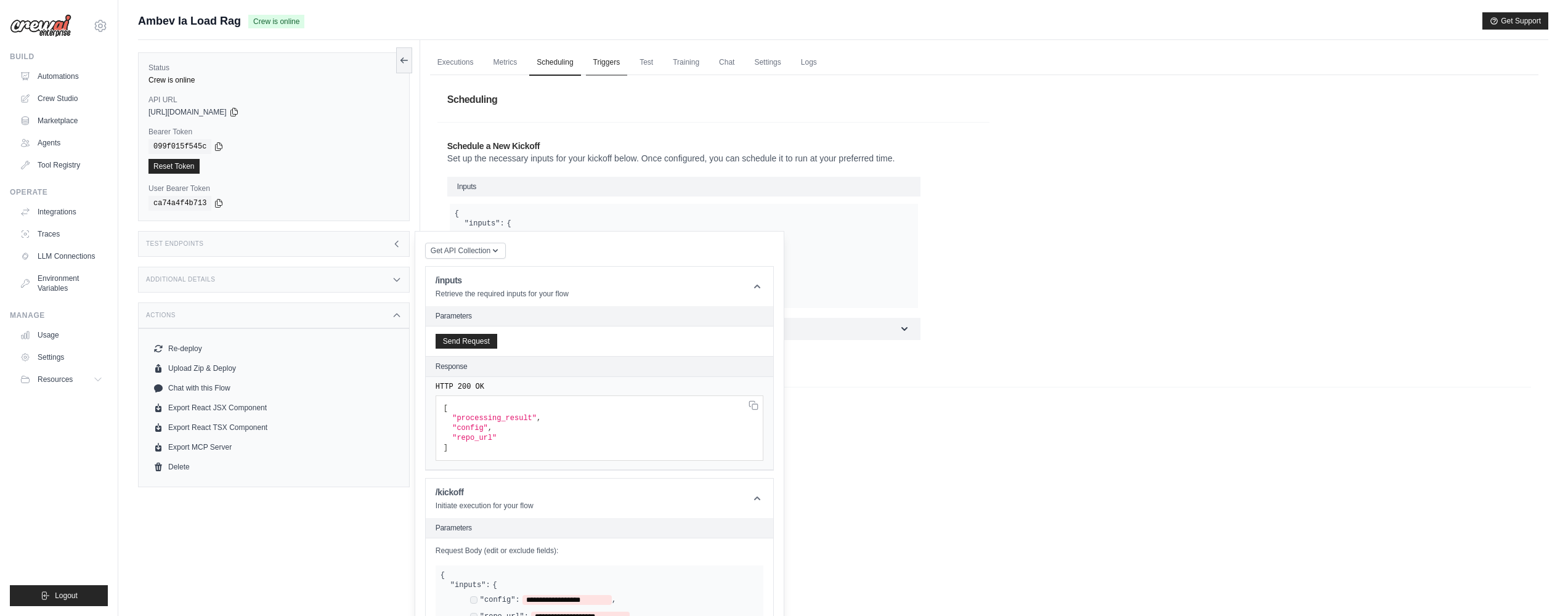
click at [624, 64] on link "Triggers" at bounding box center [607, 63] width 42 height 26
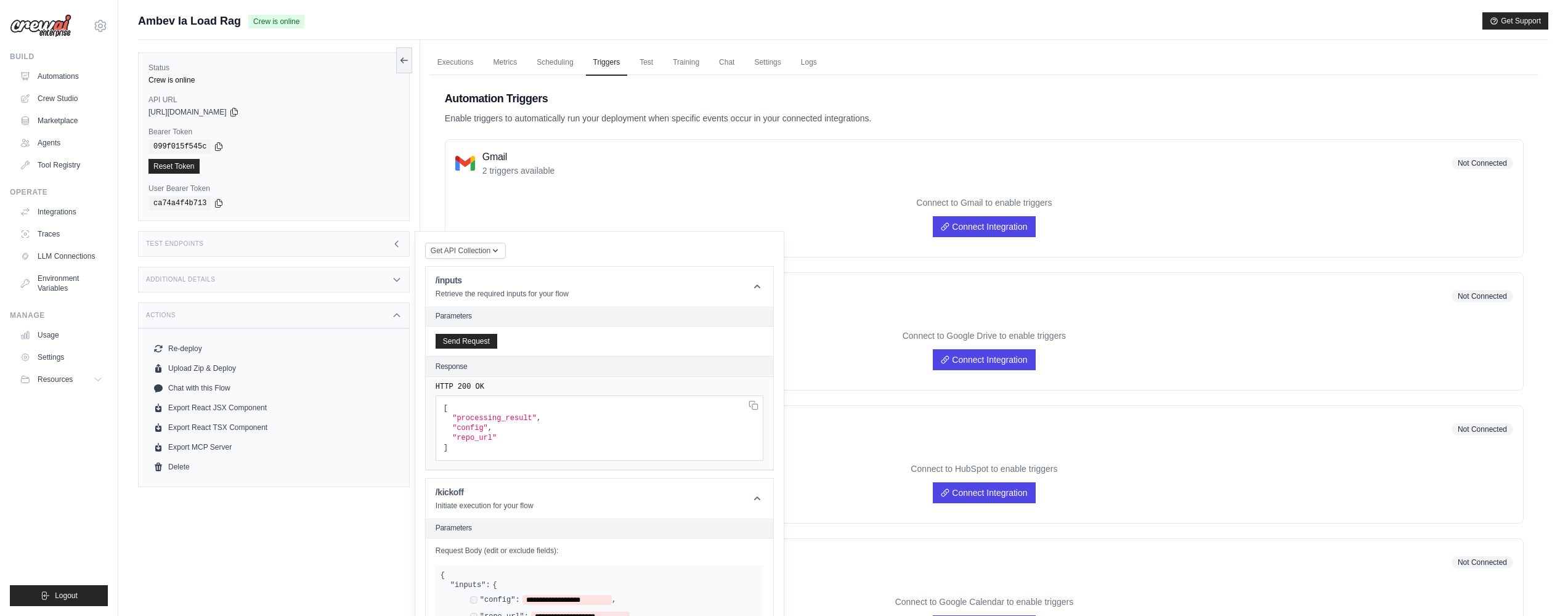
click at [810, 214] on div "Connect to Gmail to enable triggers Connect Integration" at bounding box center [984, 217] width 1058 height 61
click at [374, 251] on div "Test Endpoints" at bounding box center [274, 244] width 272 height 26
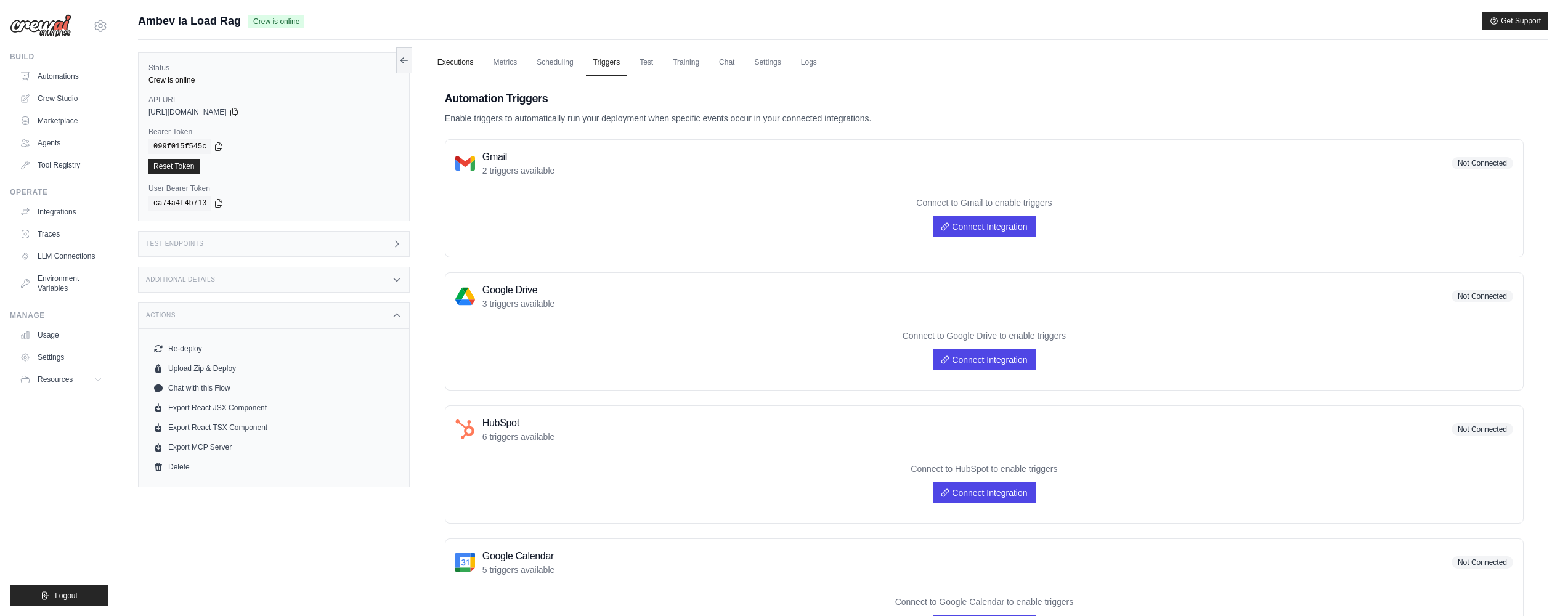
click at [473, 61] on link "Executions" at bounding box center [455, 63] width 51 height 26
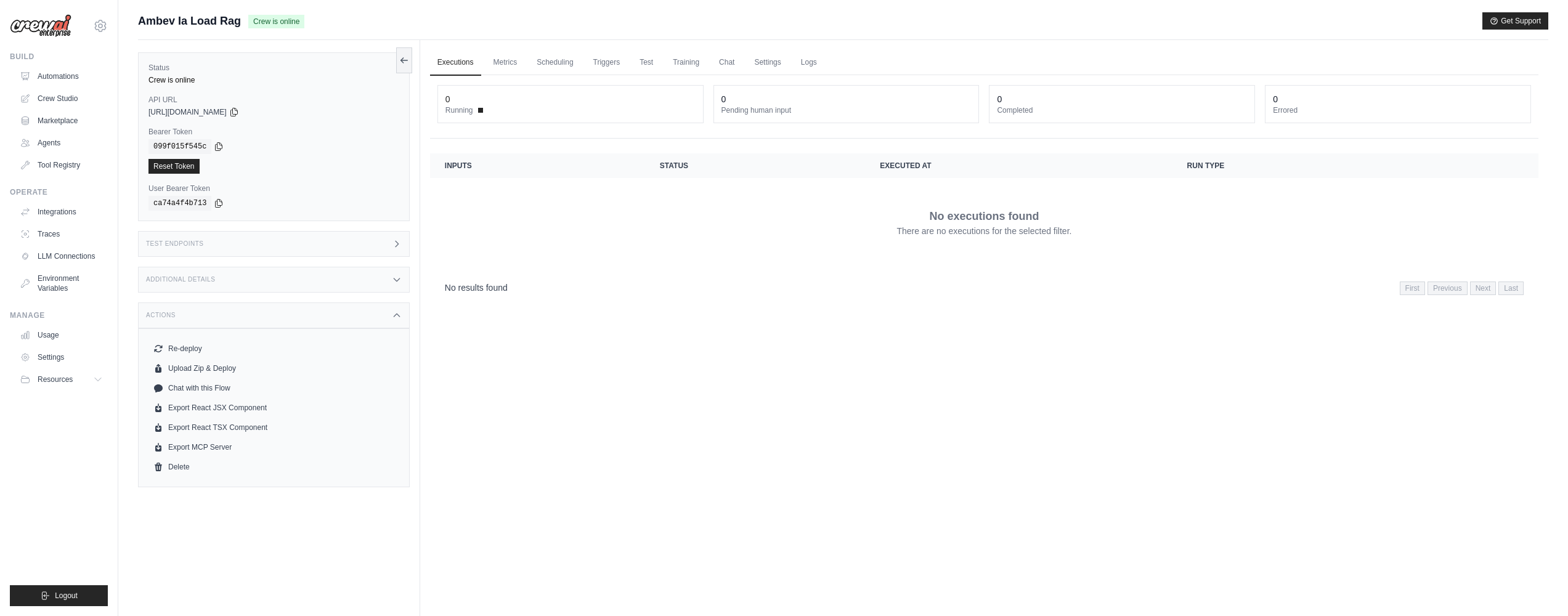
click at [1324, 282] on div "No results found First Previous Next Last" at bounding box center [984, 287] width 1079 height 17
click at [327, 244] on div "Test Endpoints" at bounding box center [274, 244] width 272 height 26
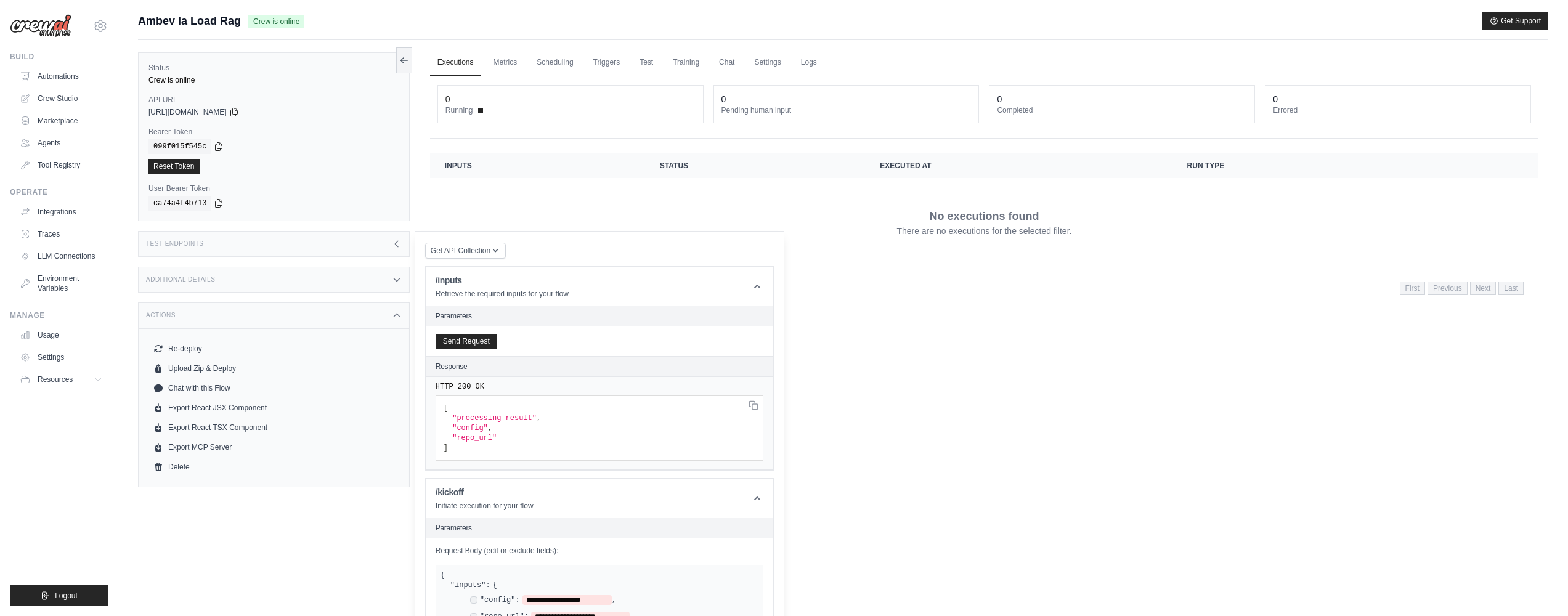
click at [537, 415] on span ""processing_result"" at bounding box center [494, 418] width 85 height 9
click at [521, 422] on span ""processing_result"" at bounding box center [494, 418] width 85 height 9
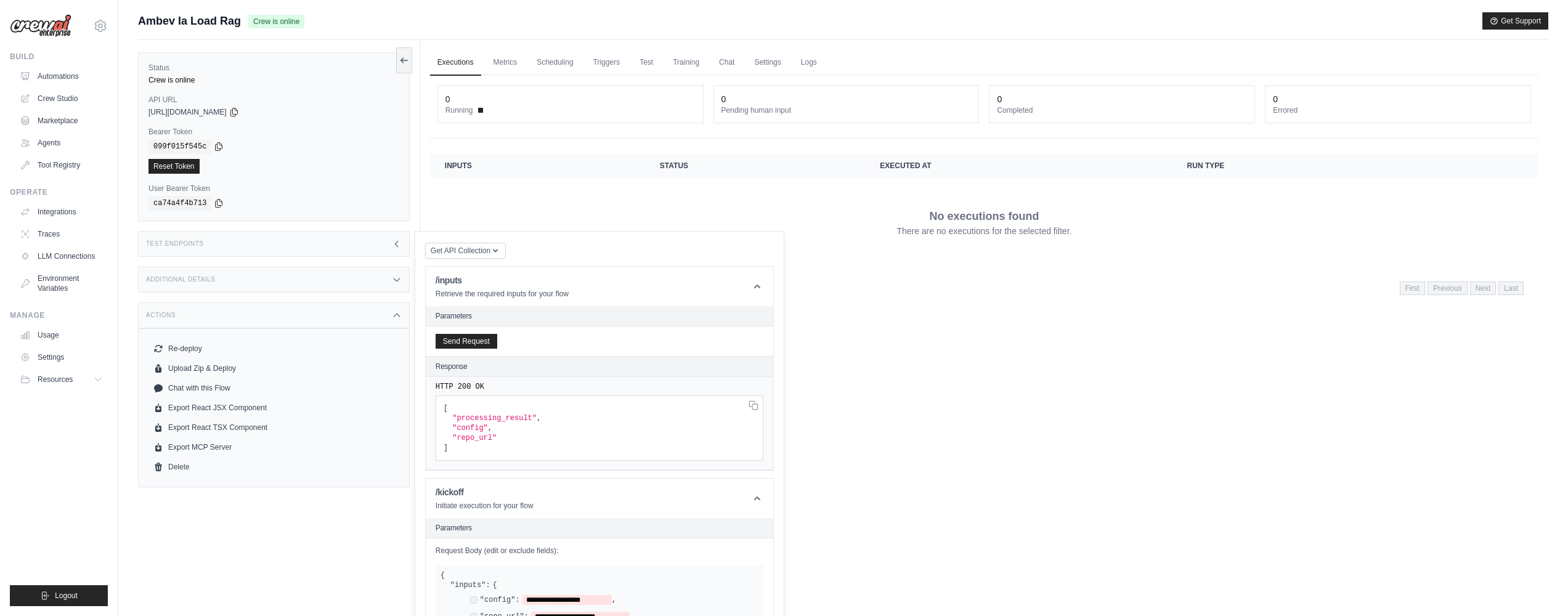
click at [470, 433] on span ""repo_url"" at bounding box center [474, 438] width 44 height 9
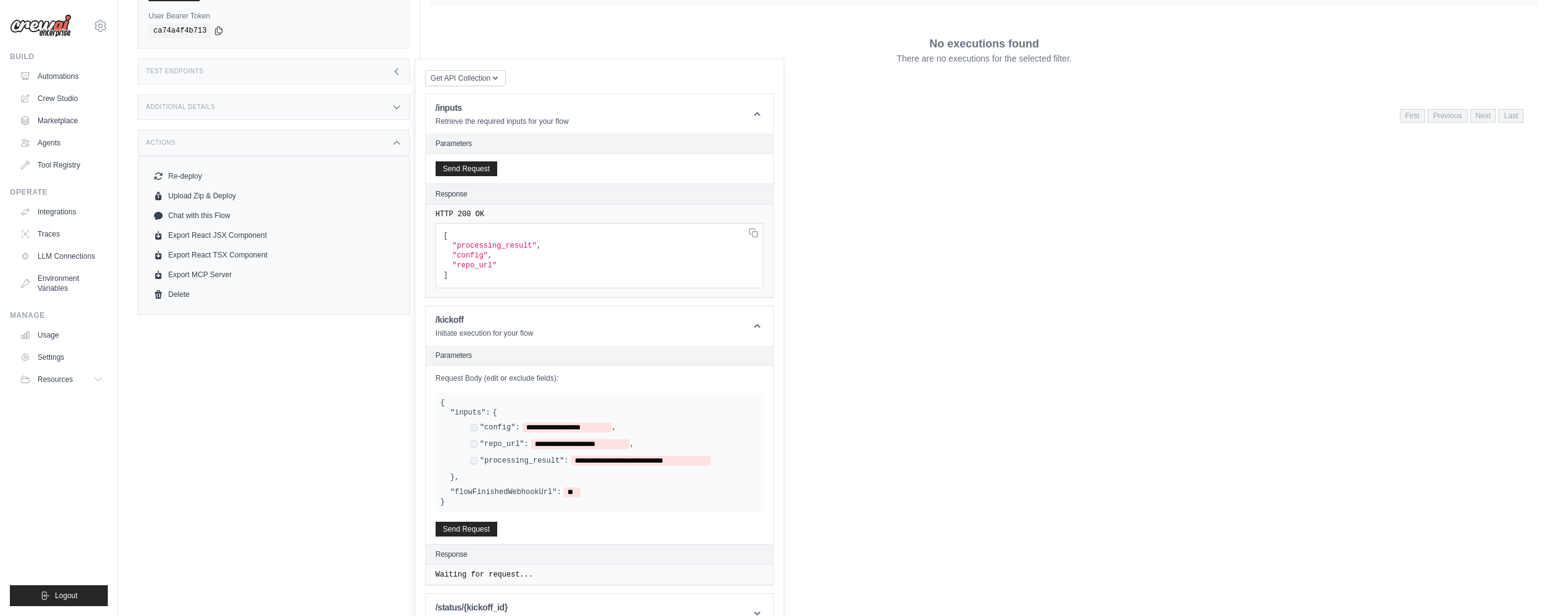
scroll to position [175, 0]
click at [469, 524] on button "Send Request" at bounding box center [466, 526] width 61 height 14
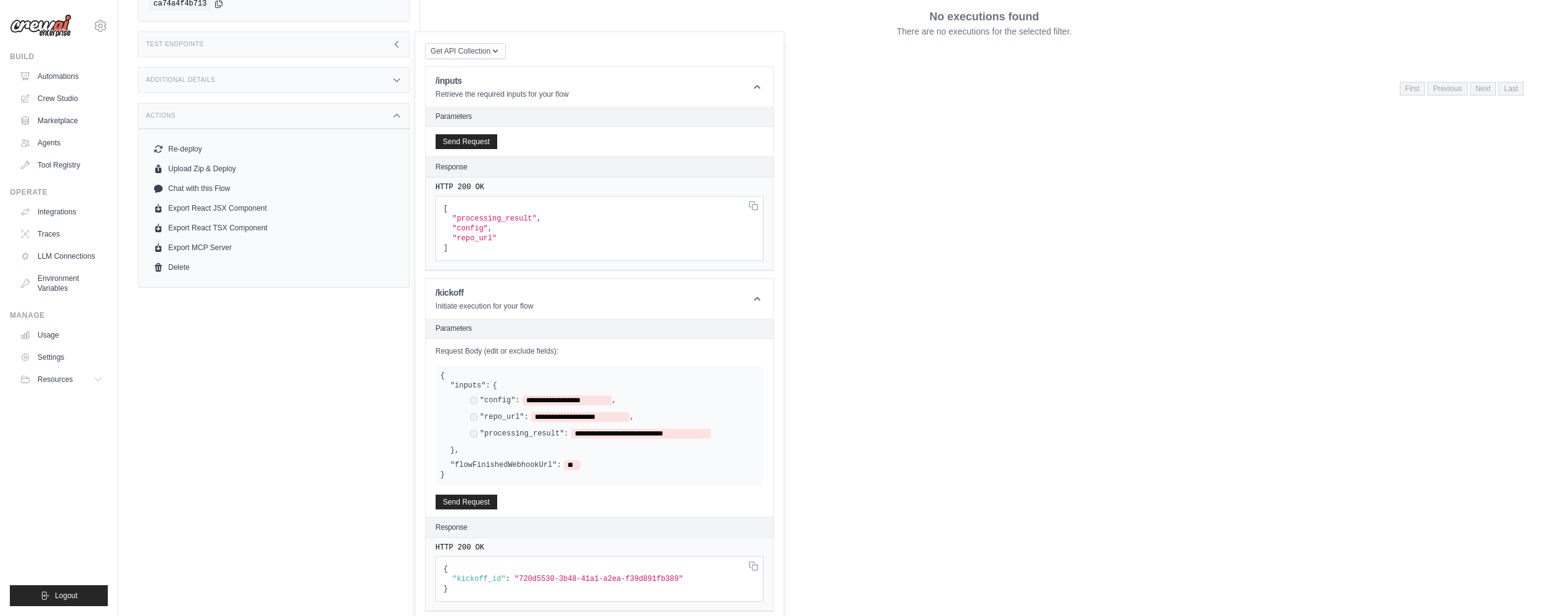
scroll to position [253, 0]
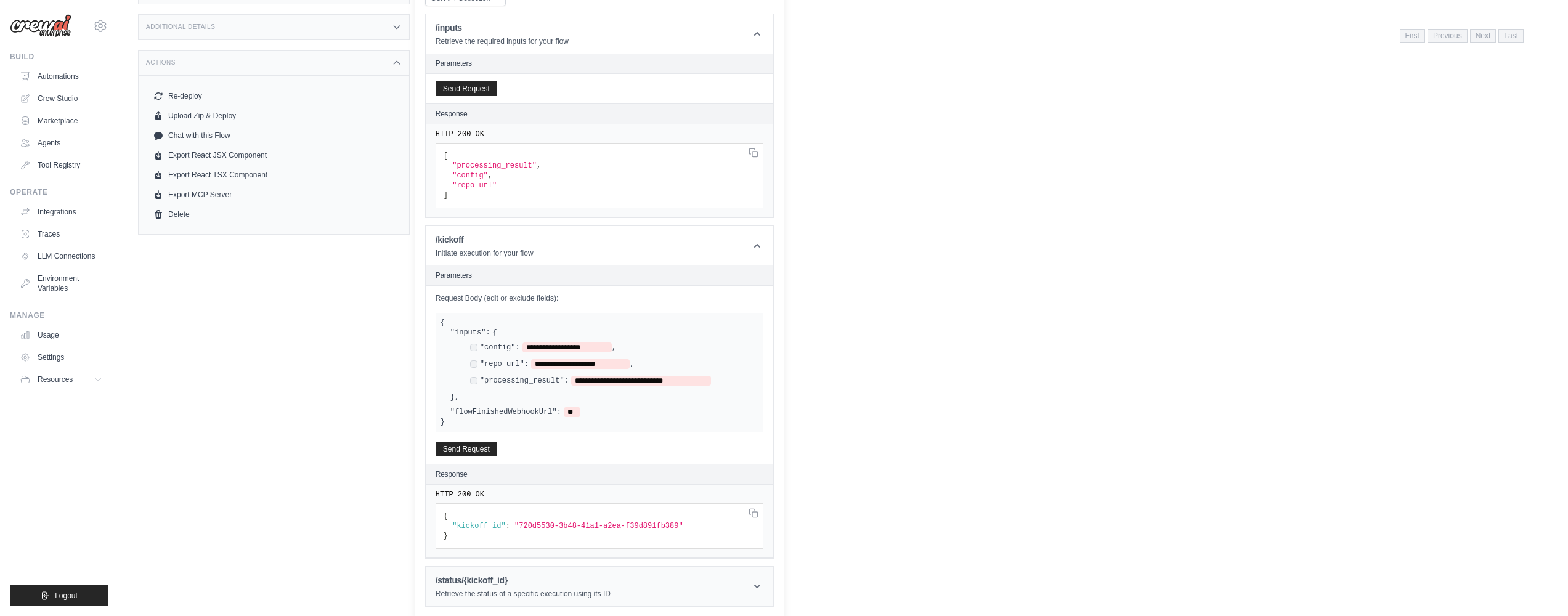
click at [616, 581] on header "/status/{kickoff_id} Retrieve the status of a specific execution using its ID" at bounding box center [599, 586] width 348 height 40
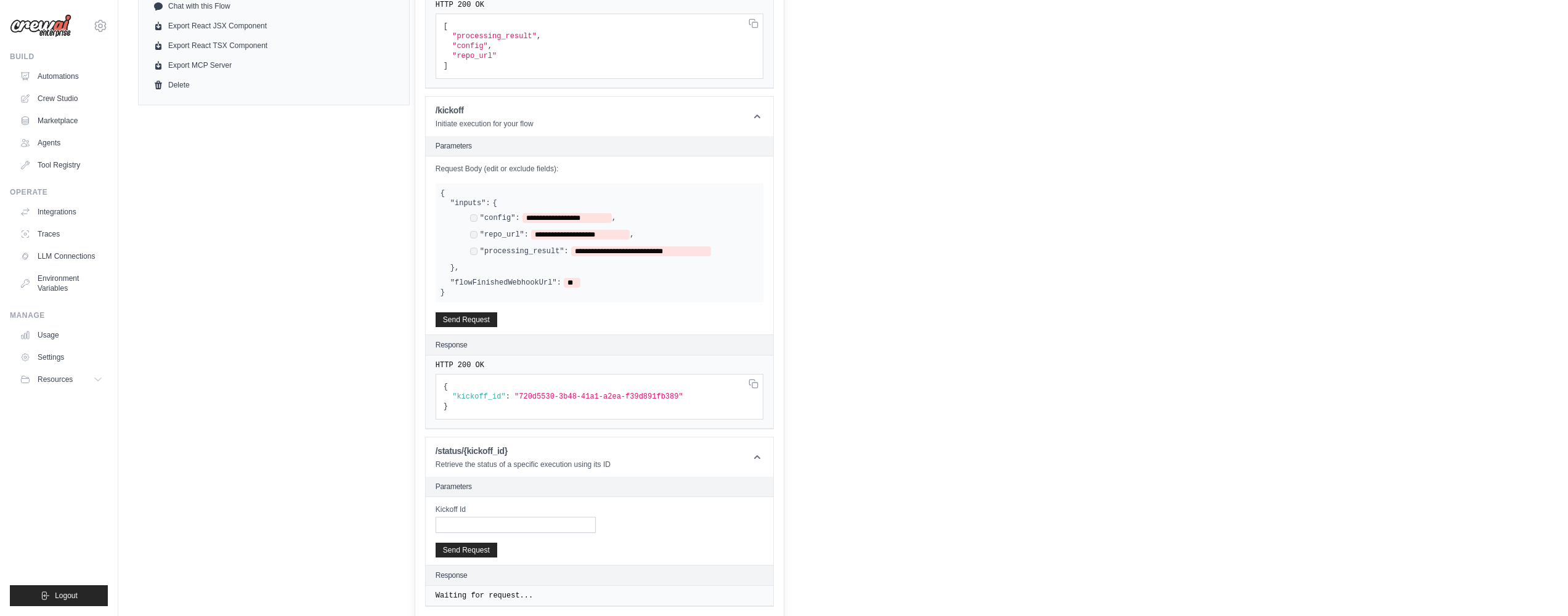
click at [603, 394] on span ""720d5530-3b48-41a1-a2ea-f39d891fb389"" at bounding box center [599, 396] width 169 height 9
click at [757, 382] on rect at bounding box center [755, 385] width 6 height 6
click at [528, 524] on input "Kickoff Id" at bounding box center [516, 524] width 160 height 16
paste input "**********"
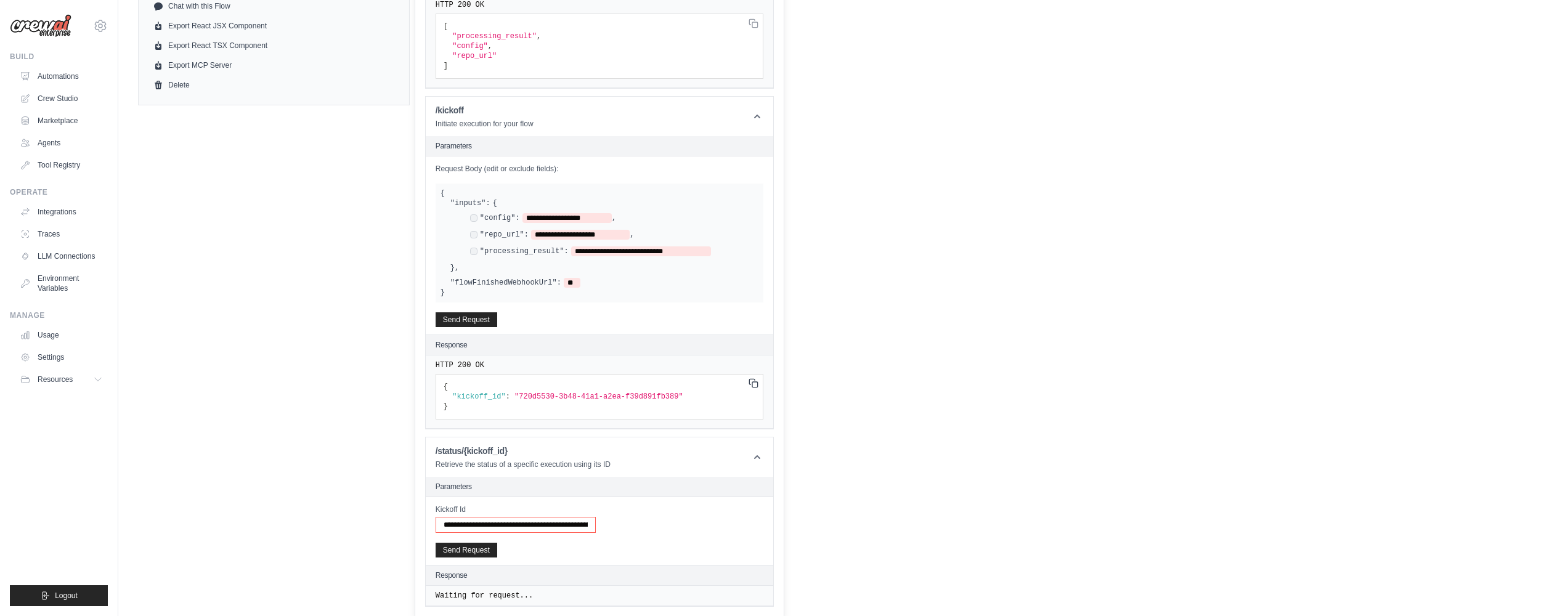
drag, startPoint x: 449, startPoint y: 523, endPoint x: 309, endPoint y: 521, distance: 140.0
click at [452, 547] on button "Send Request" at bounding box center [466, 549] width 61 height 14
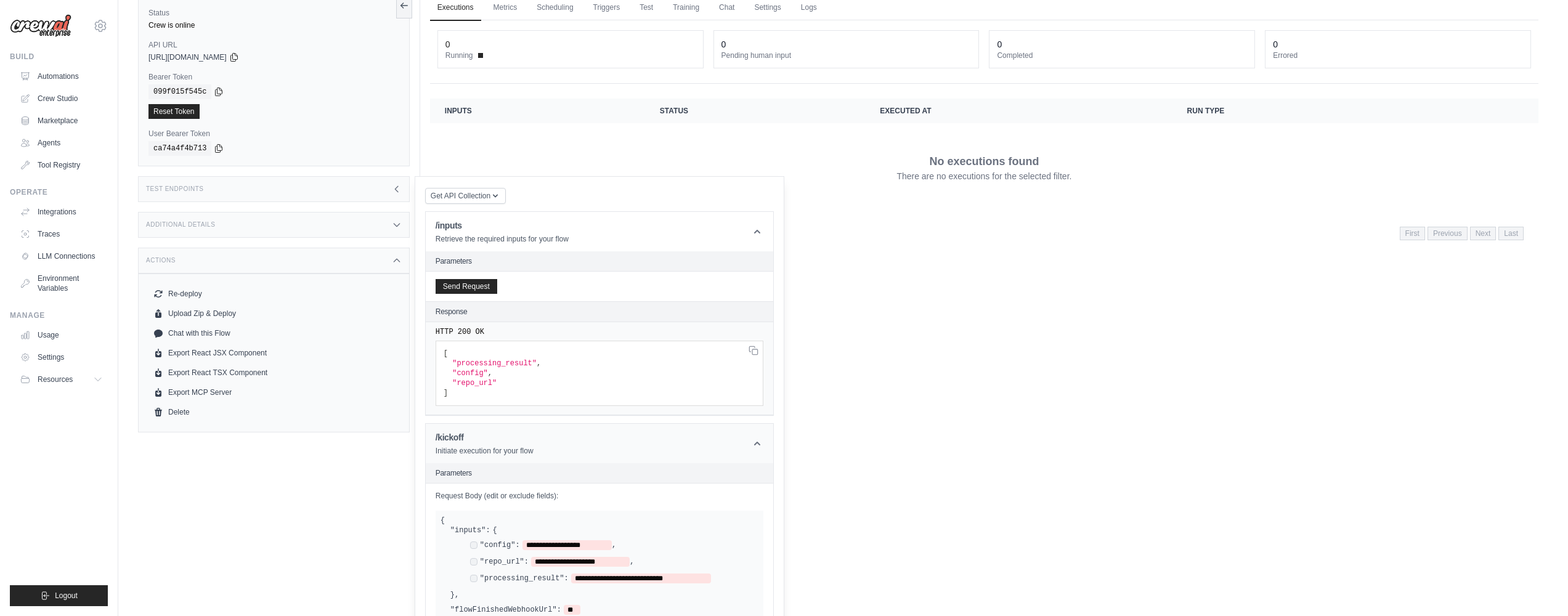
scroll to position [104, 0]
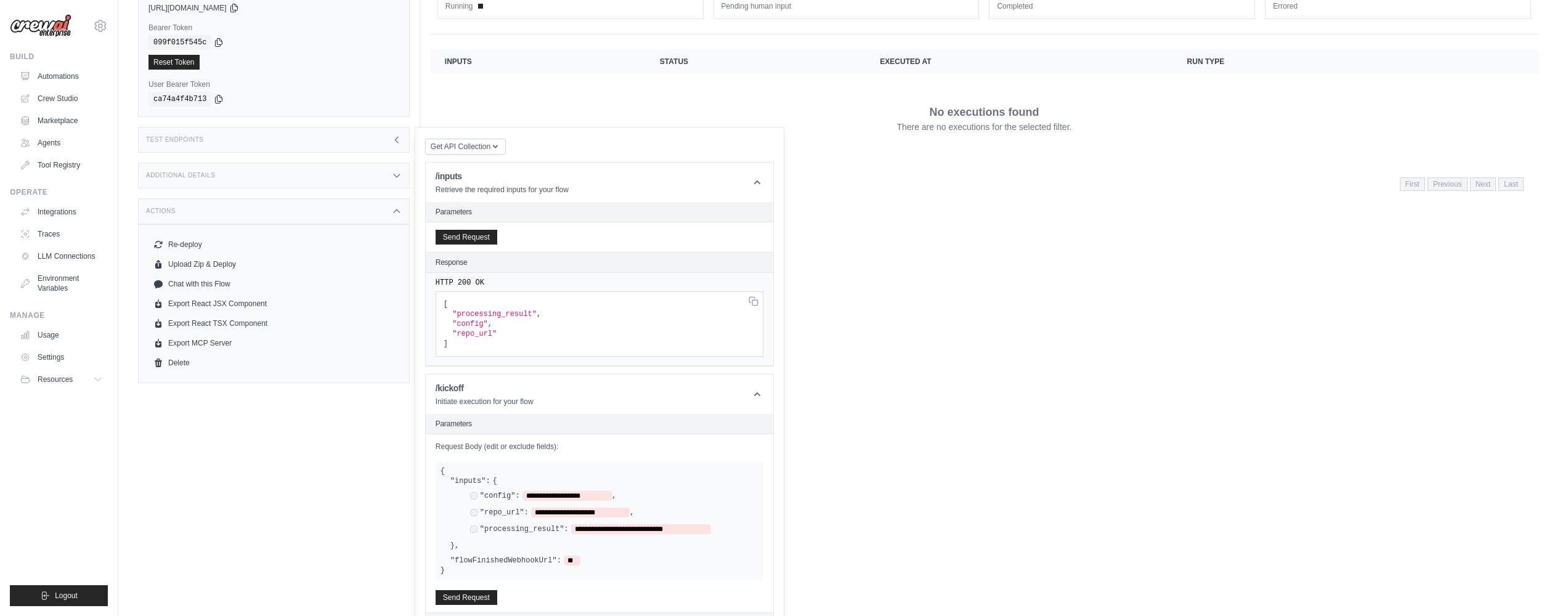
click at [478, 495] on div "**********" at bounding box center [543, 496] width 147 height 10
click at [475, 508] on div "**********" at bounding box center [553, 513] width 165 height 10
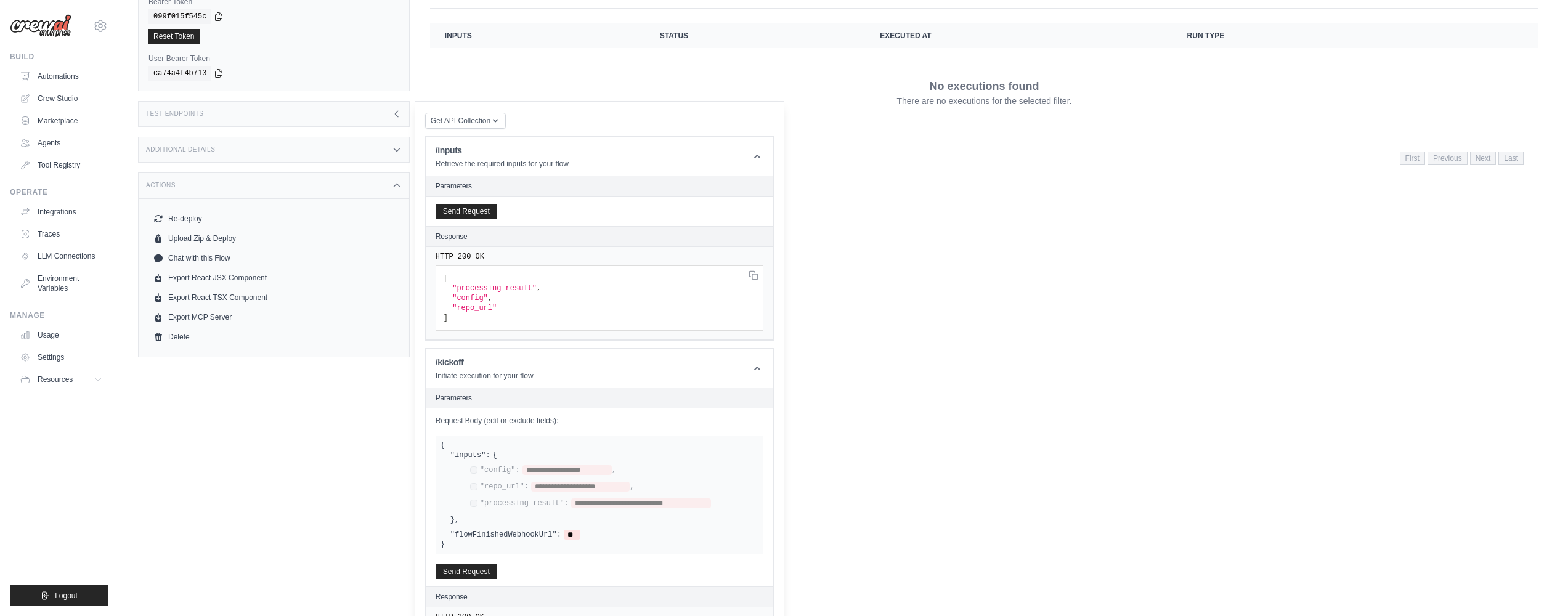
scroll to position [215, 0]
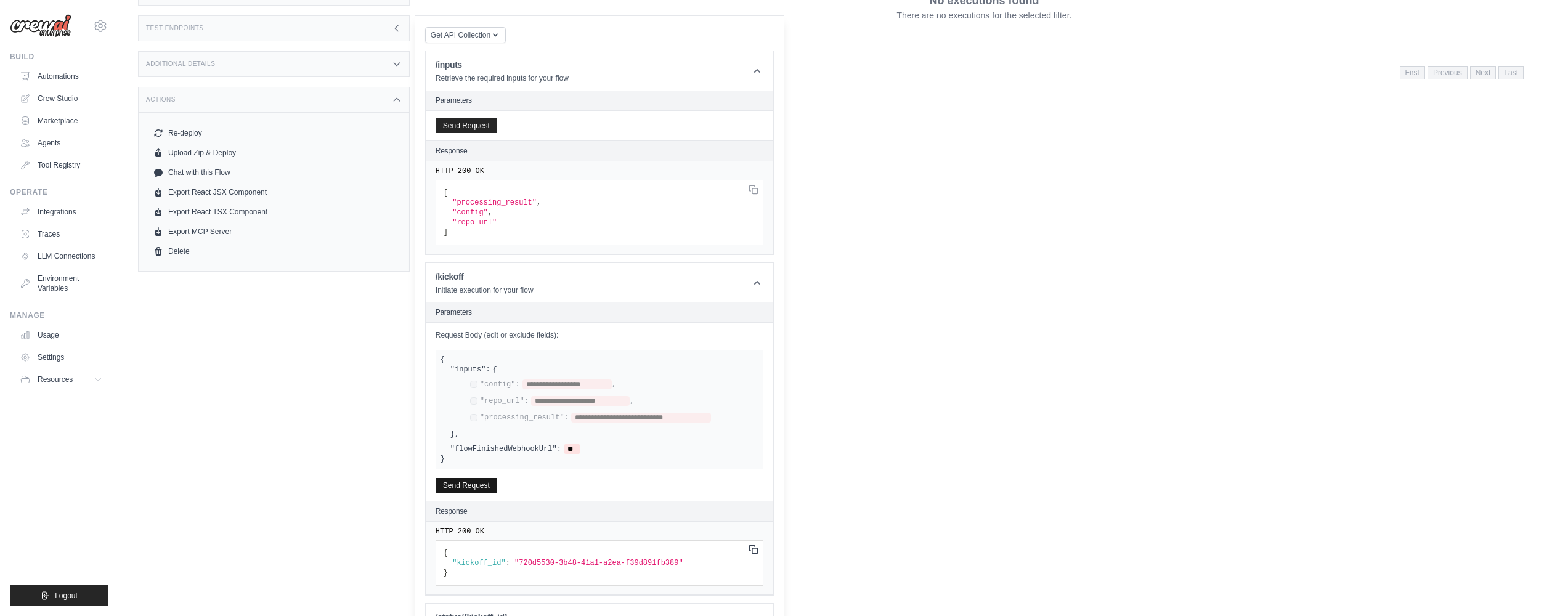
click at [470, 484] on button "Send Request" at bounding box center [466, 485] width 61 height 14
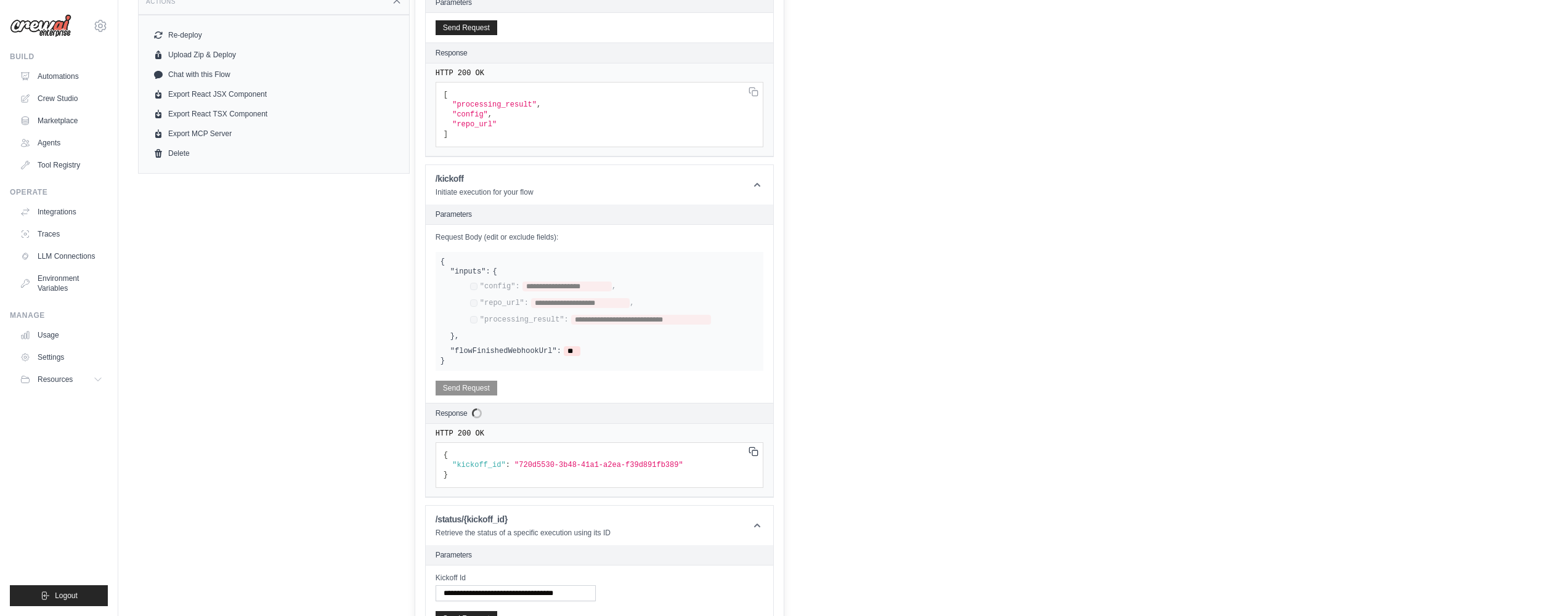
scroll to position [397, 0]
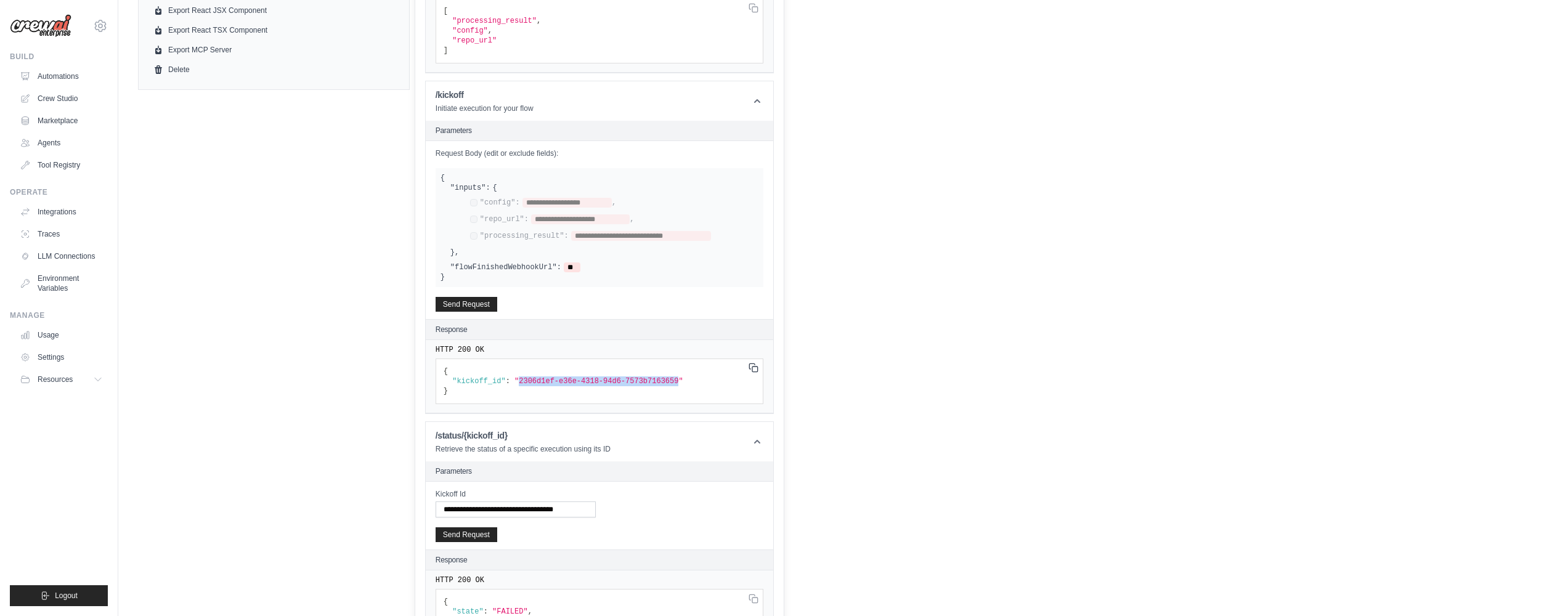
drag, startPoint x: 522, startPoint y: 380, endPoint x: 688, endPoint y: 379, distance: 166.0
click at [684, 379] on span ""2306d1ef-e36e-4318-94d6-7573b7163659"" at bounding box center [599, 381] width 169 height 9
copy span "2306d1ef-e36e-4318-94d6-7573b7163659"
click at [550, 500] on div "**********" at bounding box center [516, 503] width 160 height 28
click at [546, 510] on input "**********" at bounding box center [516, 509] width 160 height 16
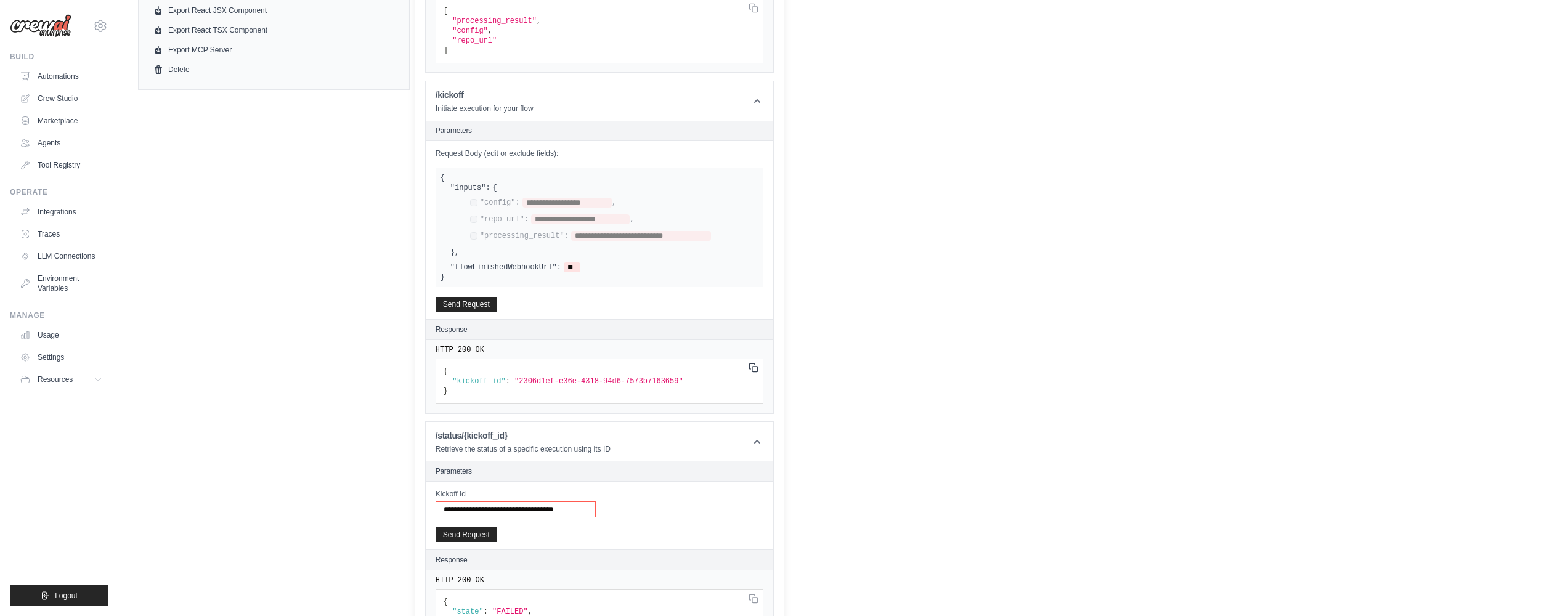
click at [546, 510] on input "**********" at bounding box center [516, 509] width 160 height 16
paste input "text"
type input "**********"
click at [467, 526] on button "Send Request" at bounding box center [466, 534] width 61 height 14
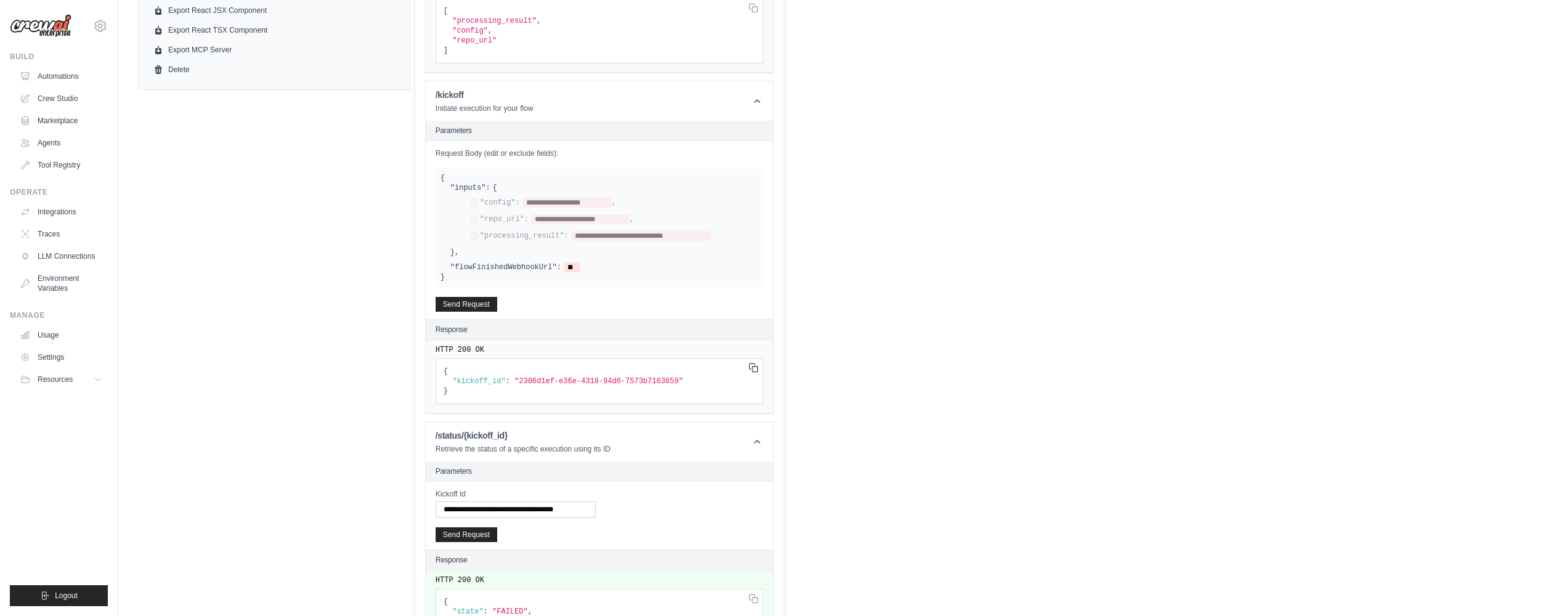
scroll to position [494, 0]
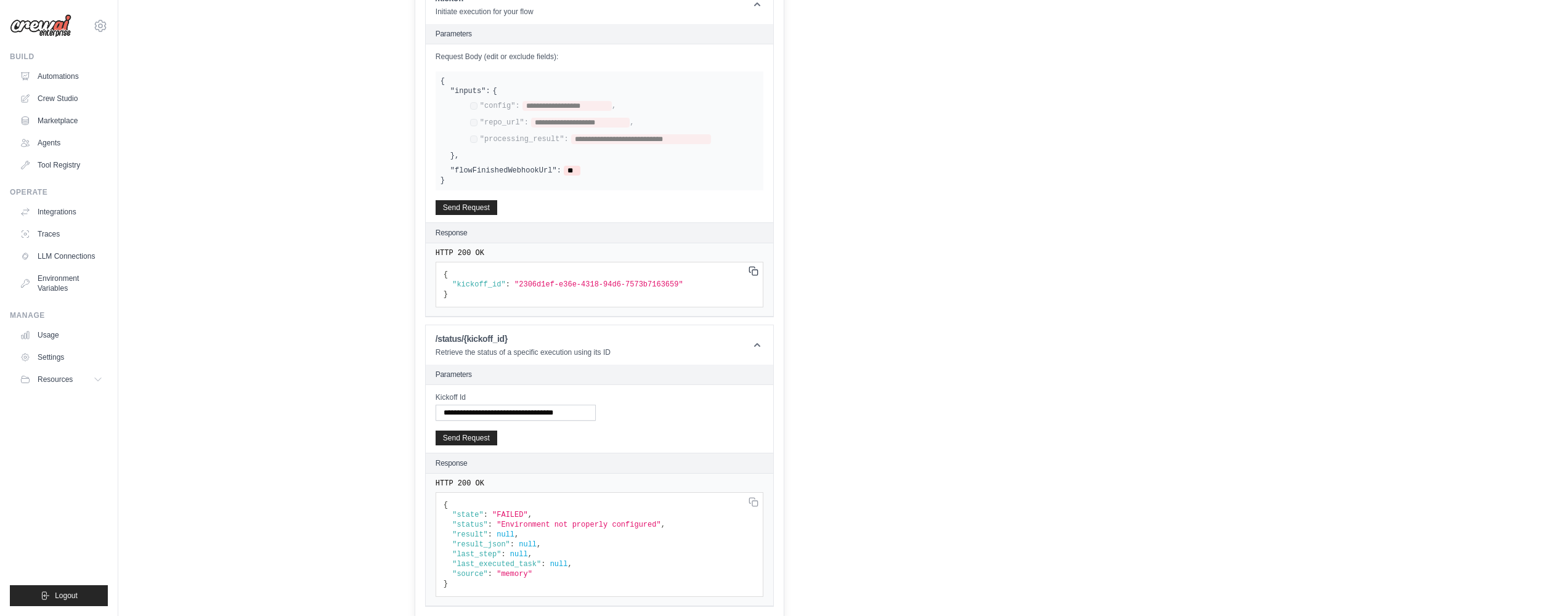
click at [660, 528] on pre "{ "state" : "FAILED" , "status" : "Environment not properly configured" , "resu…" at bounding box center [600, 544] width 328 height 105
drag, startPoint x: 660, startPoint y: 524, endPoint x: 506, endPoint y: 521, distance: 154.0
click at [506, 521] on span ""Environment not properly configured"" at bounding box center [578, 525] width 164 height 9
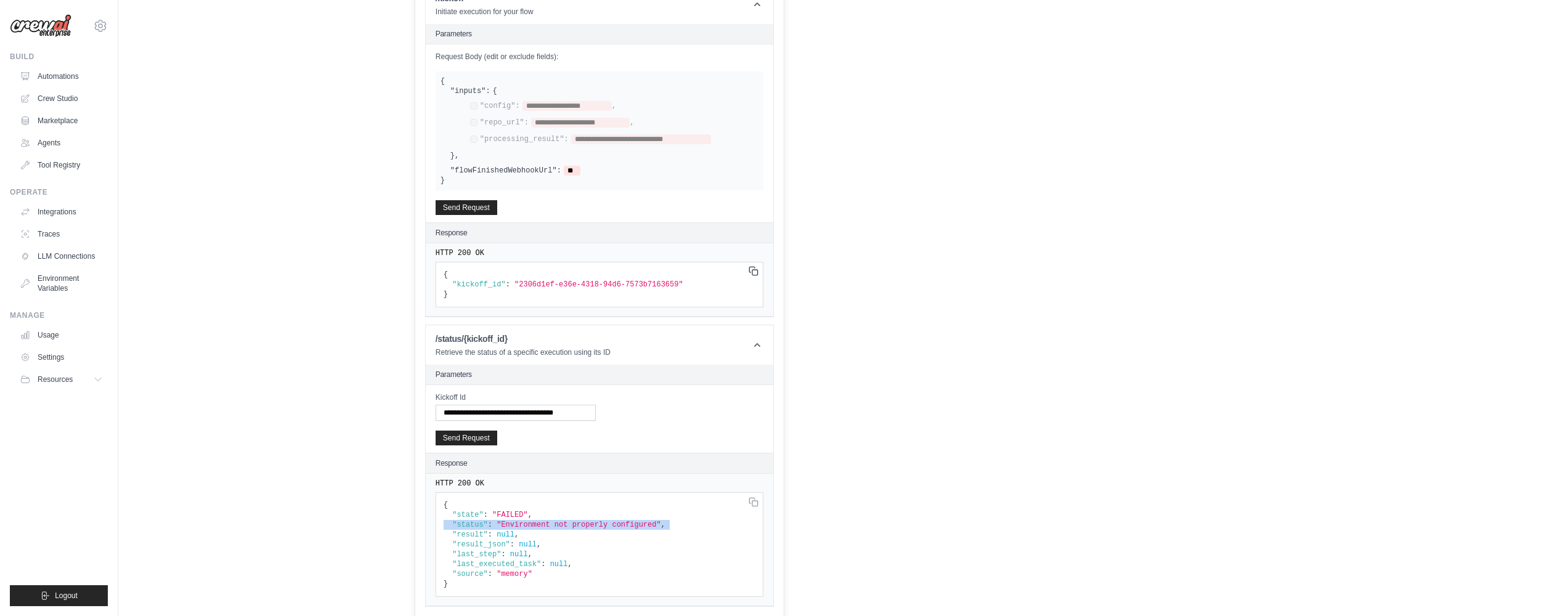
click at [506, 521] on span ""Environment not properly configured"" at bounding box center [578, 525] width 164 height 9
click at [642, 521] on span ""Environment not properly configured"" at bounding box center [578, 525] width 164 height 9
drag, startPoint x: 765, startPoint y: 513, endPoint x: 880, endPoint y: 511, distance: 115.0
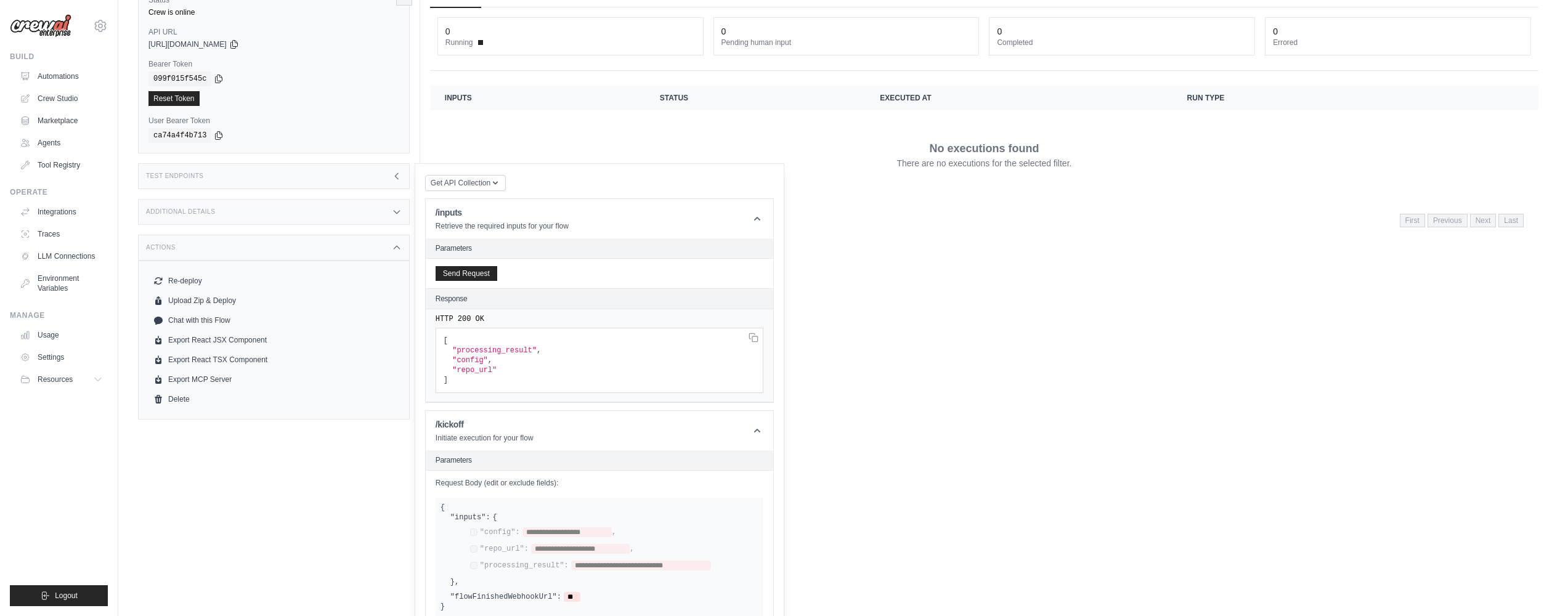
scroll to position [0, 0]
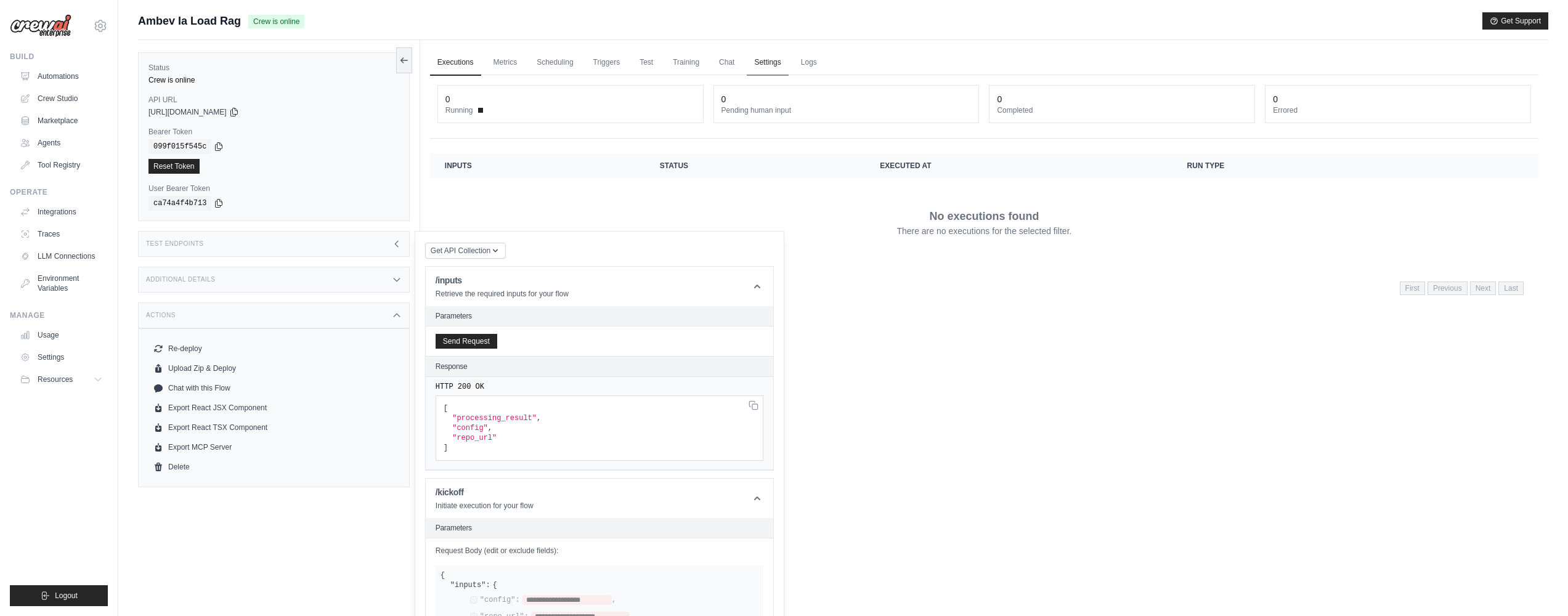
click at [772, 65] on link "Settings" at bounding box center [767, 63] width 41 height 26
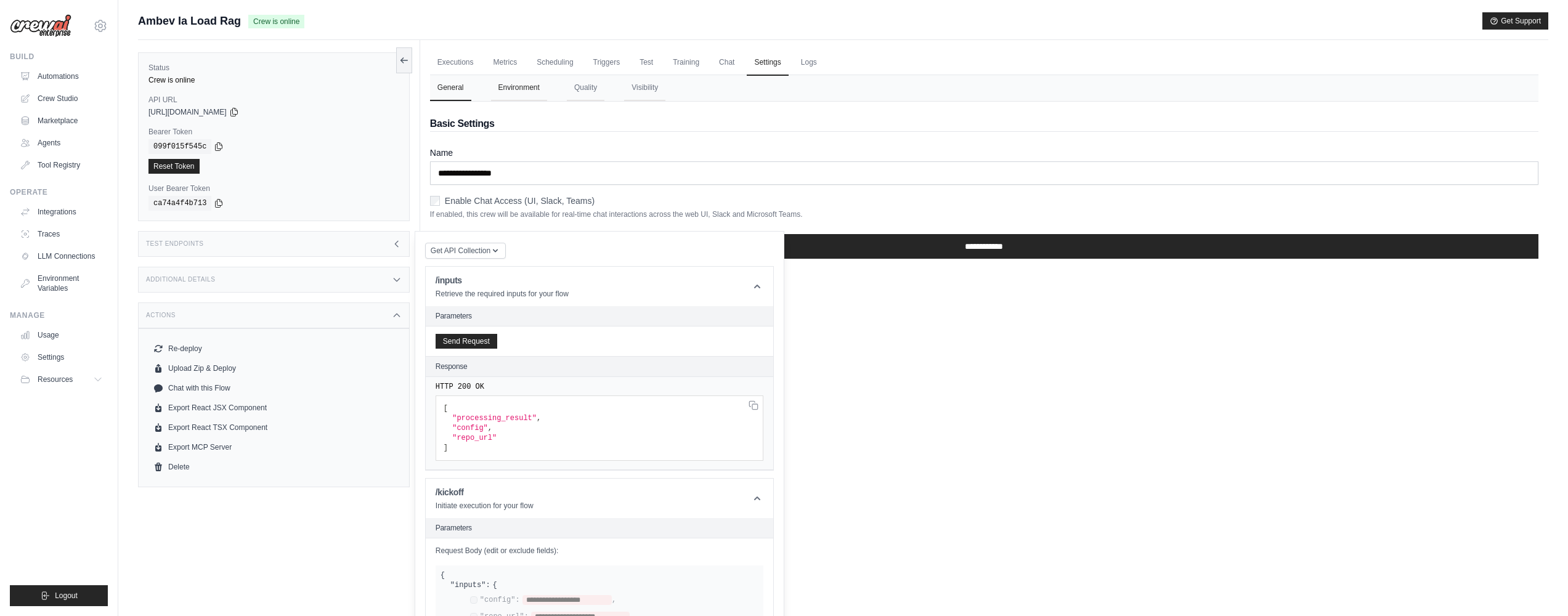
click at [533, 92] on button "Environment" at bounding box center [520, 88] width 56 height 26
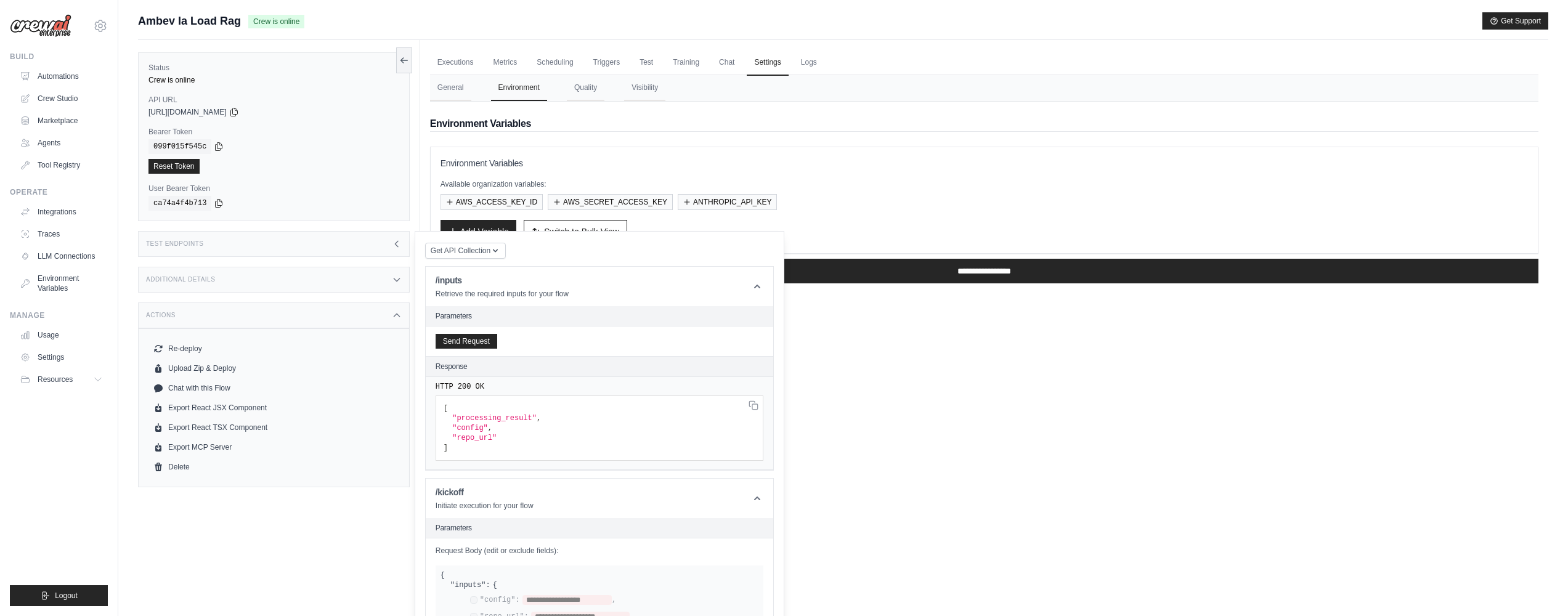
click at [801, 227] on div "Add Variable Switch to Bulk View Switch to Table View" at bounding box center [984, 231] width 1087 height 23
click at [404, 248] on div "Test Endpoints" at bounding box center [274, 244] width 272 height 26
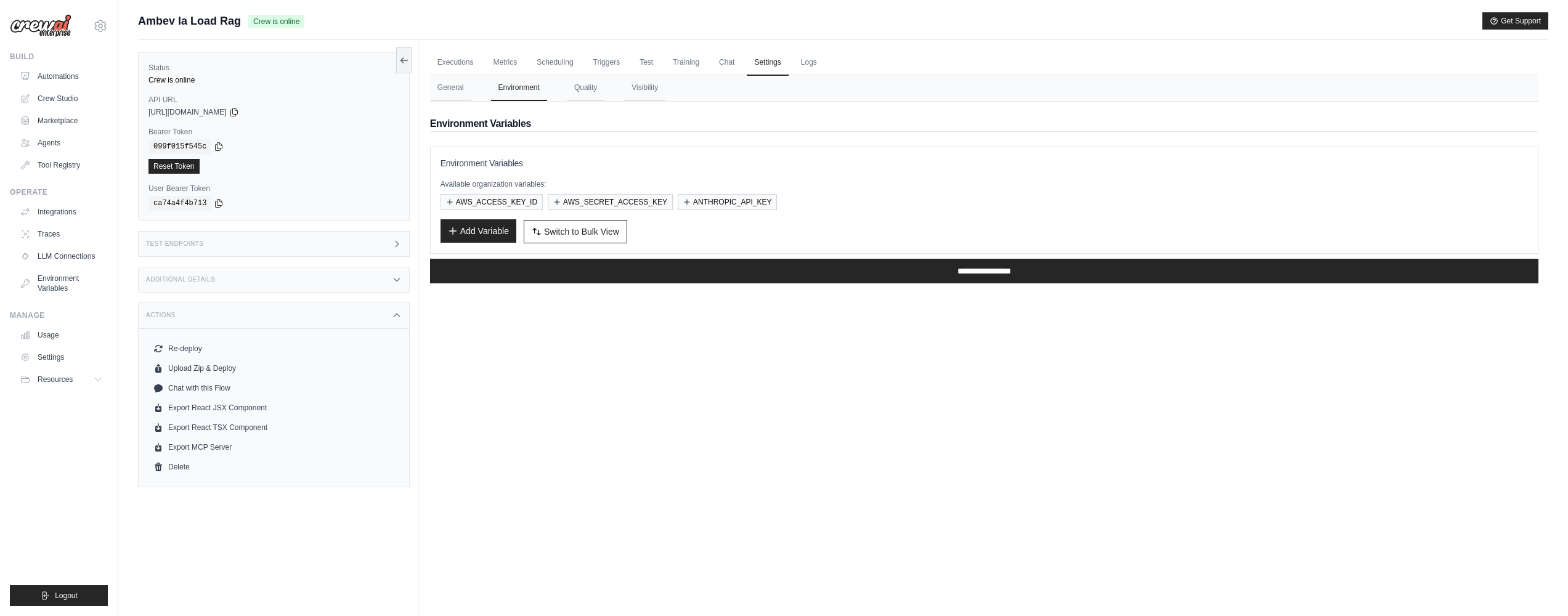
click at [488, 227] on button "Add Variable" at bounding box center [478, 231] width 76 height 23
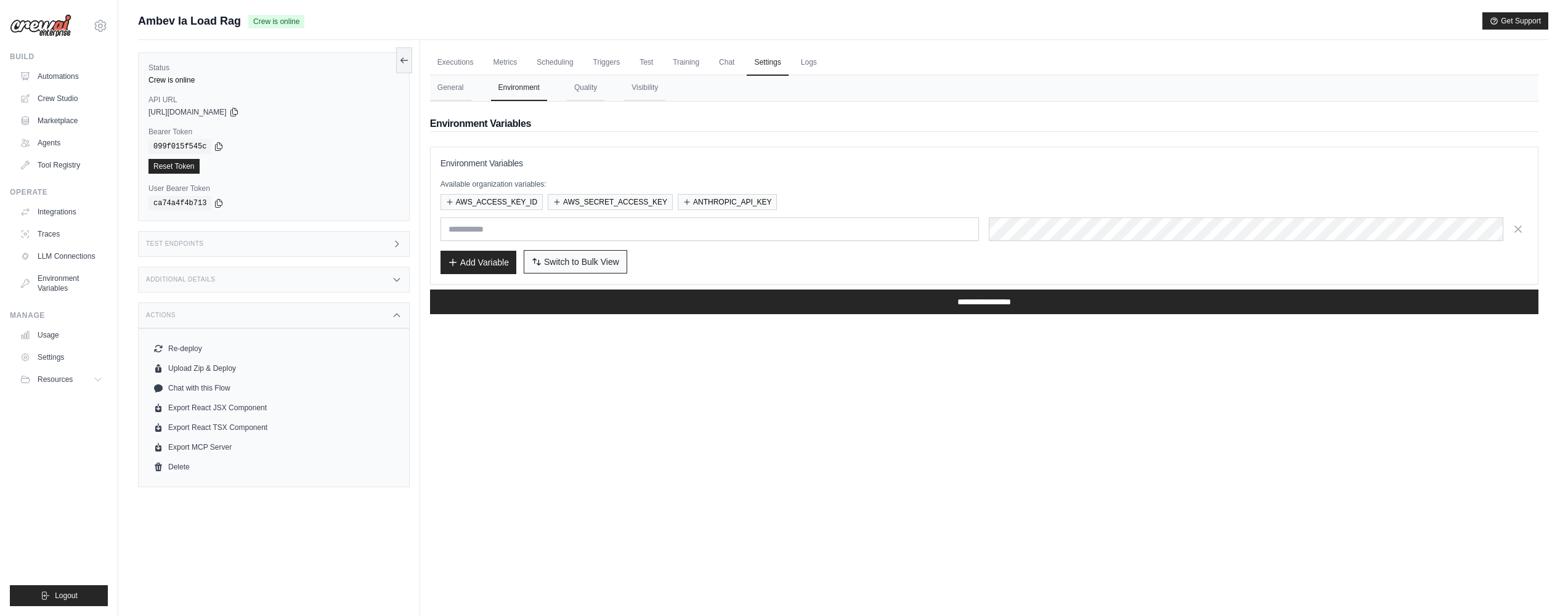
click at [595, 266] on span "Switch to Bulk View" at bounding box center [582, 261] width 75 height 12
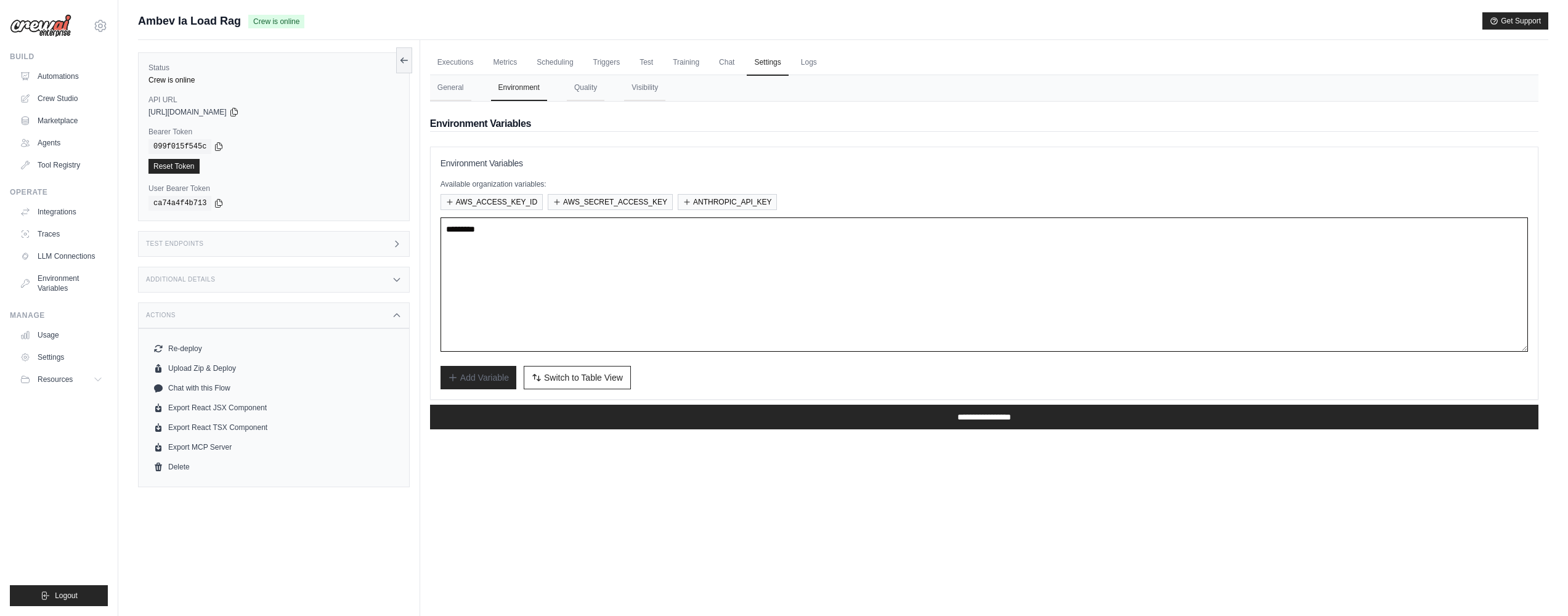
click at [588, 287] on textarea at bounding box center [984, 285] width 1087 height 134
click at [615, 266] on textarea at bounding box center [984, 285] width 1087 height 134
paste textarea "**********"
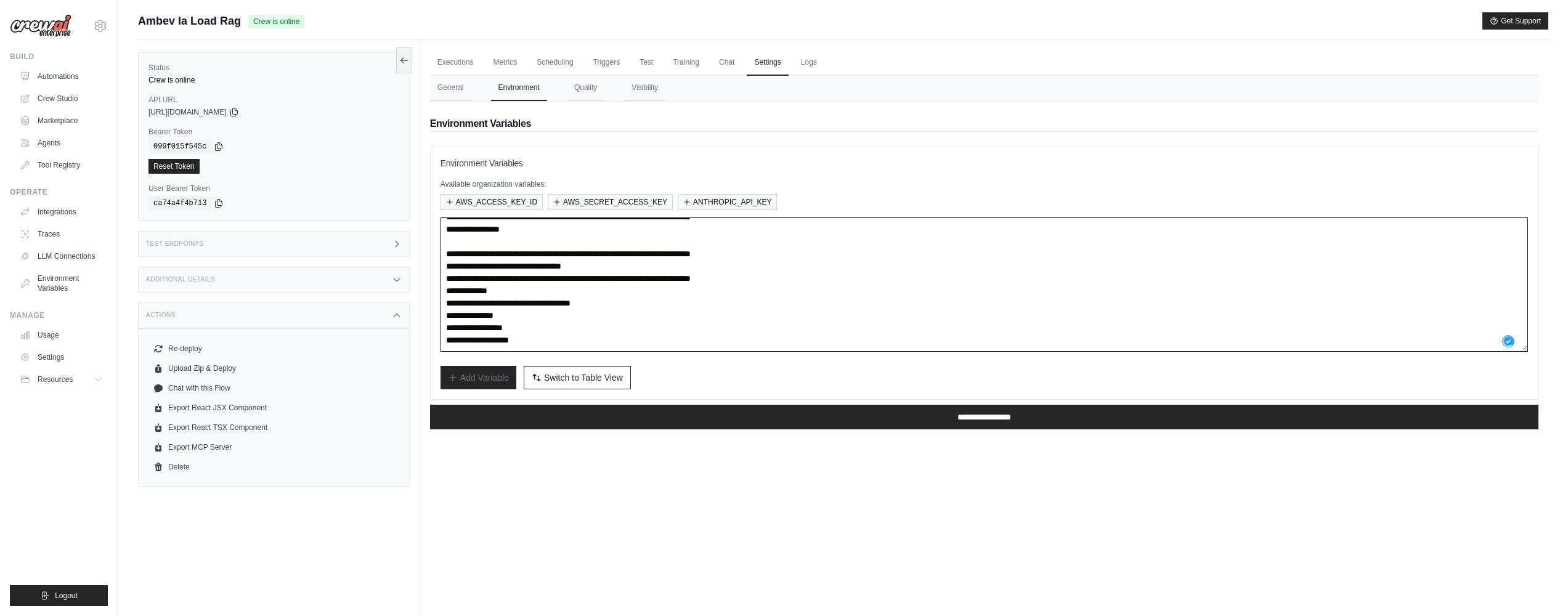
paste textarea
click at [571, 374] on span "Switch to Table View" at bounding box center [583, 376] width 79 height 12
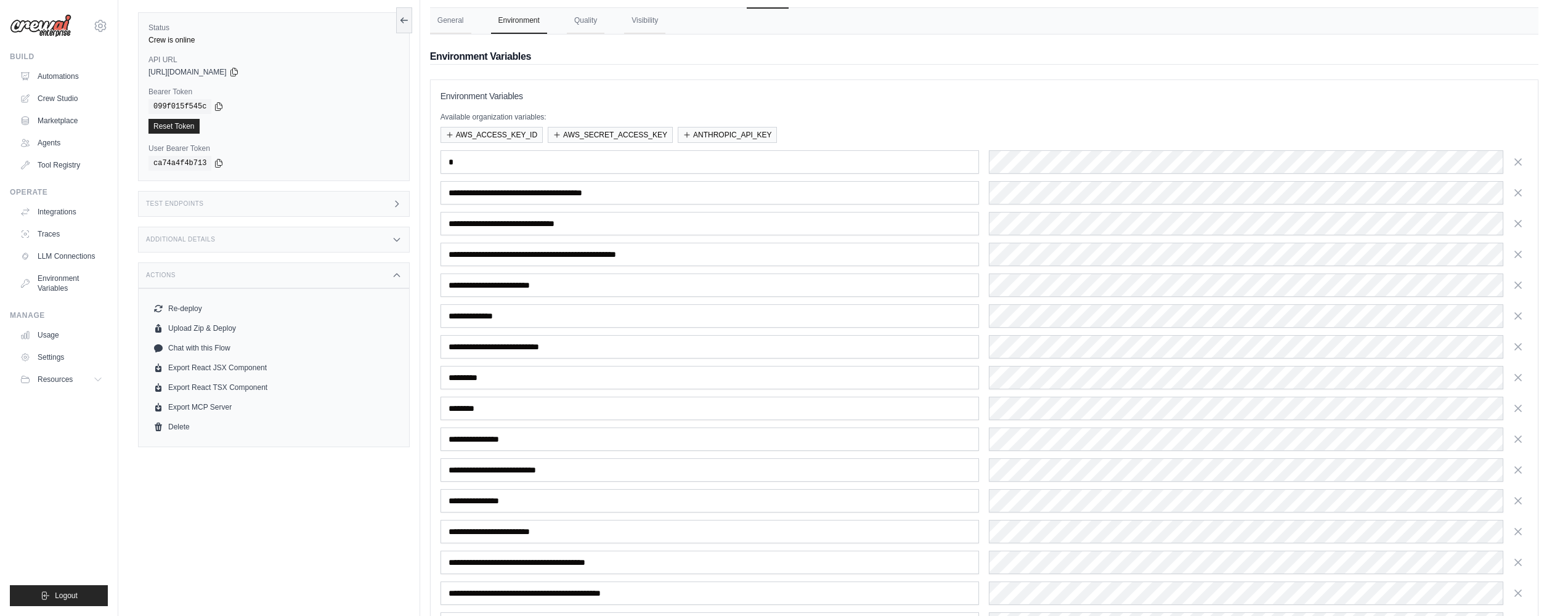
scroll to position [0, 0]
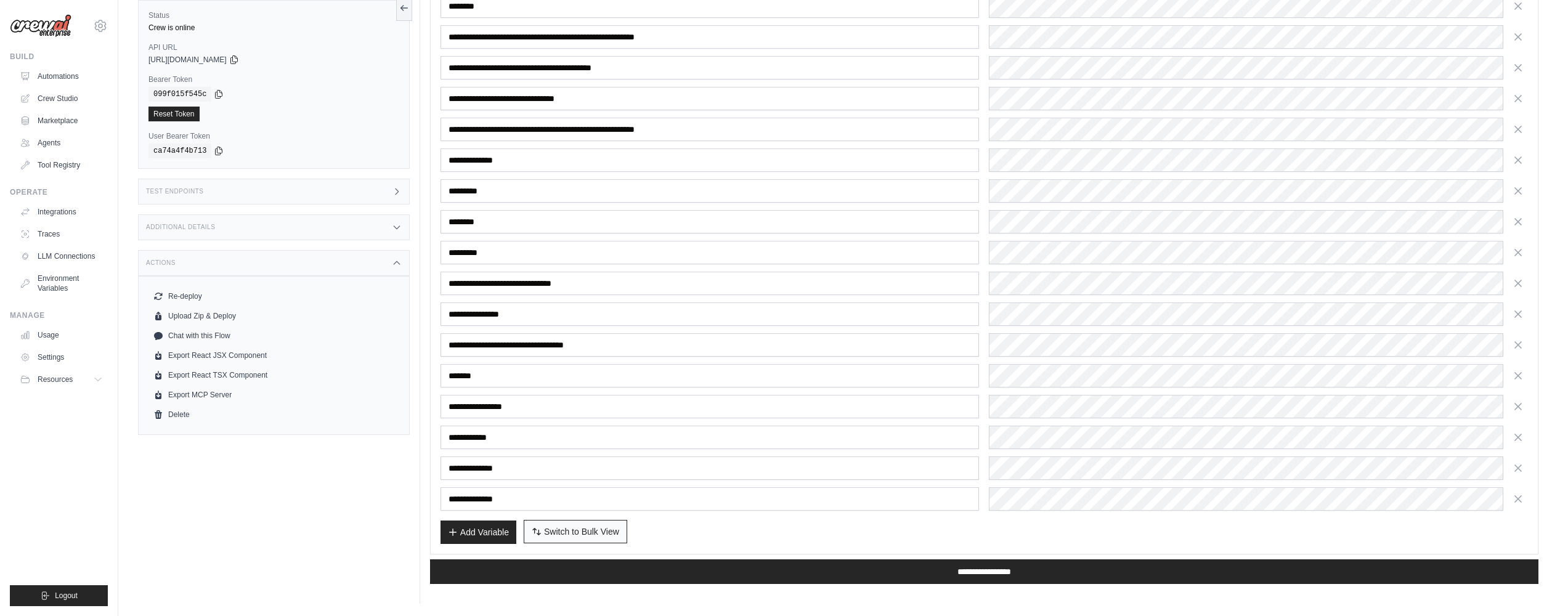
click at [597, 526] on span "Switch to Bulk View" at bounding box center [582, 531] width 75 height 12
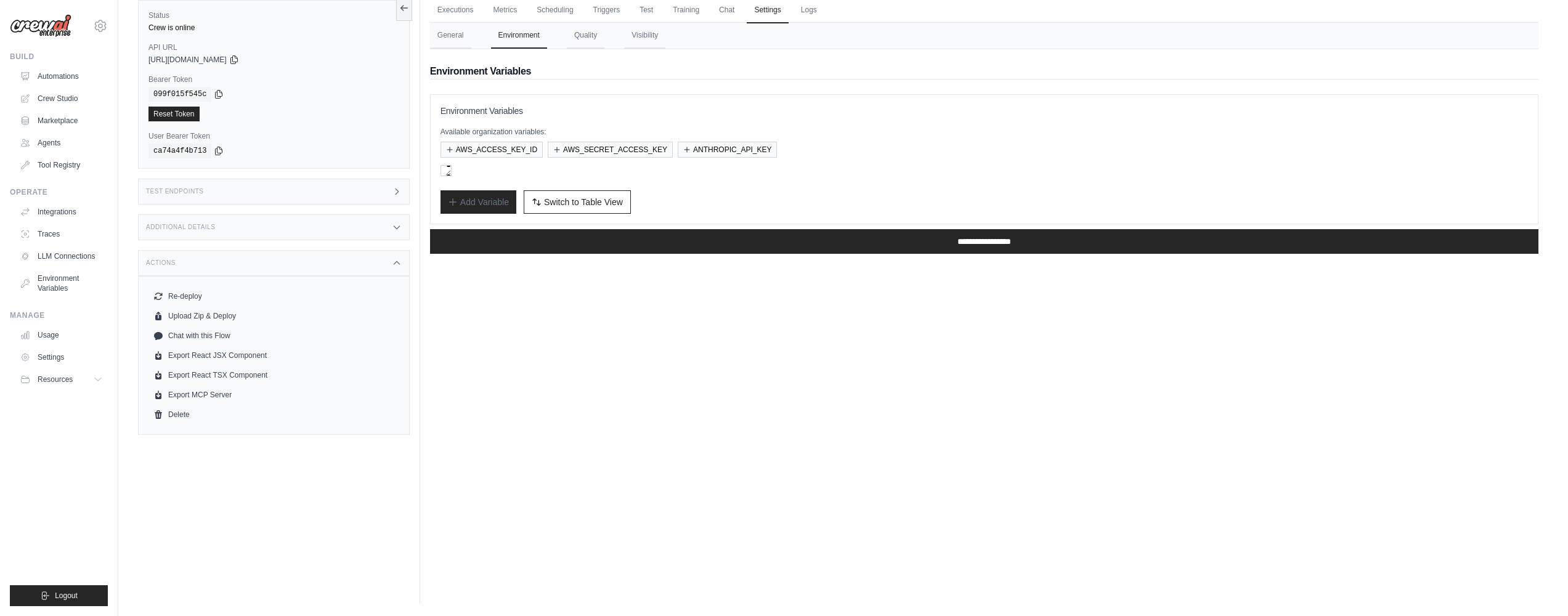
scroll to position [283, 0]
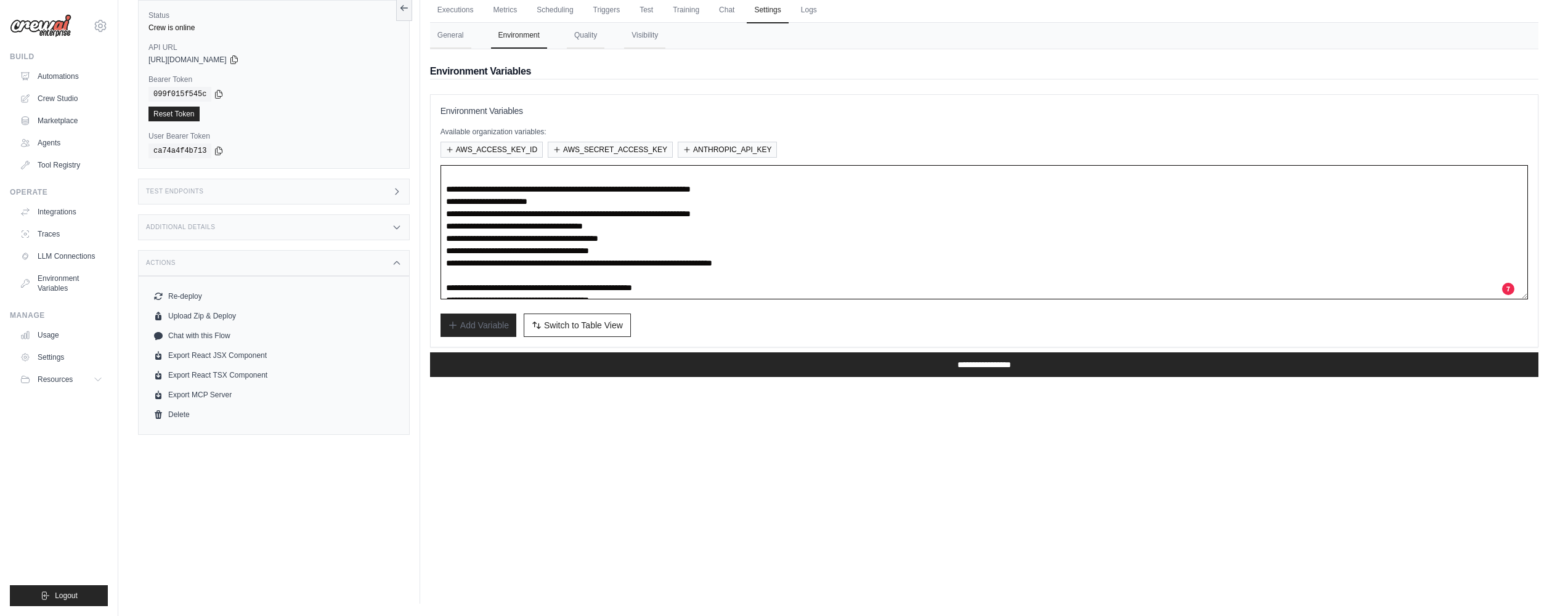
drag, startPoint x: 569, startPoint y: 265, endPoint x: 439, endPoint y: 199, distance: 145.8
click at [439, 199] on div "**********" at bounding box center [984, 220] width 1108 height 253
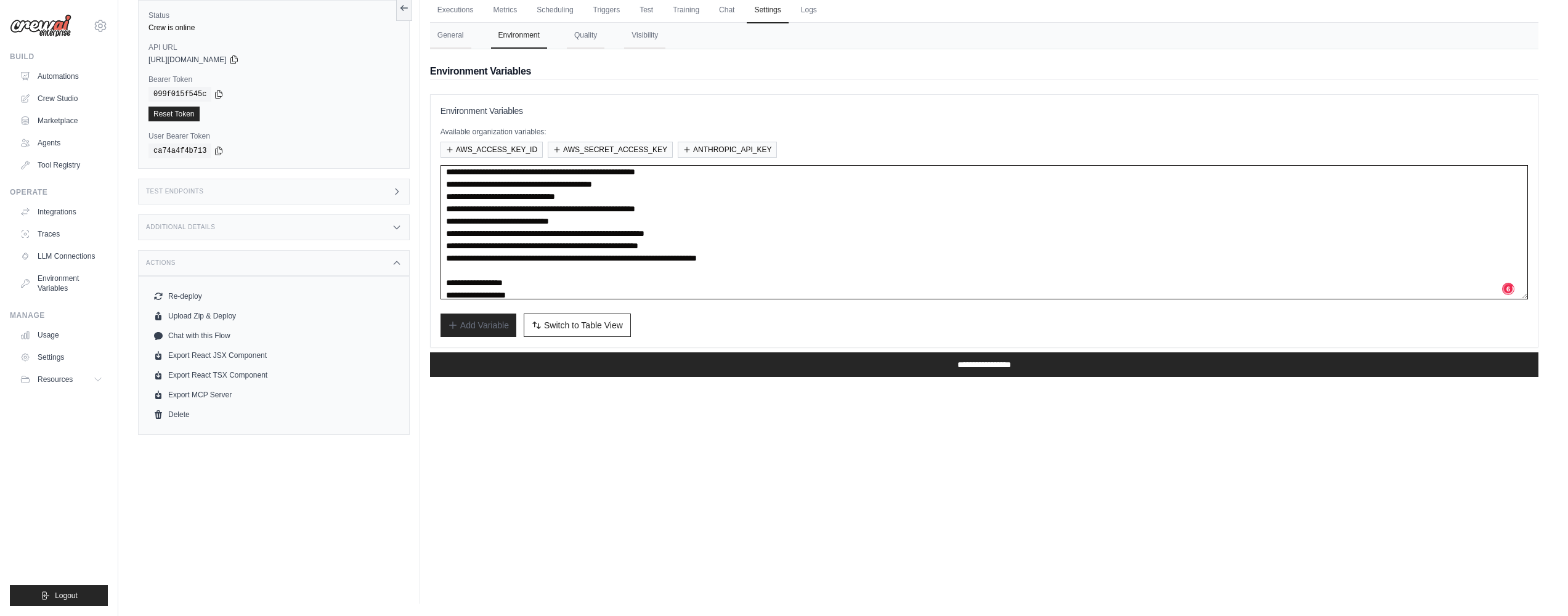
scroll to position [222, 0]
drag, startPoint x: 539, startPoint y: 251, endPoint x: 419, endPoint y: 220, distance: 123.9
click at [419, 220] on div "Status Crew is online API URL copied https://ambev-ia-load-rag-b26ecb09-5d7e-43…" at bounding box center [843, 295] width 1410 height 616
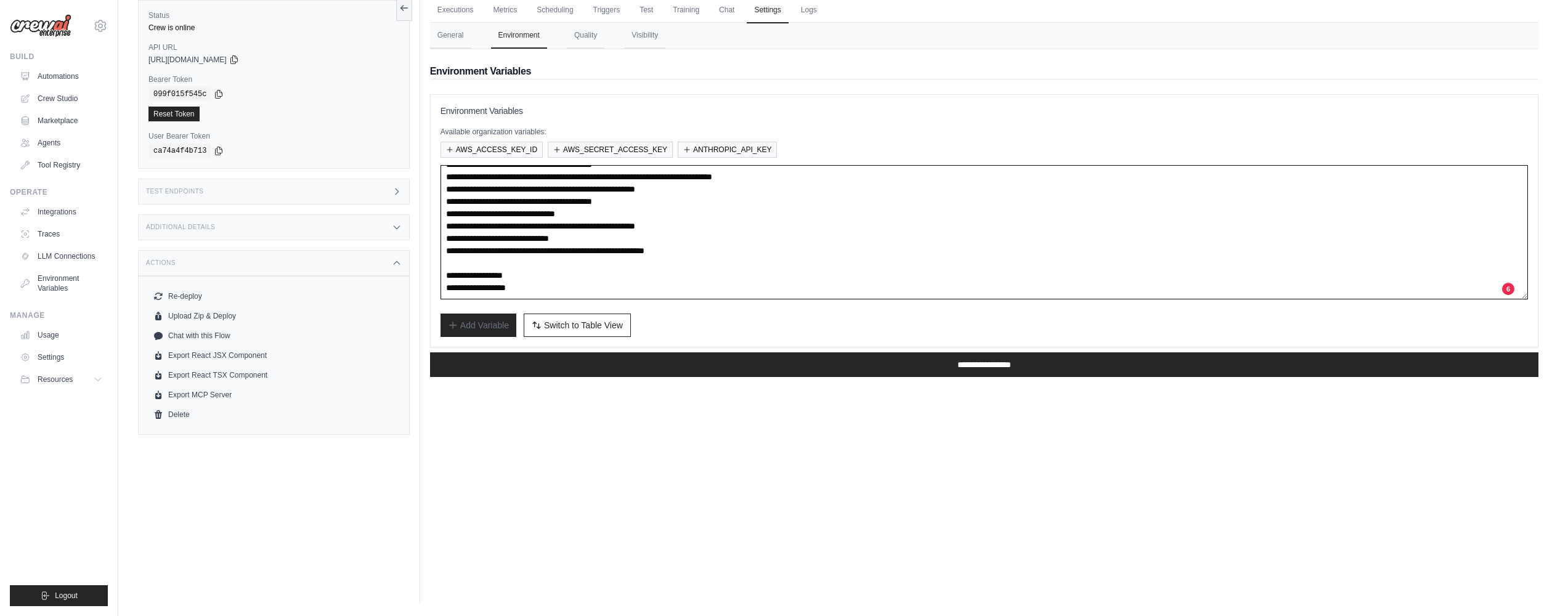
scroll to position [197, 0]
drag, startPoint x: 802, startPoint y: 250, endPoint x: 436, endPoint y: 249, distance: 366.0
click at [436, 249] on div "**********" at bounding box center [984, 220] width 1108 height 253
drag, startPoint x: 785, startPoint y: 236, endPoint x: 387, endPoint y: 197, distance: 399.9
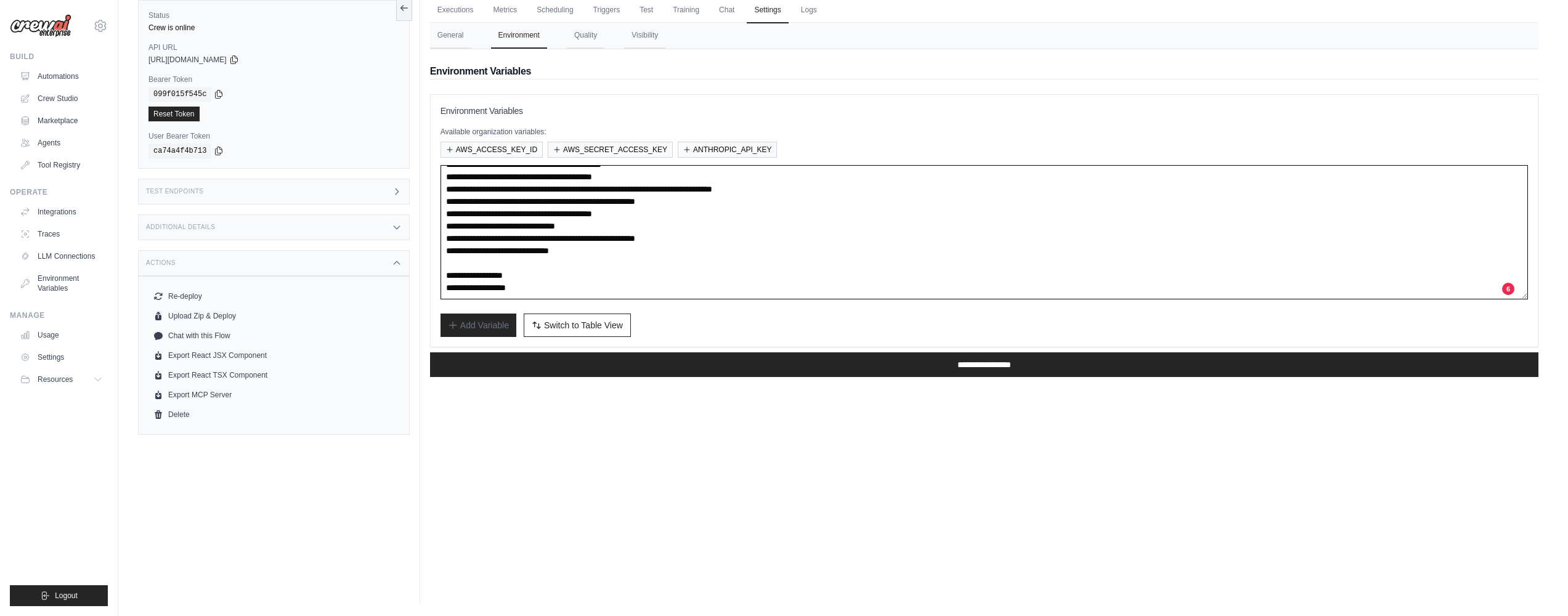
click at [387, 197] on div "Status Crew is online API URL copied https://ambev-ia-load-rag-b26ecb09-5d7e-43…" at bounding box center [843, 295] width 1410 height 616
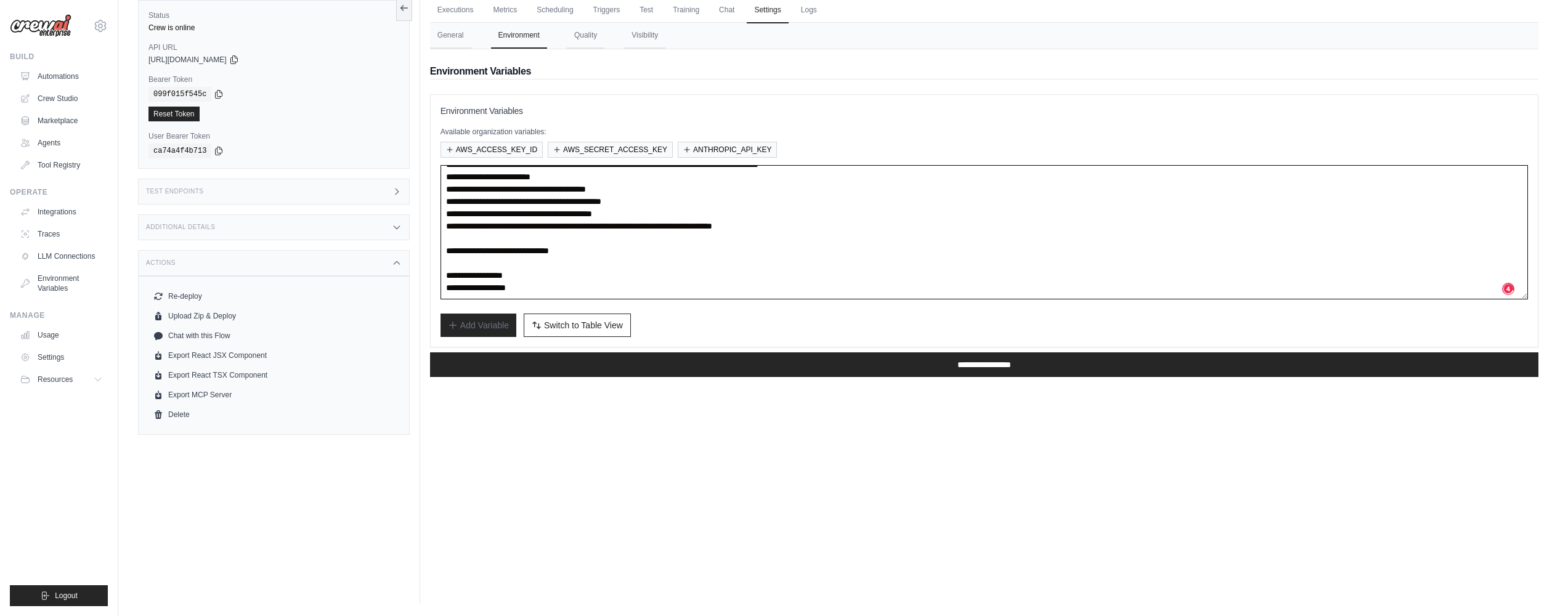
scroll to position [148, 0]
drag, startPoint x: 697, startPoint y: 213, endPoint x: 418, endPoint y: 173, distance: 281.9
click at [418, 173] on div "Status Crew is online API URL copied https://ambev-ia-load-rag-b26ecb09-5d7e-43…" at bounding box center [843, 295] width 1410 height 616
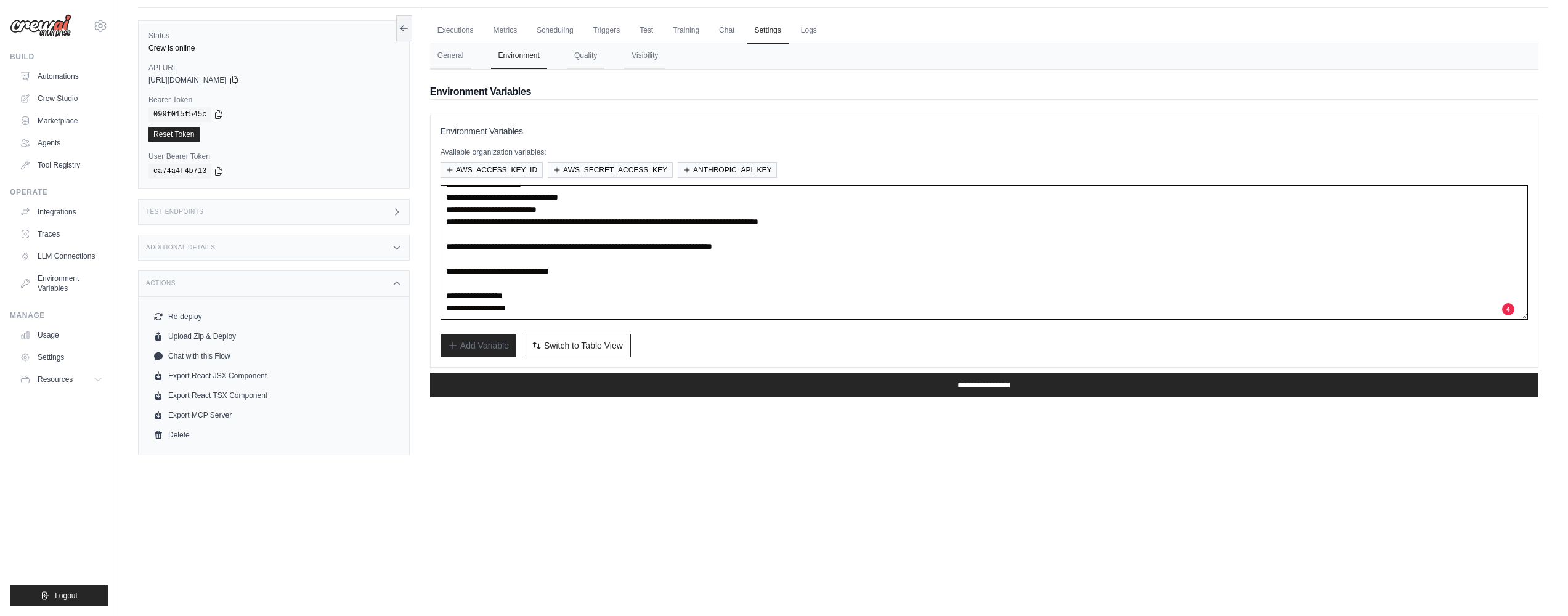
scroll to position [4, 0]
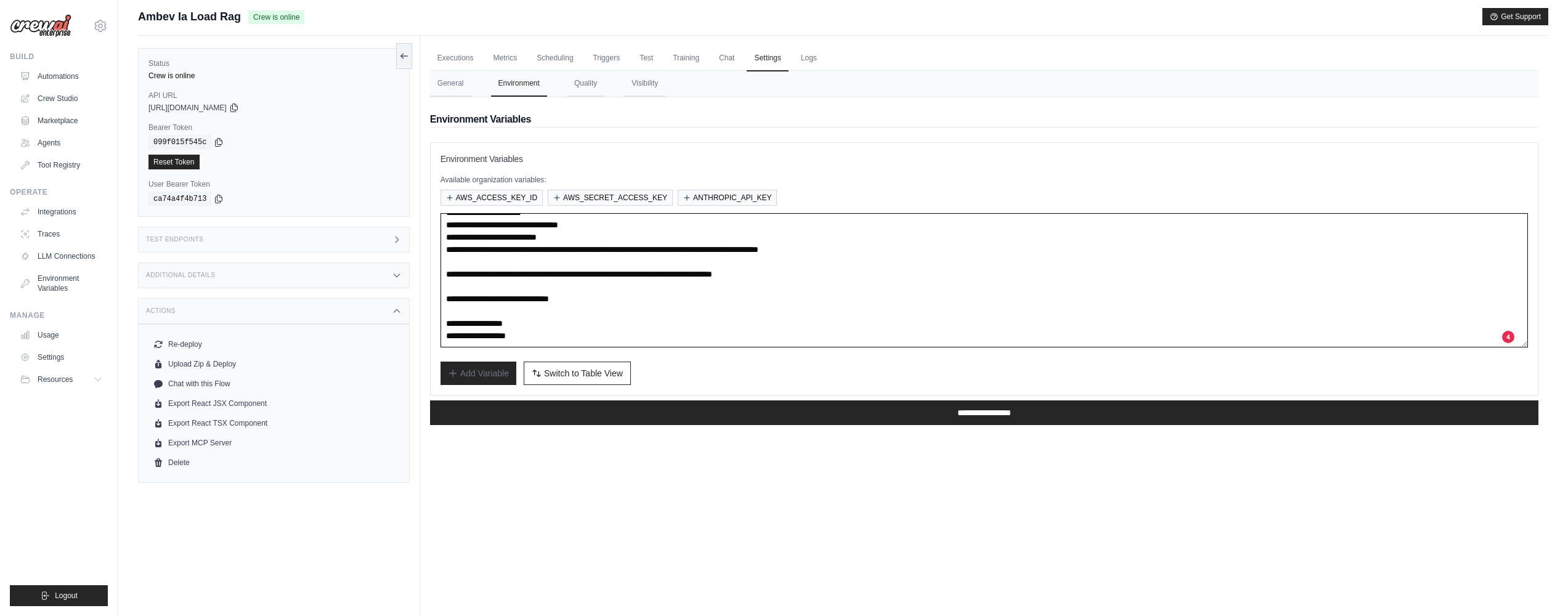
drag, startPoint x: 425, startPoint y: 228, endPoint x: 437, endPoint y: 232, distance: 12.6
click at [403, 227] on div "Status Crew is online API URL copied https://ambev-ia-load-rag-b26ecb09-5d7e-43…" at bounding box center [843, 343] width 1410 height 616
click at [643, 227] on textarea "**********" at bounding box center [984, 280] width 1087 height 134
drag, startPoint x: 626, startPoint y: 236, endPoint x: 442, endPoint y: 237, distance: 184.0
click at [420, 237] on div "Status Crew is online API URL copied https://ambev-ia-load-rag-b26ecb09-5d7e-43…" at bounding box center [843, 343] width 1410 height 616
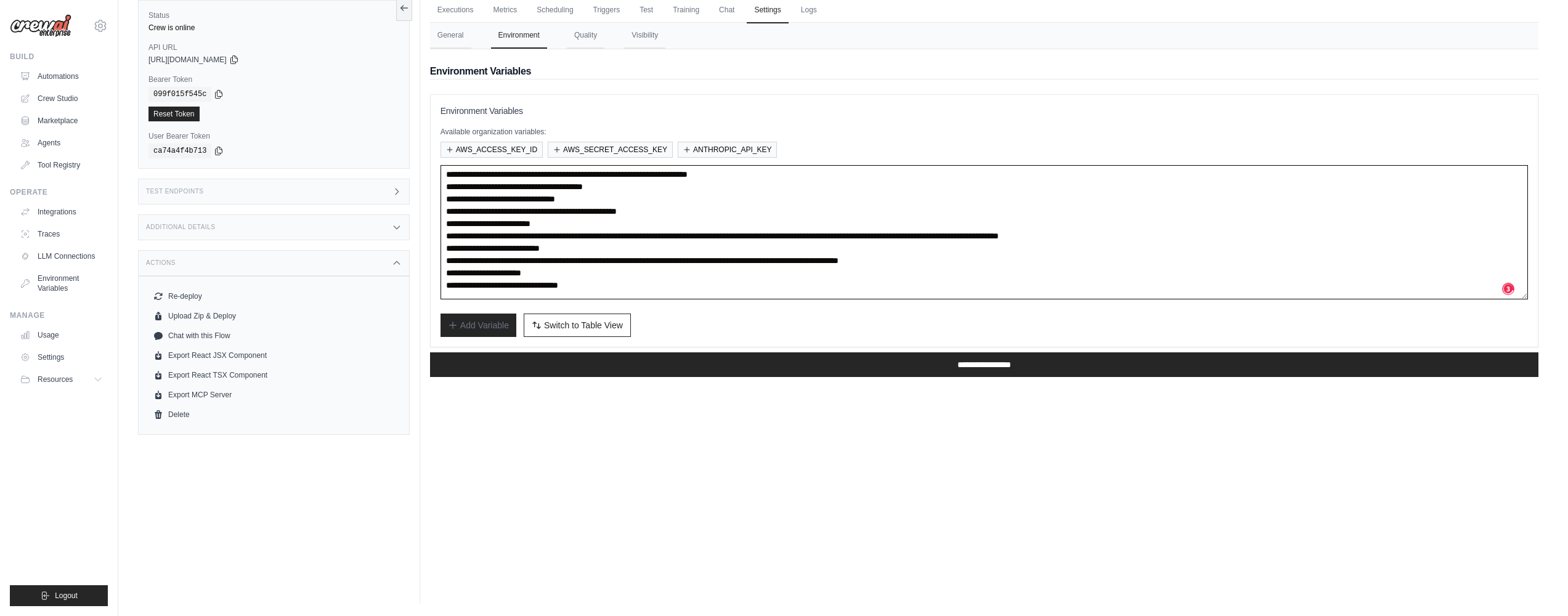
scroll to position [5, 0]
drag, startPoint x: 632, startPoint y: 245, endPoint x: 496, endPoint y: 223, distance: 137.8
click at [401, 241] on div "Status Crew is online API URL copied https://ambev-ia-load-rag-b26ecb09-5d7e-43…" at bounding box center [843, 295] width 1410 height 616
drag, startPoint x: 596, startPoint y: 222, endPoint x: 340, endPoint y: 151, distance: 265.7
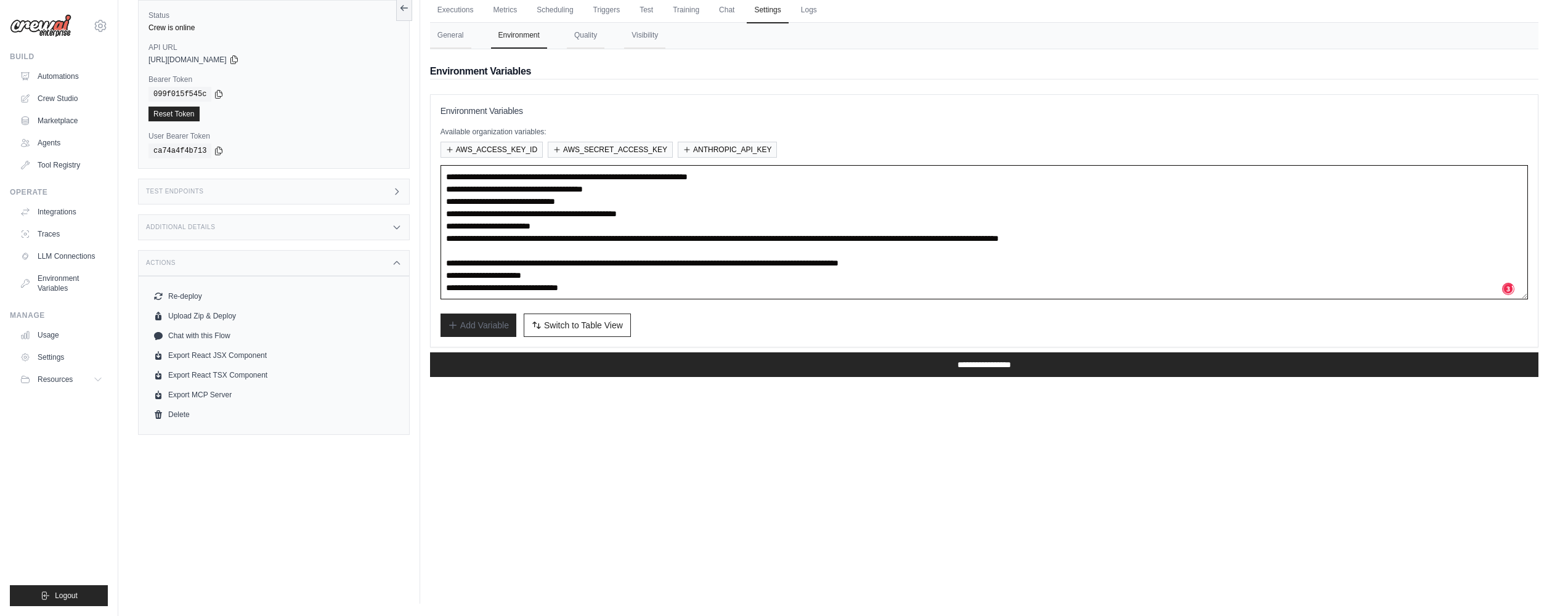
click at [340, 151] on div "Status Crew is online API URL copied https://ambev-ia-load-rag-b26ecb09-5d7e-43…" at bounding box center [843, 295] width 1410 height 616
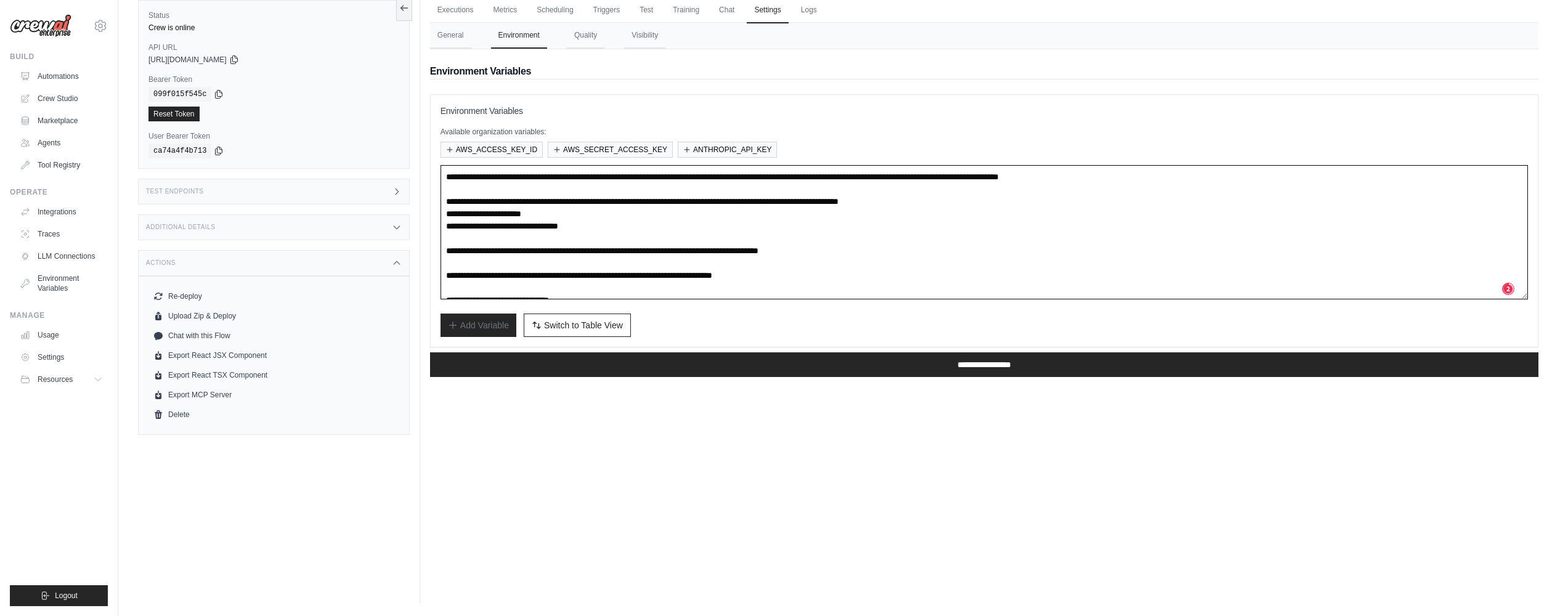
click at [496, 186] on textarea "**********" at bounding box center [984, 233] width 1087 height 134
click at [488, 199] on textarea "**********" at bounding box center [984, 233] width 1087 height 134
click at [485, 192] on textarea "**********" at bounding box center [984, 233] width 1087 height 134
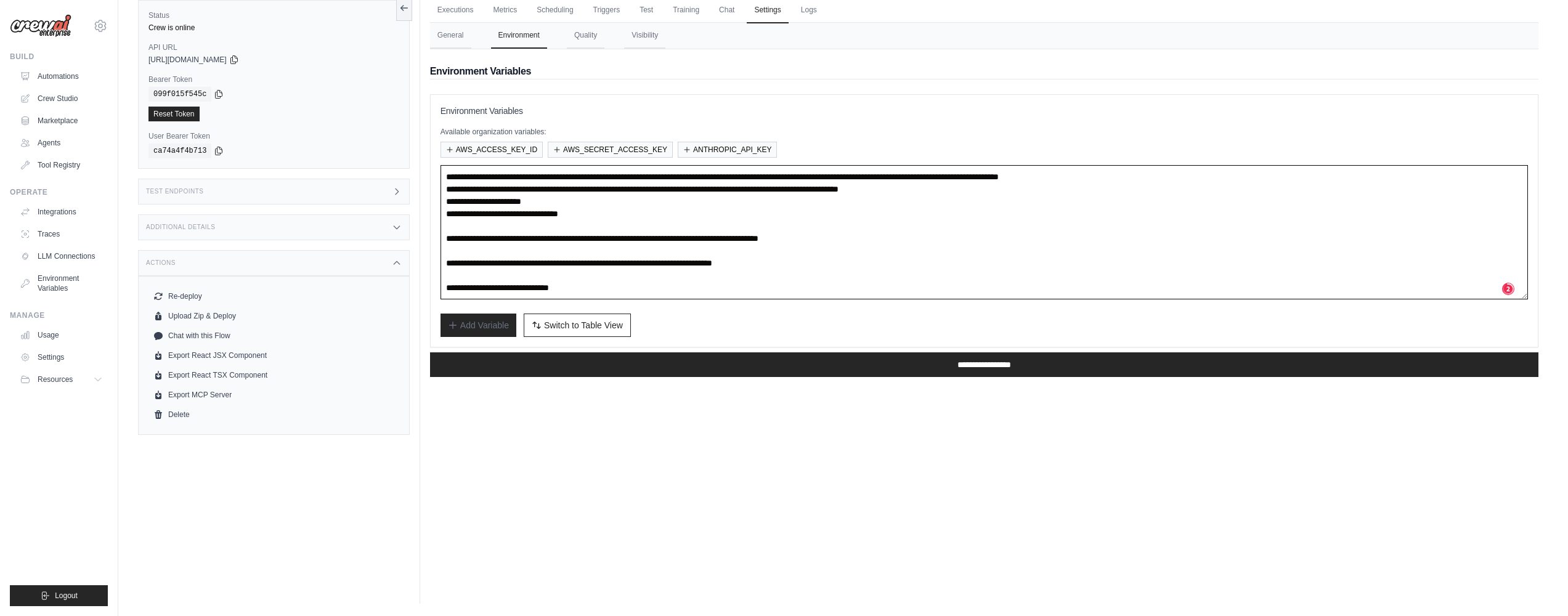
click at [469, 225] on textarea "**********" at bounding box center [984, 233] width 1087 height 134
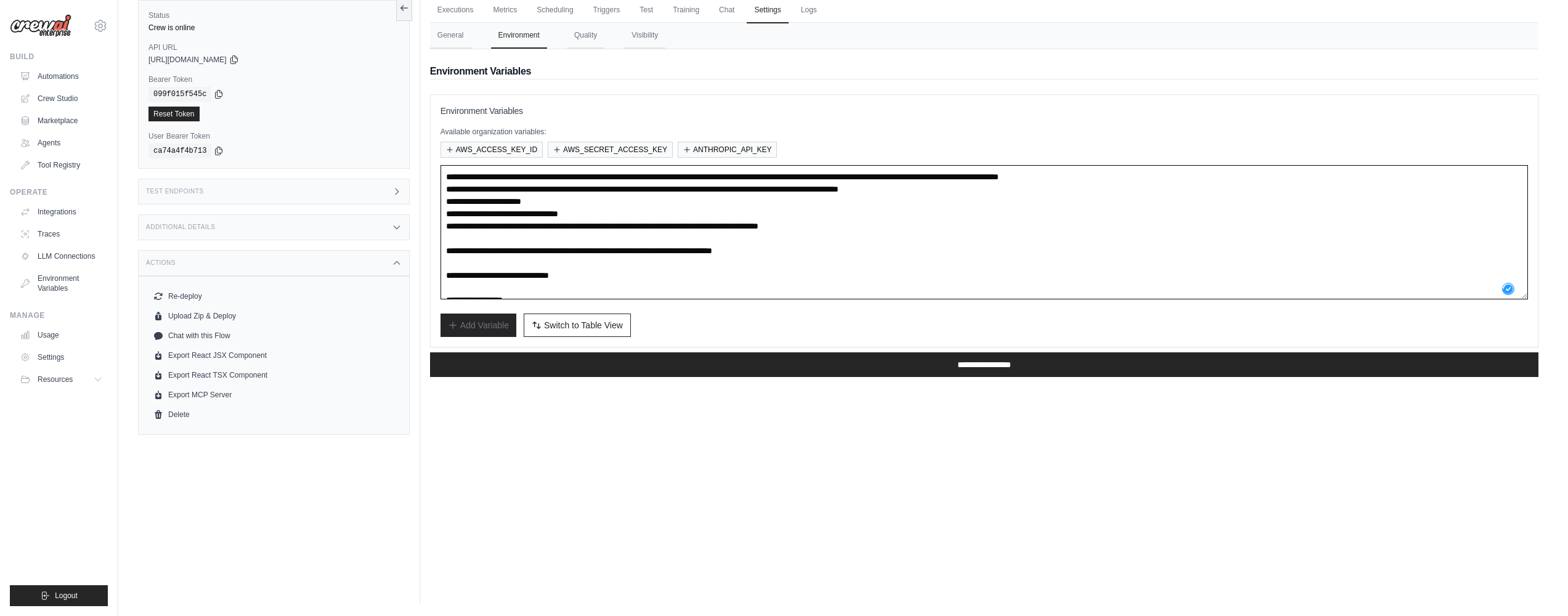
click at [470, 238] on textarea "**********" at bounding box center [984, 233] width 1087 height 134
click at [466, 253] on textarea "**********" at bounding box center [984, 233] width 1087 height 134
drag, startPoint x: 465, startPoint y: 262, endPoint x: 478, endPoint y: 262, distance: 13.0
click at [465, 261] on textarea "**********" at bounding box center [984, 233] width 1087 height 134
type textarea "**********"
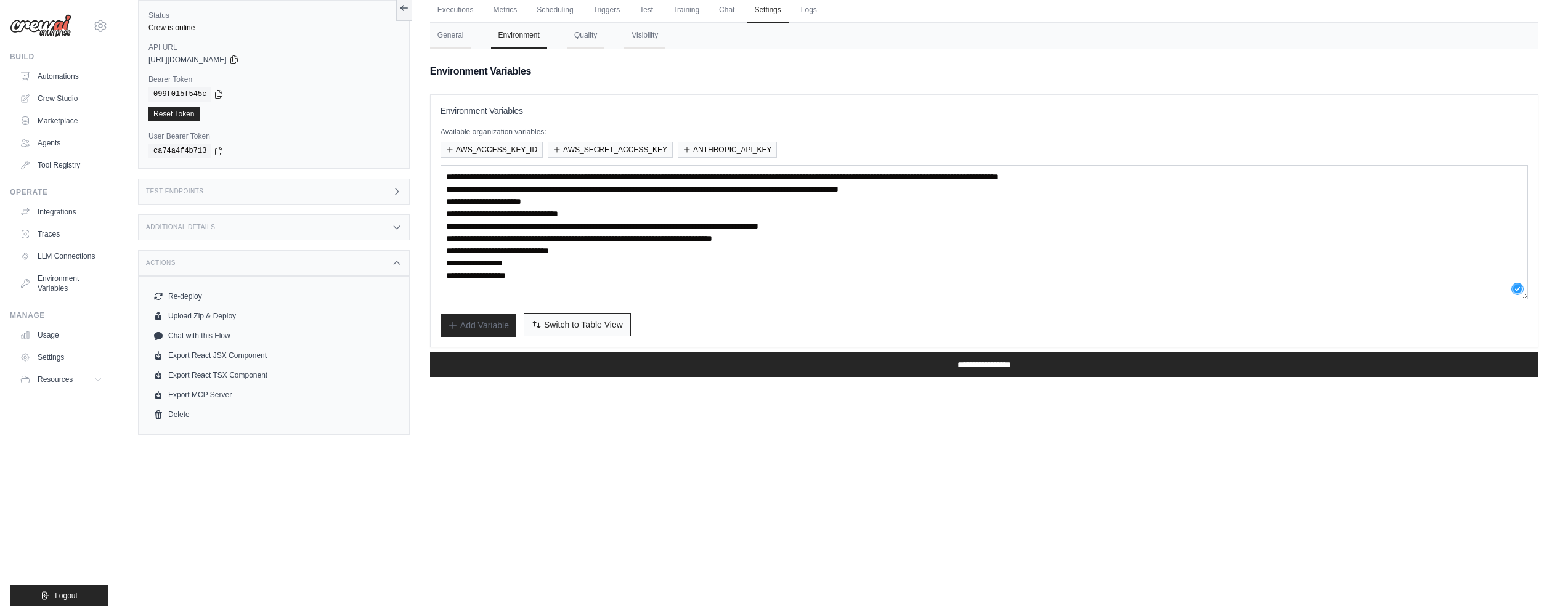
click at [559, 318] on button "Switch to Bulk View Switch to Table View" at bounding box center [577, 324] width 107 height 23
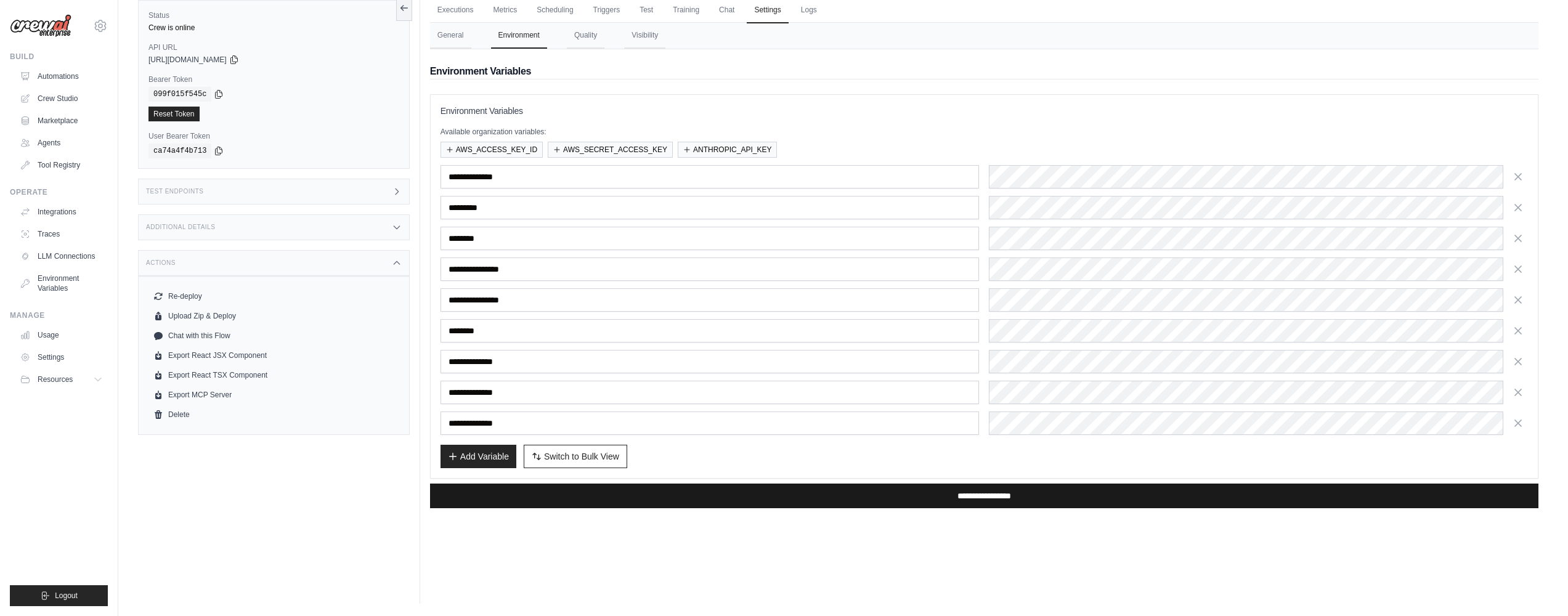
click at [761, 499] on input "**********" at bounding box center [984, 495] width 1108 height 25
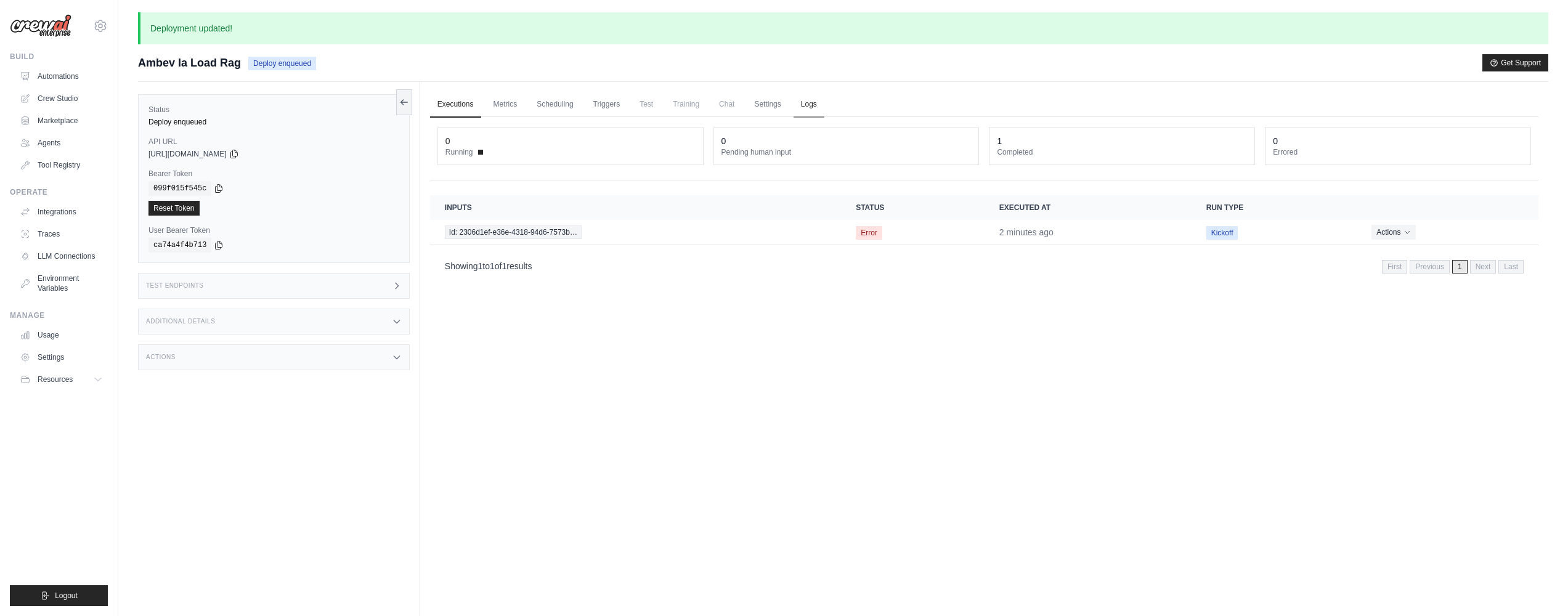
click at [805, 106] on link "Logs" at bounding box center [809, 105] width 31 height 26
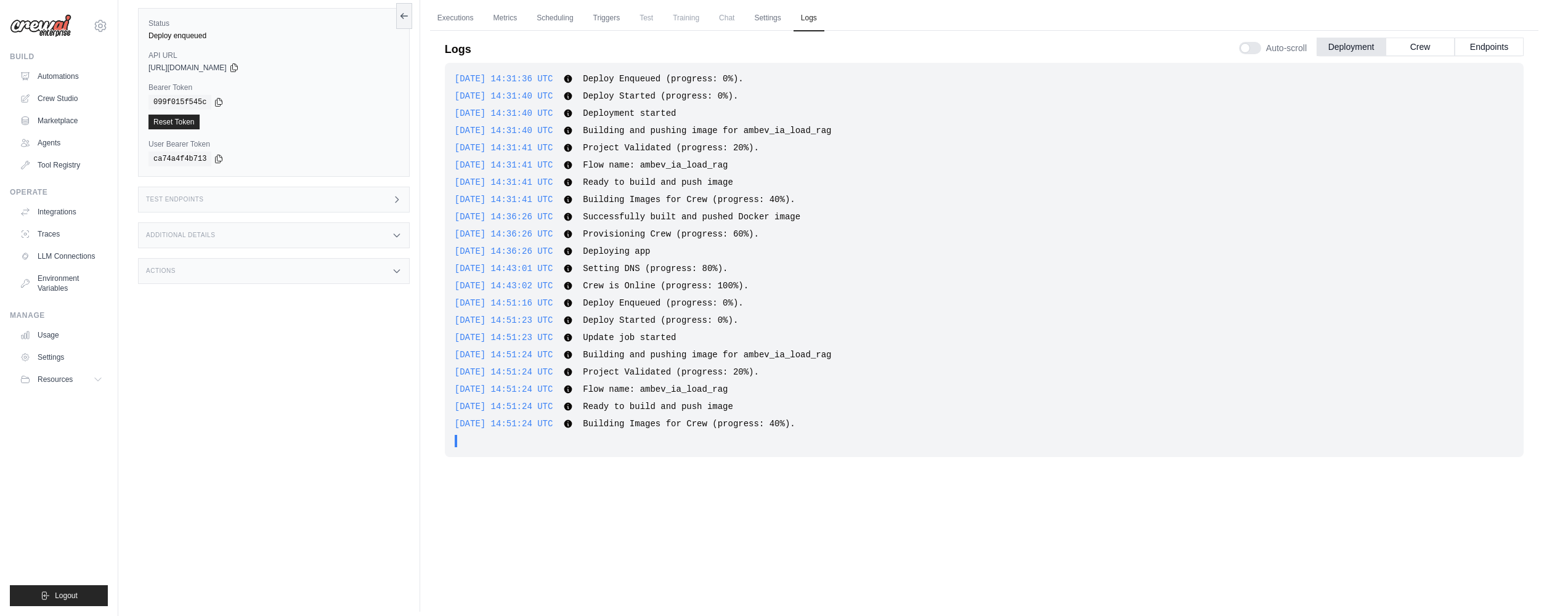
scroll to position [6, 0]
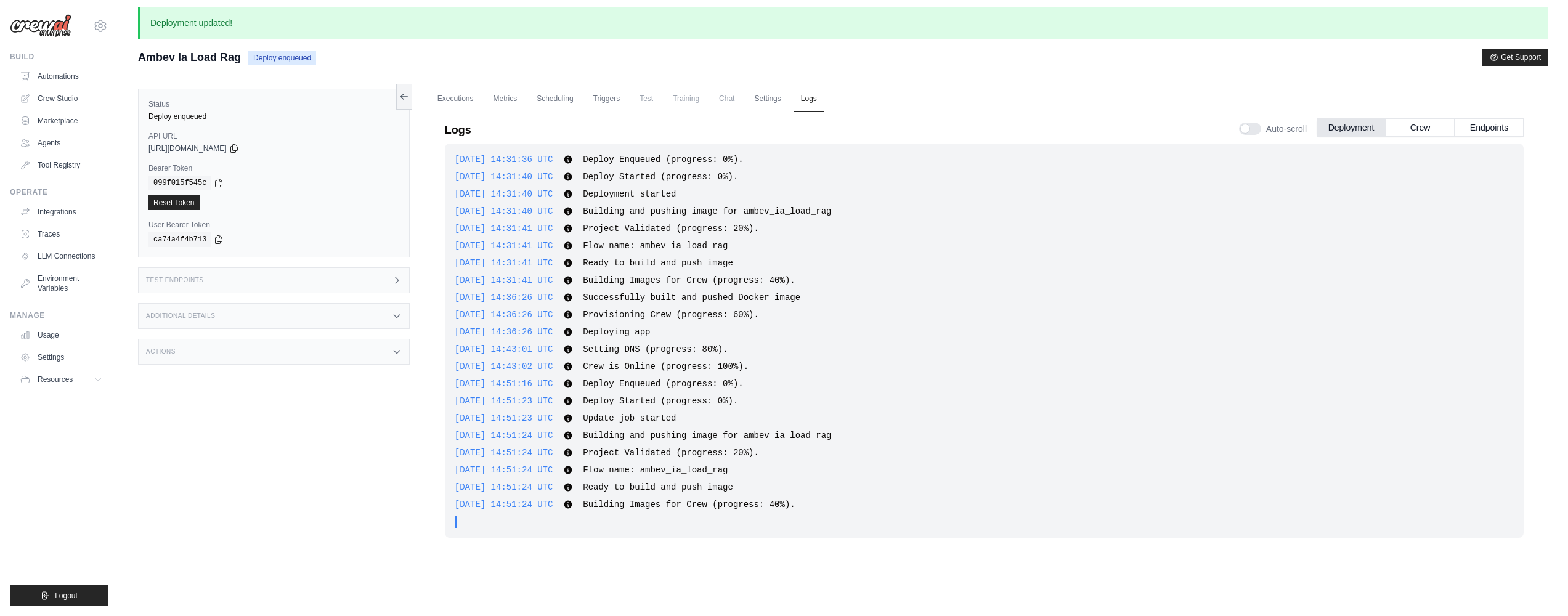
click at [1259, 123] on label "Auto-scroll" at bounding box center [1273, 129] width 68 height 12
click at [1254, 128] on div at bounding box center [1250, 129] width 22 height 12
click at [466, 97] on link "Executions" at bounding box center [455, 99] width 51 height 26
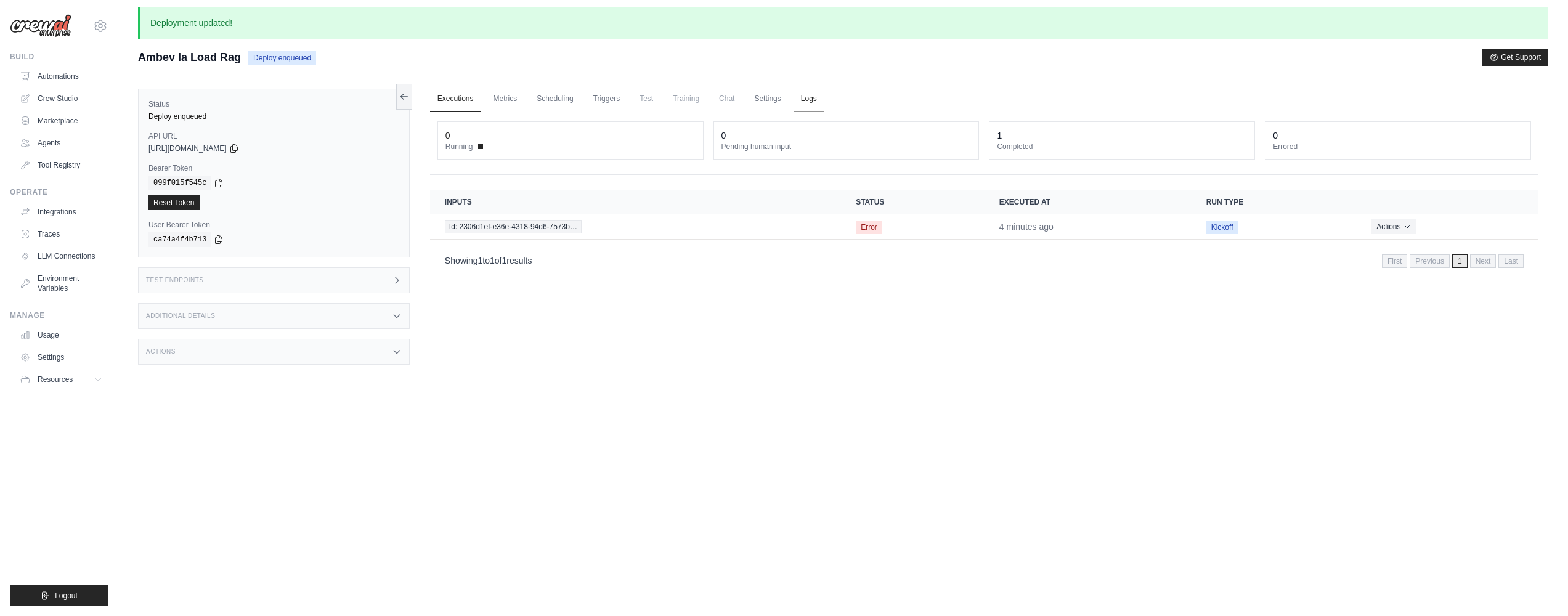
click at [823, 104] on ul "Executions Metrics Scheduling Triggers Test Training Chat Settings Logs" at bounding box center [984, 98] width 1108 height 25
click at [807, 100] on link "Logs" at bounding box center [809, 99] width 31 height 26
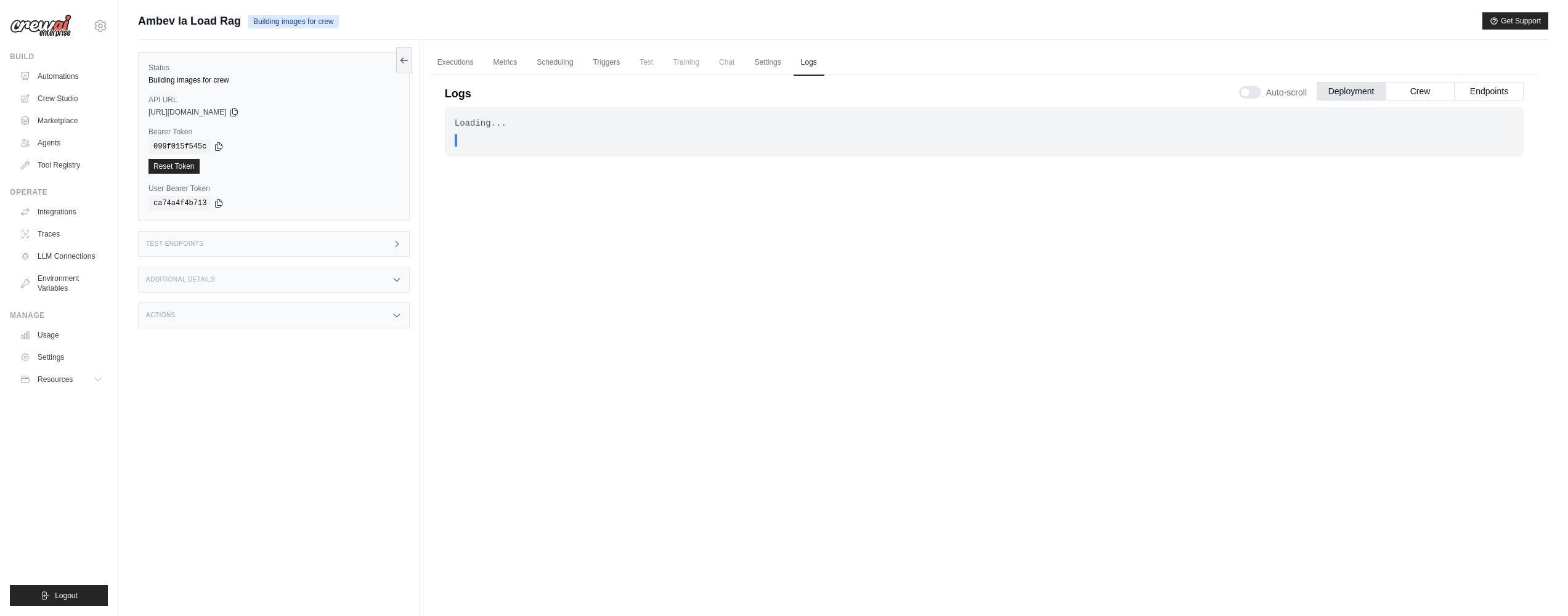
click at [721, 223] on div "Loading... . . . In Progress" at bounding box center [984, 346] width 1079 height 479
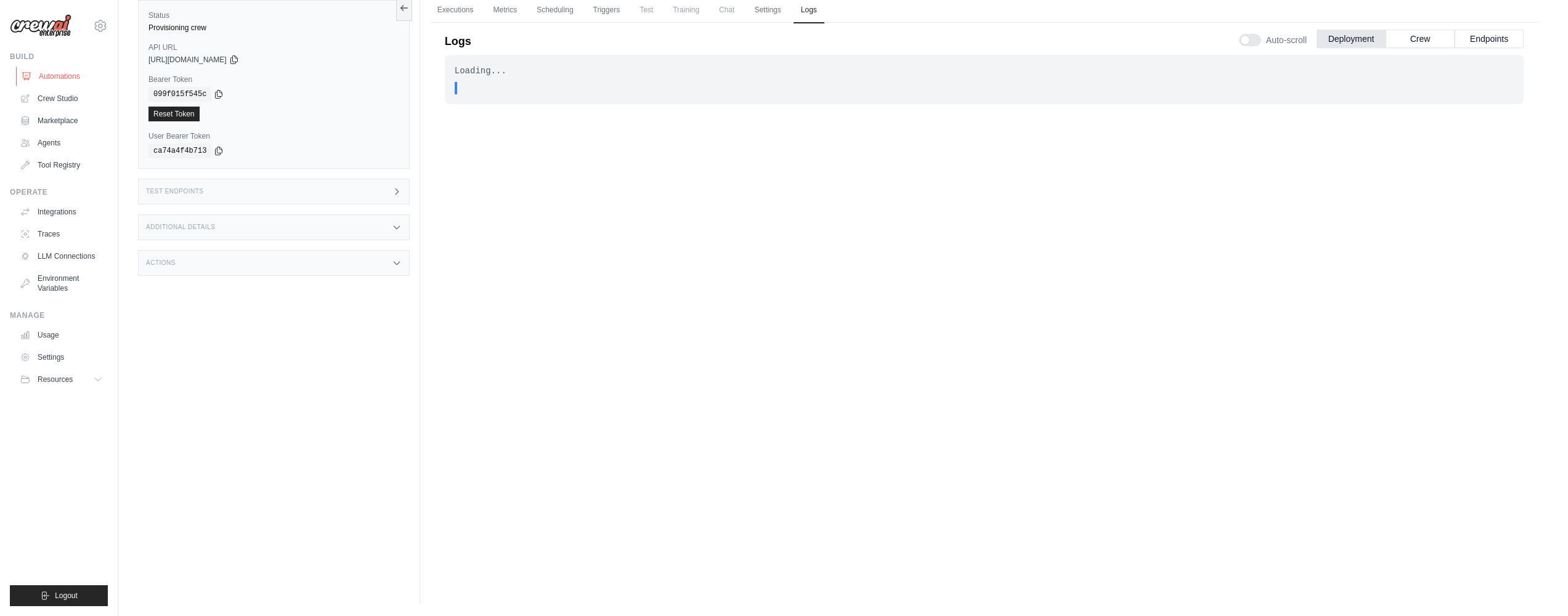
drag, startPoint x: 43, startPoint y: 77, endPoint x: 60, endPoint y: 77, distance: 17.0
click at [43, 77] on link "Automations" at bounding box center [62, 76] width 93 height 19
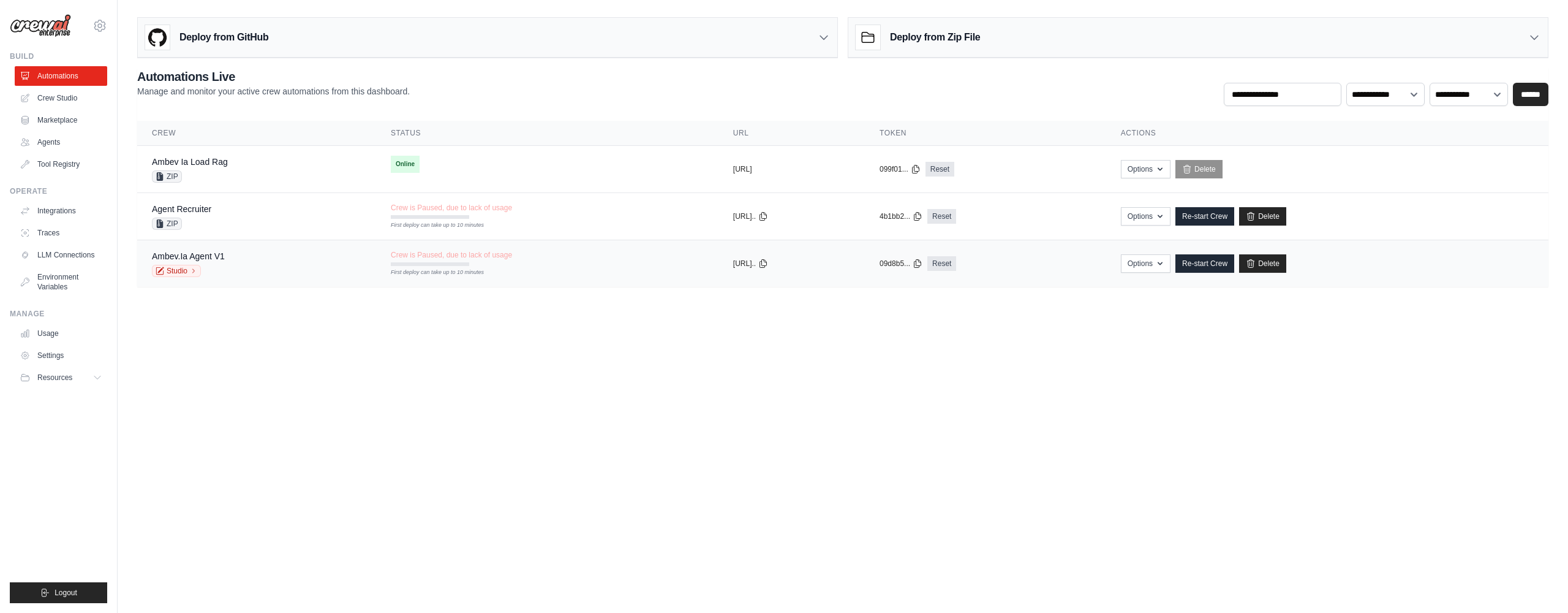
click at [213, 247] on td "Ambev.Ia Agent V1 Studio" at bounding box center [256, 264] width 239 height 47
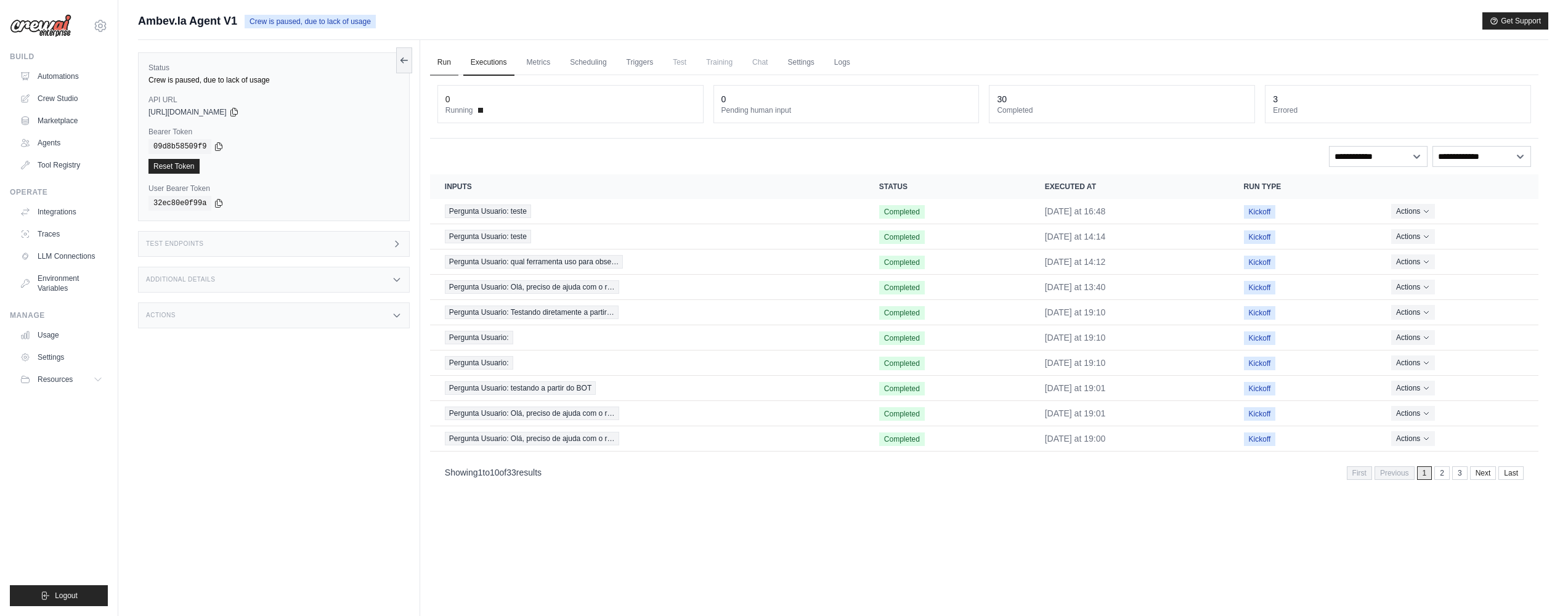
click at [452, 59] on link "Run" at bounding box center [444, 63] width 28 height 26
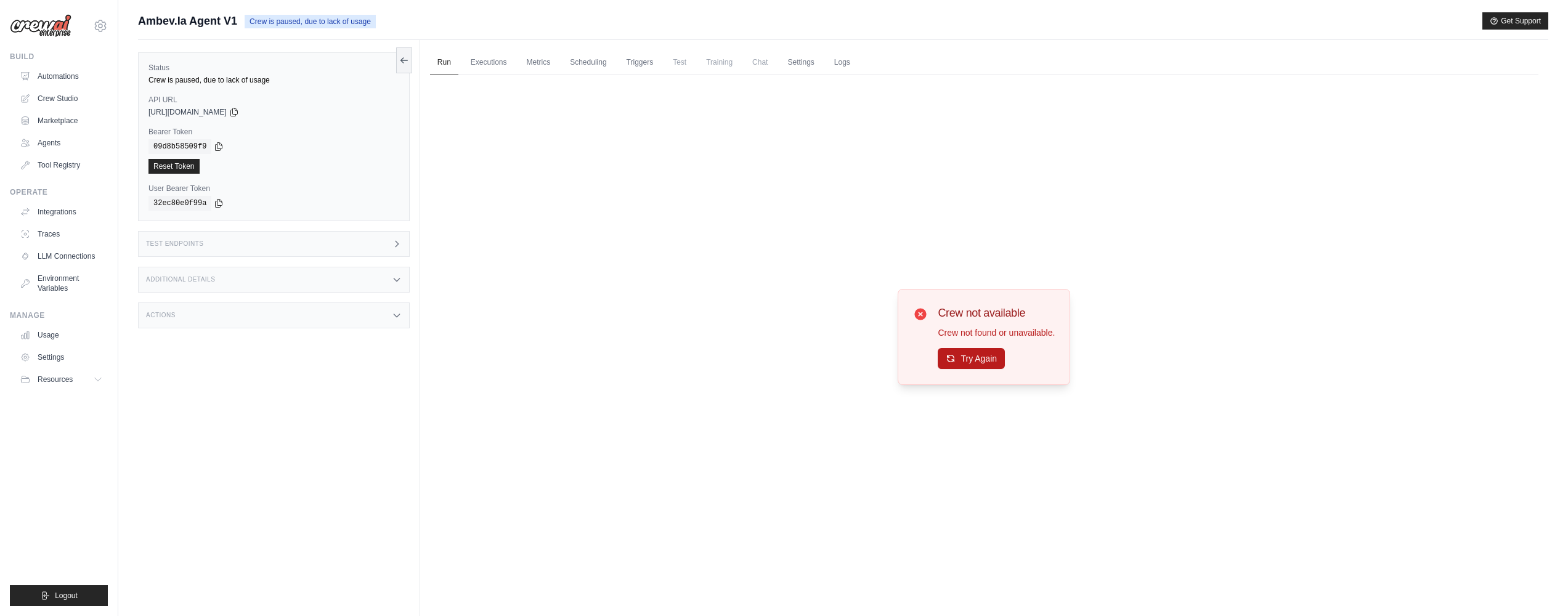
click at [985, 360] on button "Try Again" at bounding box center [971, 358] width 67 height 21
click at [985, 360] on button "Try Again" at bounding box center [971, 359] width 67 height 21
click at [60, 79] on link "Automations" at bounding box center [62, 76] width 93 height 19
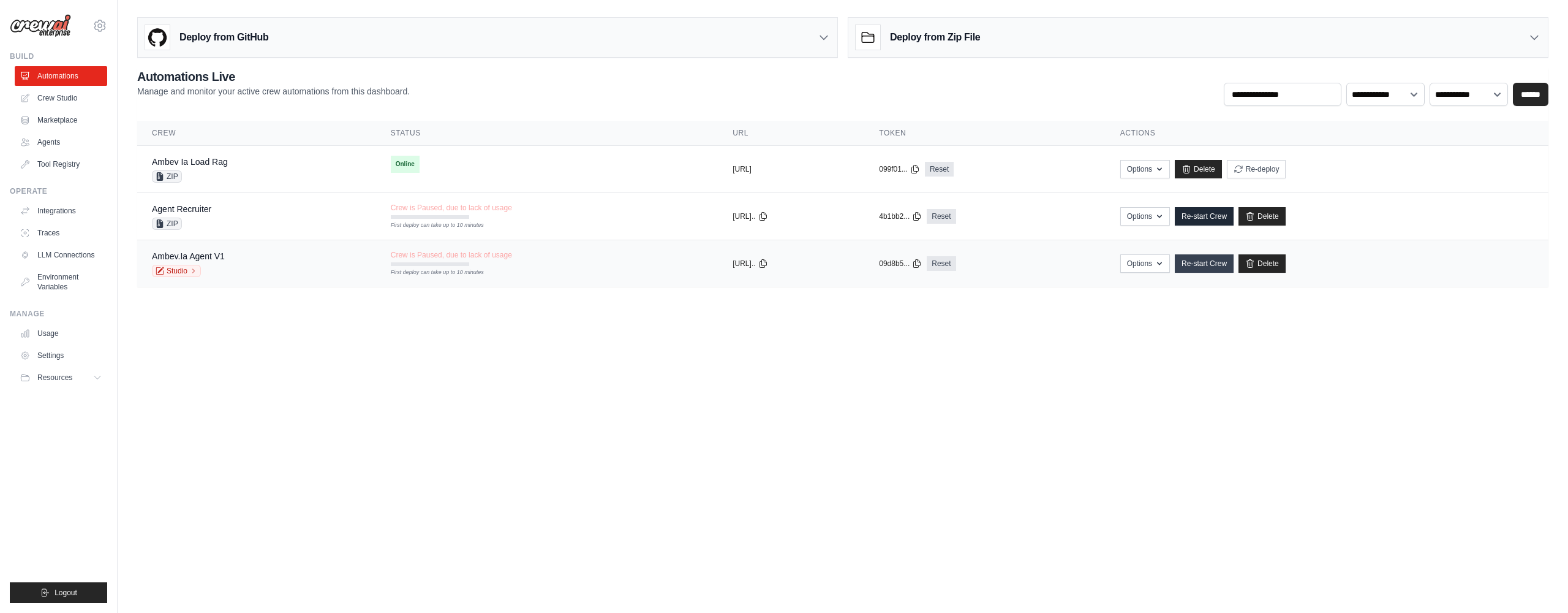
click at [1233, 266] on link "Re-start Crew" at bounding box center [1204, 264] width 59 height 19
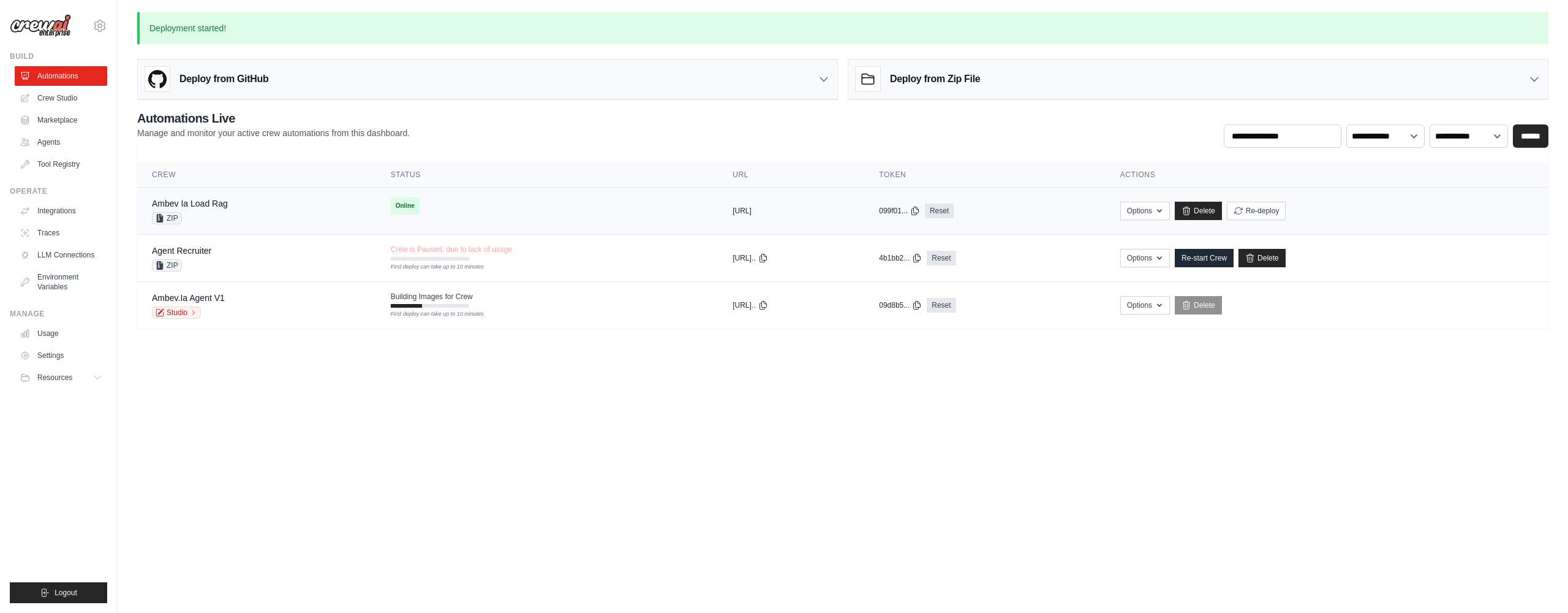
click at [486, 200] on td "Online" at bounding box center [547, 206] width 342 height 37
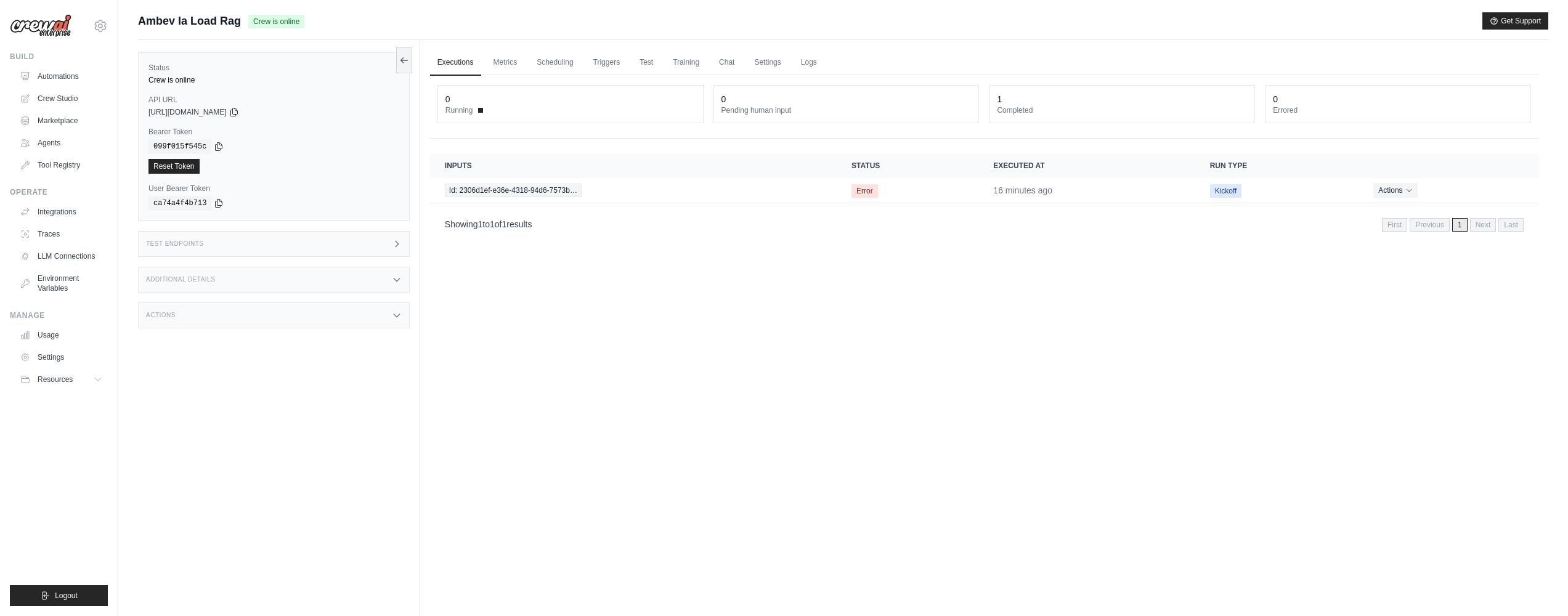
click at [334, 243] on div "Test Endpoints" at bounding box center [274, 244] width 272 height 26
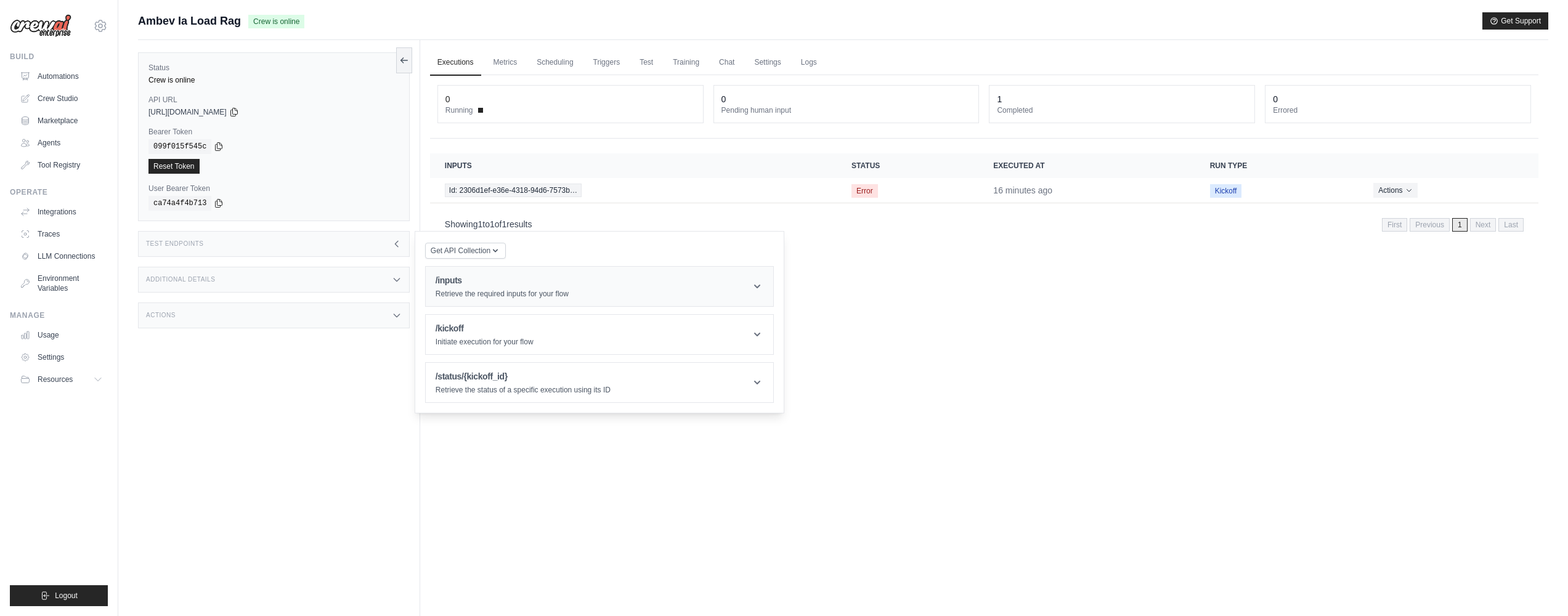
click at [493, 282] on h1 "/inputs" at bounding box center [502, 279] width 133 height 12
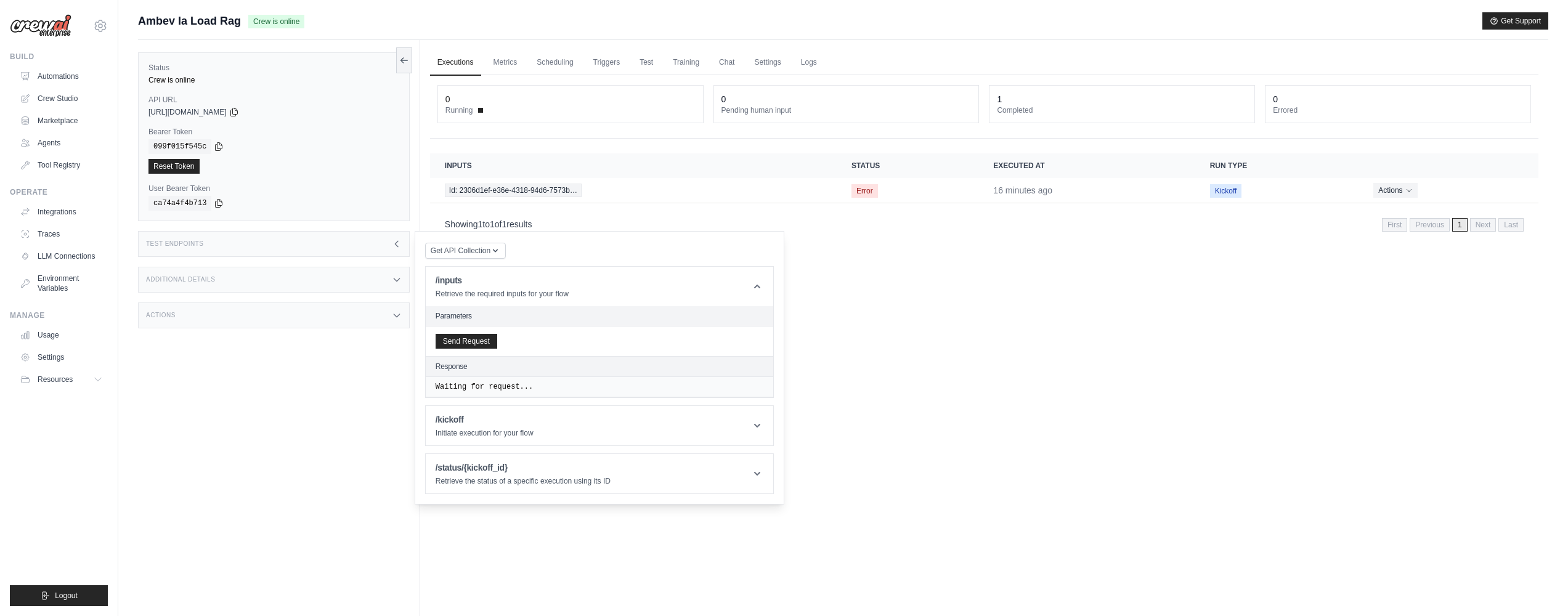
click at [489, 349] on div "Send Request" at bounding box center [599, 341] width 348 height 30
click at [473, 417] on h1 "/kickoff" at bounding box center [485, 419] width 98 height 12
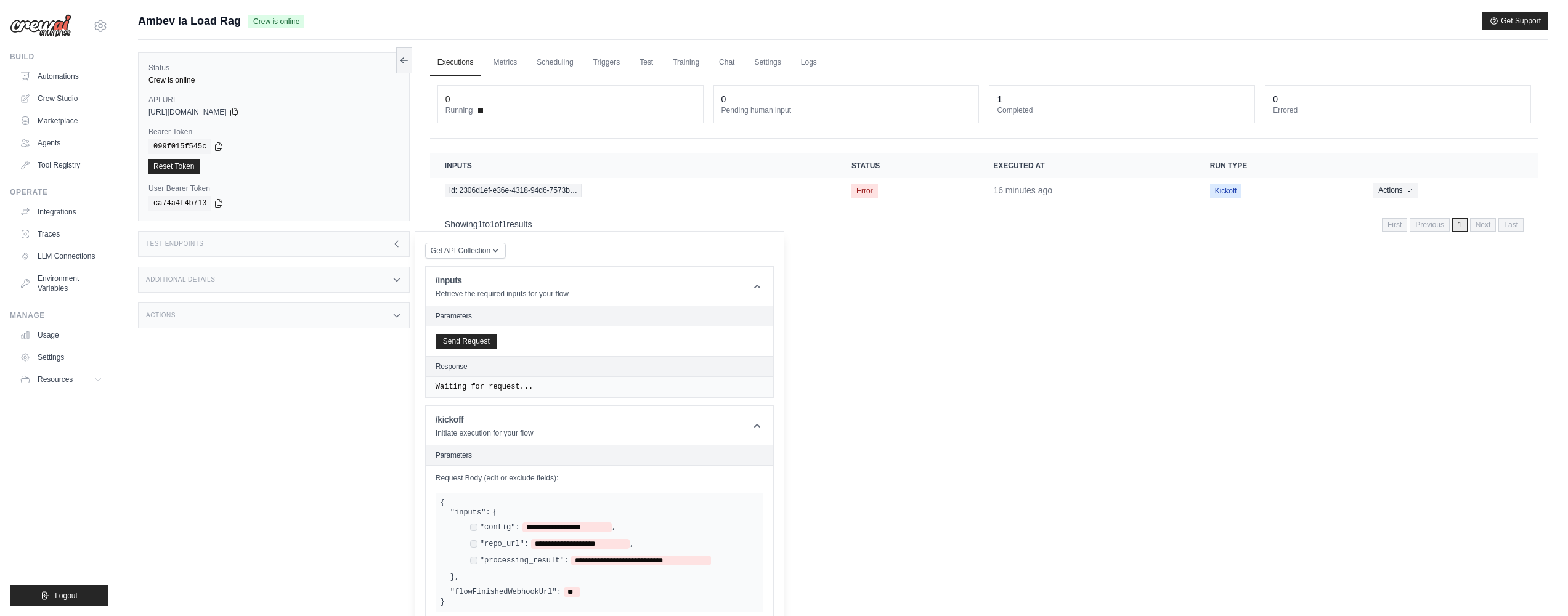
scroll to position [127, 0]
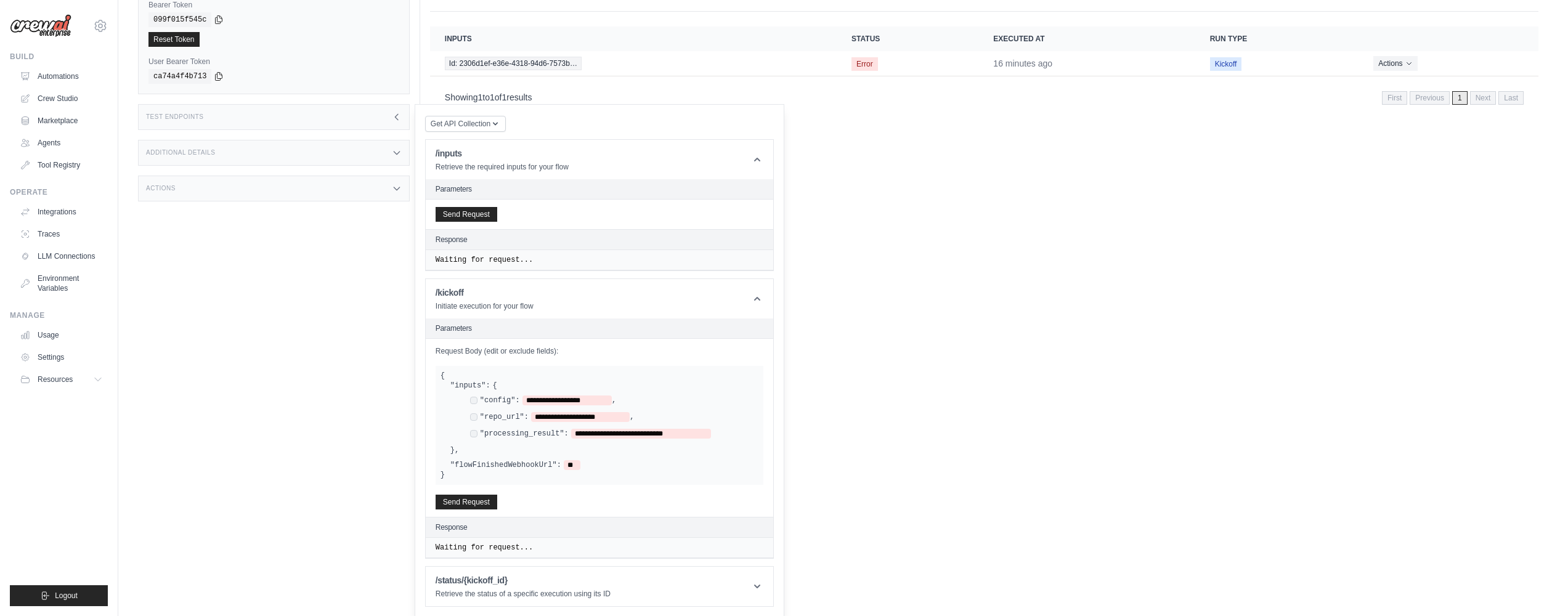
click at [488, 399] on label ""config":" at bounding box center [499, 400] width 40 height 10
drag, startPoint x: 461, startPoint y: 498, endPoint x: 469, endPoint y: 494, distance: 8.9
click at [462, 498] on button "Send Request" at bounding box center [466, 501] width 61 height 14
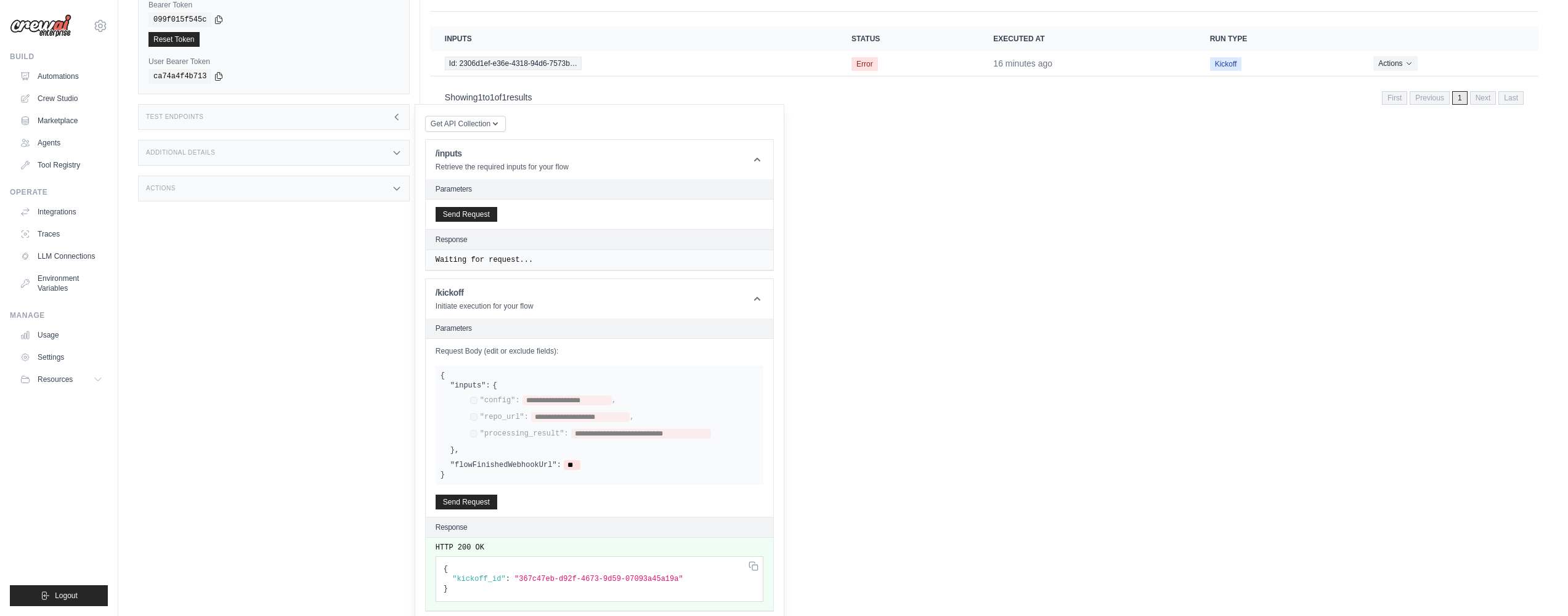
scroll to position [180, 0]
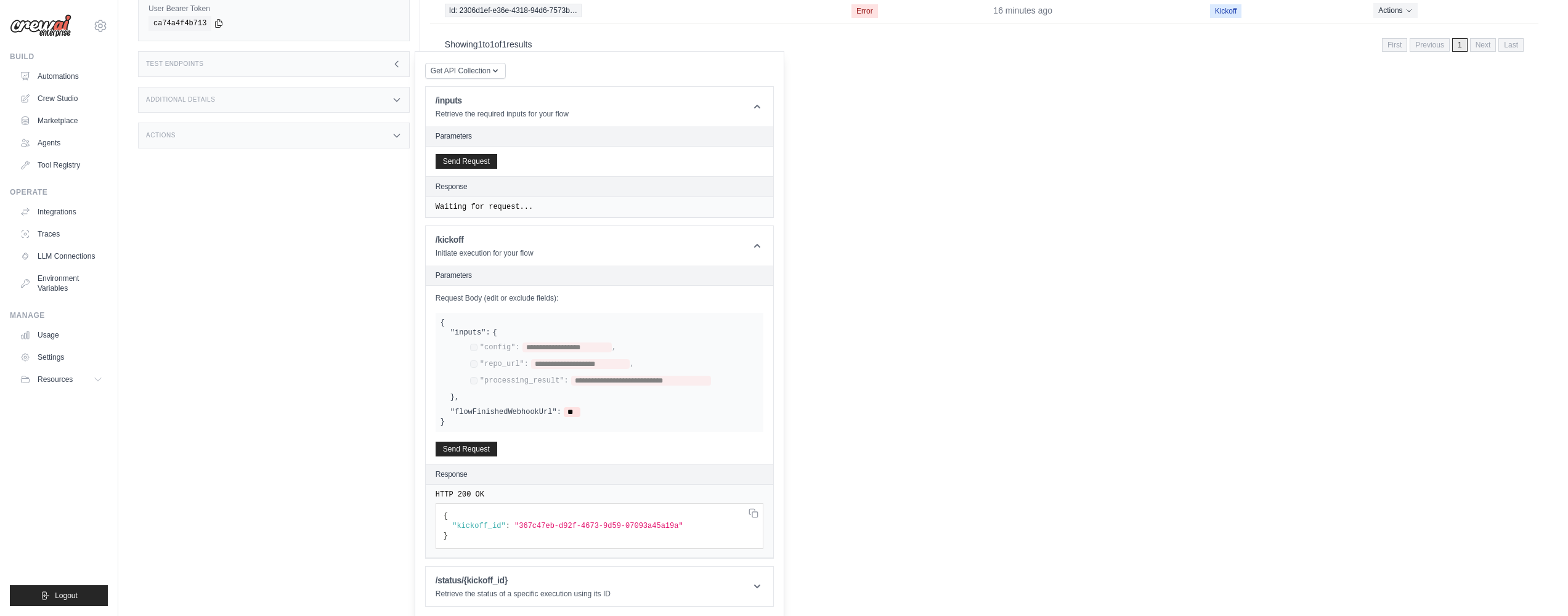
click at [609, 519] on pre "{ "kickoff_id" : "367c47eb-d92f-4673-9d59-07093a45a19a" }" at bounding box center [600, 526] width 328 height 45
click at [609, 521] on span ""367c47eb-d92f-4673-9d59-07093a45a19a"" at bounding box center [599, 526] width 169 height 9
click at [509, 529] on pre "{ "kickoff_id" : "367c47eb-d92f-4673-9d59-07093a45a19a" }" at bounding box center [600, 526] width 328 height 45
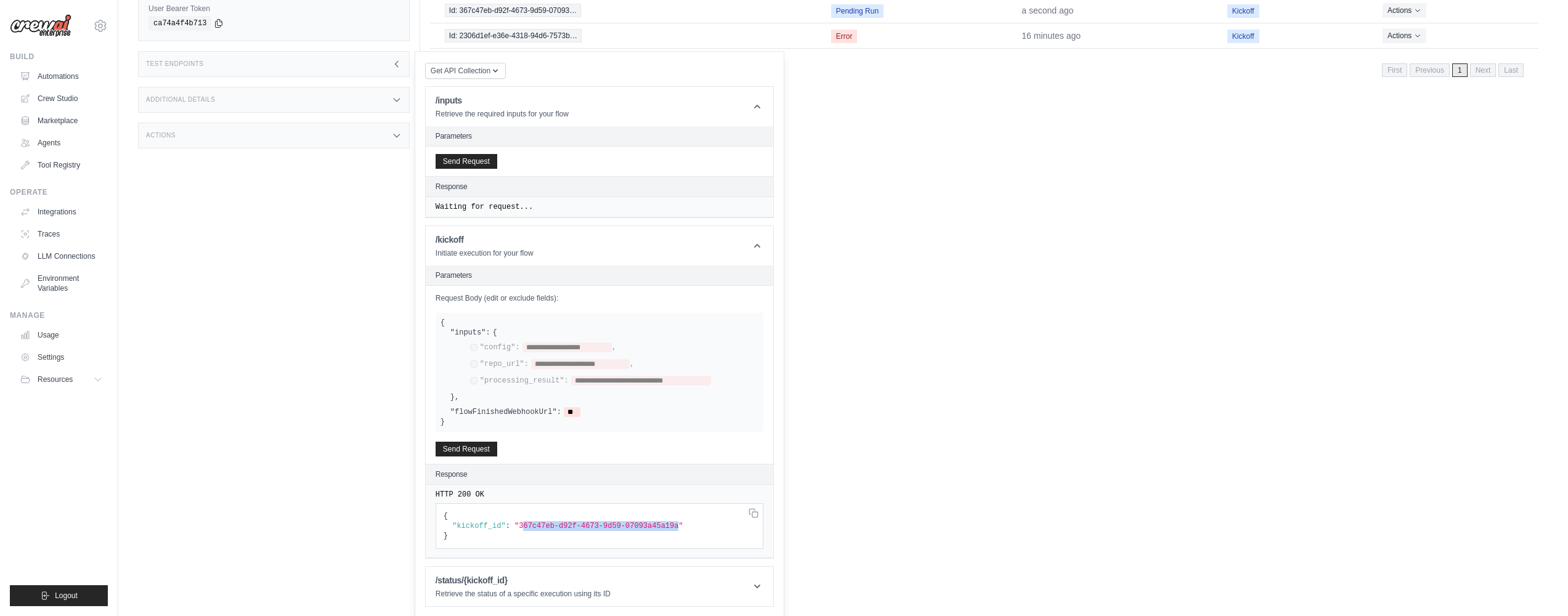
drag, startPoint x: 524, startPoint y: 526, endPoint x: 686, endPoint y: 524, distance: 162.0
click at [684, 524] on span ""367c47eb-d92f-4673-9d59-07093a45a19a"" at bounding box center [599, 526] width 169 height 9
click at [684, 524] on span ""367c47eb-d92f-4673-9d59-07093a45a19a"" at bounding box center [599, 526] width 169 height 9
drag, startPoint x: 686, startPoint y: 525, endPoint x: 575, endPoint y: 526, distance: 111.0
click at [575, 526] on span ""367c47eb-d92f-4673-9d59-07093a45a19a"" at bounding box center [599, 526] width 169 height 9
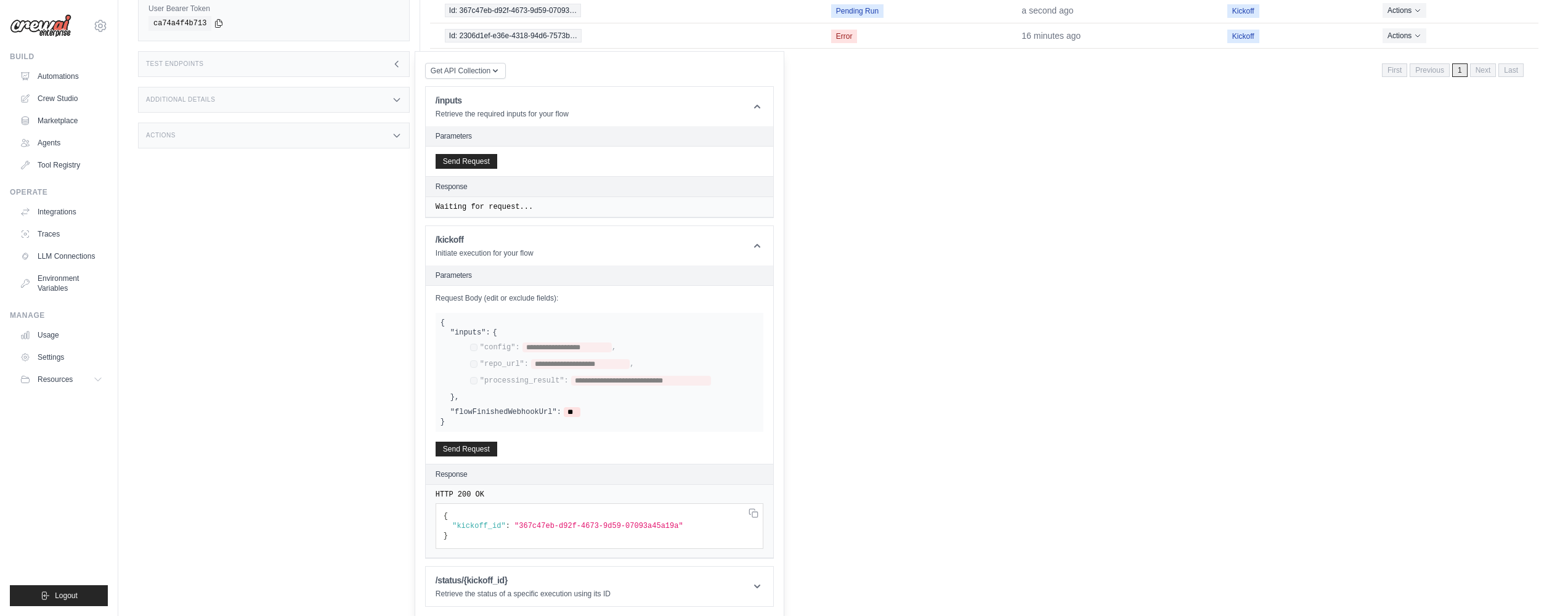
click at [522, 526] on span ""367c47eb-d92f-4673-9d59-07093a45a19a"" at bounding box center [599, 526] width 169 height 9
drag, startPoint x: 522, startPoint y: 526, endPoint x: 676, endPoint y: 524, distance: 154.0
click at [676, 524] on span ""367c47eb-d92f-4673-9d59-07093a45a19a"" at bounding box center [599, 526] width 169 height 9
copy span "367c47eb-d92f-4673-9d59-07093a45a19a"
click at [590, 589] on p "Retrieve the status of a specific execution using its ID" at bounding box center [523, 594] width 175 height 10
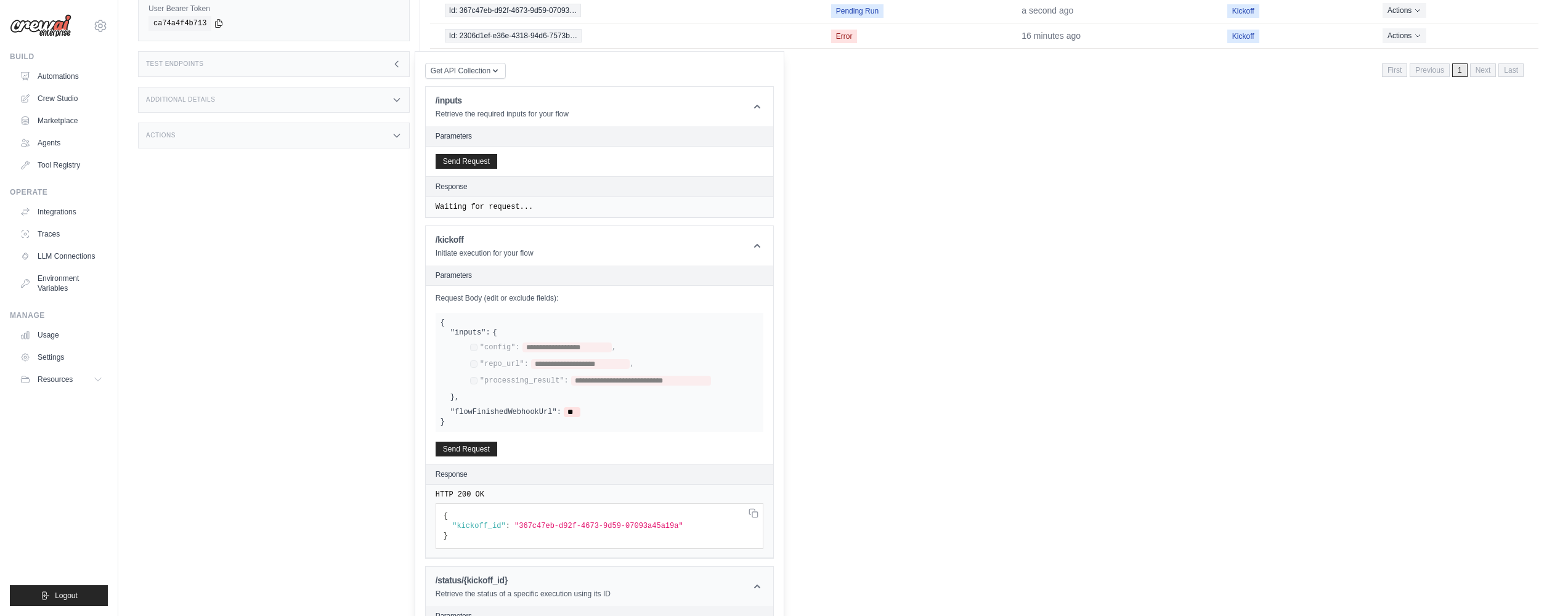
click at [762, 579] on header "/status/{kickoff_id} Retrieve the status of a specific execution using its ID" at bounding box center [599, 586] width 348 height 40
click at [753, 573] on header "/status/{kickoff_id} Retrieve the status of a specific execution using its ID" at bounding box center [599, 586] width 348 height 40
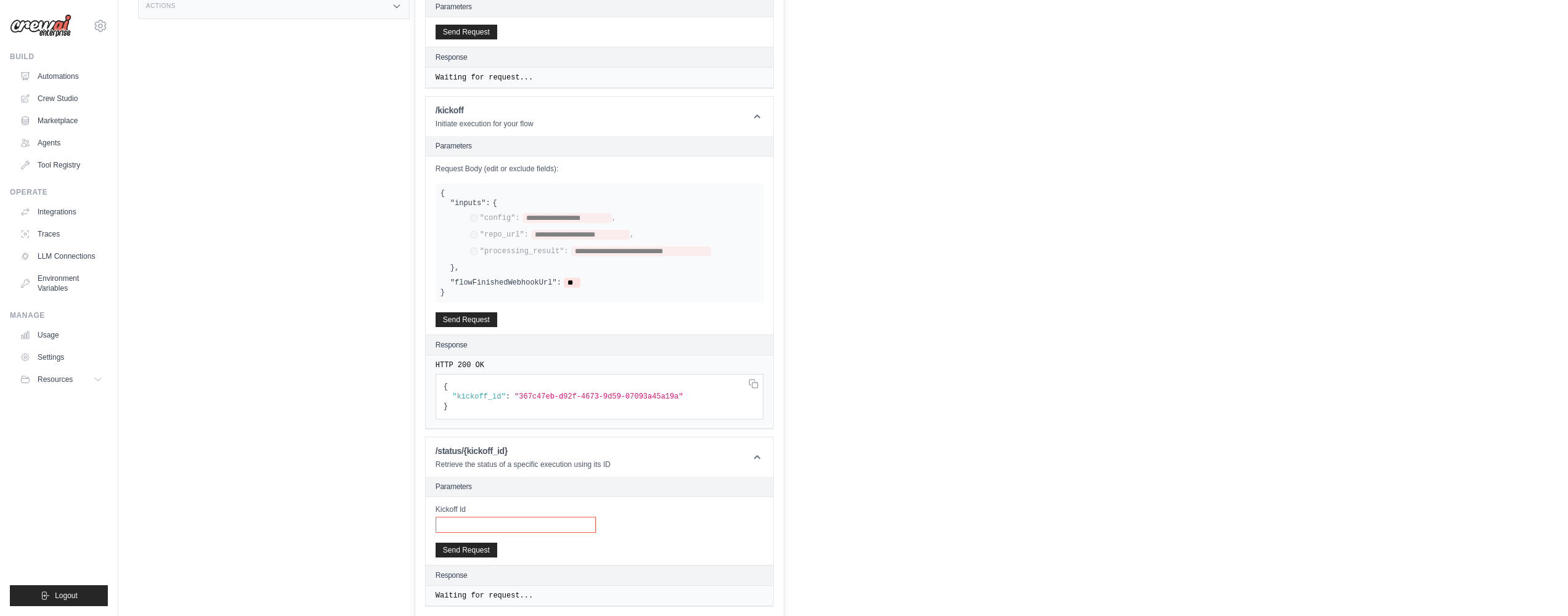
click at [544, 529] on input "Kickoff Id" at bounding box center [516, 524] width 160 height 16
paste input "**********"
type input "**********"
click at [471, 549] on button "Send Request" at bounding box center [466, 549] width 61 height 14
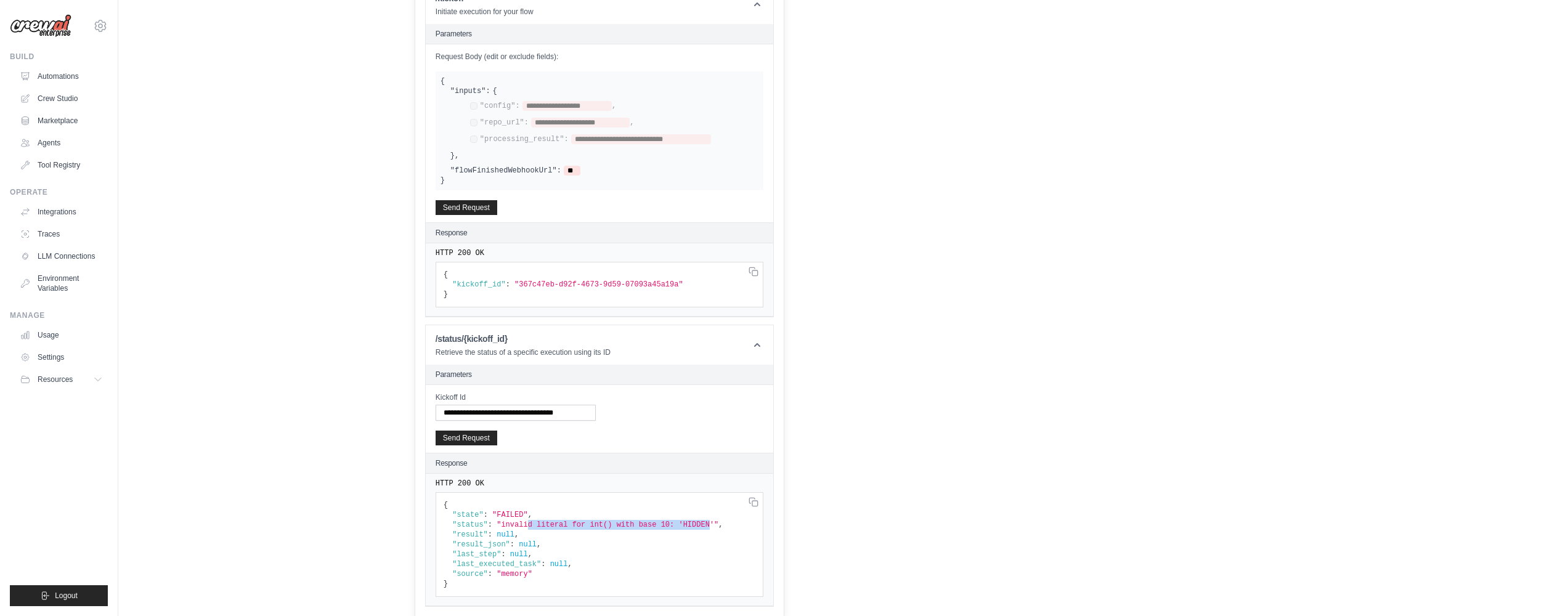
drag, startPoint x: 533, startPoint y: 524, endPoint x: 718, endPoint y: 524, distance: 185.0
click at [718, 524] on span ""invalid literal for int() with base 10: 'HIDDEN'"" at bounding box center [607, 525] width 222 height 9
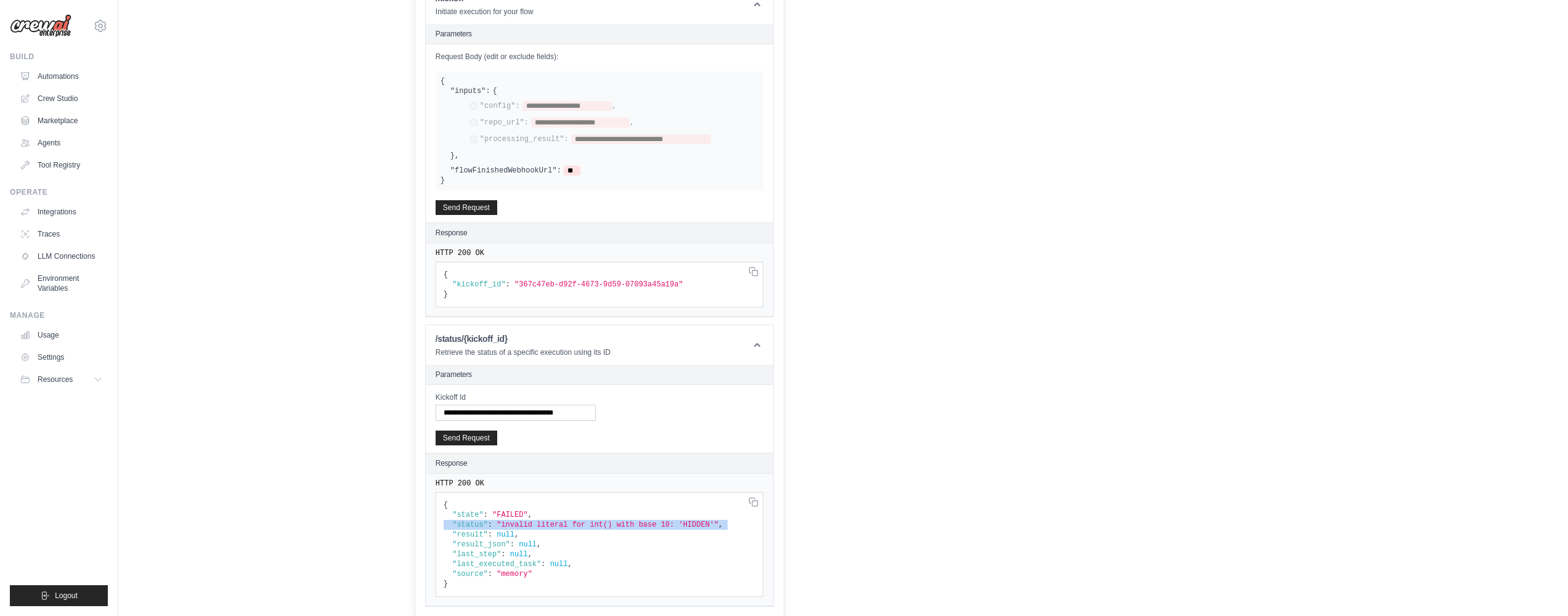
click at [718, 524] on span ""invalid literal for int() with base 10: 'HIDDEN'"" at bounding box center [607, 525] width 222 height 9
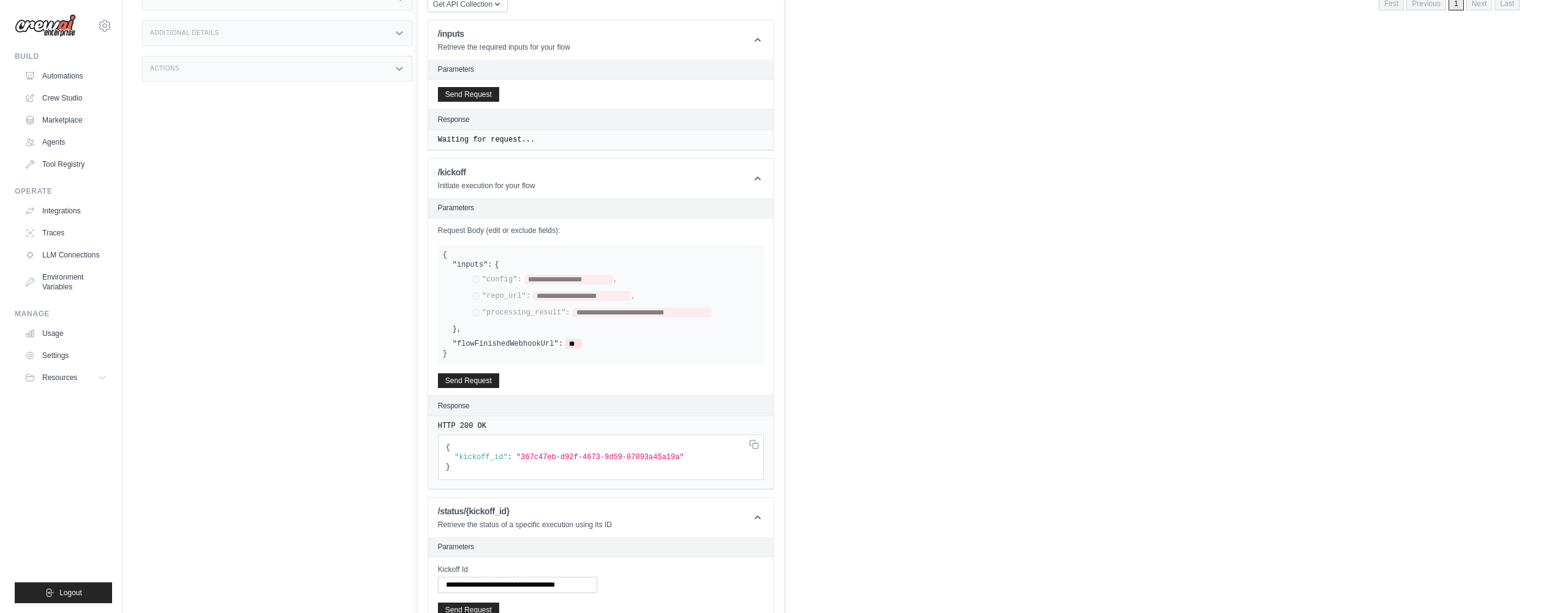
scroll to position [0, 0]
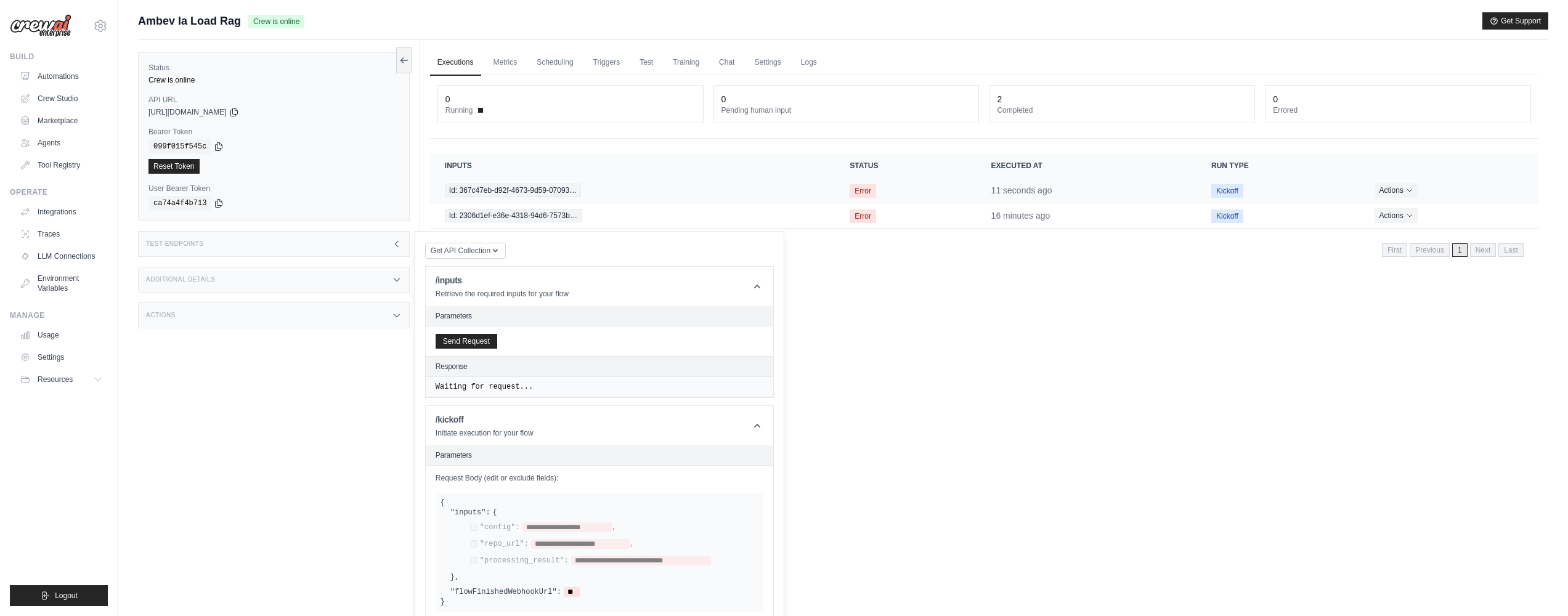
click at [974, 198] on td "Error" at bounding box center [905, 190] width 141 height 25
click at [758, 188] on div "Id: 367c47eb-d92f-4673-9d59-07093…" at bounding box center [633, 190] width 376 height 14
click at [1023, 356] on div "Executions Metrics Scheduling Triggers Test Training Chat Settings Logs 0 Runni…" at bounding box center [984, 347] width 1128 height 616
click at [37, 87] on ul "Automations Crew Studio Marketplace Agents Tool Registry" at bounding box center [61, 121] width 93 height 108
click at [54, 74] on link "Automations" at bounding box center [62, 76] width 93 height 19
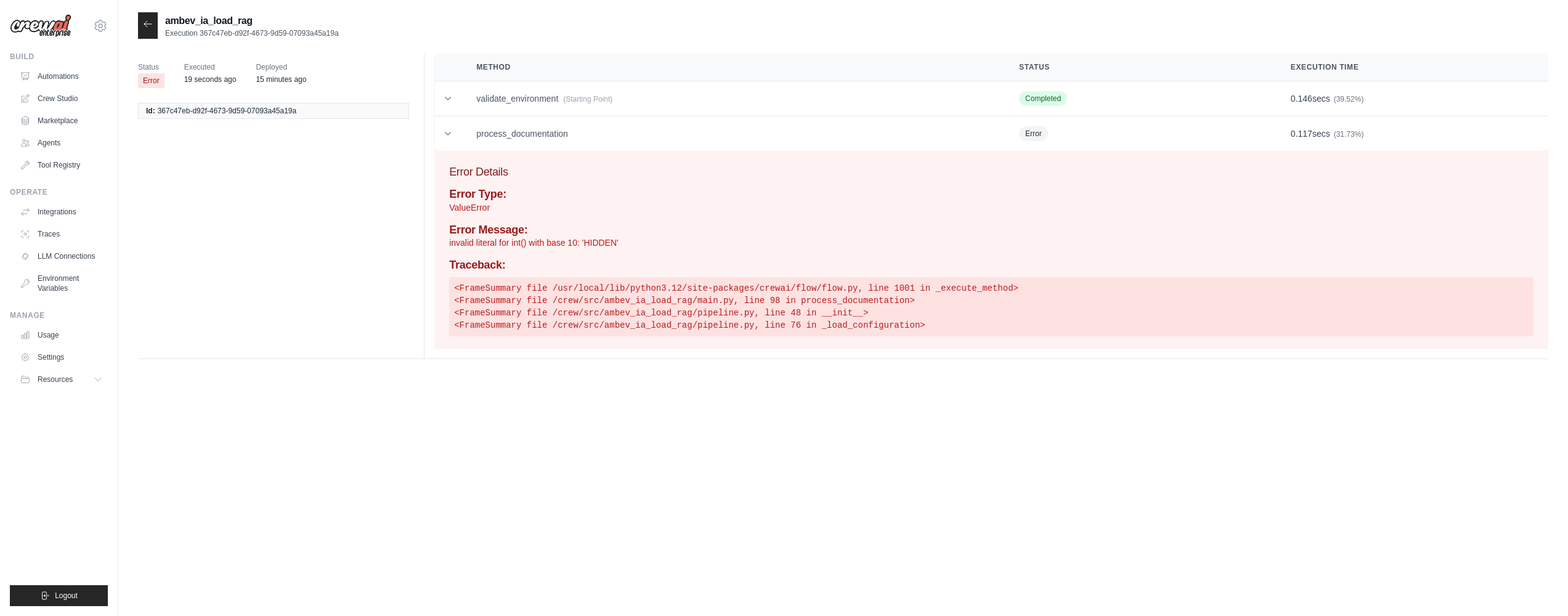
click at [535, 245] on p "invalid literal for int() with base 10: 'HIDDEN'" at bounding box center [991, 242] width 1085 height 12
drag, startPoint x: 535, startPoint y: 245, endPoint x: 542, endPoint y: 246, distance: 7.1
click at [536, 245] on p "invalid literal for int() with base 10: 'HIDDEN'" at bounding box center [991, 242] width 1085 height 12
click at [910, 284] on pre "<FrameSummary file /usr/local/lib/python3.12/site-packages/crewai/flow/flow.py,…" at bounding box center [991, 307] width 1085 height 59
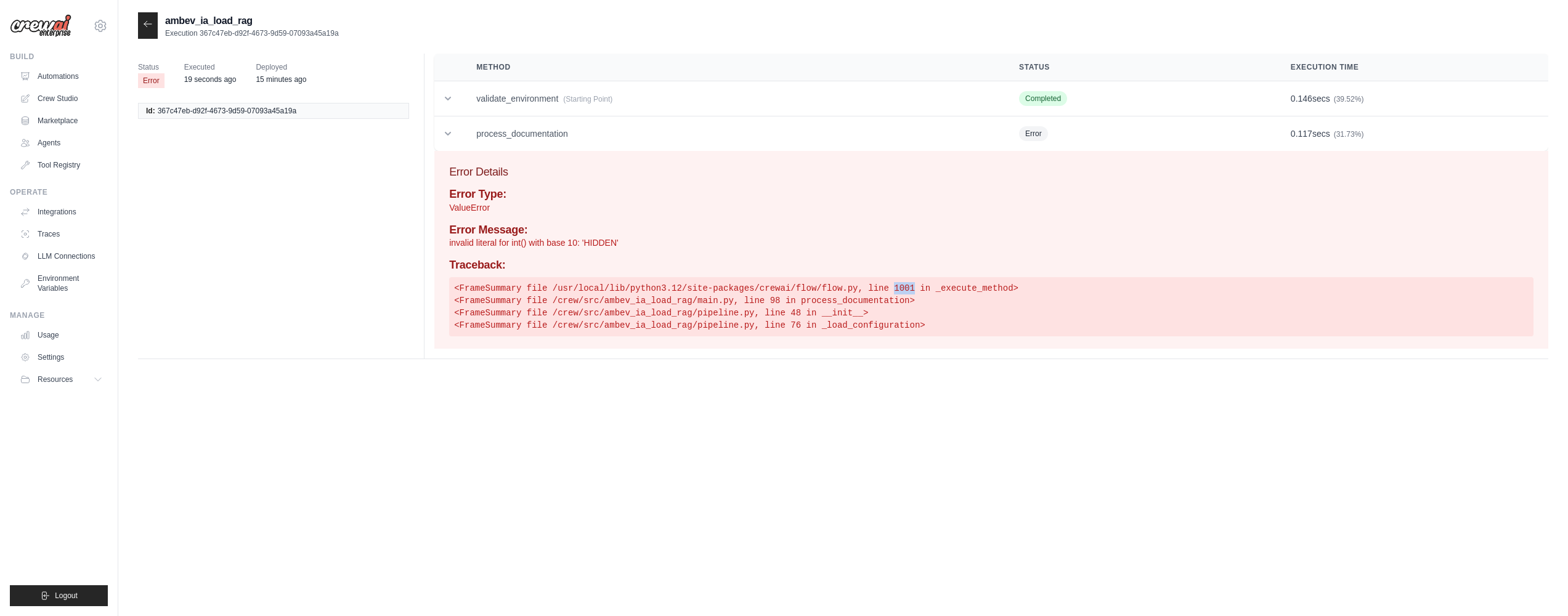
click at [910, 284] on pre "<FrameSummary file /usr/local/lib/python3.12/site-packages/crewai/flow/flow.py,…" at bounding box center [991, 307] width 1085 height 59
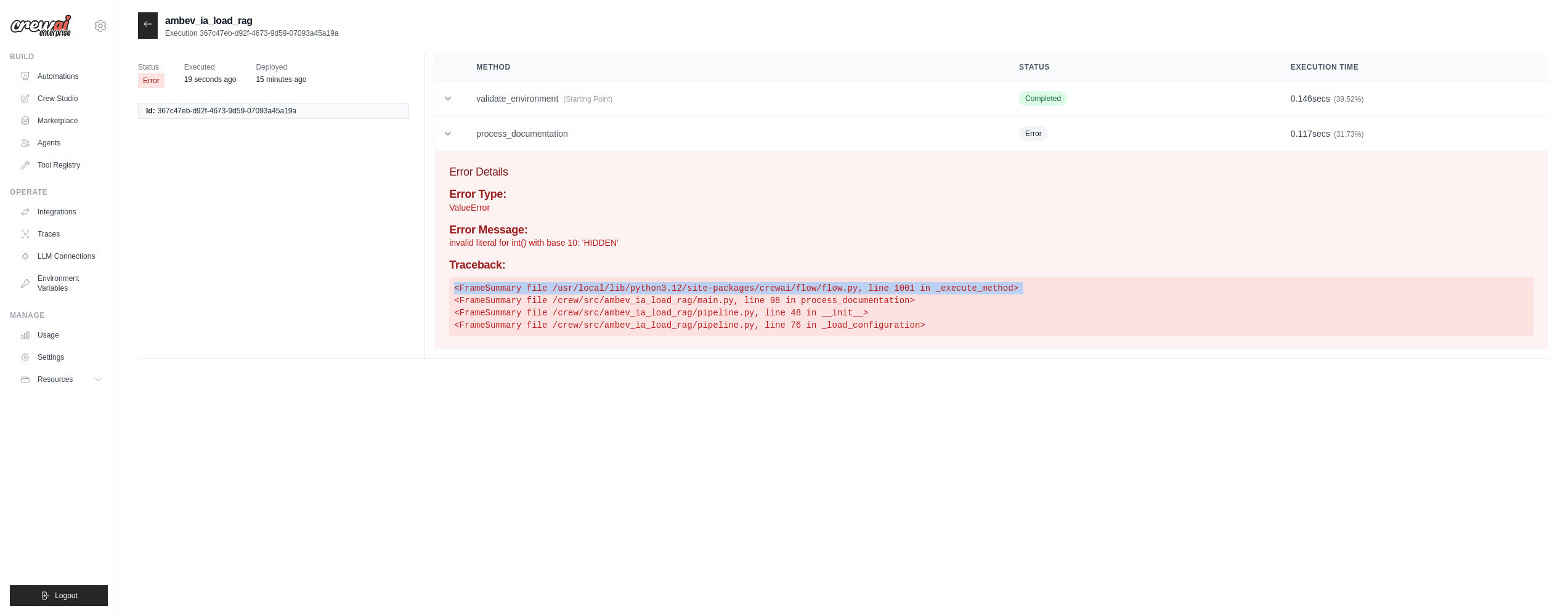
click at [910, 284] on pre "<FrameSummary file /usr/local/lib/python3.12/site-packages/crewai/flow/flow.py,…" at bounding box center [991, 307] width 1085 height 59
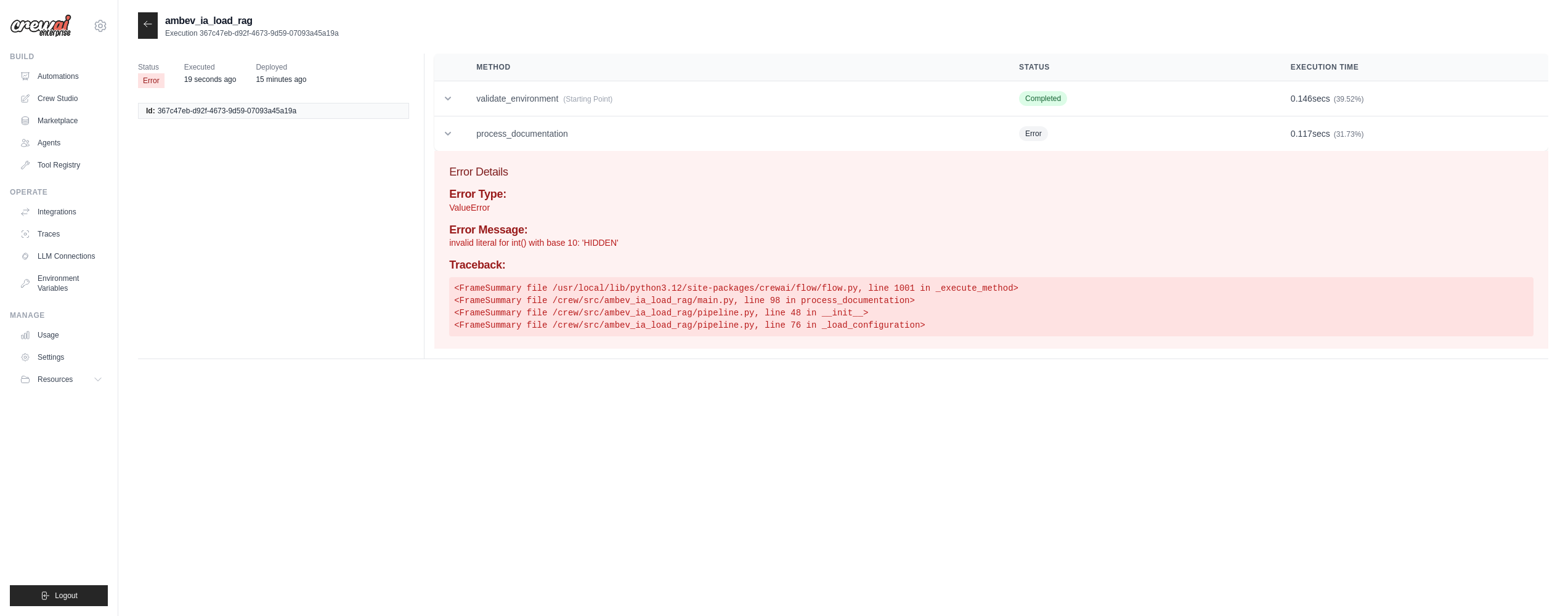
click at [963, 360] on div "Status Error Executed 19 seconds ago Deployed 15 minutes ago Id: 367c47eb-d92f-…" at bounding box center [843, 211] width 1410 height 316
click at [968, 331] on pre "<FrameSummary file /usr/local/lib/python3.12/site-packages/crewai/flow/flow.py,…" at bounding box center [991, 307] width 1085 height 59
click at [444, 100] on icon at bounding box center [447, 98] width 12 height 12
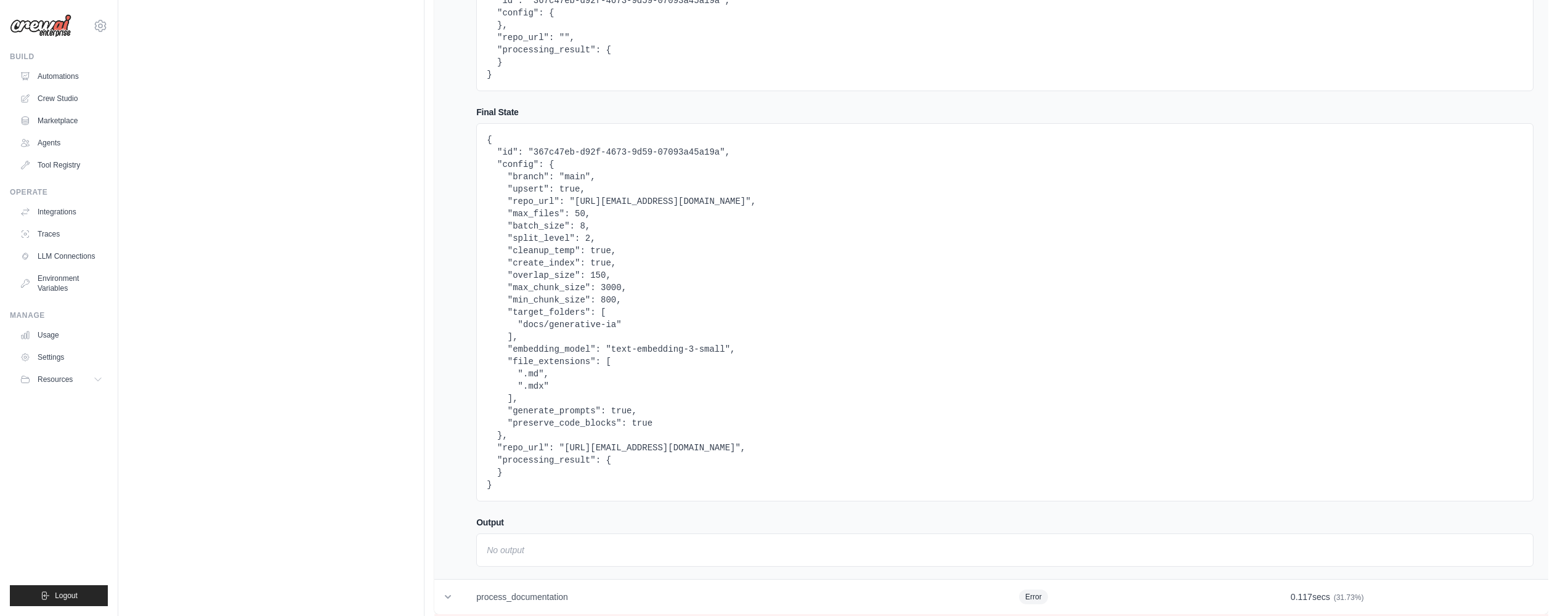
scroll to position [177, 0]
click at [565, 207] on pre "{ "id": "367c47eb-d92f-4673-9d59-07093a45a19a", "config": { "branch": "main", "…" at bounding box center [1005, 310] width 1036 height 357
click at [613, 286] on pre "{ "id": "367c47eb-d92f-4673-9d59-07093a45a19a", "config": { "branch": "main", "…" at bounding box center [1005, 310] width 1036 height 357
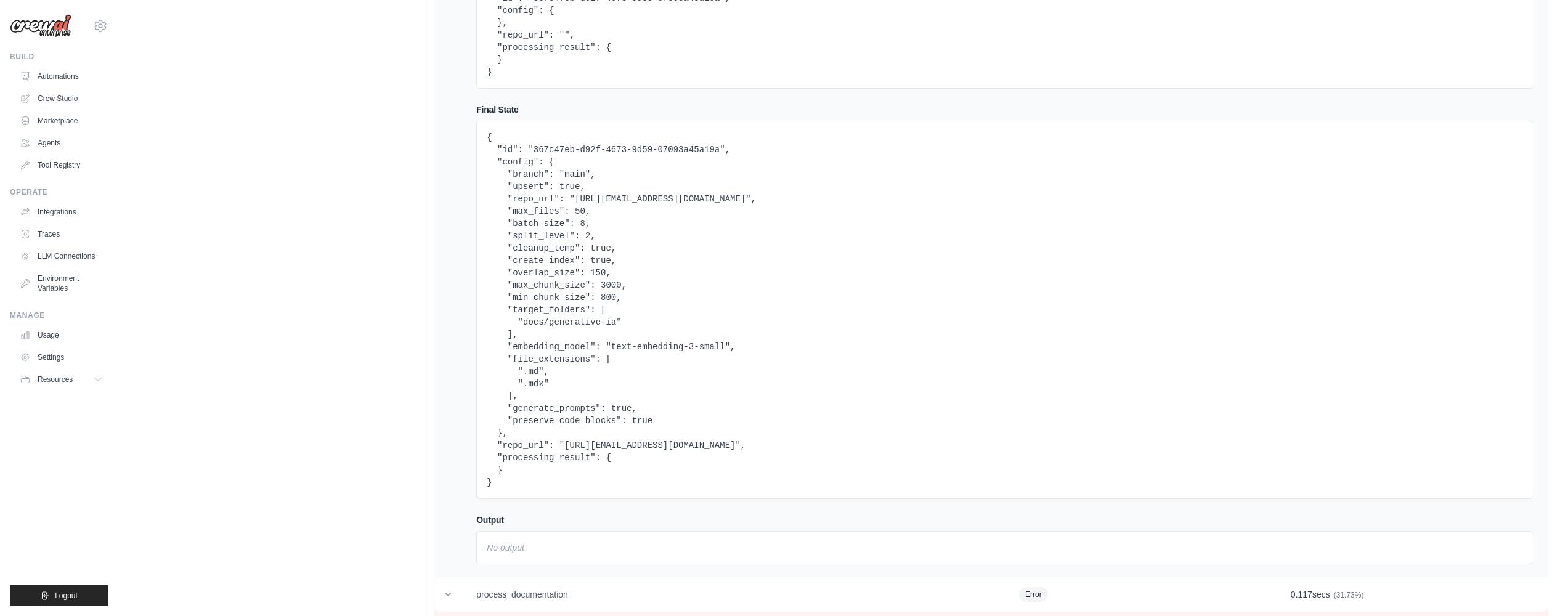
scroll to position [0, 0]
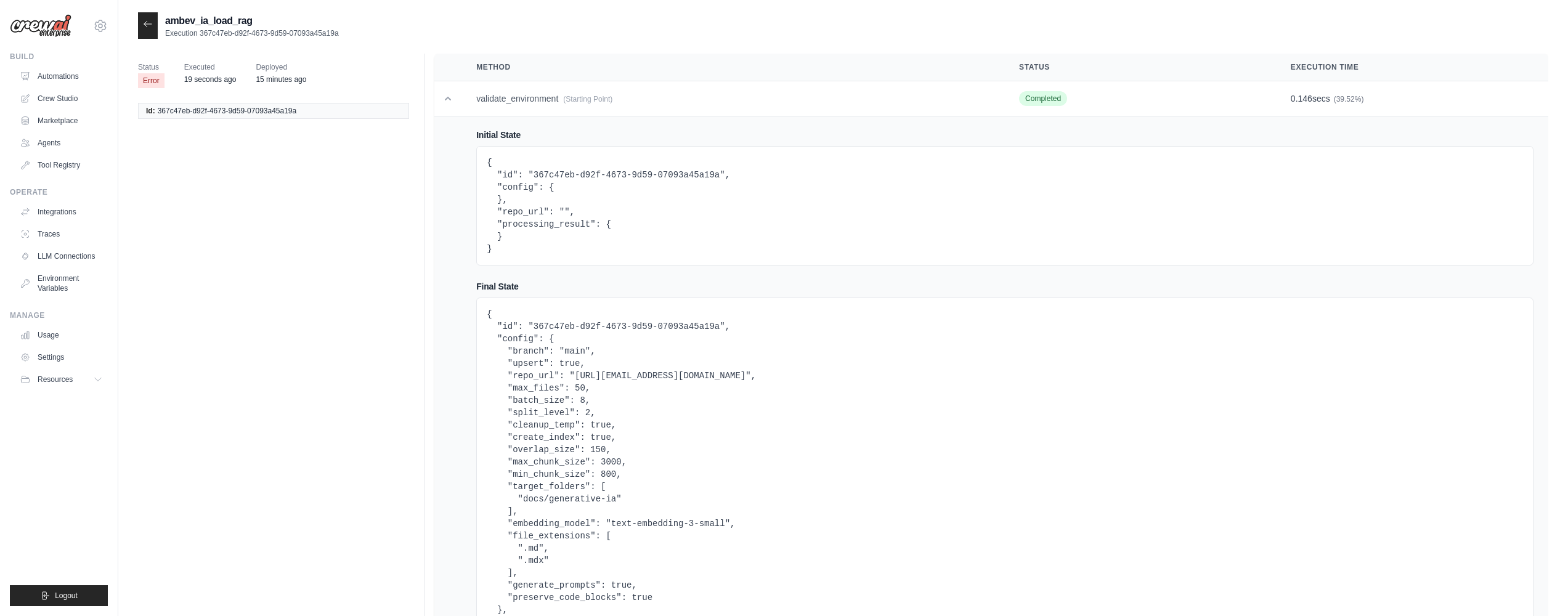
click at [172, 103] on li "Id: 367c47eb-d92f-4673-9d59-07093a45a19a" at bounding box center [273, 110] width 271 height 16
click at [155, 23] on div at bounding box center [147, 25] width 20 height 27
click at [152, 23] on div at bounding box center [147, 25] width 20 height 27
click at [147, 19] on div at bounding box center [147, 25] width 20 height 27
click at [562, 222] on pre "{ "id": "367c47eb-d92f-4673-9d59-07093a45a19a", "config": { }, "repo_url": "", …" at bounding box center [1005, 206] width 1036 height 98
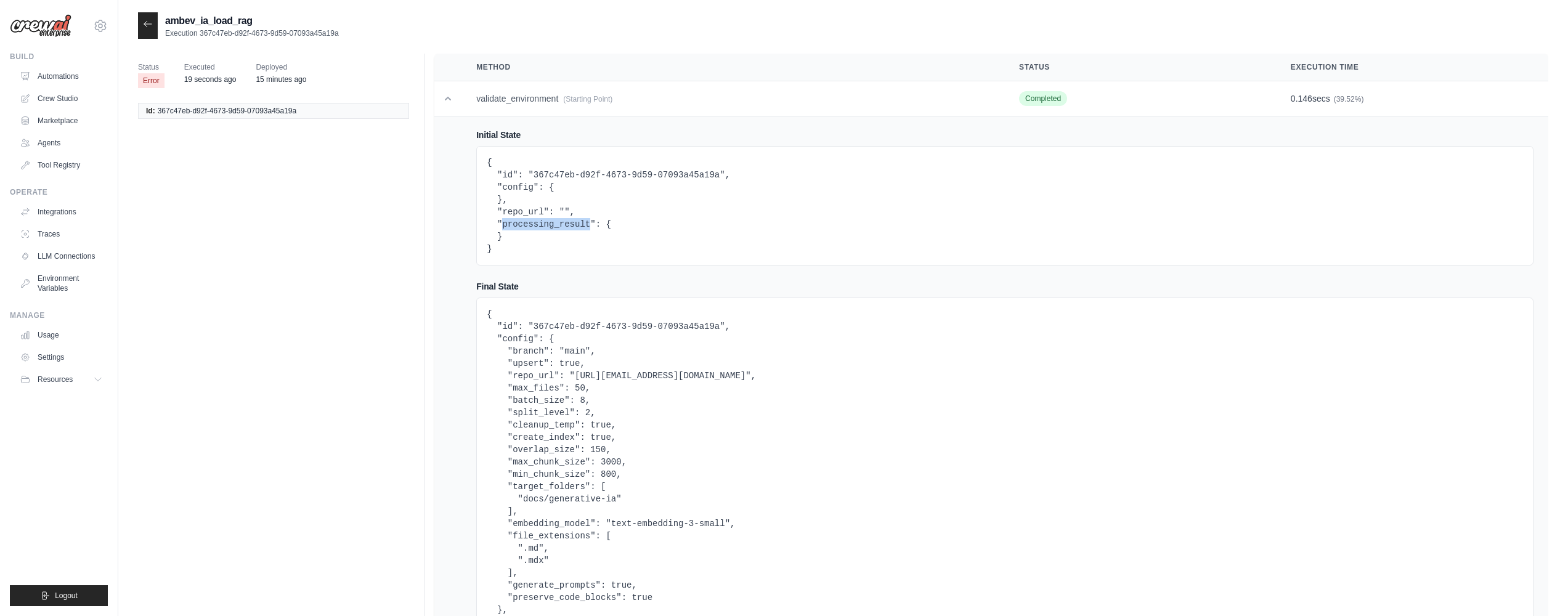
click at [562, 222] on pre "{ "id": "367c47eb-d92f-4673-9d59-07093a45a19a", "config": { }, "repo_url": "", …" at bounding box center [1005, 206] width 1036 height 98
click at [529, 143] on div "Initial State { "id": "367c47eb-d92f-4673-9d59-07093a45a19a", "config": { }, "r…" at bounding box center [1004, 196] width 1057 height 136
click at [466, 94] on td "validate_environment (Starting Point)" at bounding box center [733, 99] width 543 height 35
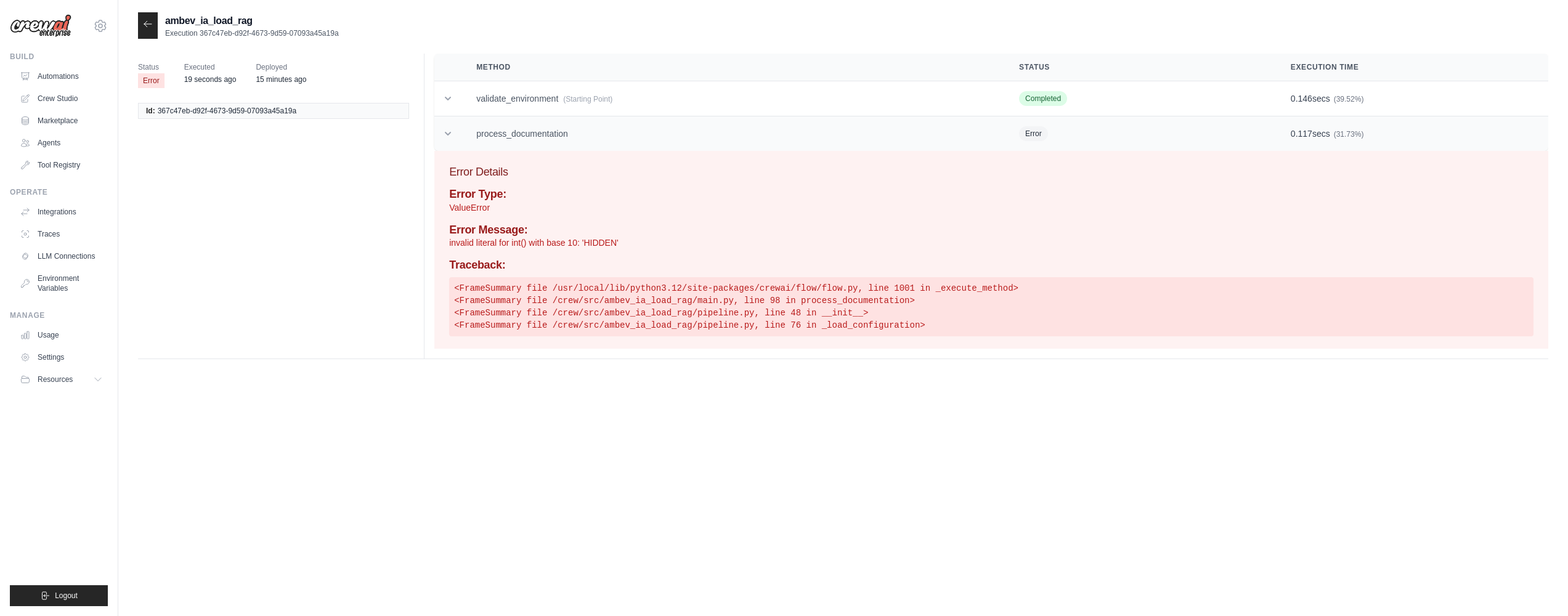
click at [477, 128] on td "process_documentation" at bounding box center [733, 134] width 543 height 35
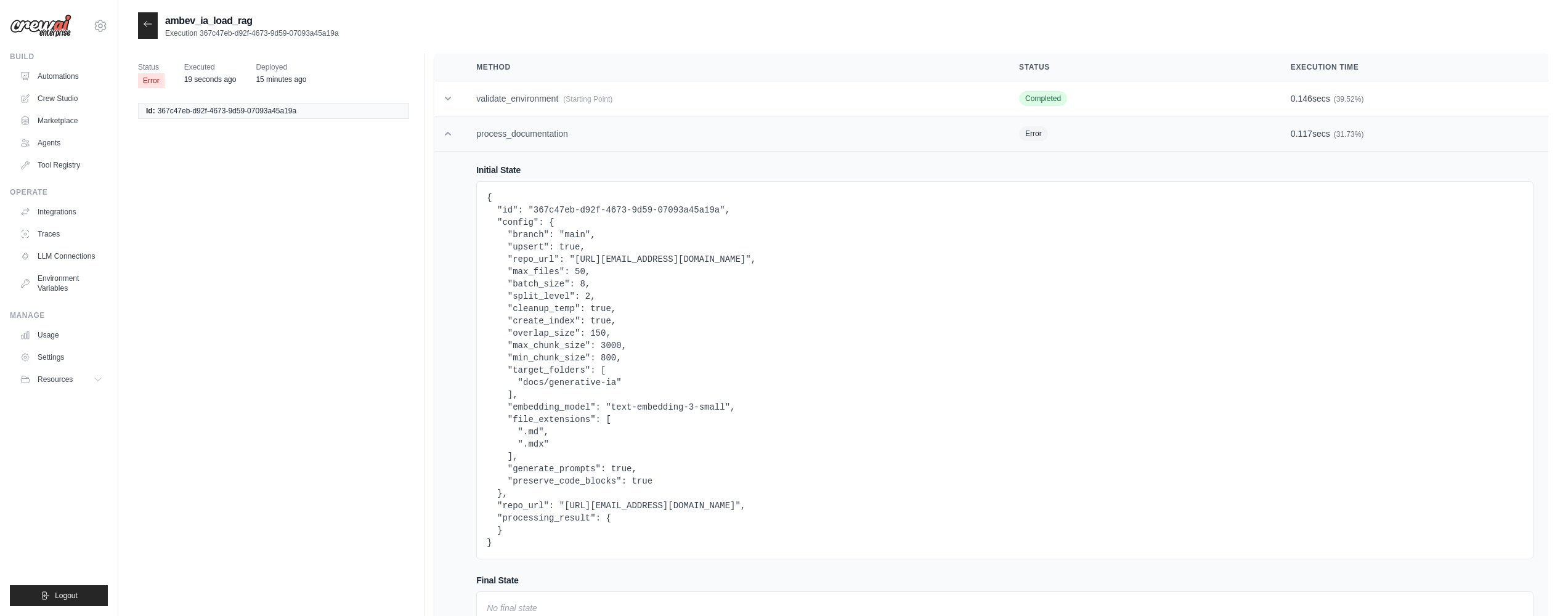
click at [477, 128] on td "process_documentation" at bounding box center [733, 134] width 543 height 35
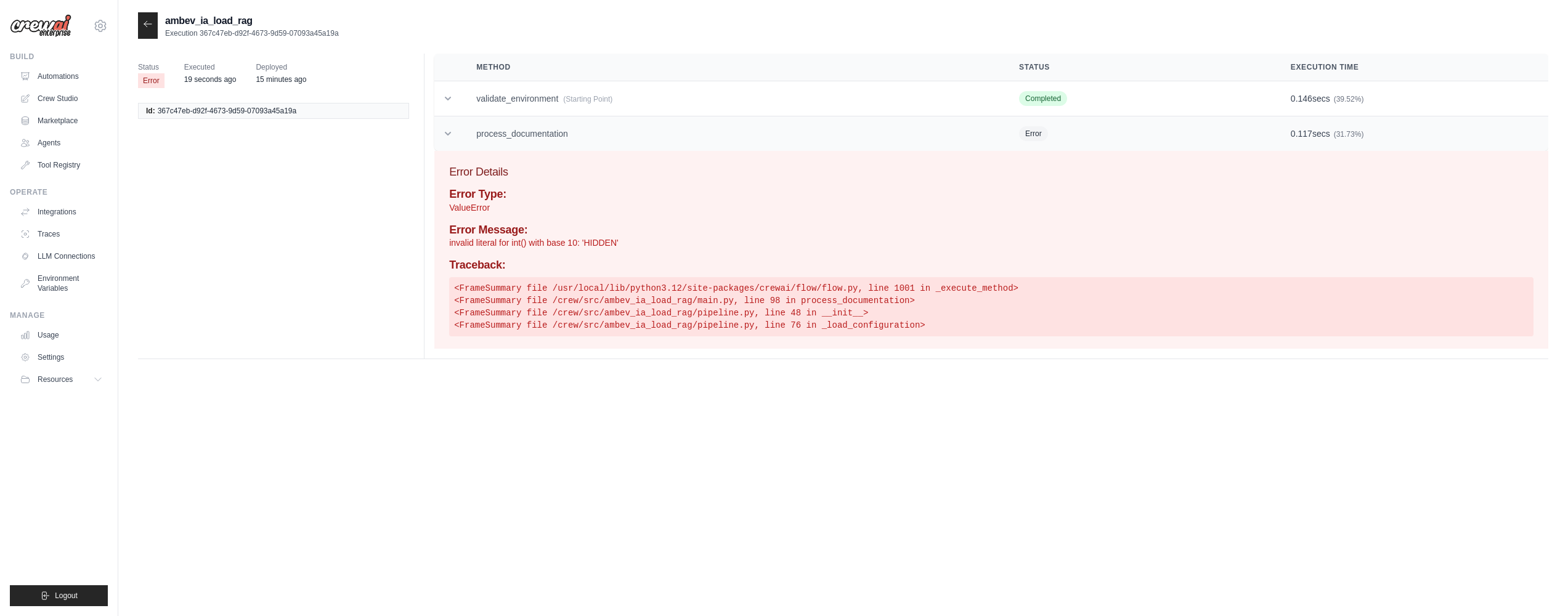
click at [477, 128] on td "process_documentation" at bounding box center [733, 134] width 543 height 35
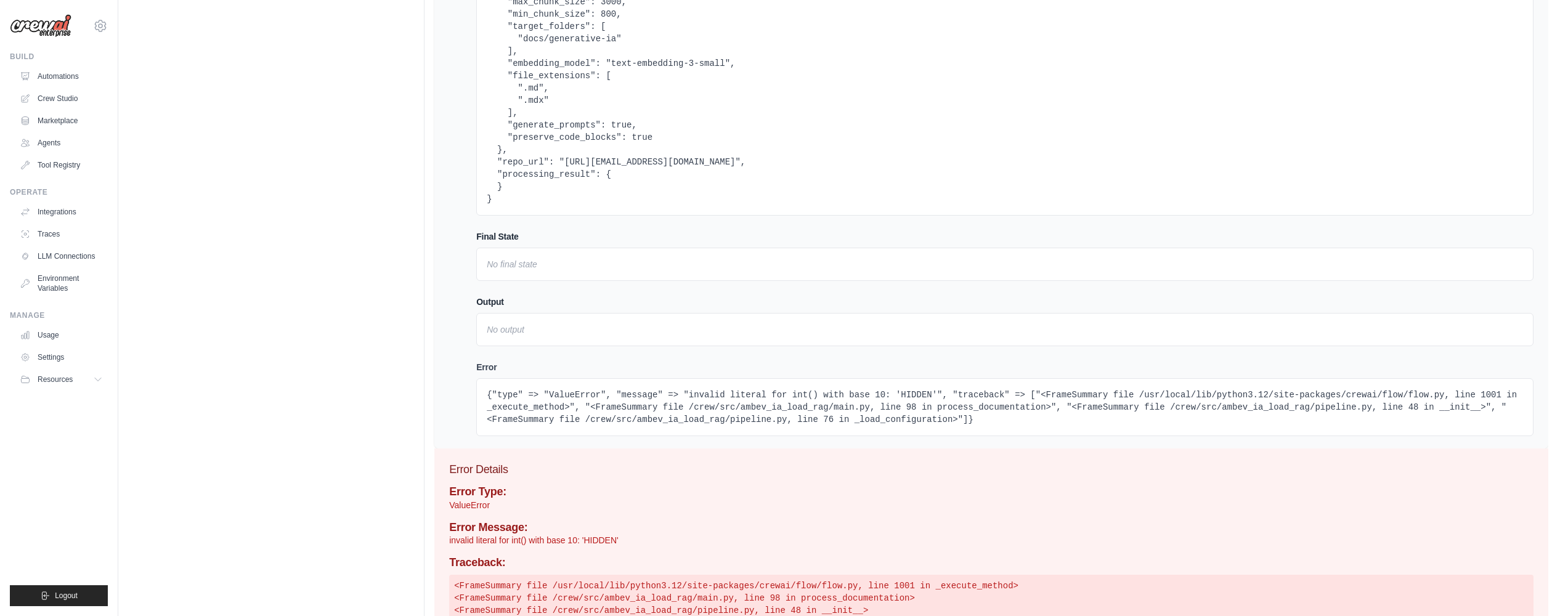
scroll to position [370, 0]
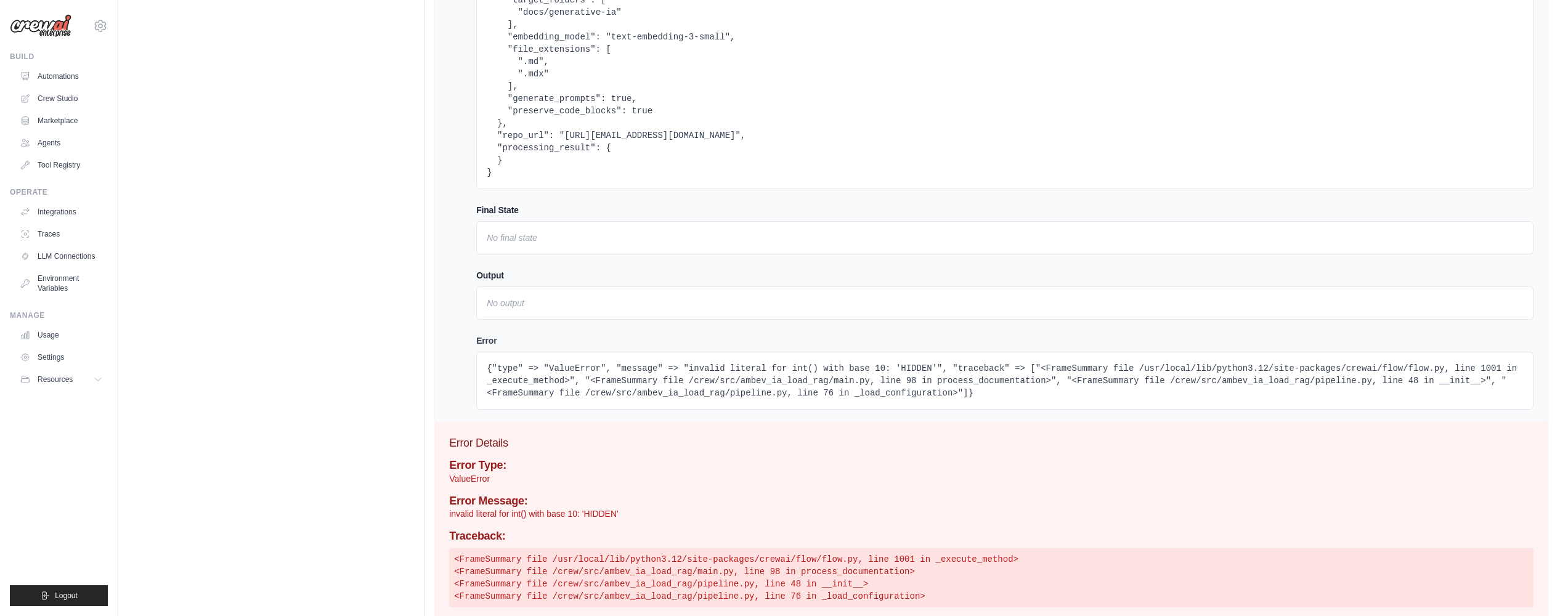
click at [520, 220] on div "Final State No final state" at bounding box center [1004, 229] width 1057 height 51
click at [518, 231] on div "No final state" at bounding box center [1004, 238] width 1057 height 33
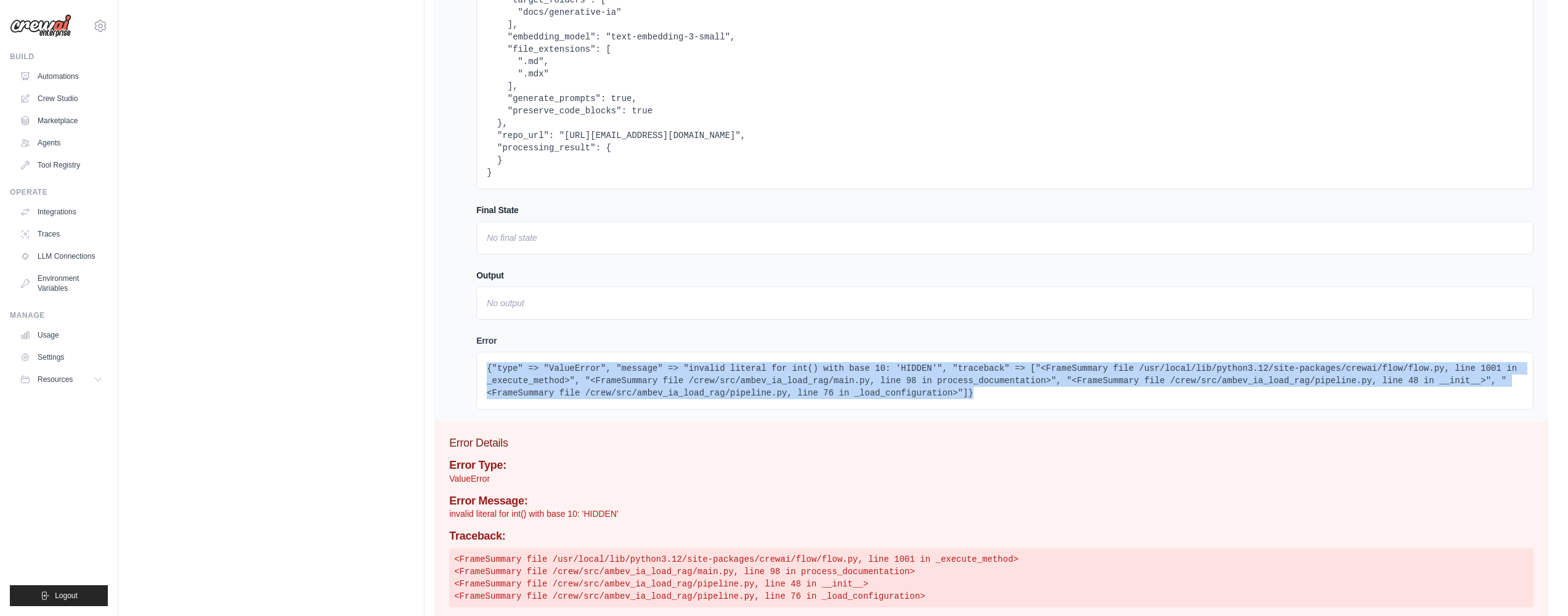
drag, startPoint x: 822, startPoint y: 358, endPoint x: 1193, endPoint y: 394, distance: 372.7
click at [1193, 394] on div "{"type" => "ValueError", "message" => "invalid literal for int() with base 10: …" at bounding box center [1004, 381] width 1057 height 58
click at [1193, 394] on pre "{"type" => "ValueError", "message" => "invalid literal for int() with base 10: …" at bounding box center [1005, 380] width 1036 height 37
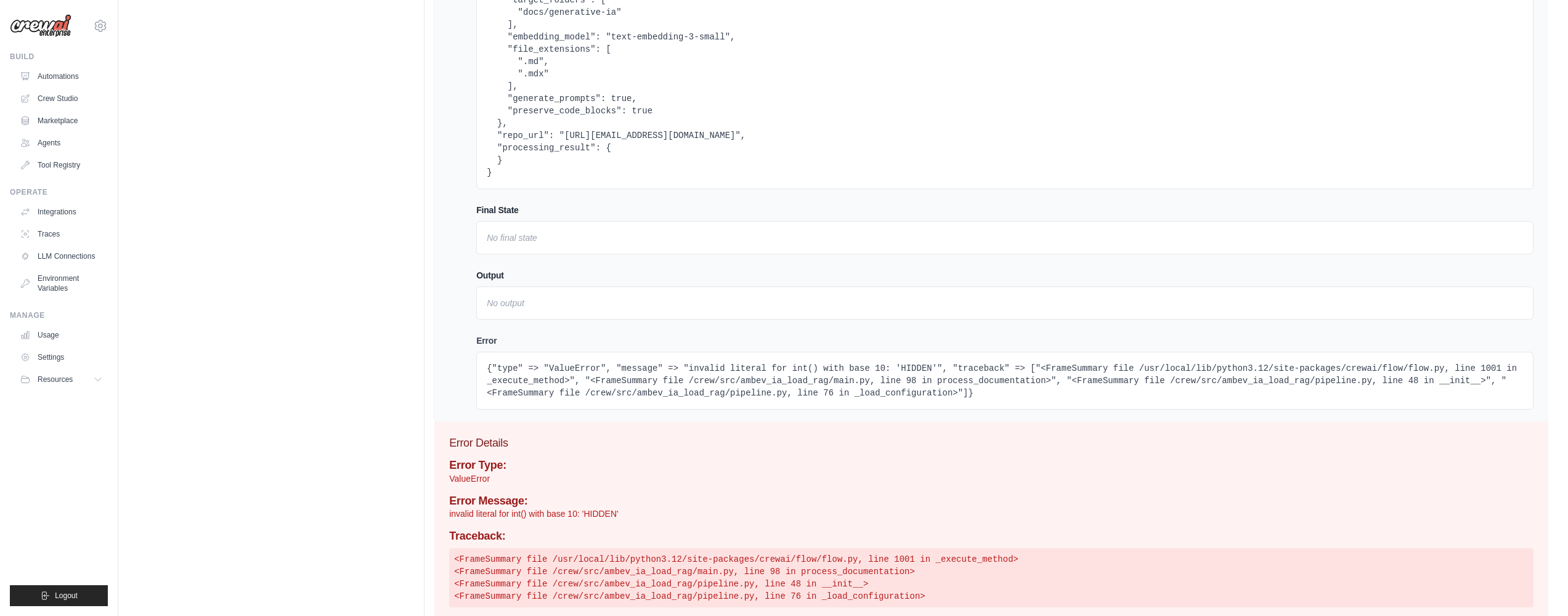
scroll to position [407, 0]
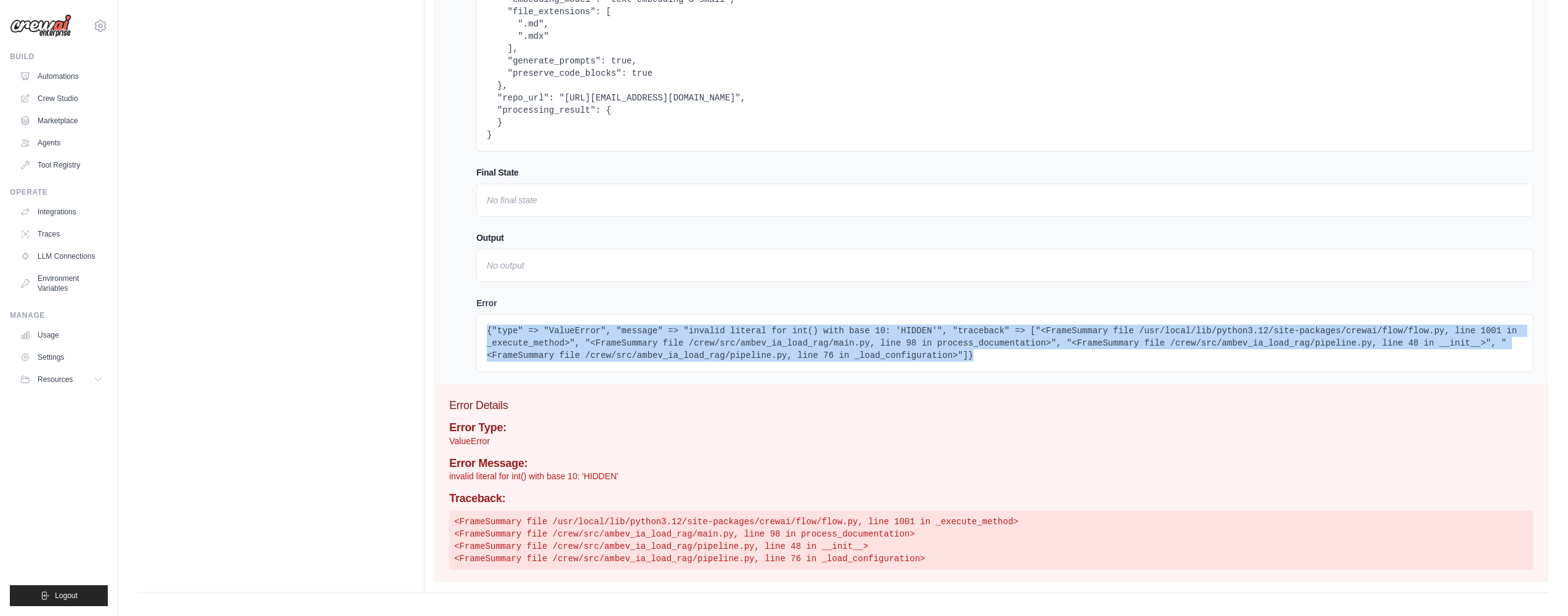
drag, startPoint x: 1124, startPoint y: 354, endPoint x: 469, endPoint y: 324, distance: 655.7
click at [469, 324] on td "Initial State { "id": "367c47eb-d92f-4673-9d59-07093a45a19a", "config": { "bran…" at bounding box center [1005, 64] width 1087 height 641
copy pre "{"type" => "ValueError", "message" => "invalid literal for int() with base 10: …"
